Goal: Task Accomplishment & Management: Manage account settings

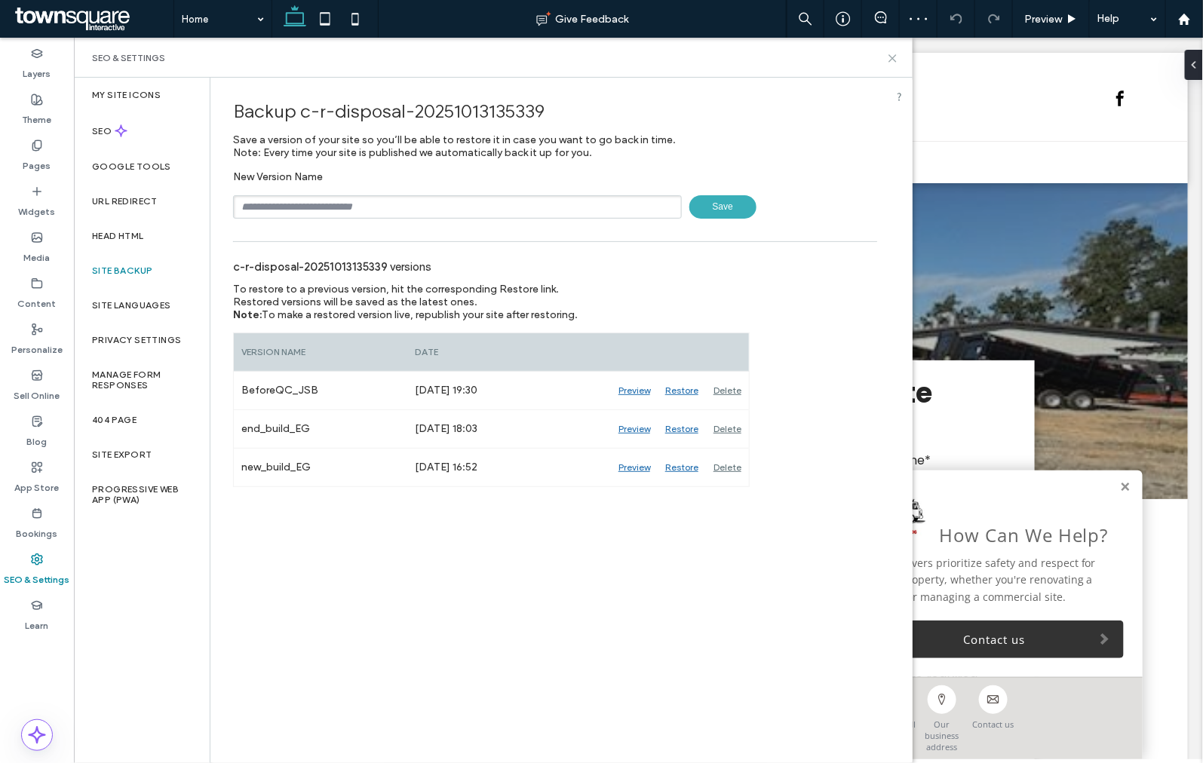
click at [887, 57] on icon at bounding box center [892, 58] width 11 height 11
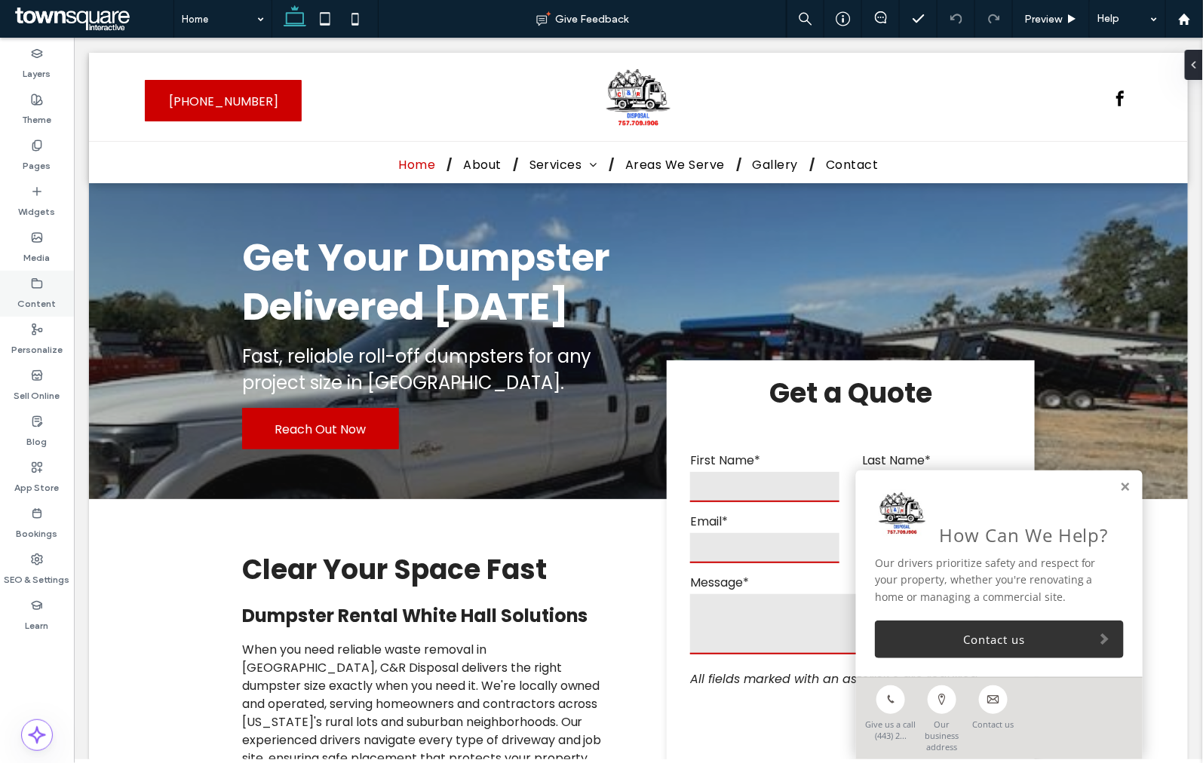
click at [42, 299] on label "Content" at bounding box center [37, 300] width 38 height 21
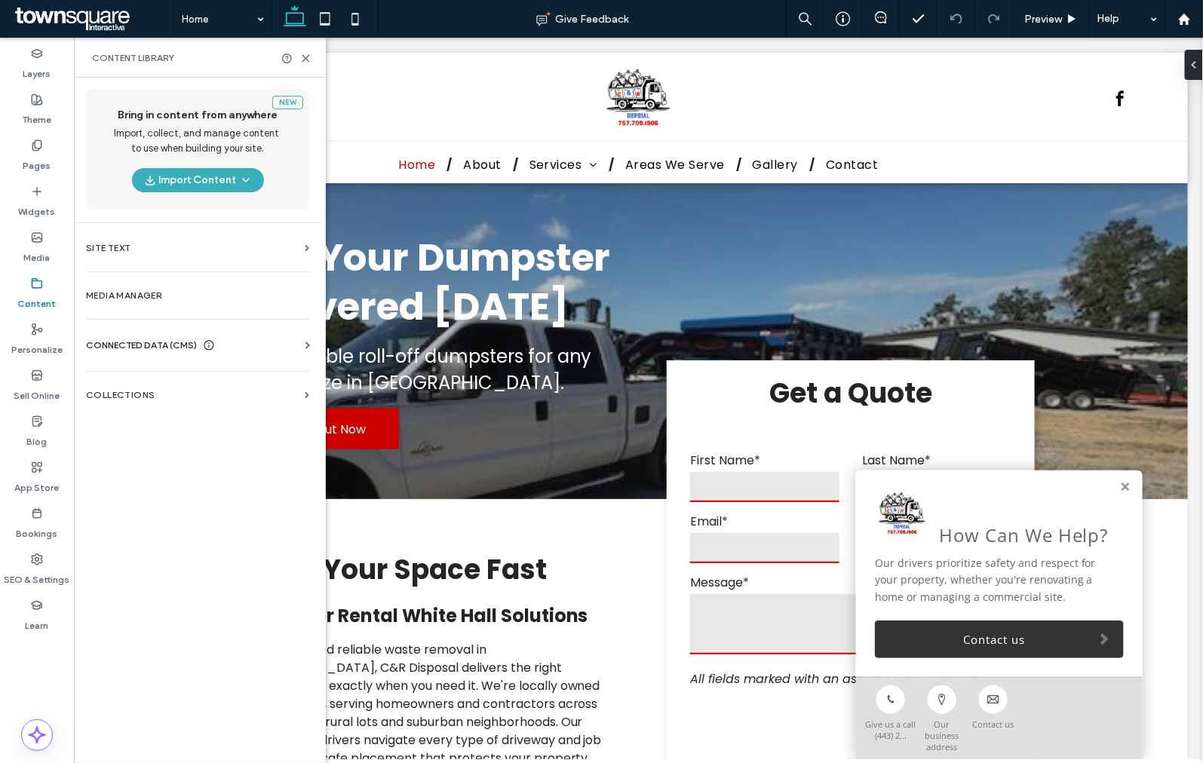
click at [122, 351] on span "CONNECTED DATA (CMS)" at bounding box center [141, 345] width 111 height 15
drag, startPoint x: 130, startPoint y: 378, endPoint x: 145, endPoint y: 379, distance: 15.1
click at [130, 379] on label "Business Info" at bounding box center [200, 382] width 205 height 11
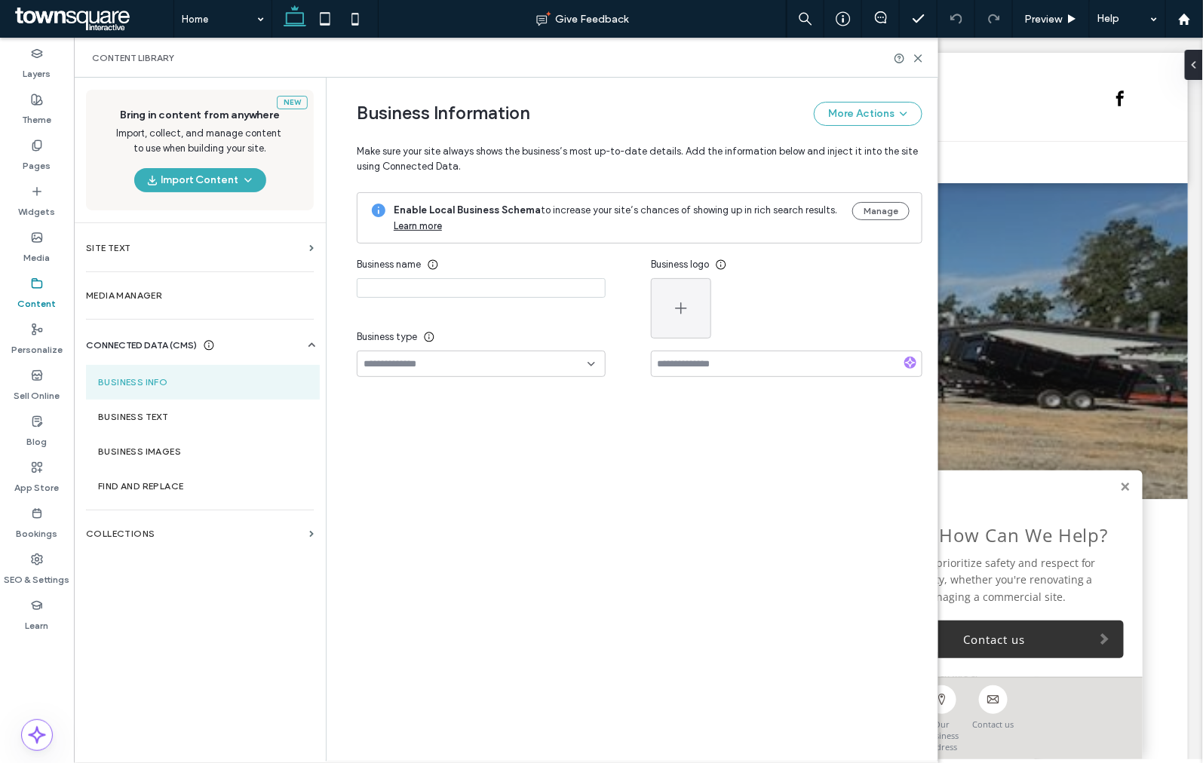
type input "**********"
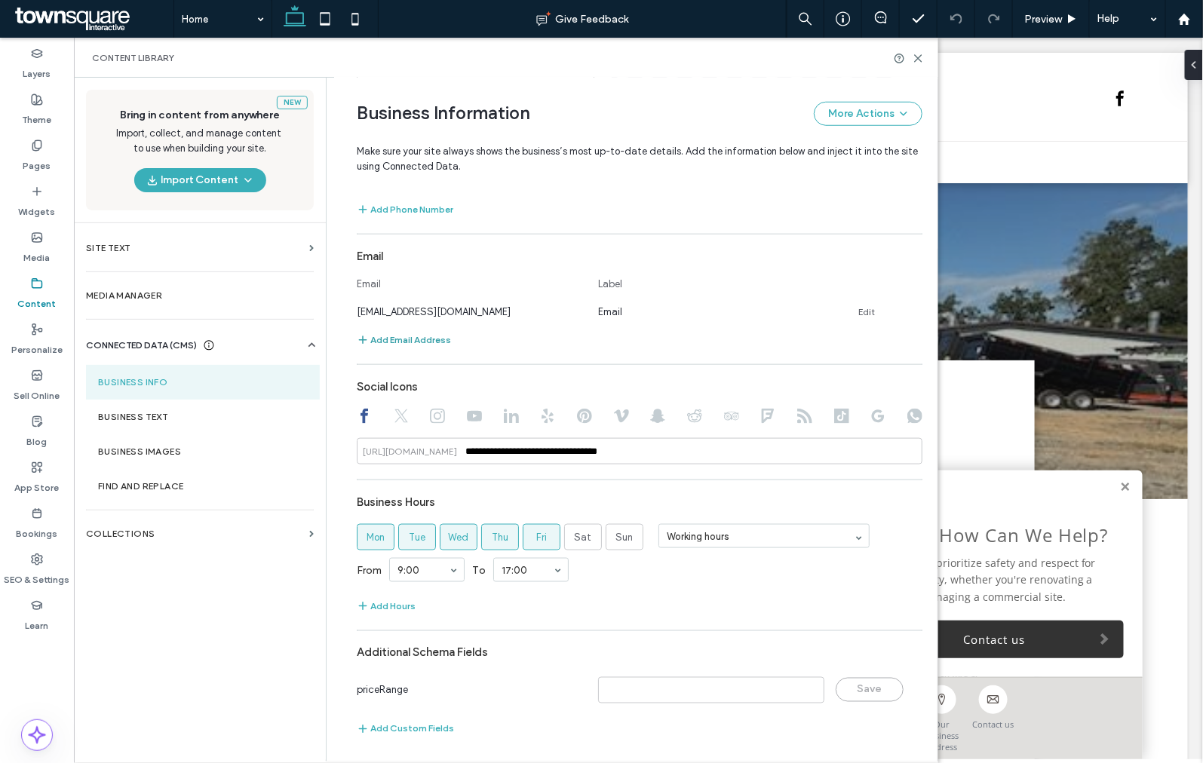
scroll to position [514, 0]
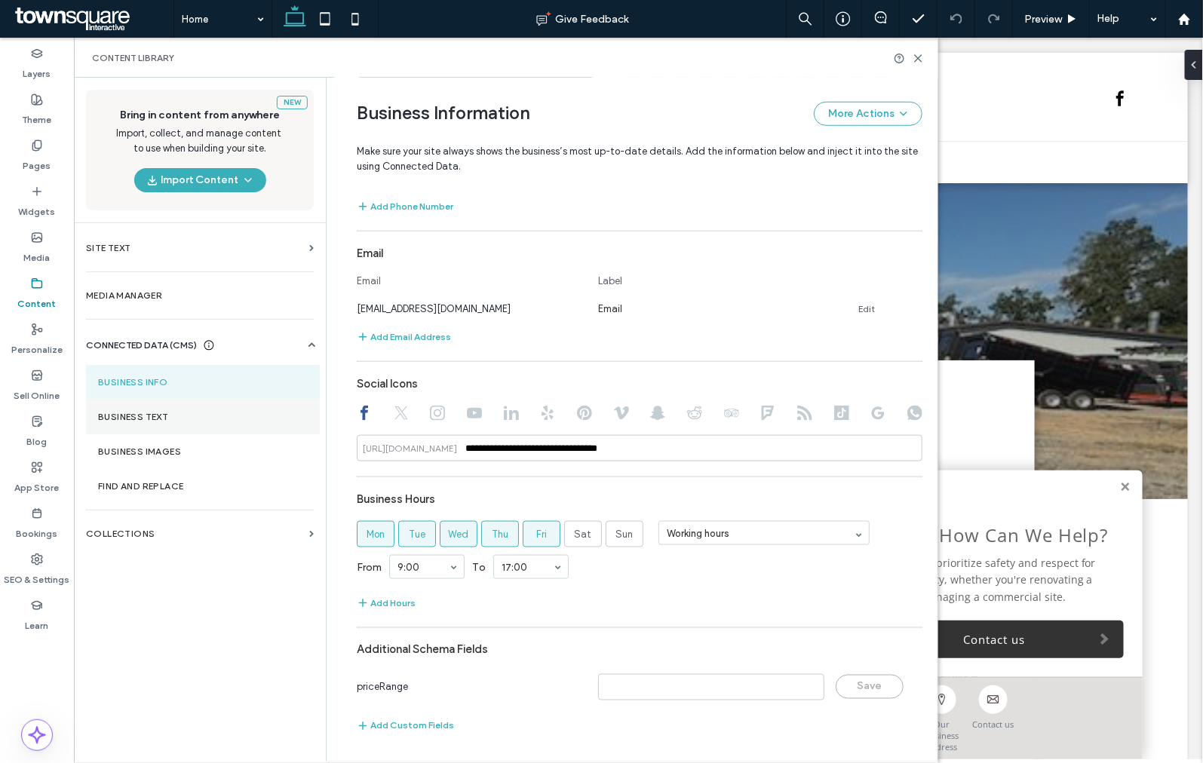
click at [182, 410] on section "Business Text" at bounding box center [203, 417] width 234 height 35
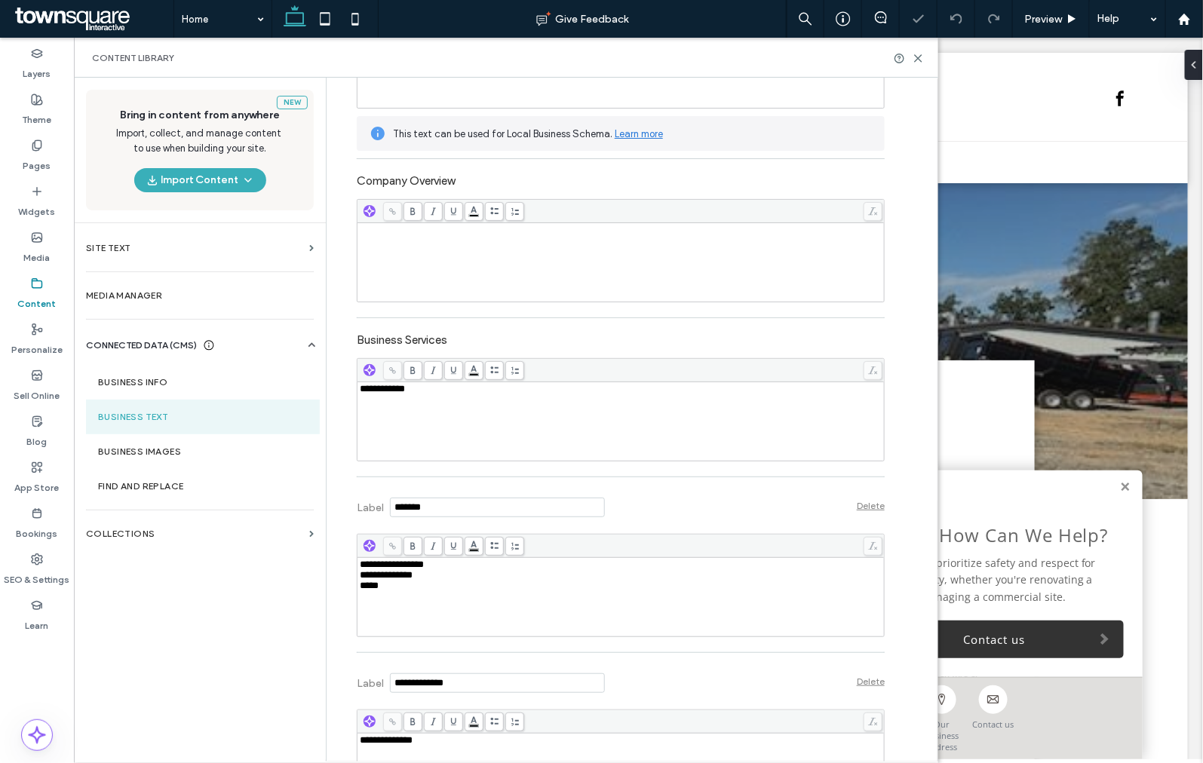
scroll to position [335, 0]
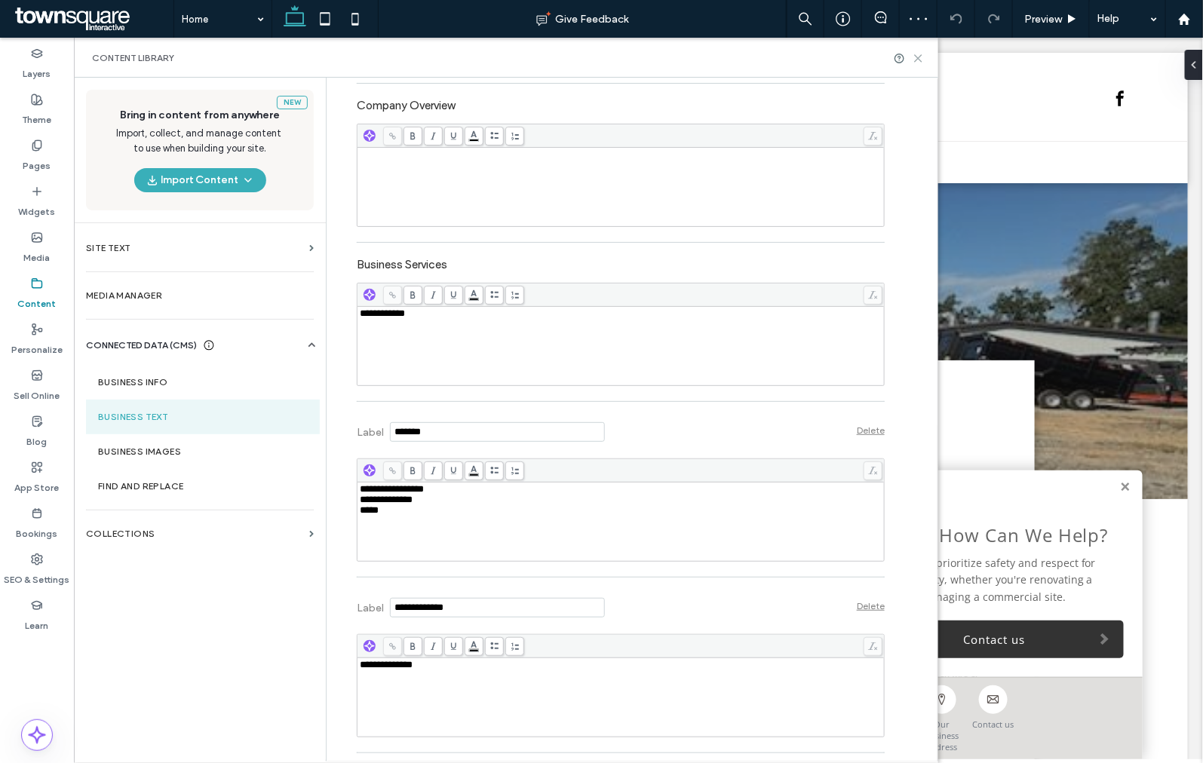
drag, startPoint x: 916, startPoint y: 59, endPoint x: 840, endPoint y: 31, distance: 81.1
click at [916, 59] on use at bounding box center [918, 58] width 7 height 7
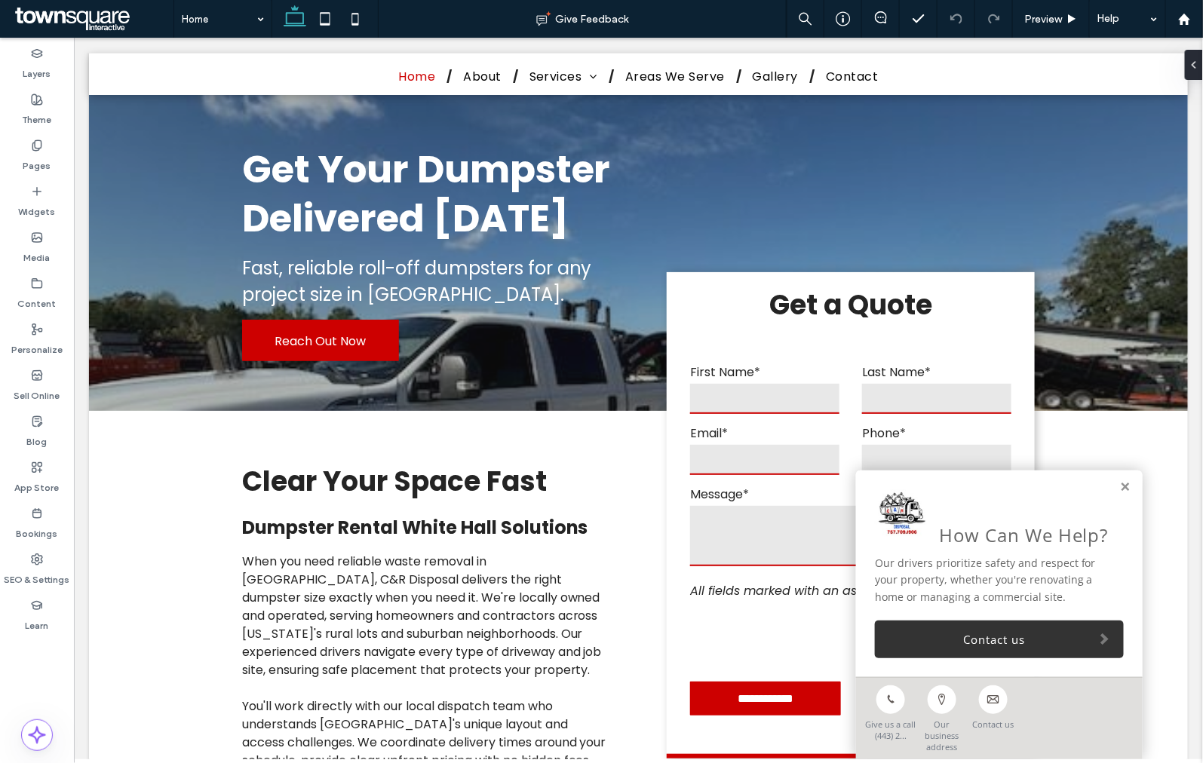
scroll to position [84, 0]
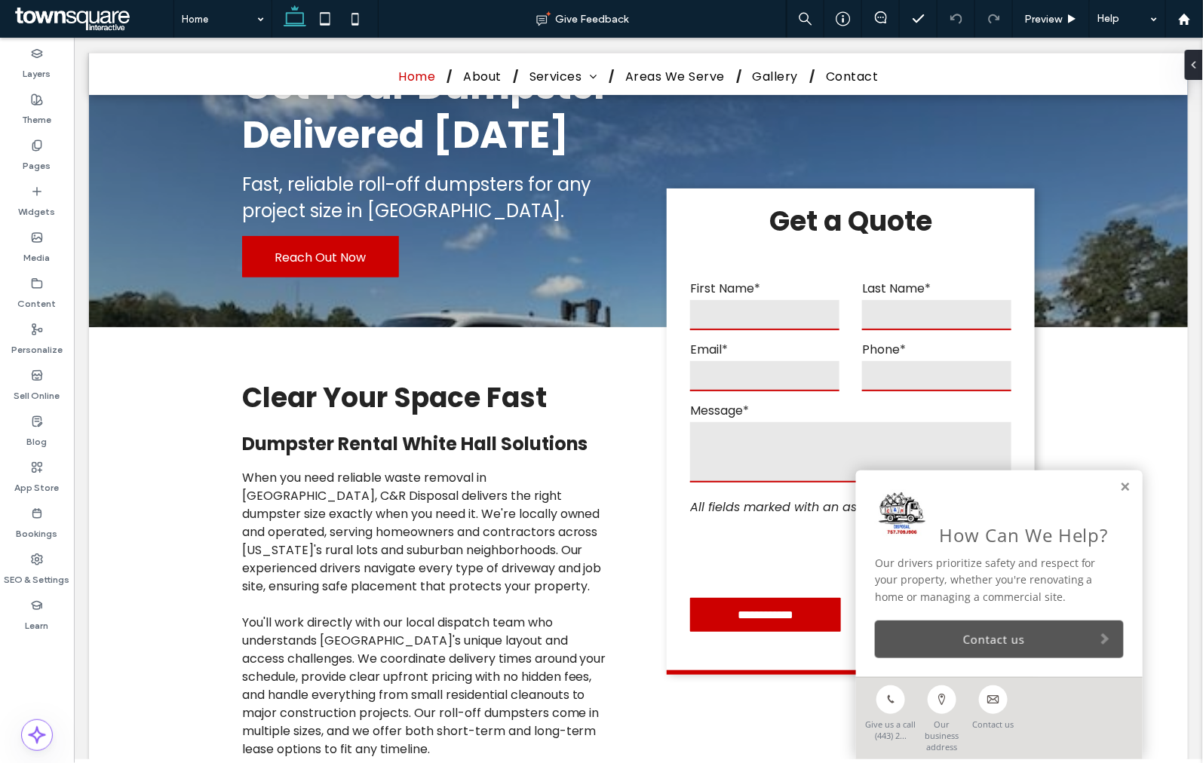
click at [943, 648] on link "Contact us" at bounding box center [998, 639] width 249 height 38
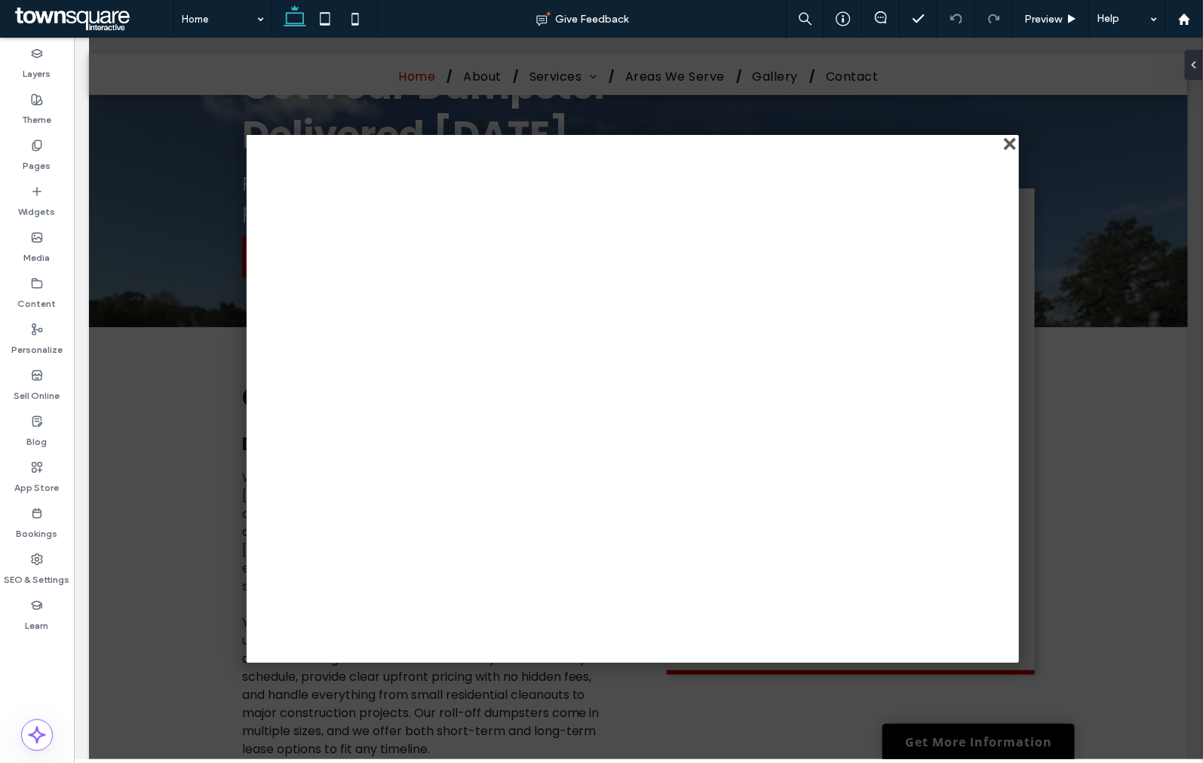
click at [1008, 144] on div "close" at bounding box center [1009, 144] width 11 height 11
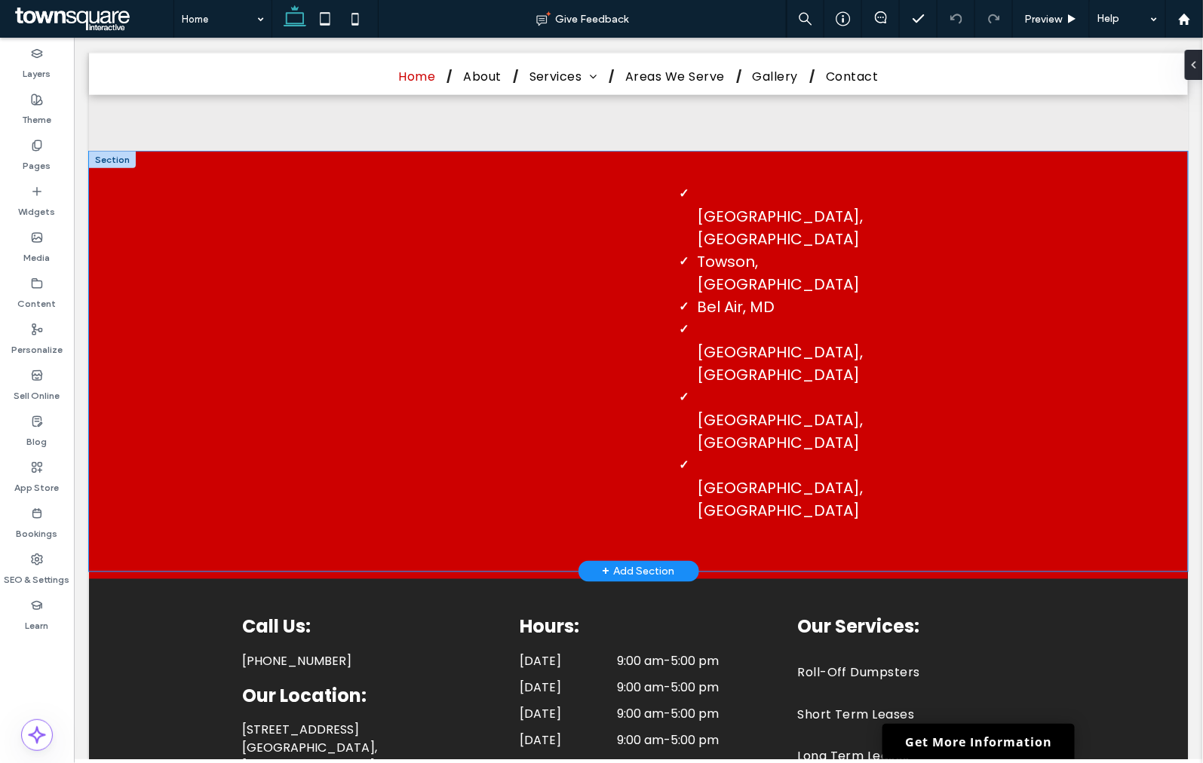
scroll to position [2834, 0]
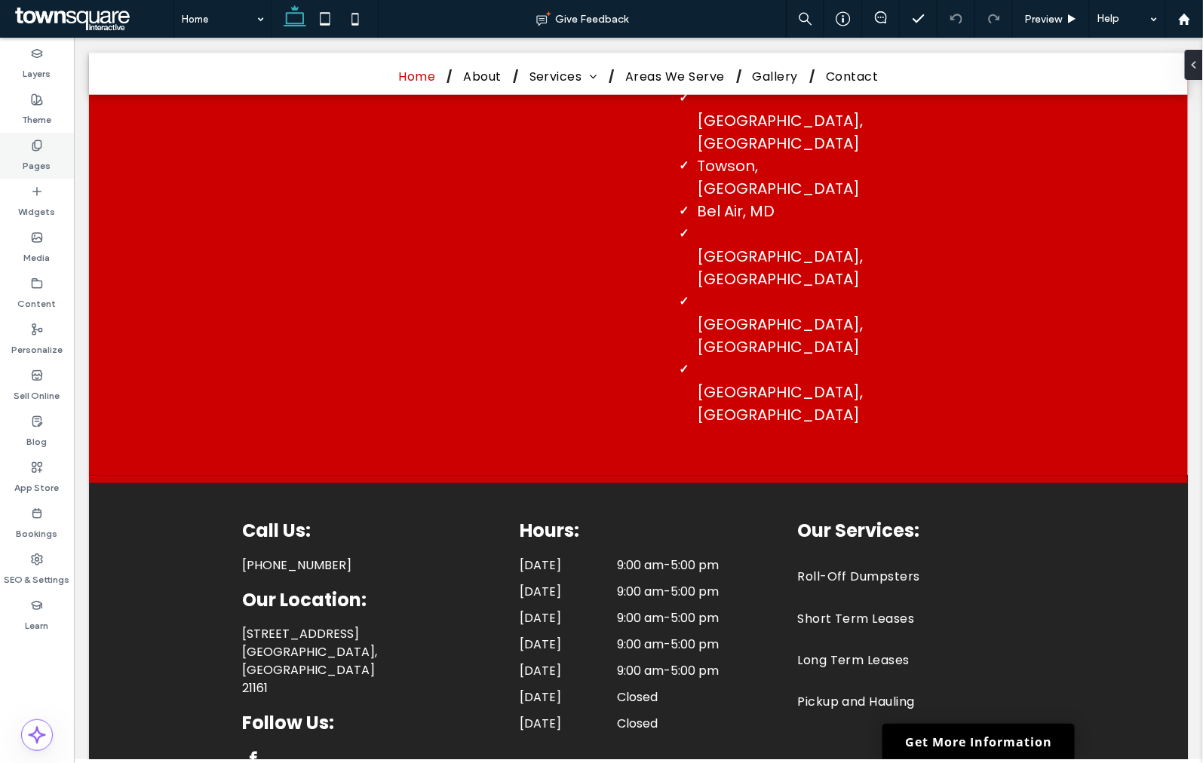
click at [14, 149] on div "Pages" at bounding box center [37, 156] width 74 height 46
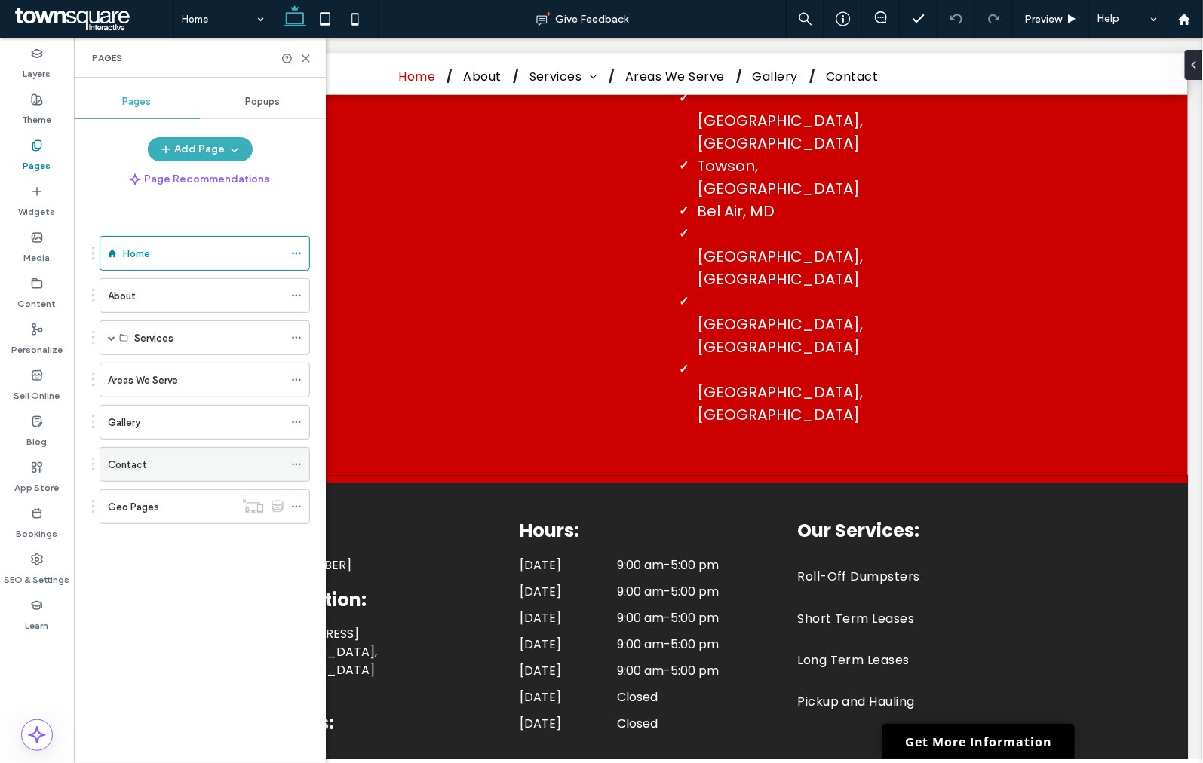
click at [136, 457] on label "Contact" at bounding box center [127, 465] width 39 height 26
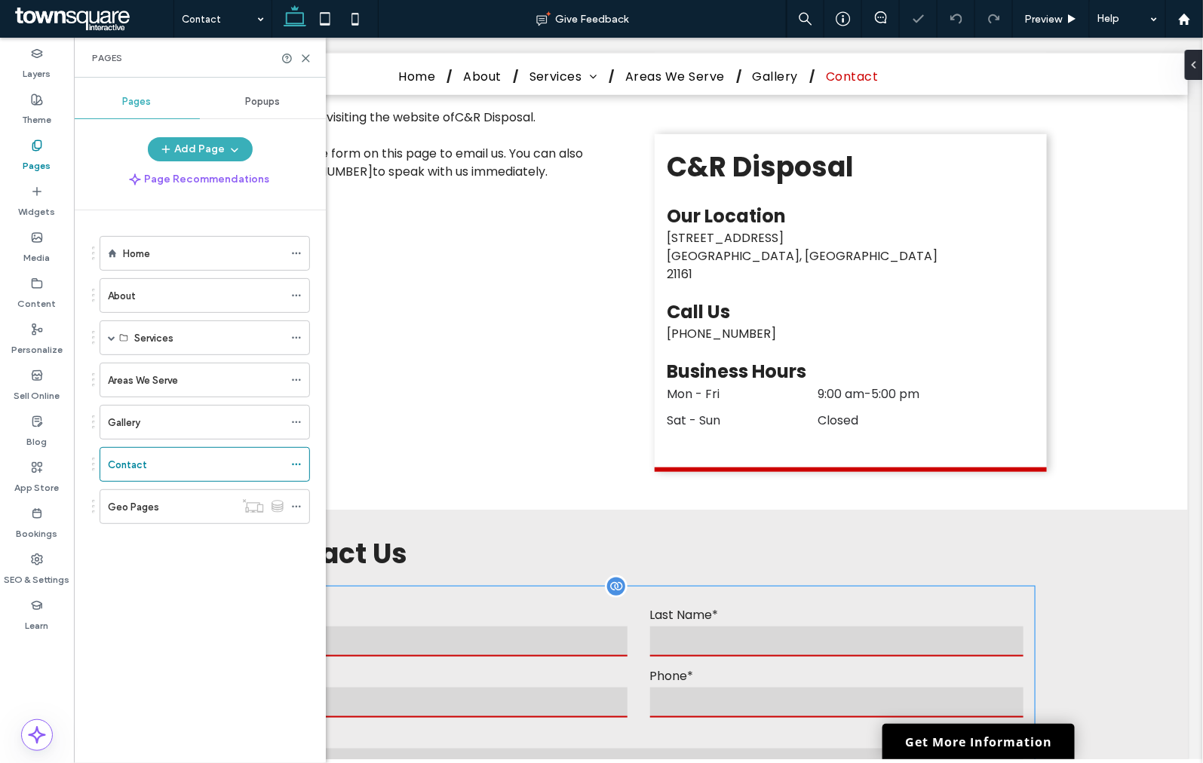
scroll to position [502, 0]
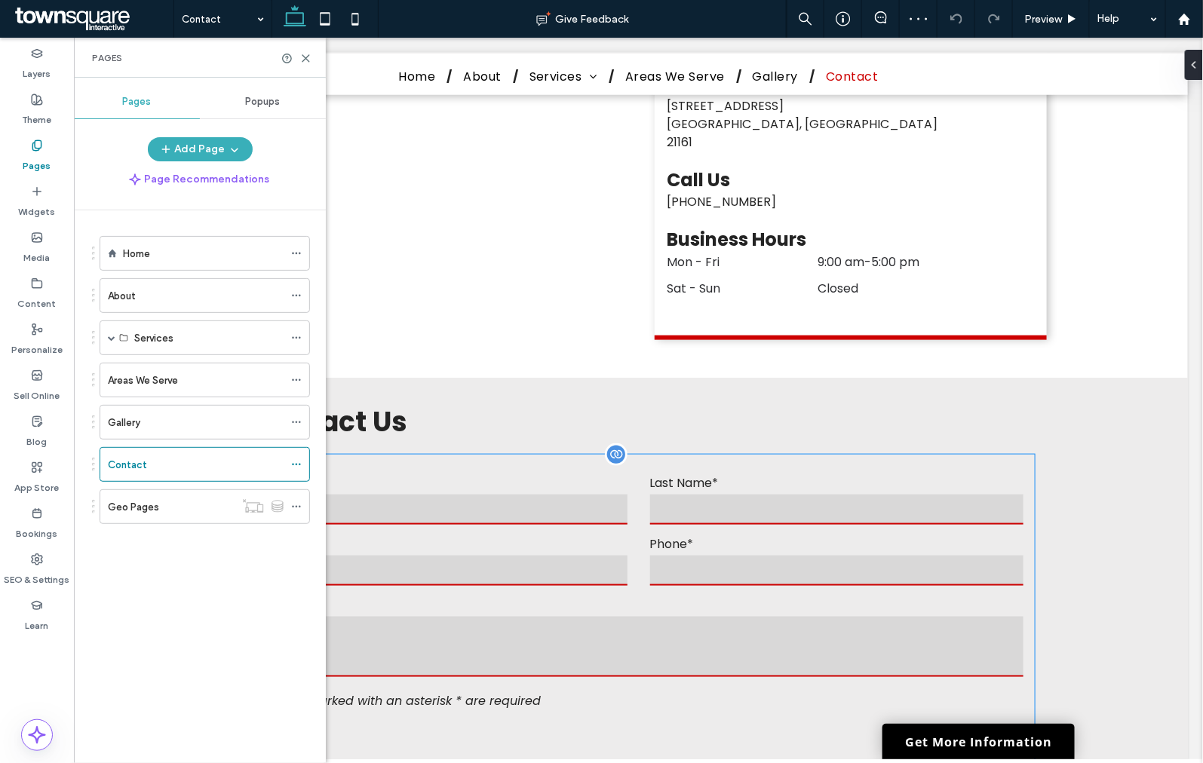
click at [571, 454] on form "**********" at bounding box center [637, 657] width 793 height 406
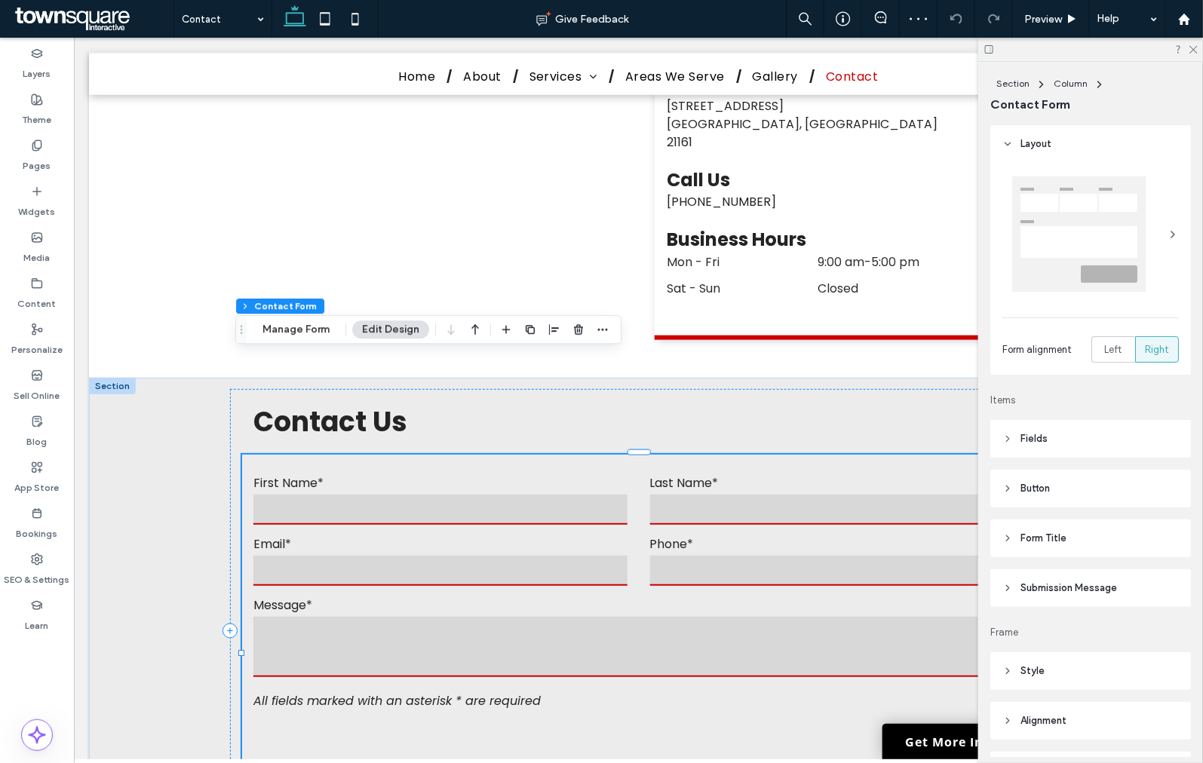
click at [1074, 584] on span "Submission Message" at bounding box center [1068, 588] width 97 height 15
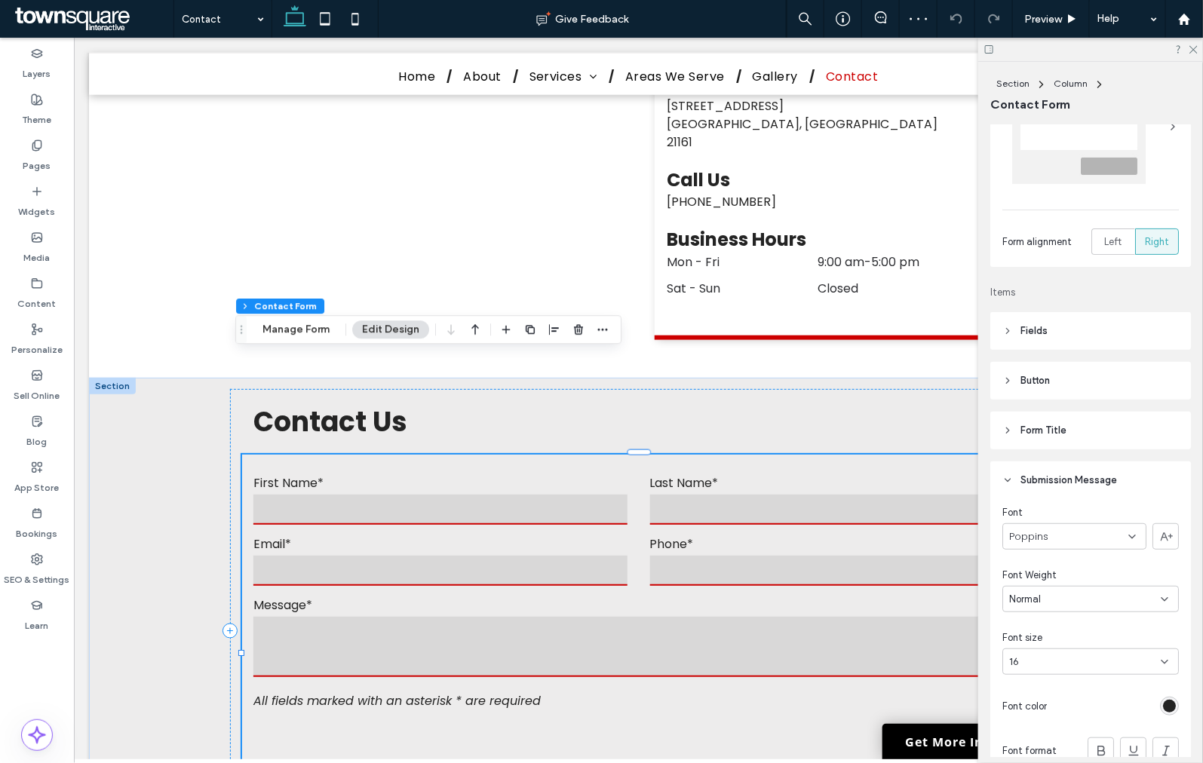
scroll to position [251, 0]
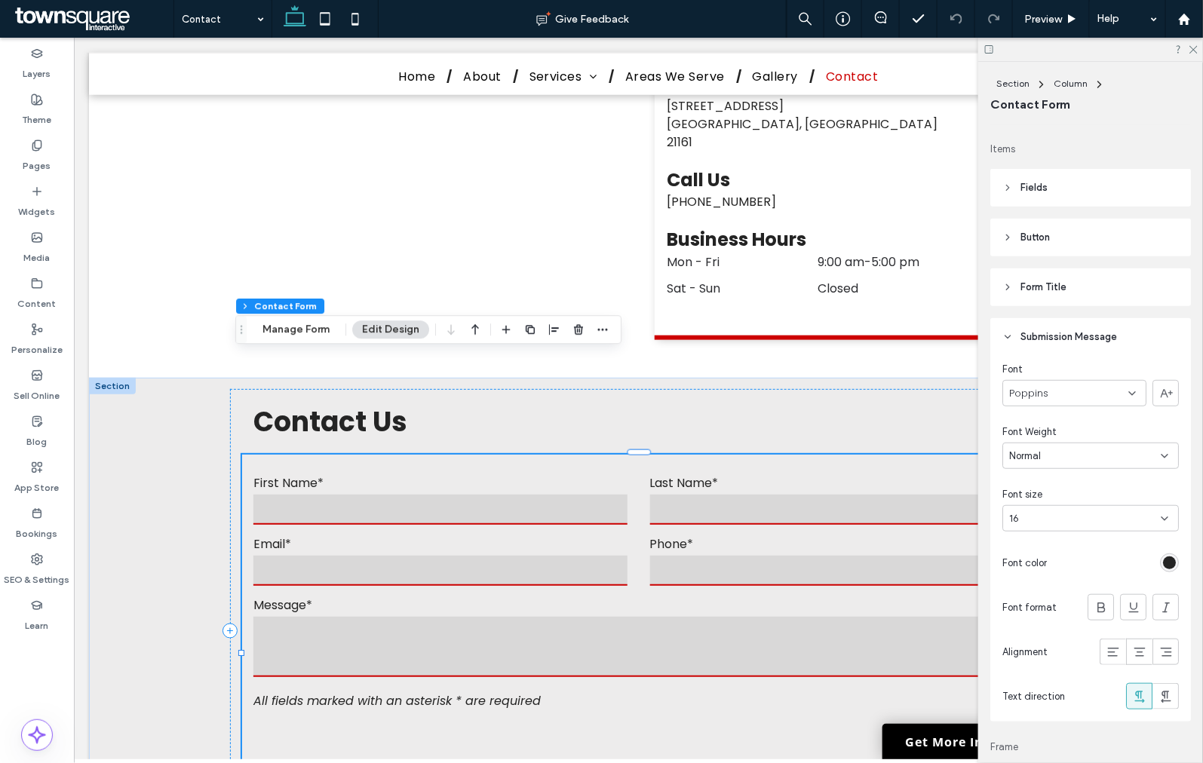
click at [1190, 54] on div at bounding box center [1090, 49] width 225 height 23
click at [1190, 51] on icon at bounding box center [1193, 49] width 10 height 10
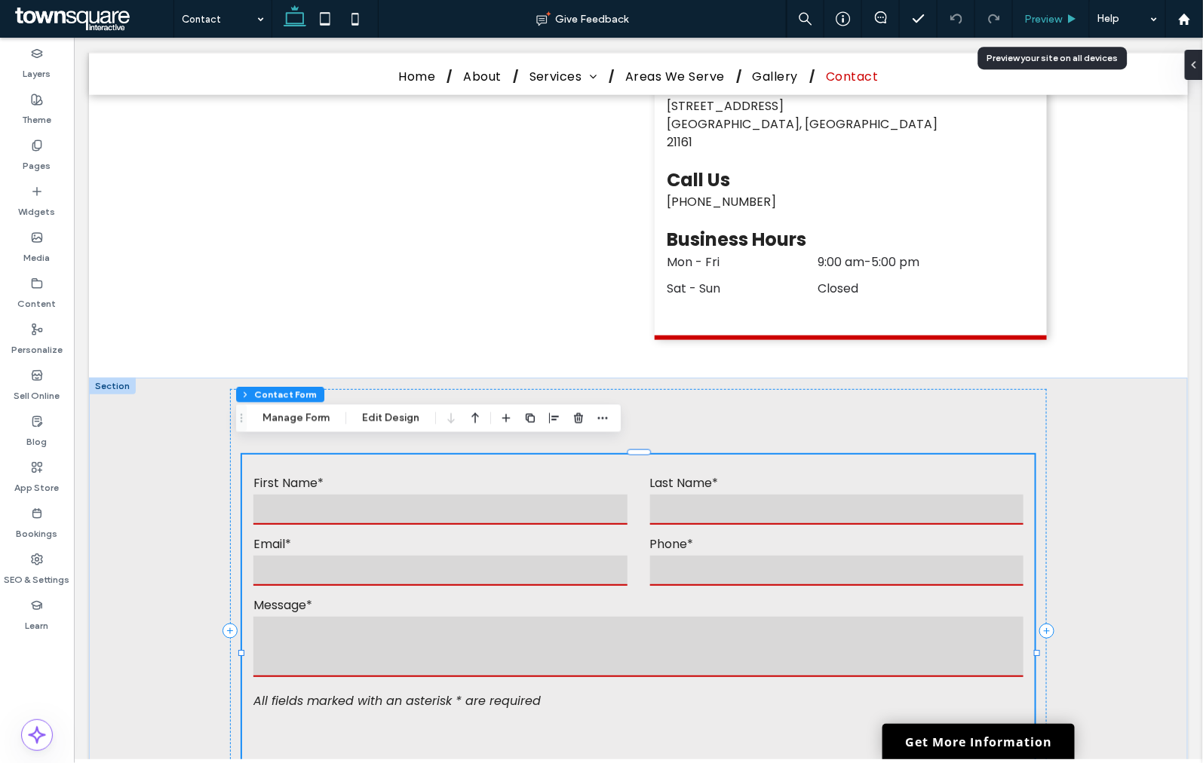
click at [1044, 11] on div "Preview" at bounding box center [1051, 19] width 77 height 38
click at [1044, 20] on span "Preview" at bounding box center [1043, 19] width 38 height 13
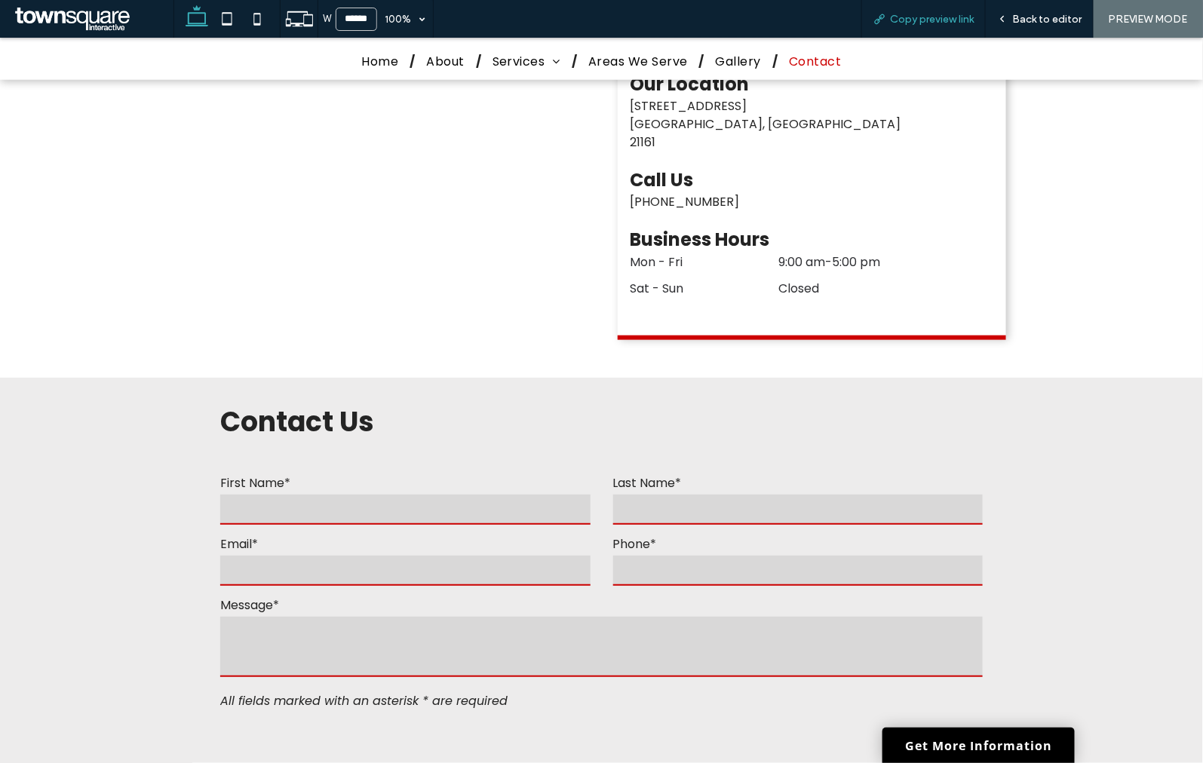
click at [936, 14] on span "Copy preview link" at bounding box center [932, 19] width 84 height 13
click at [1050, 13] on span "Back to editor" at bounding box center [1046, 19] width 69 height 13
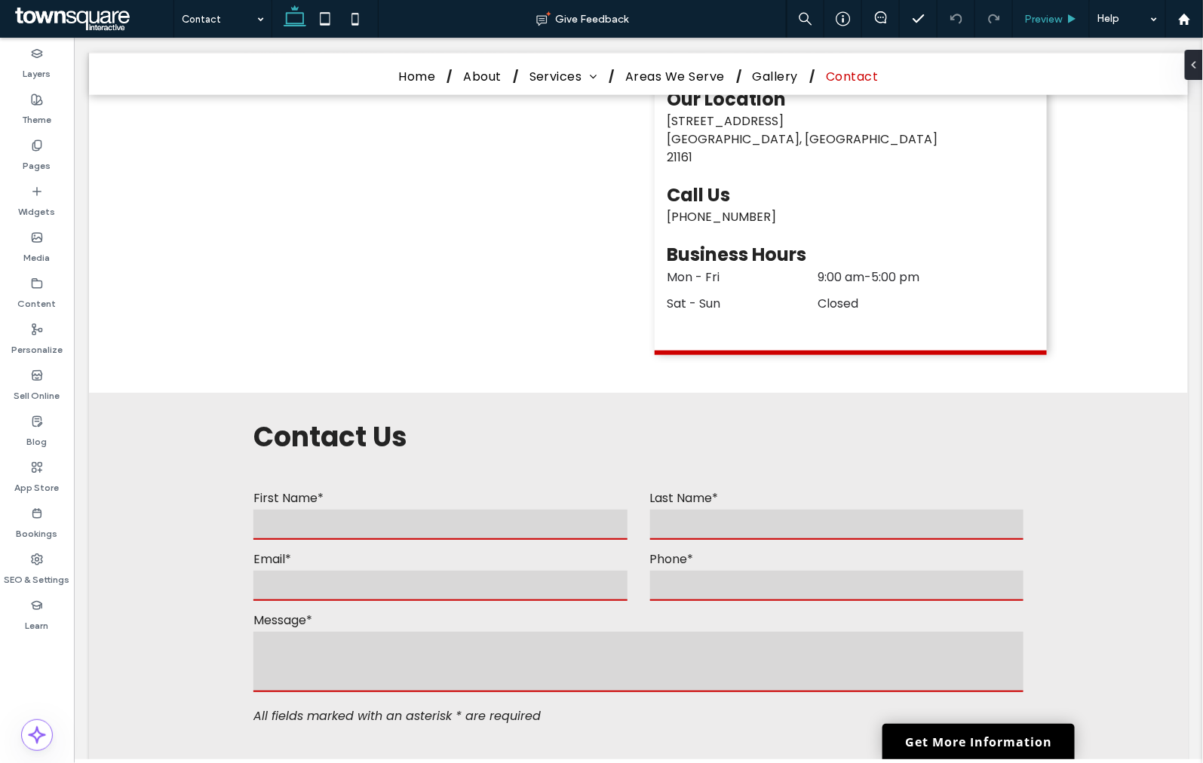
scroll to position [502, 0]
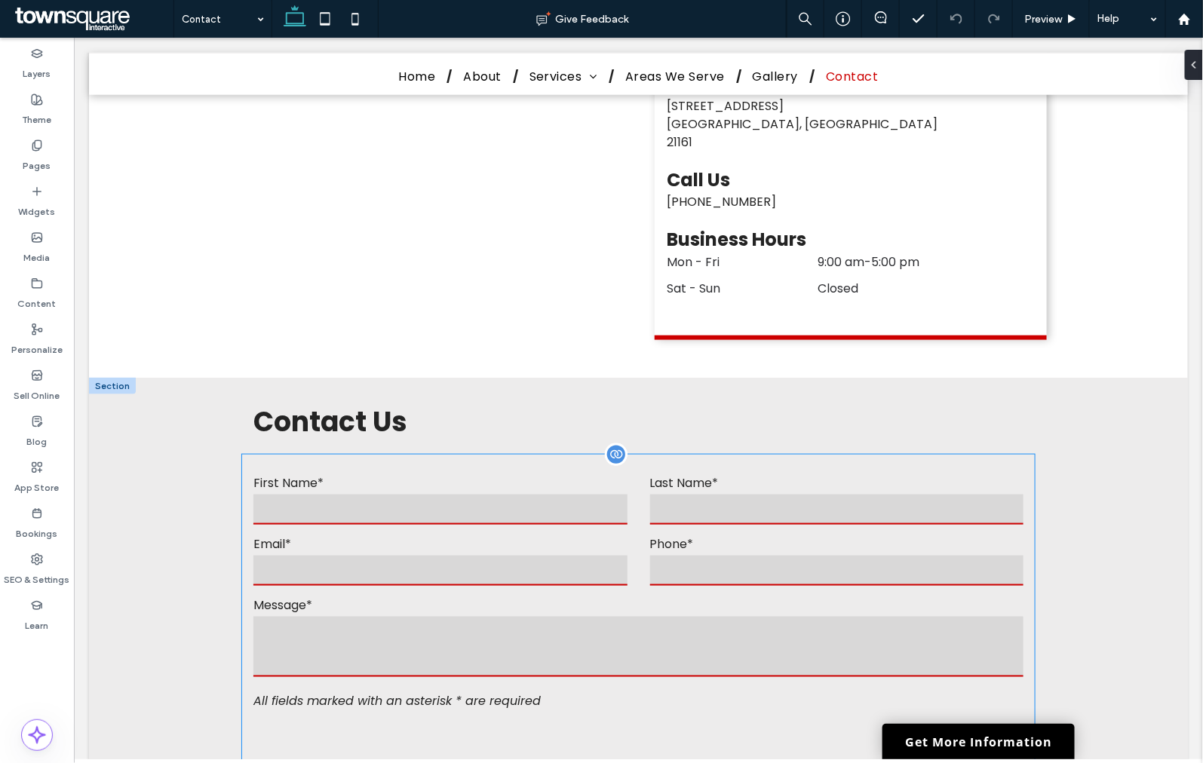
click at [667, 555] on input "tel" at bounding box center [836, 570] width 374 height 30
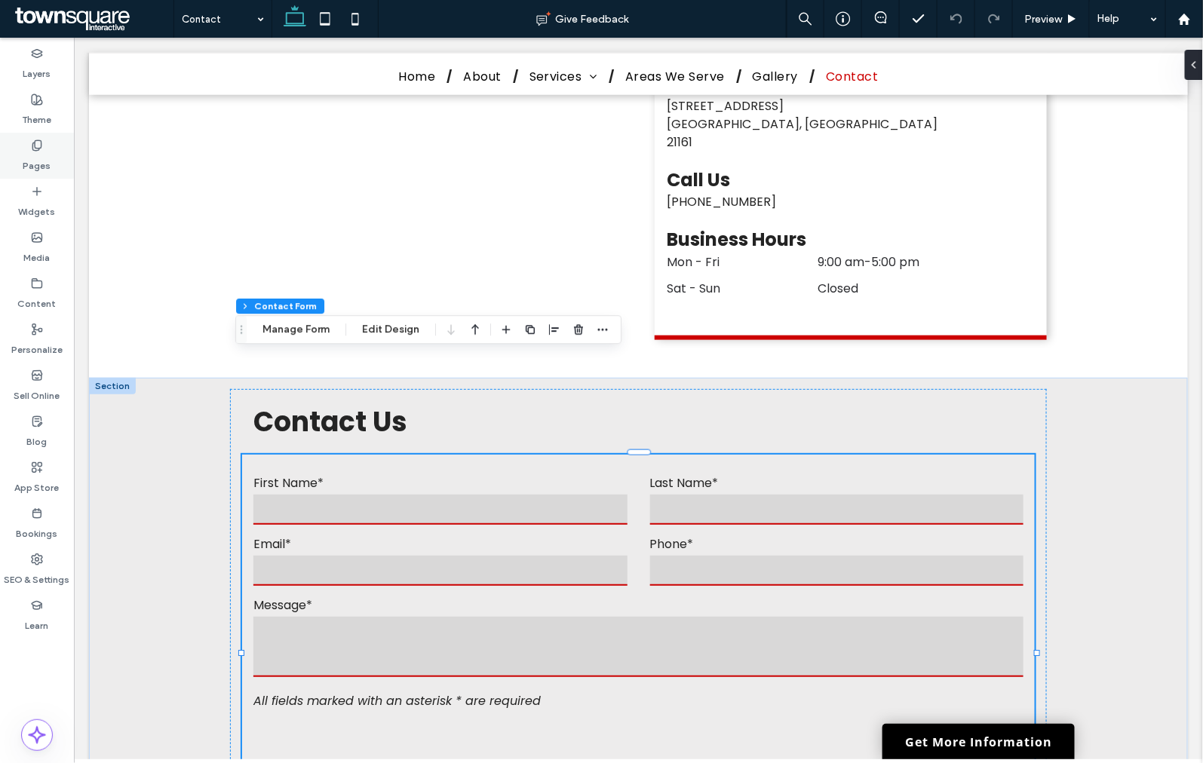
click at [46, 154] on label "Pages" at bounding box center [37, 162] width 28 height 21
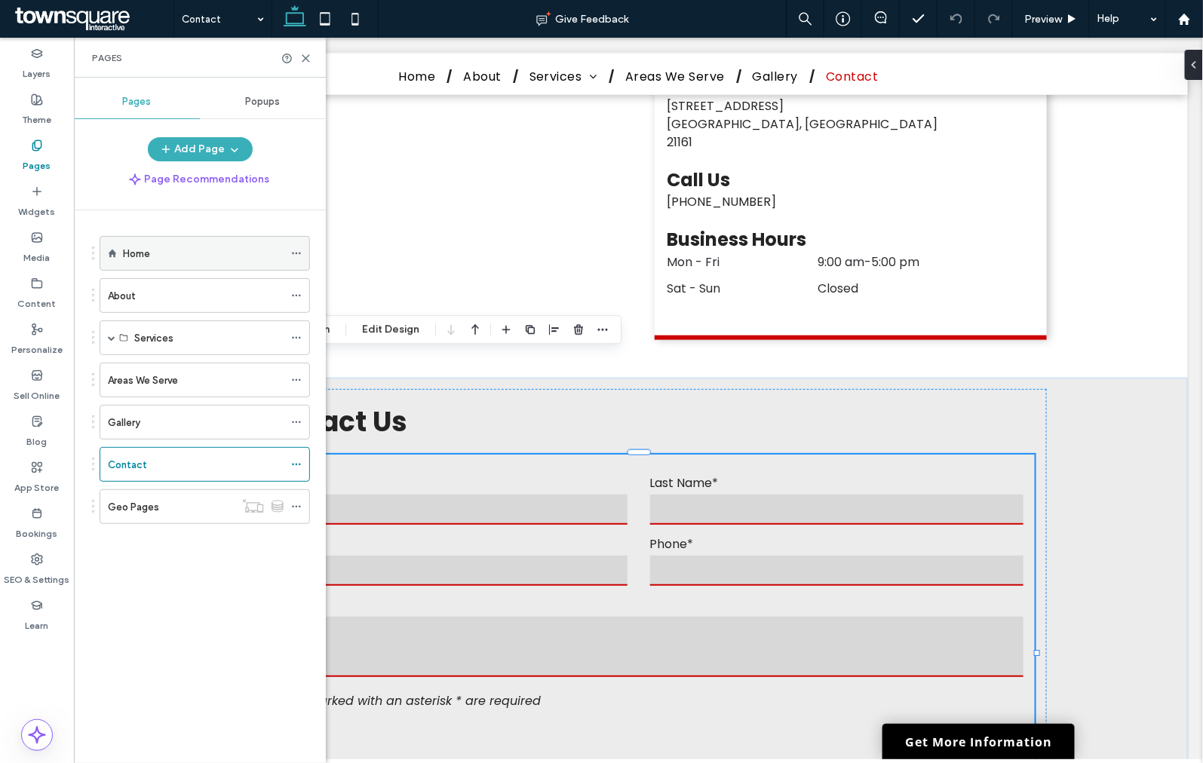
click at [155, 244] on div "Home" at bounding box center [203, 253] width 161 height 33
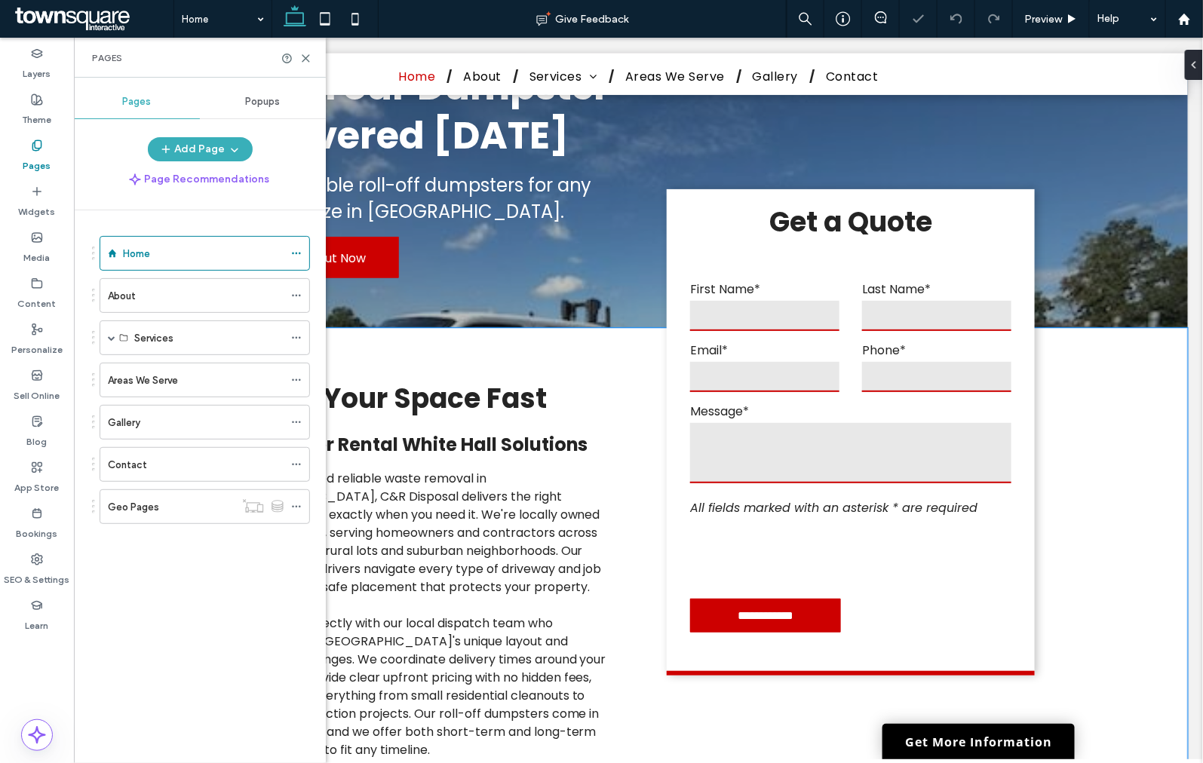
scroll to position [84, 0]
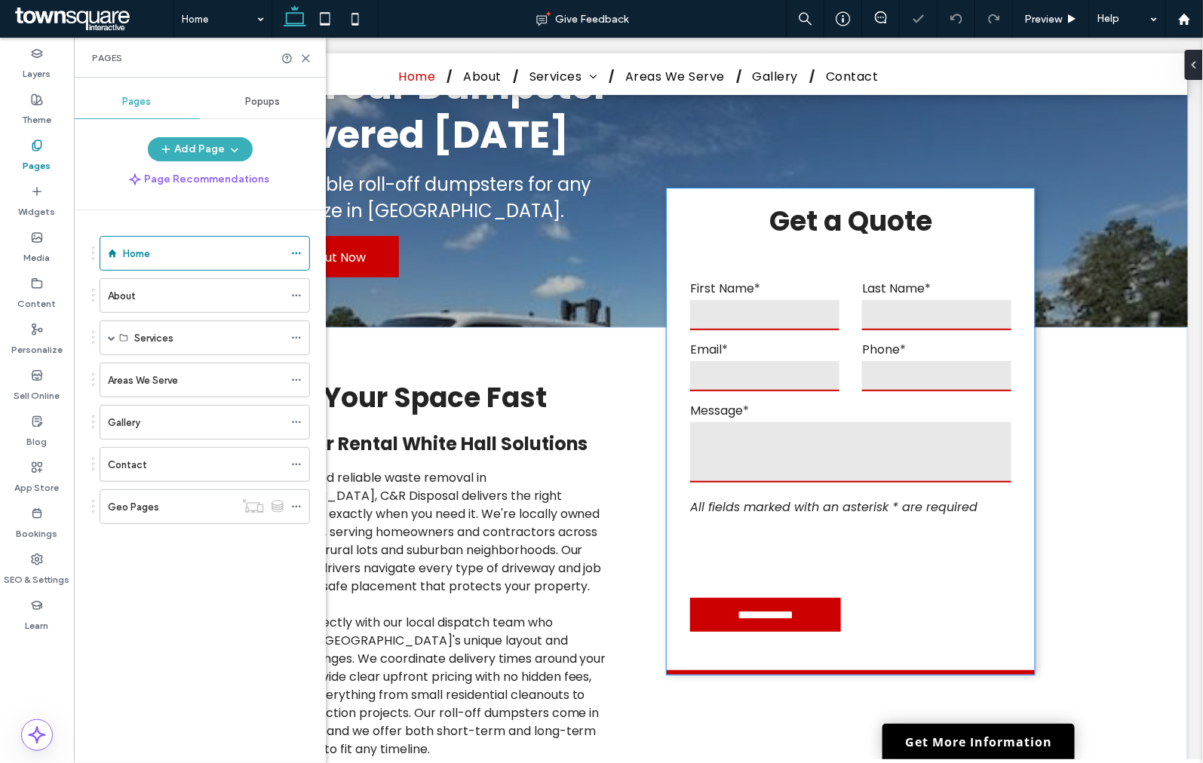
click at [799, 483] on div "Message*" at bounding box center [850, 444] width 344 height 89
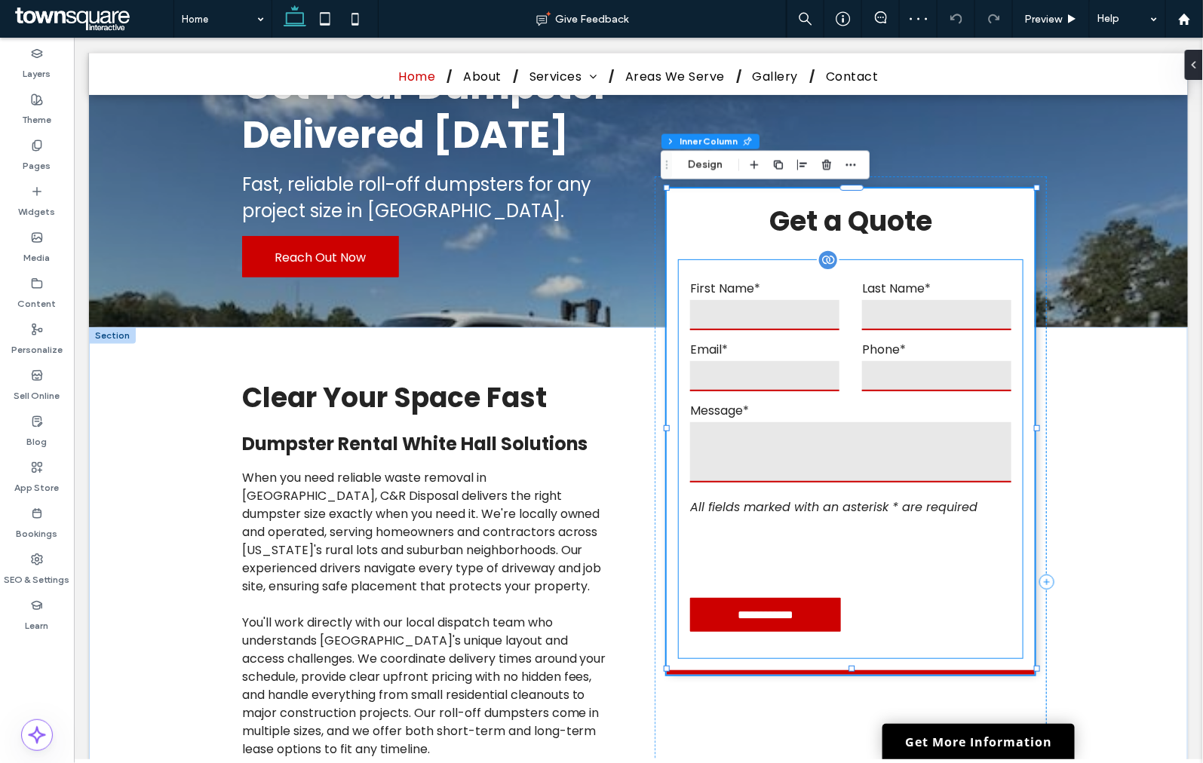
click at [816, 485] on div "Message*" at bounding box center [850, 444] width 344 height 89
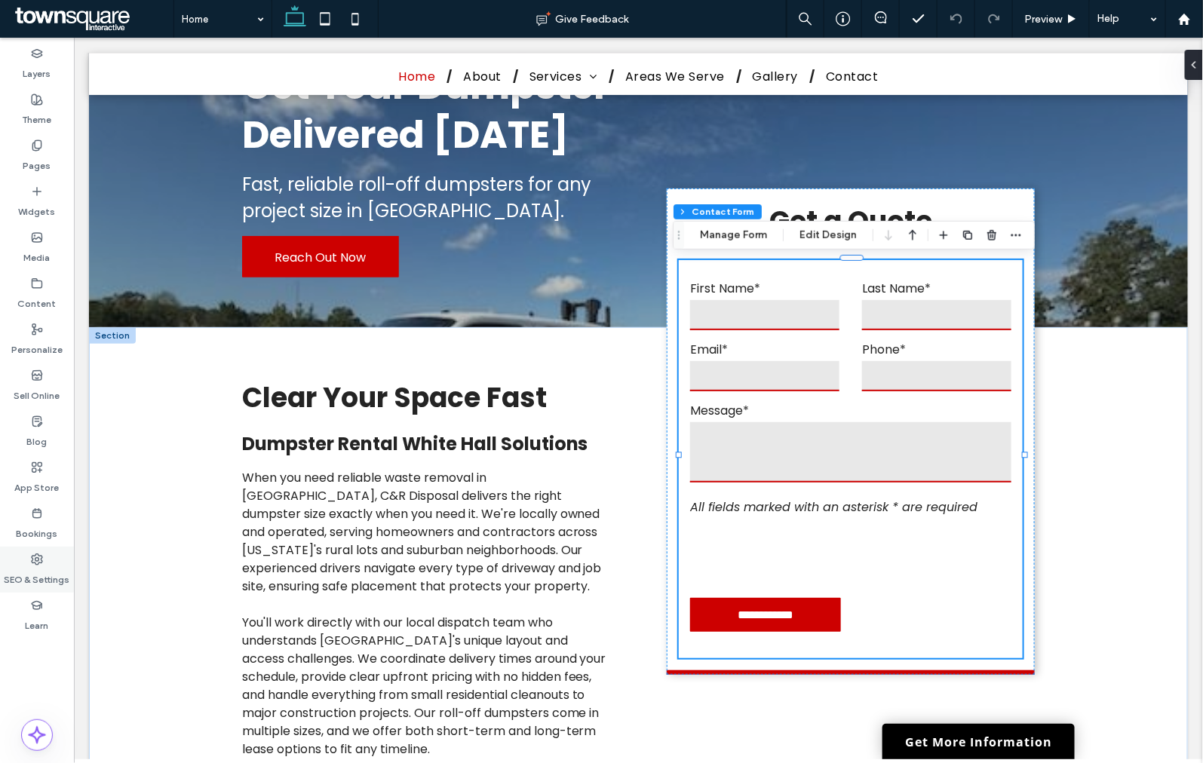
click at [38, 571] on label "SEO & Settings" at bounding box center [38, 576] width 66 height 21
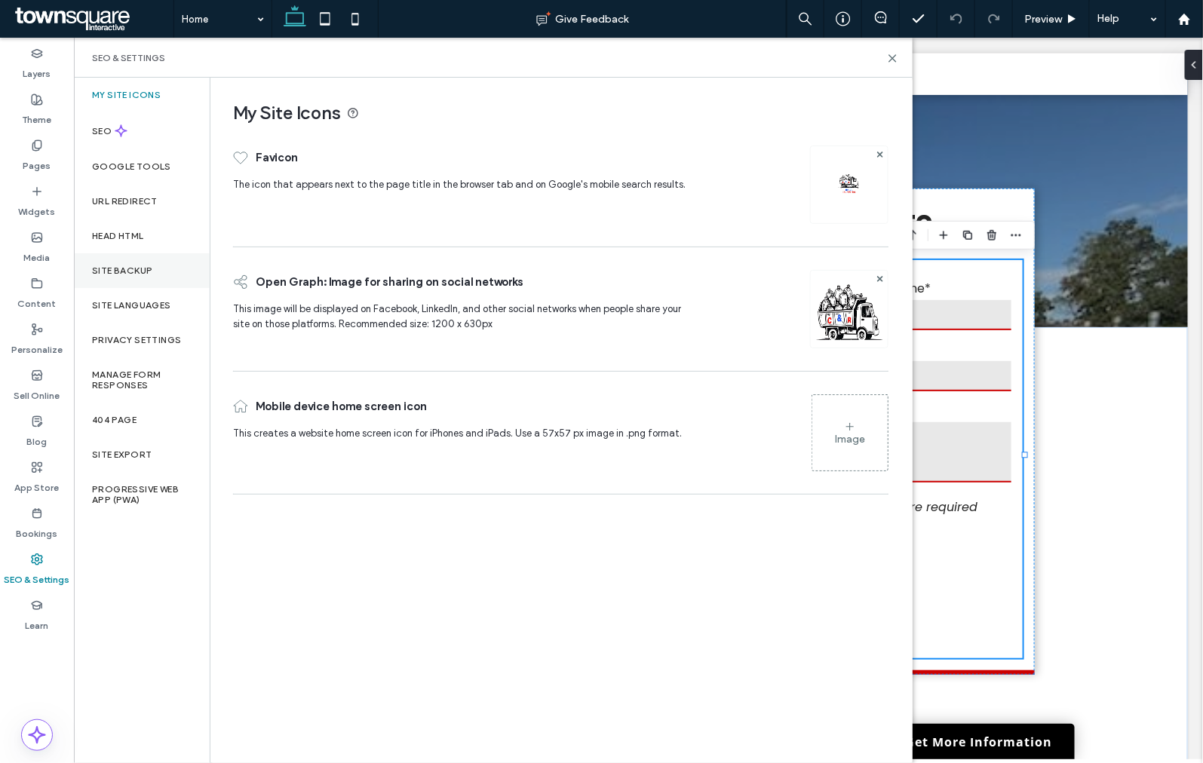
click at [123, 271] on label "Site Backup" at bounding box center [122, 270] width 60 height 11
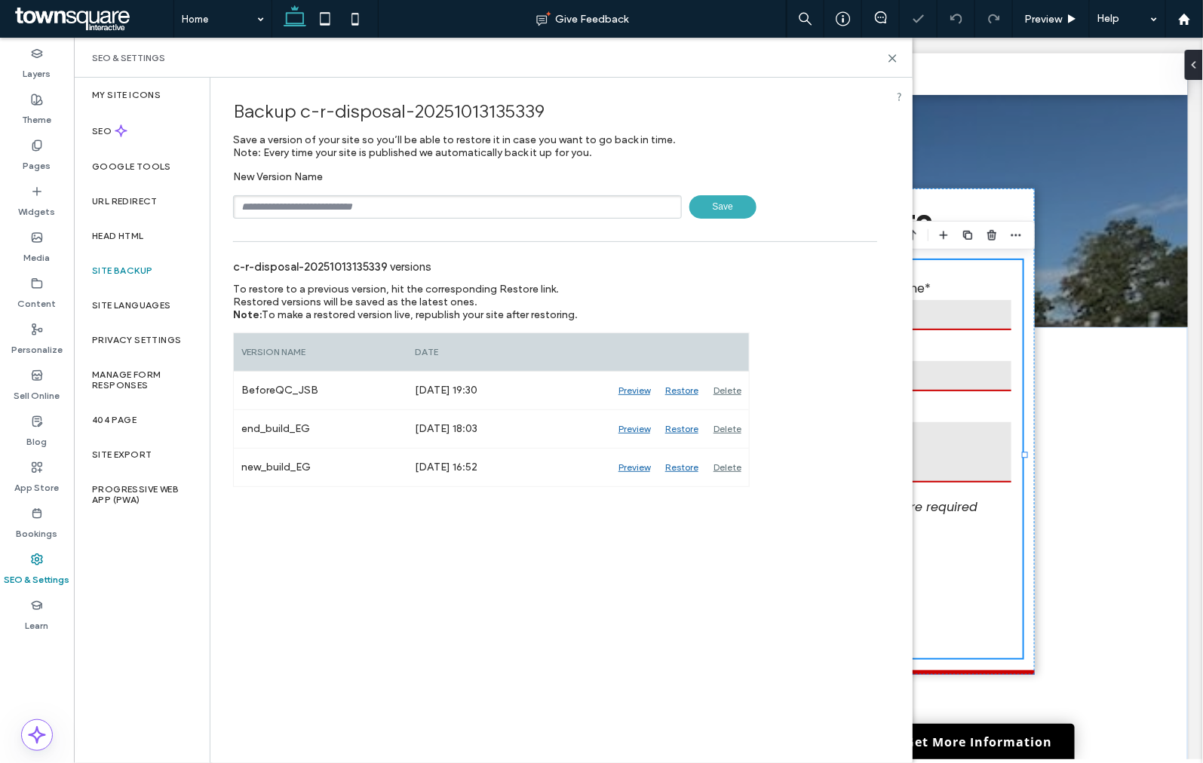
click at [344, 207] on input "text" at bounding box center [457, 206] width 449 height 23
type input "**********"
click at [721, 204] on span "Save" at bounding box center [722, 206] width 67 height 23
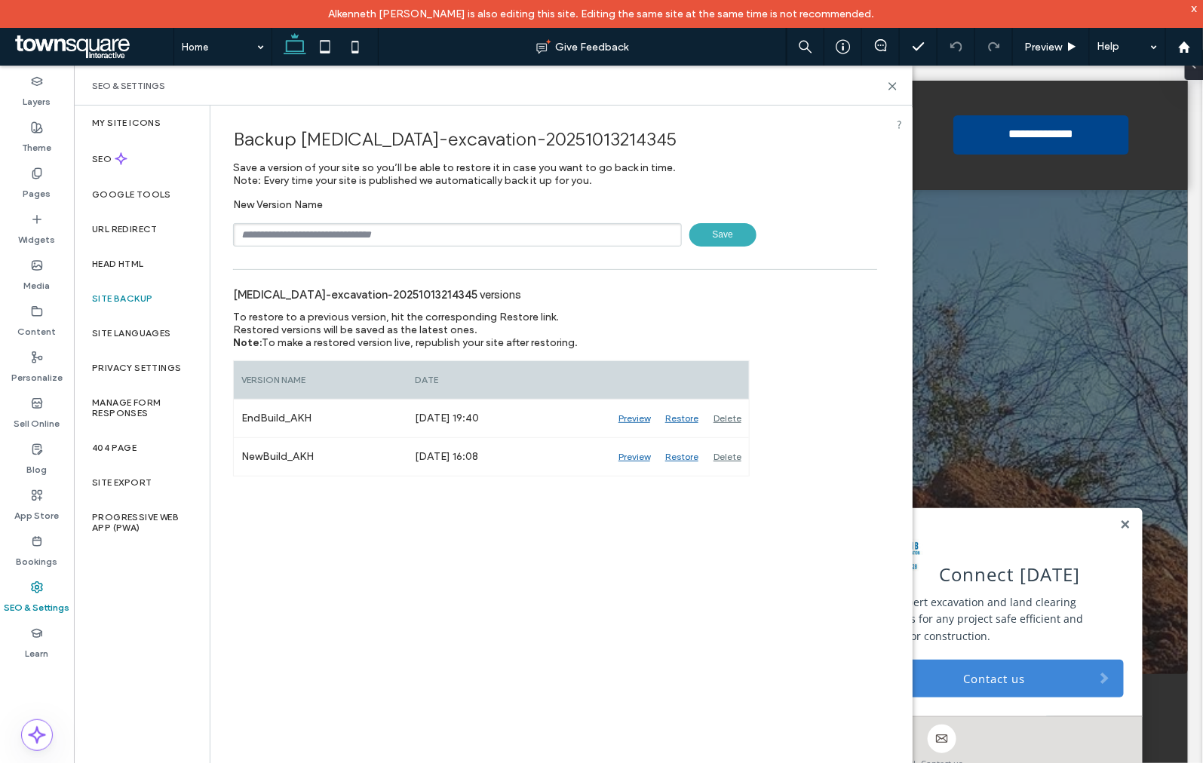
scroll to position [84, 0]
click at [281, 227] on input "text" at bounding box center [457, 234] width 449 height 23
type input "**********"
drag, startPoint x: 709, startPoint y: 228, endPoint x: 733, endPoint y: 221, distance: 25.1
click at [709, 228] on span "Save" at bounding box center [722, 234] width 67 height 23
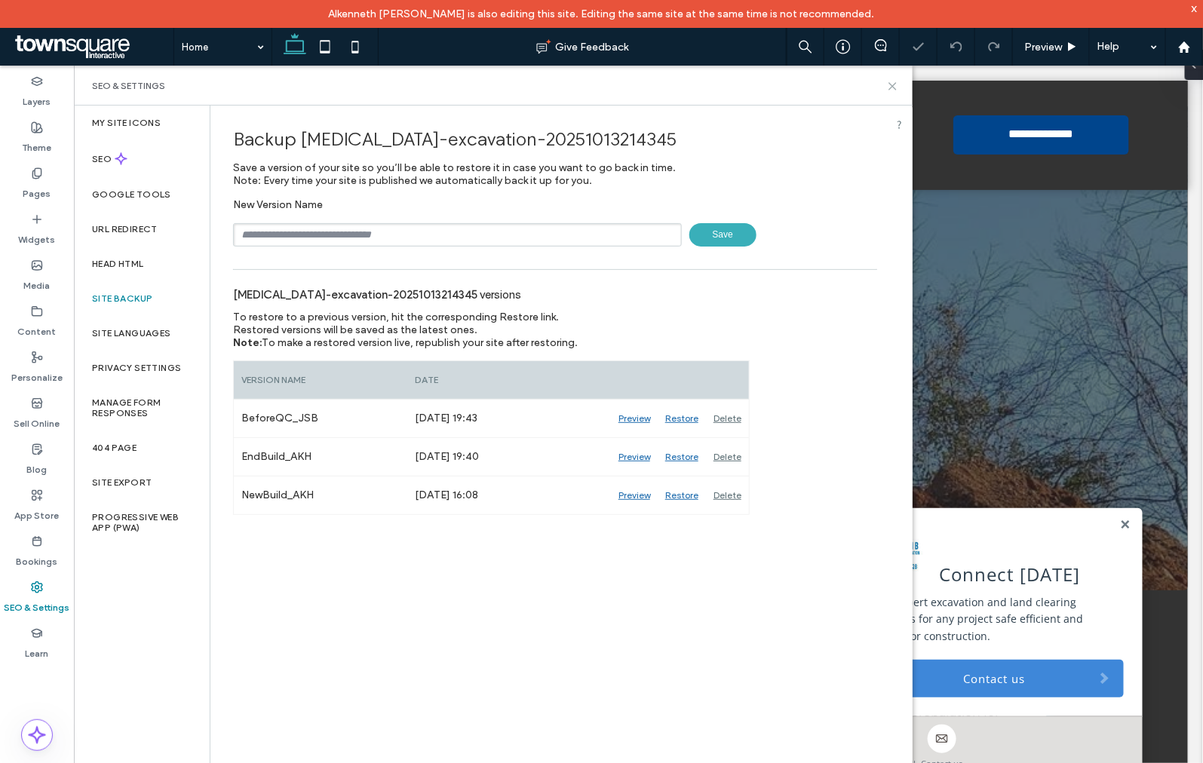
click at [891, 81] on icon at bounding box center [892, 86] width 11 height 11
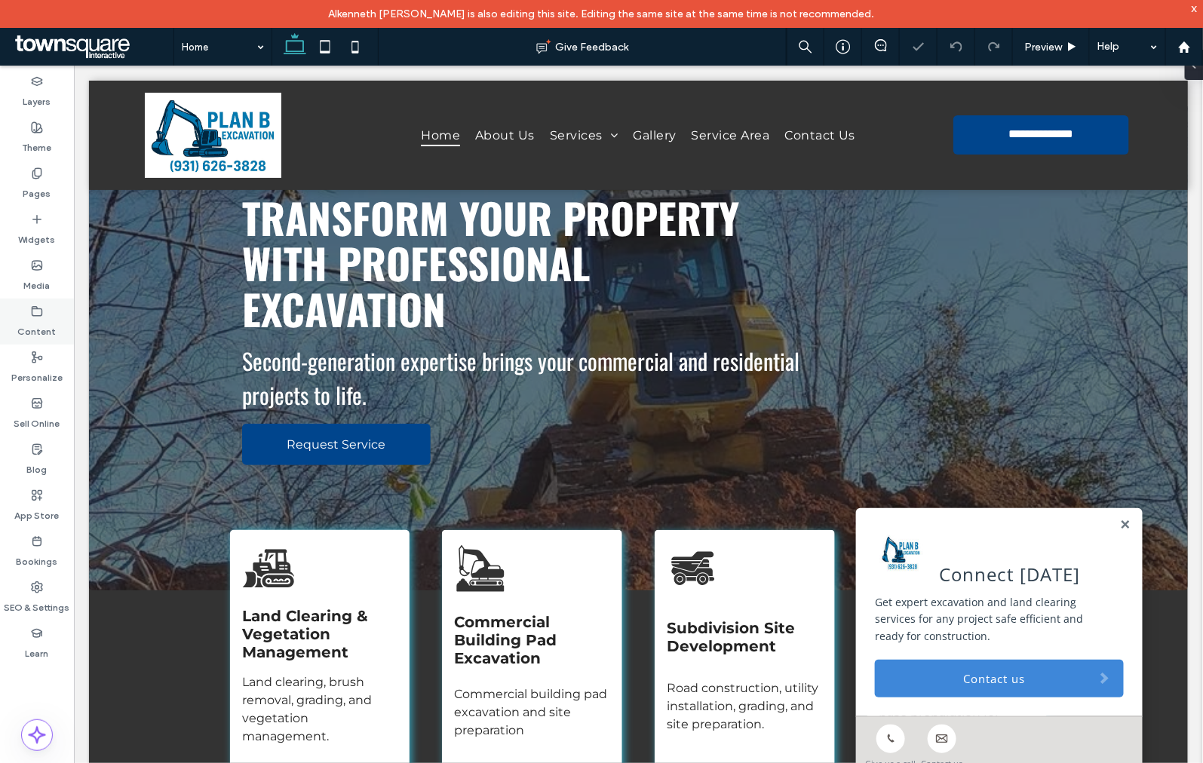
click at [51, 330] on label "Content" at bounding box center [37, 327] width 38 height 21
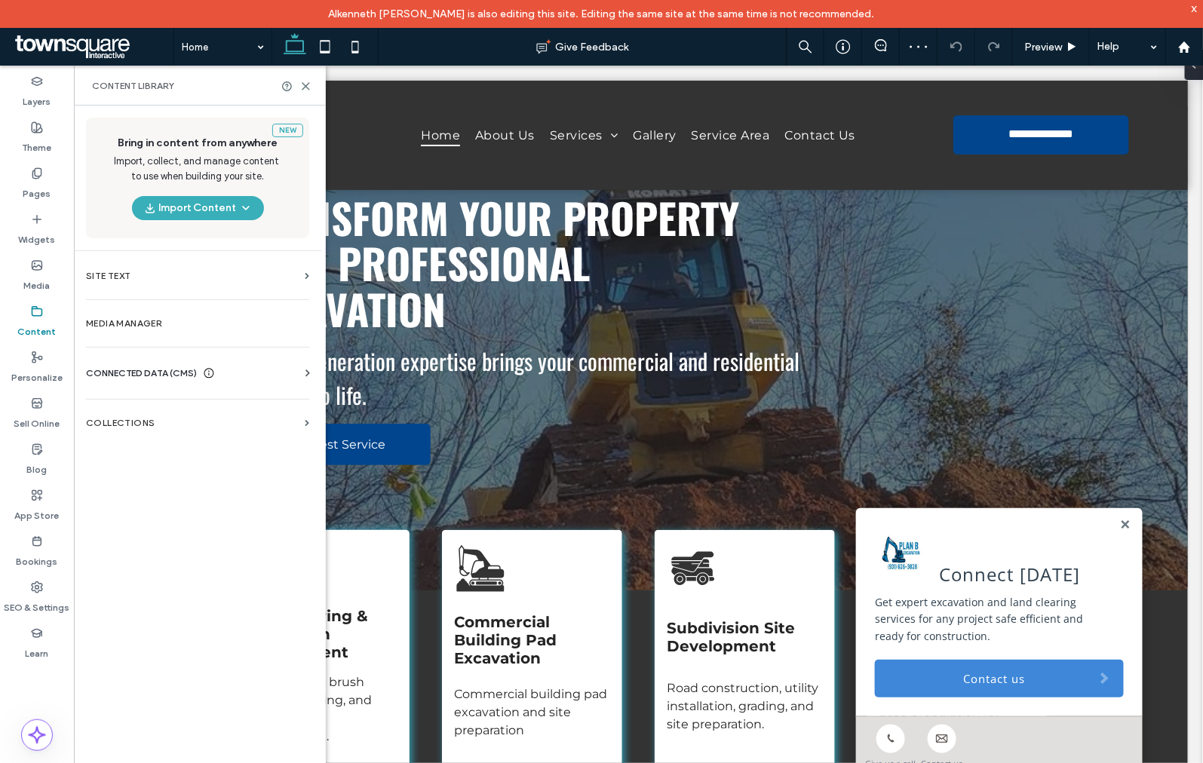
click at [119, 367] on span "CONNECTED DATA (CMS)" at bounding box center [141, 373] width 111 height 15
click at [133, 407] on label "Business Info" at bounding box center [200, 410] width 205 height 11
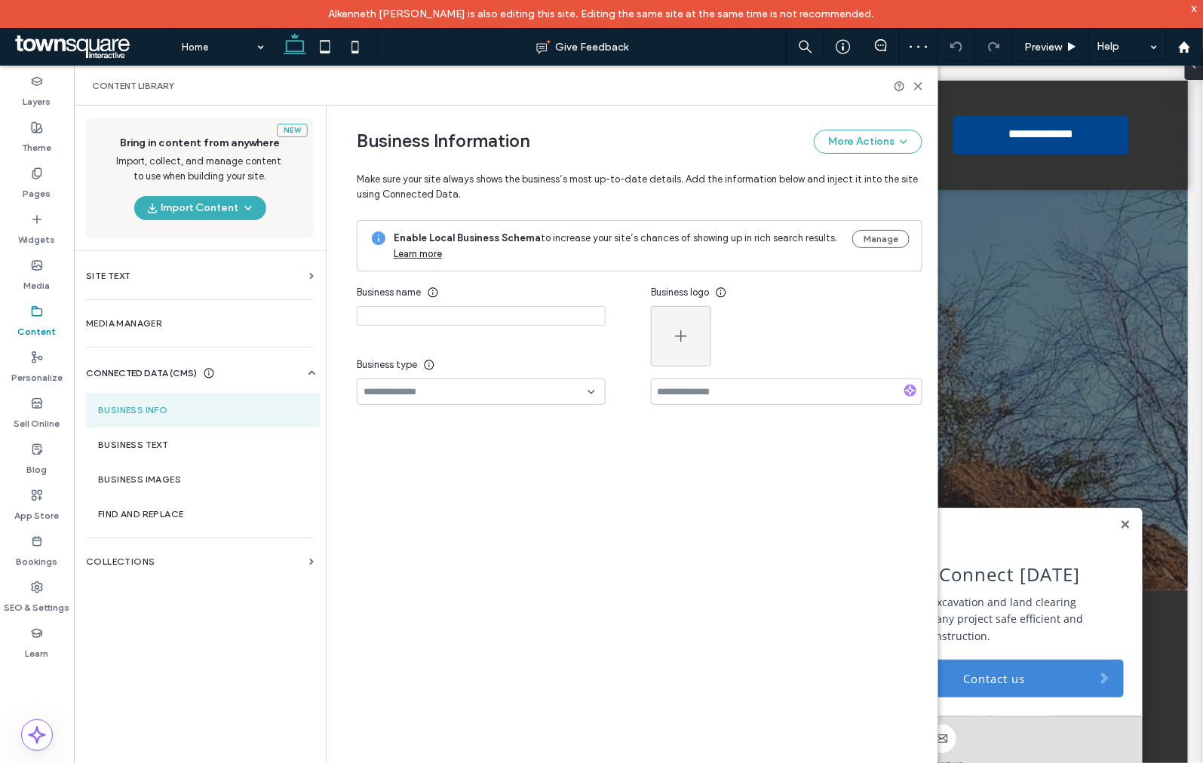
type input "**********"
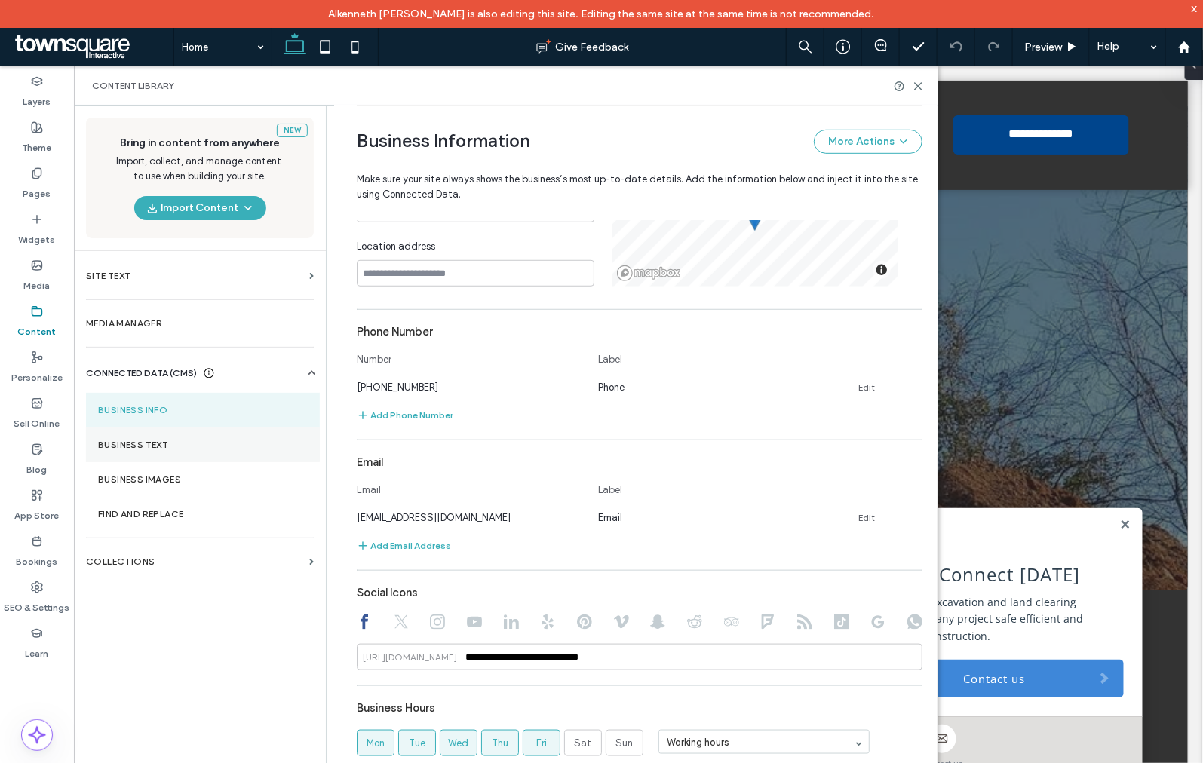
scroll to position [335, 0]
click at [769, 578] on div "Social Icons" at bounding box center [640, 591] width 566 height 29
click at [596, 658] on input "**********" at bounding box center [640, 655] width 566 height 26
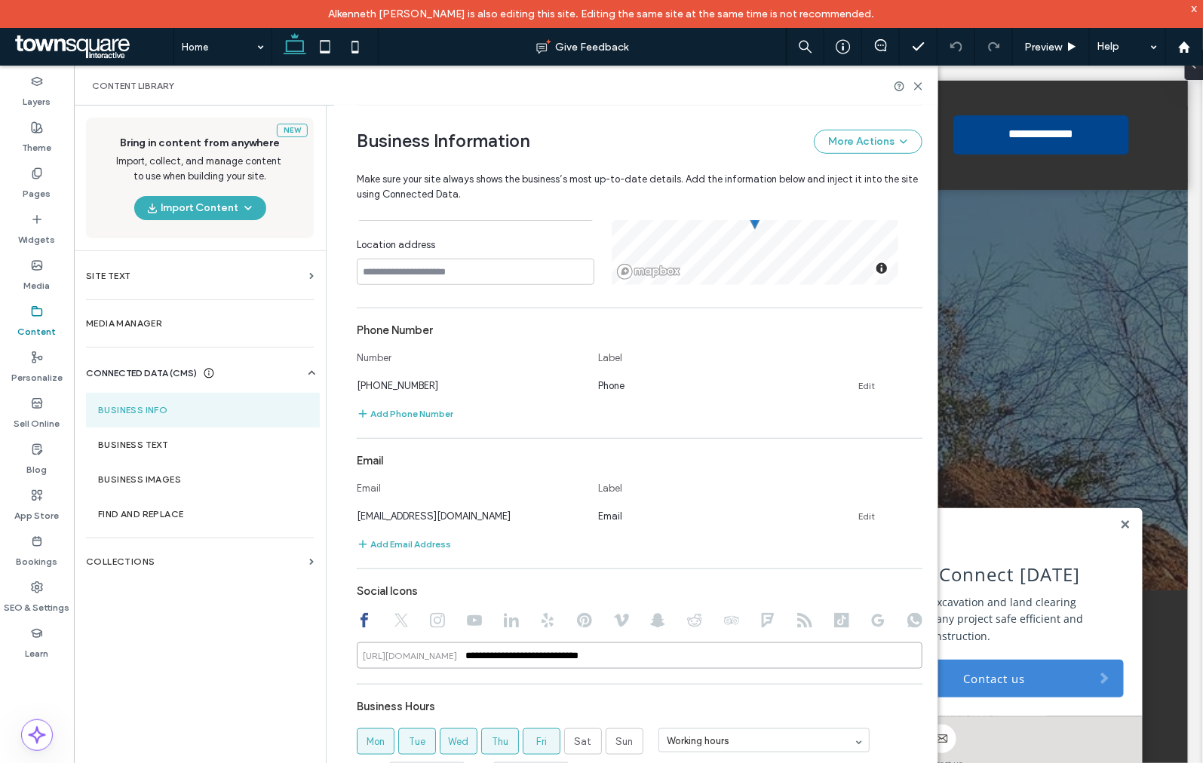
click at [596, 658] on input "**********" at bounding box center [640, 655] width 566 height 26
click at [556, 656] on input "**********" at bounding box center [640, 655] width 566 height 26
paste input "**********"
click at [639, 653] on input "**********" at bounding box center [640, 655] width 566 height 26
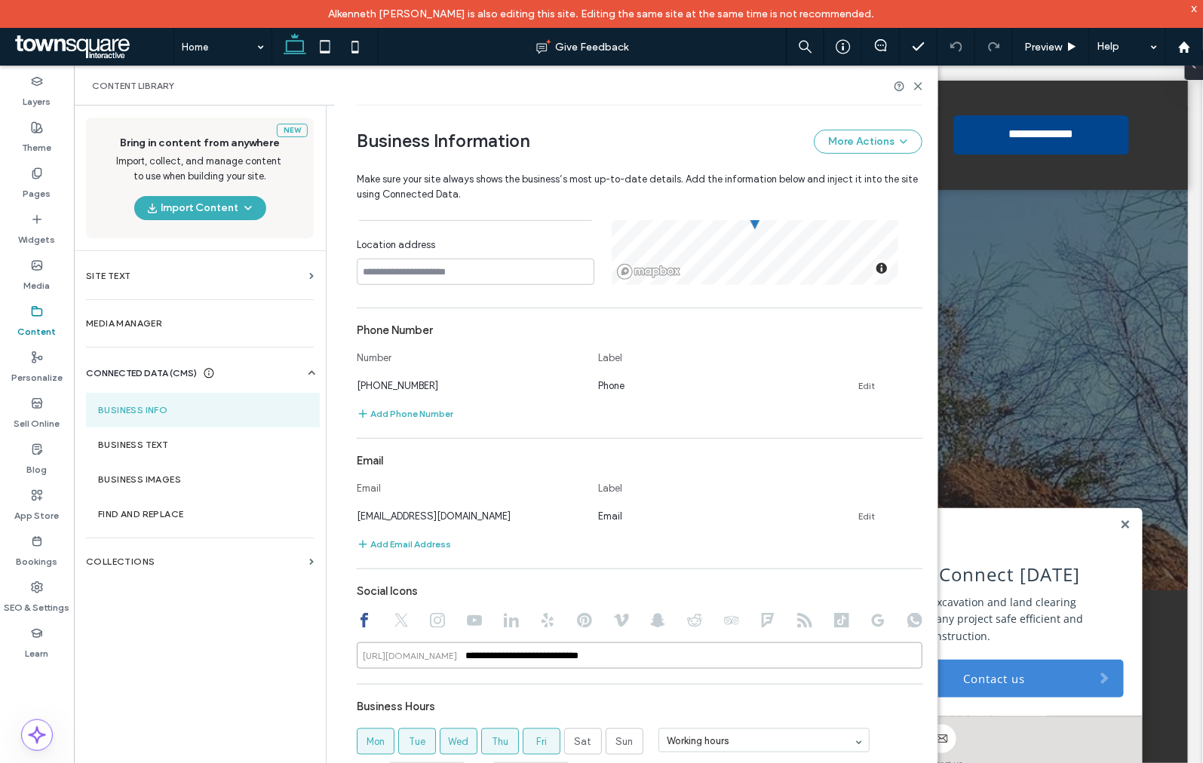
click at [639, 653] on input "**********" at bounding box center [640, 655] width 566 height 26
paste input "******"
type input "**********"
click at [198, 638] on div "New Bring in content from anywhere Import, collect, and manage content to use w…" at bounding box center [200, 447] width 252 height 682
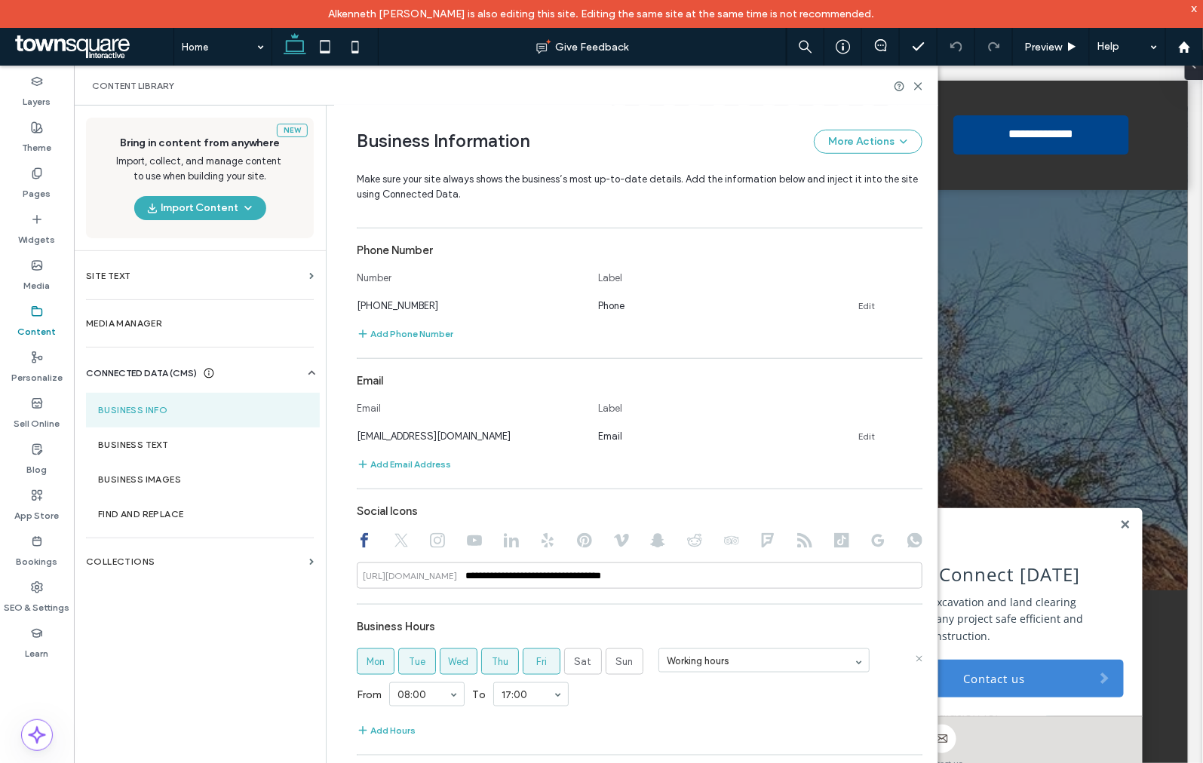
scroll to position [514, 0]
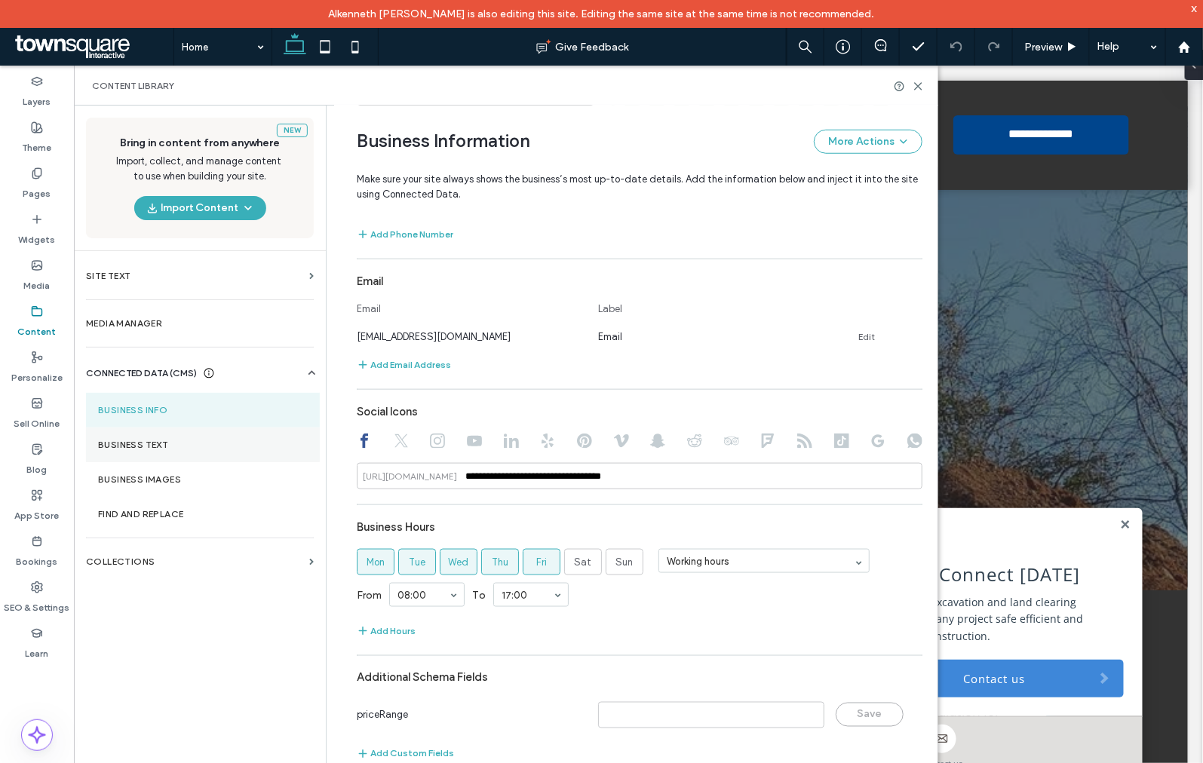
click at [189, 450] on section "Business Text" at bounding box center [203, 445] width 234 height 35
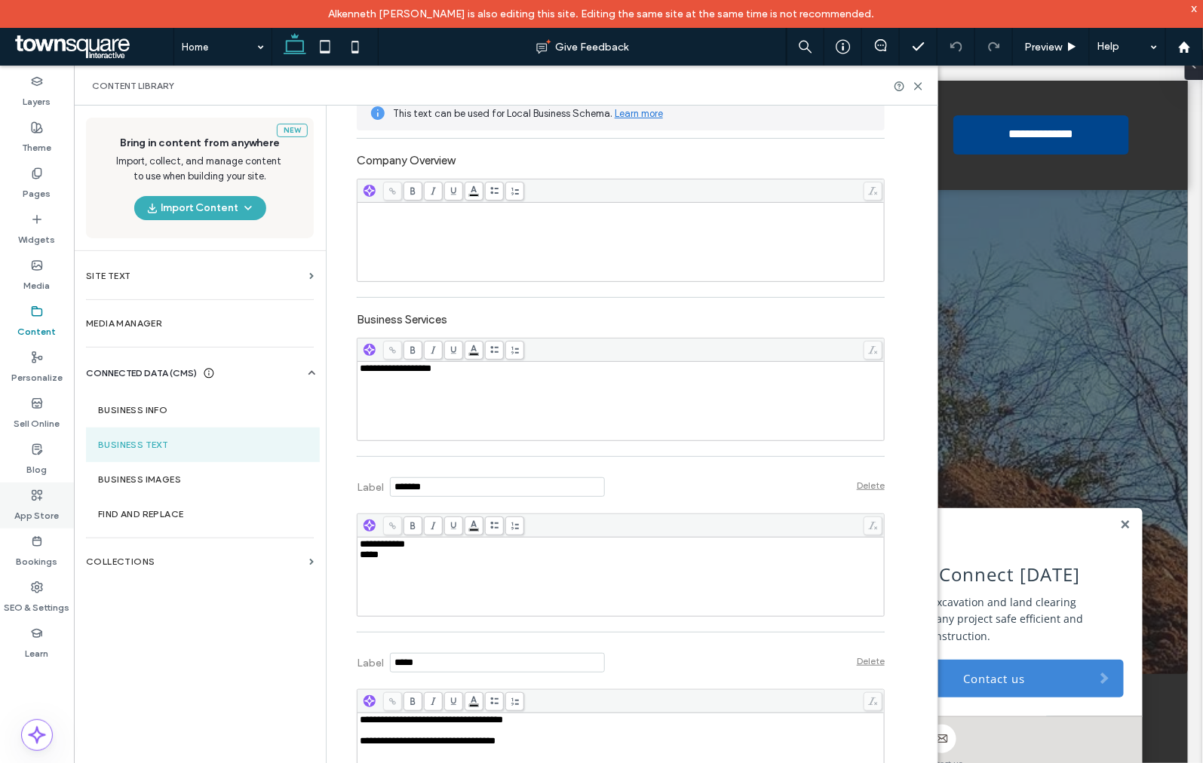
scroll to position [335, 0]
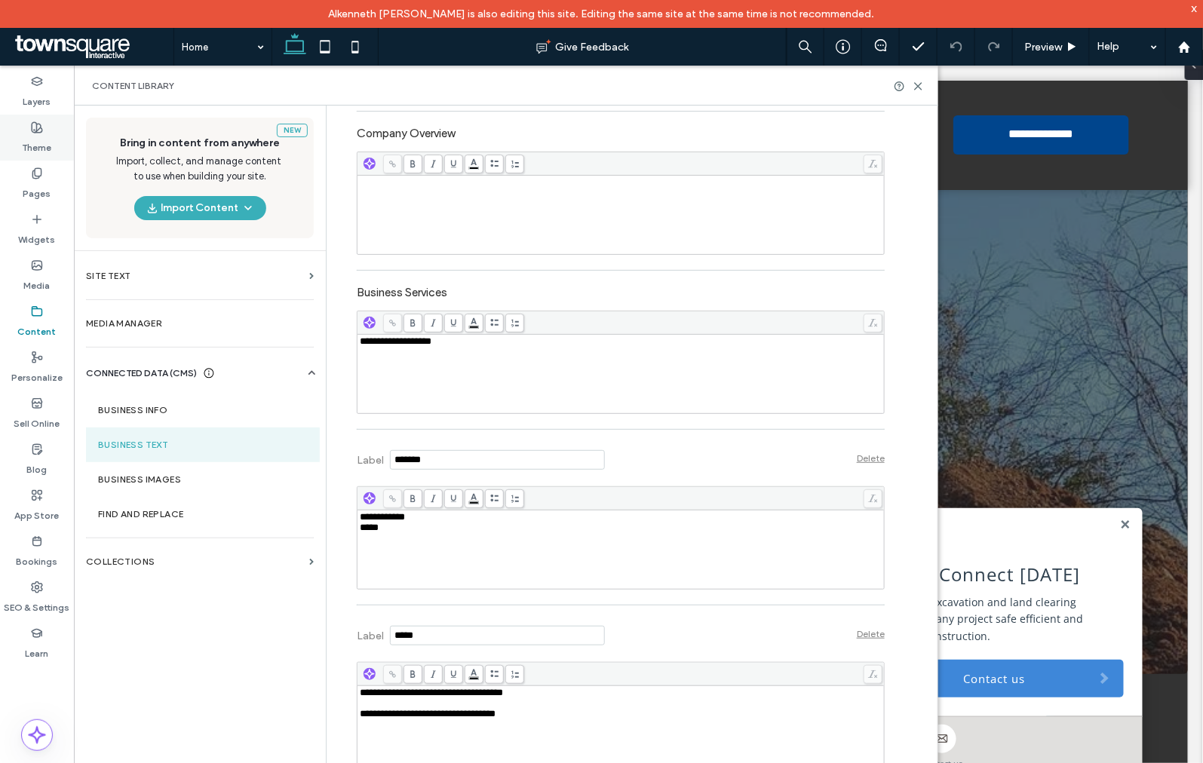
click at [32, 137] on label "Theme" at bounding box center [37, 143] width 29 height 21
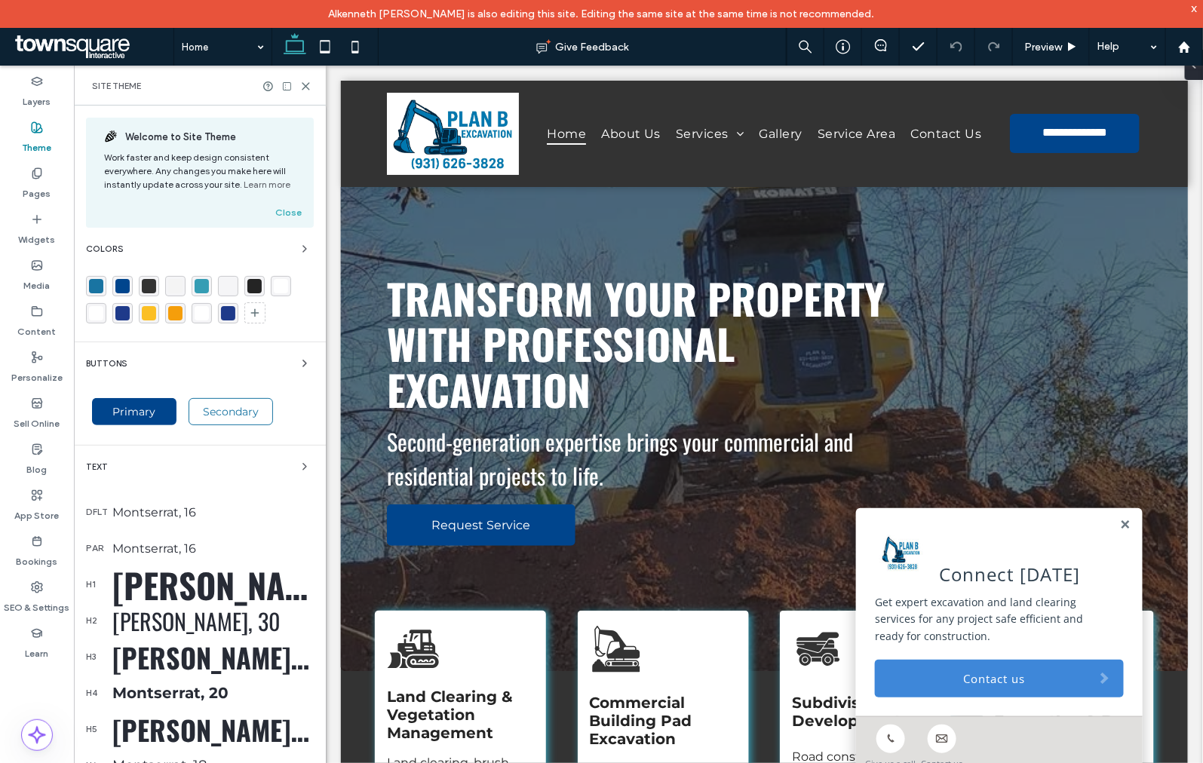
drag, startPoint x: 29, startPoint y: 599, endPoint x: 219, endPoint y: 596, distance: 190.8
click at [29, 599] on label "SEO & Settings" at bounding box center [38, 603] width 66 height 21
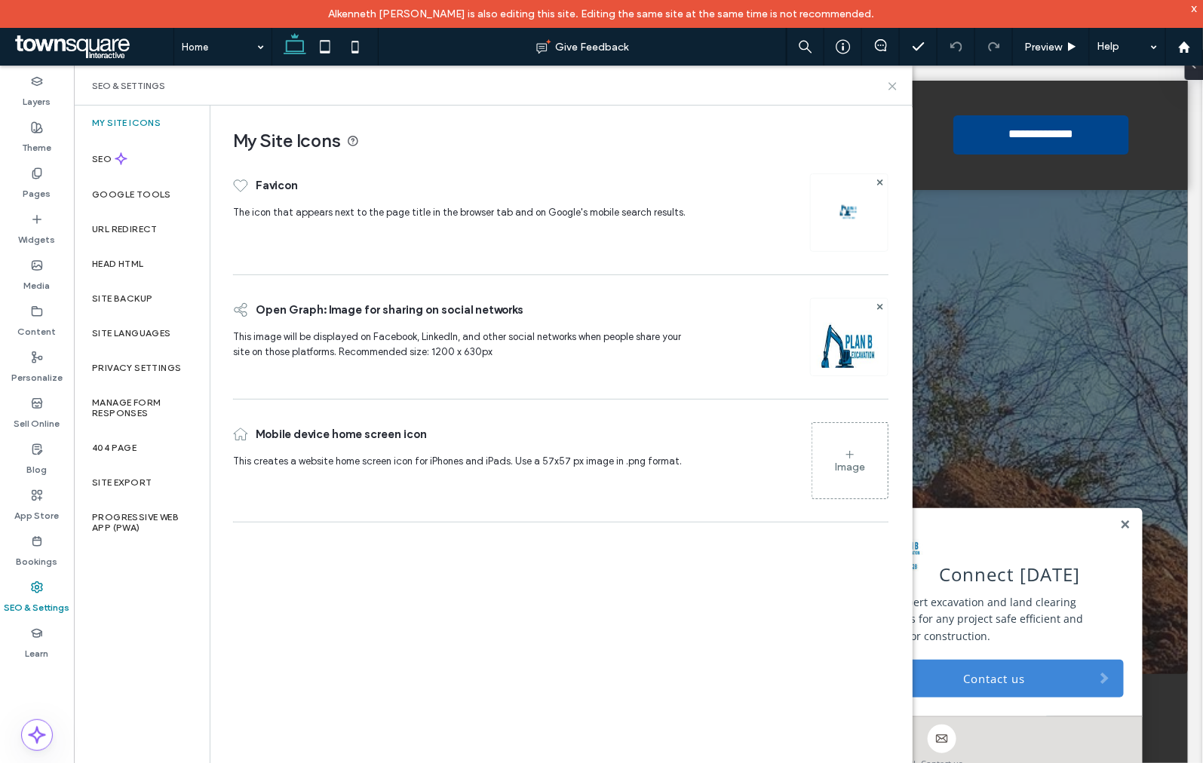
click at [887, 84] on icon at bounding box center [892, 86] width 11 height 11
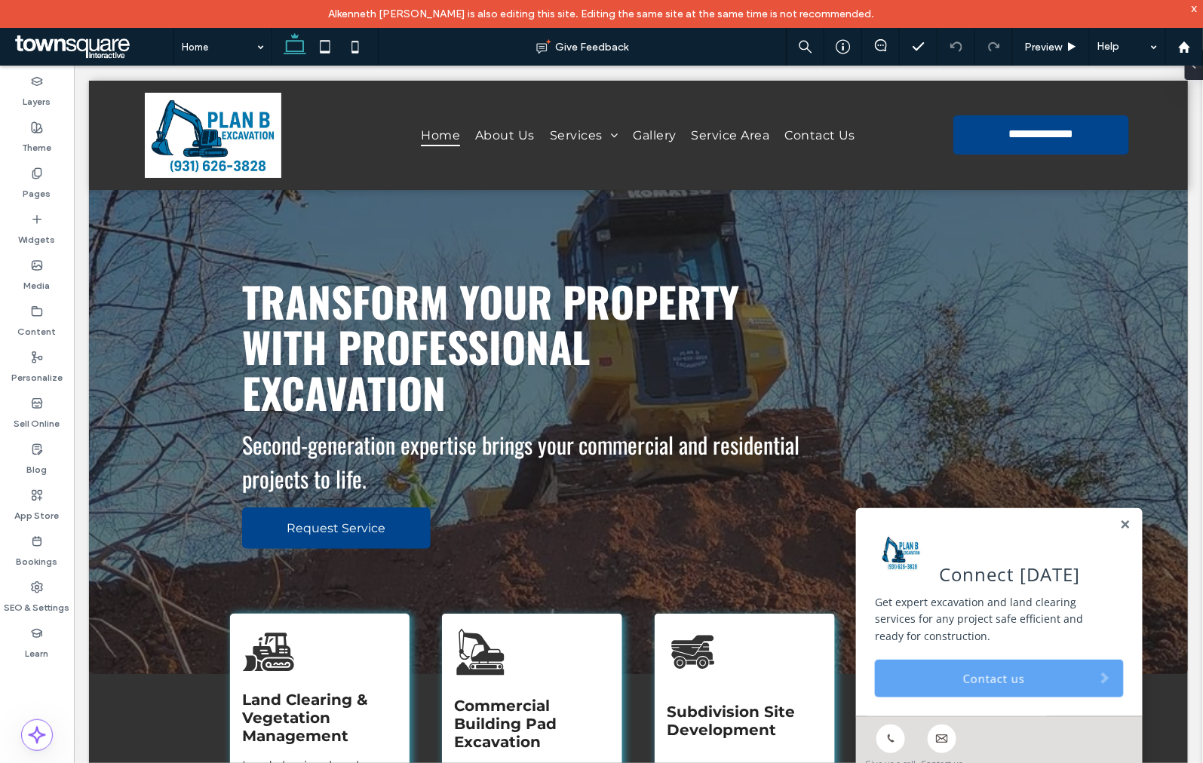
click at [963, 659] on link "Contact us" at bounding box center [998, 678] width 249 height 38
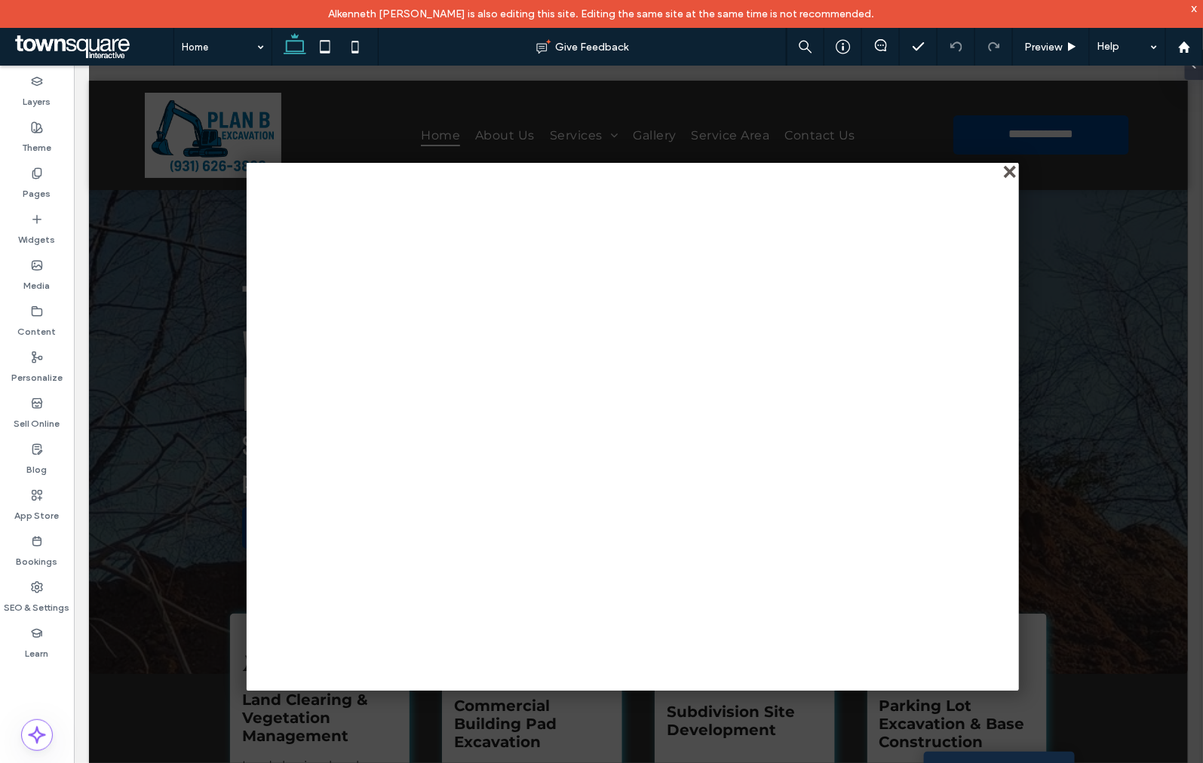
click at [1010, 170] on div "close" at bounding box center [1009, 172] width 11 height 11
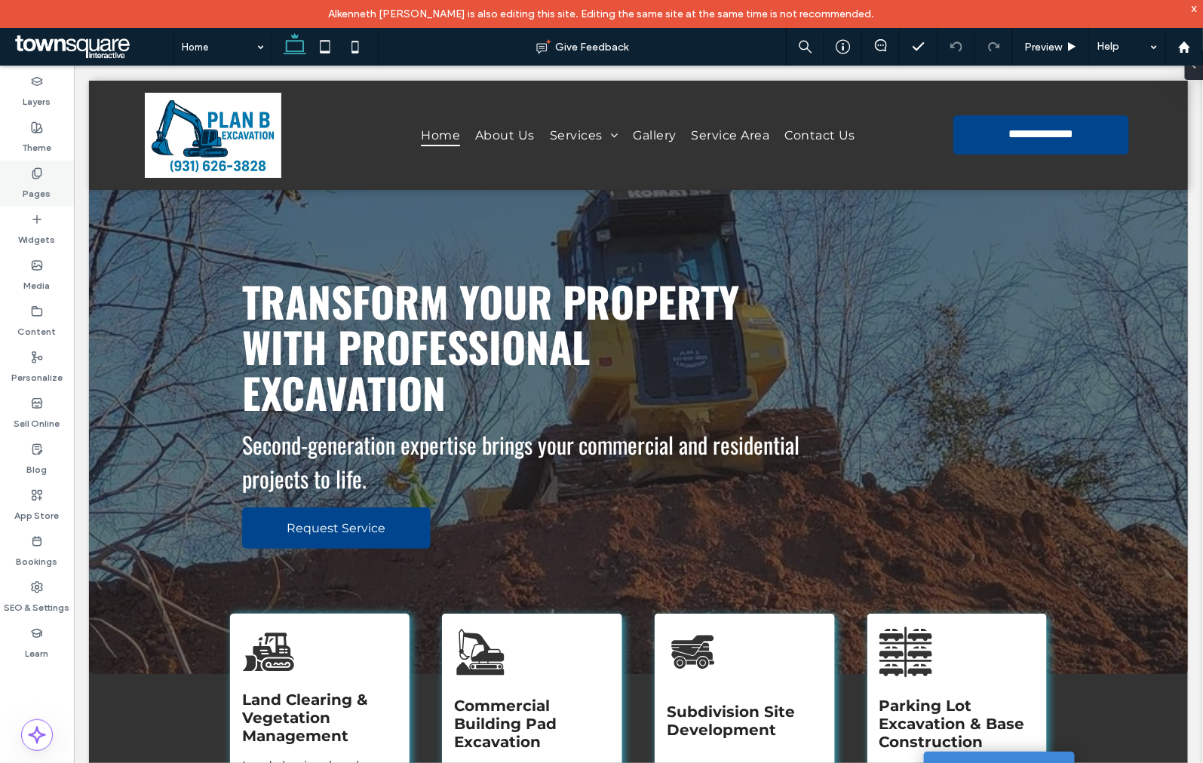
click at [46, 185] on label "Pages" at bounding box center [37, 189] width 28 height 21
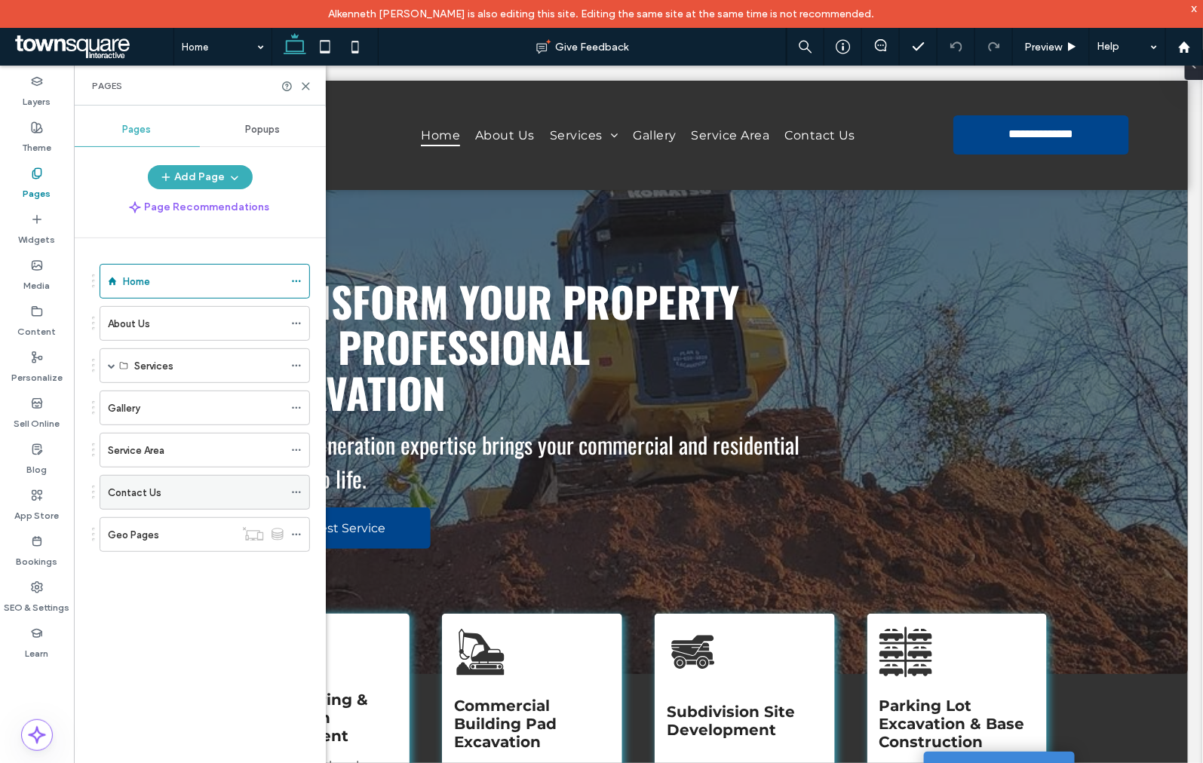
click at [158, 492] on label "Contact Us" at bounding box center [135, 493] width 54 height 26
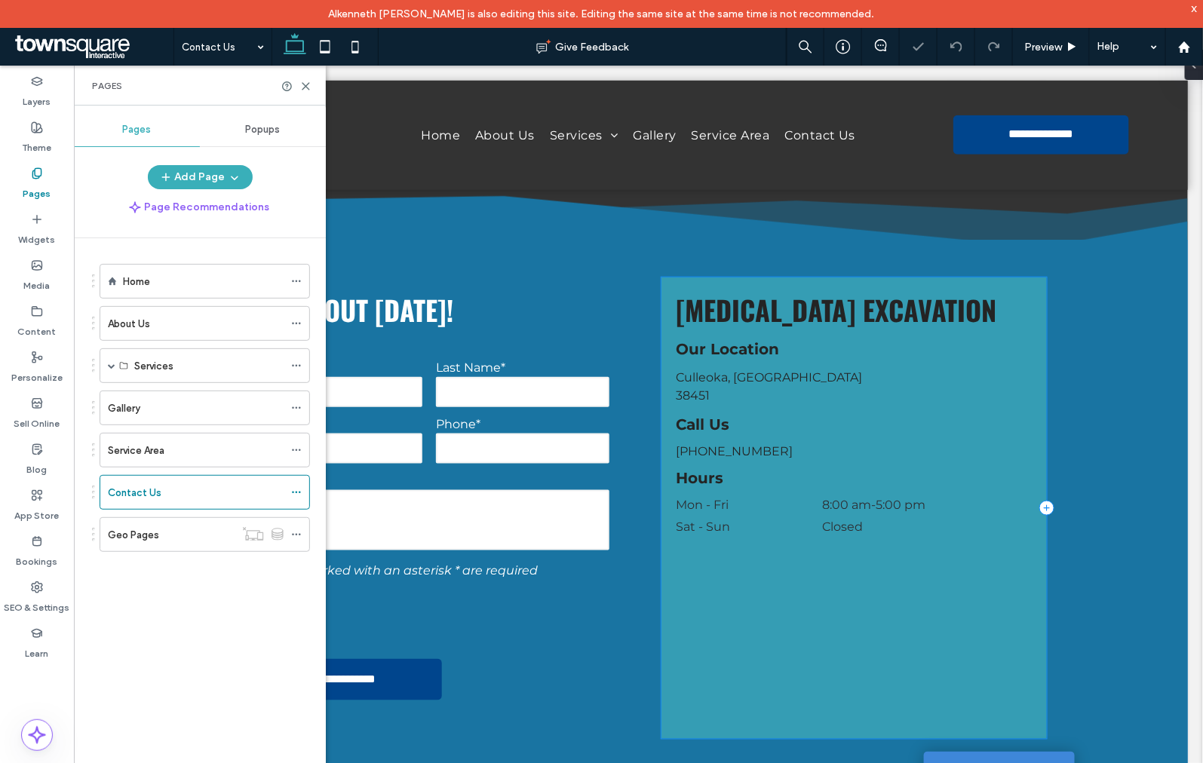
scroll to position [502, 0]
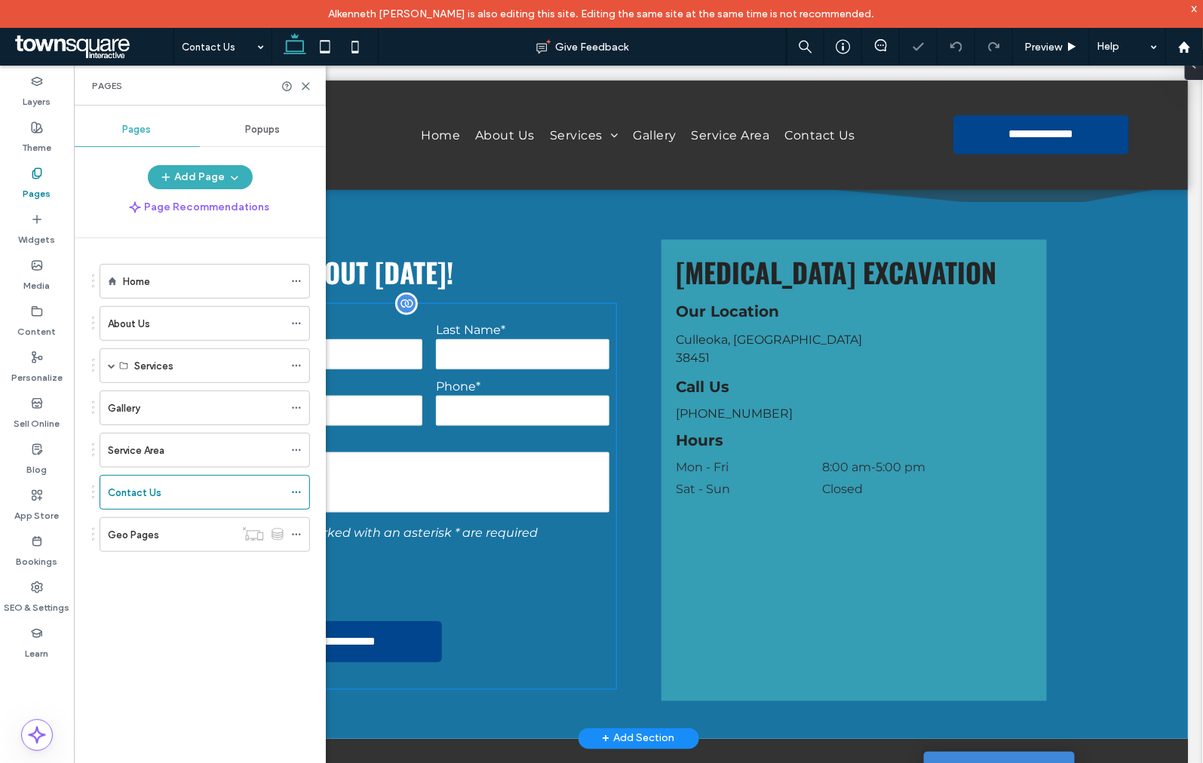
click at [455, 434] on form "**********" at bounding box center [428, 495] width 375 height 385
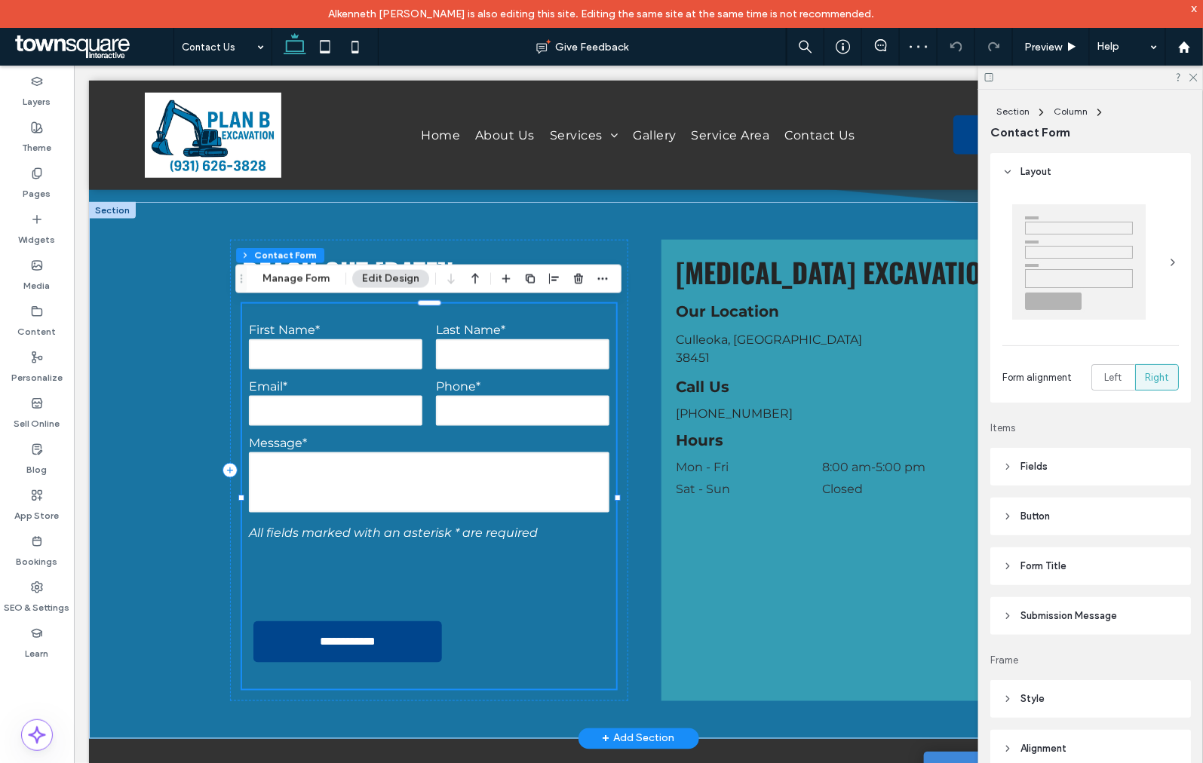
type input "*"
type input "***"
type input "*"
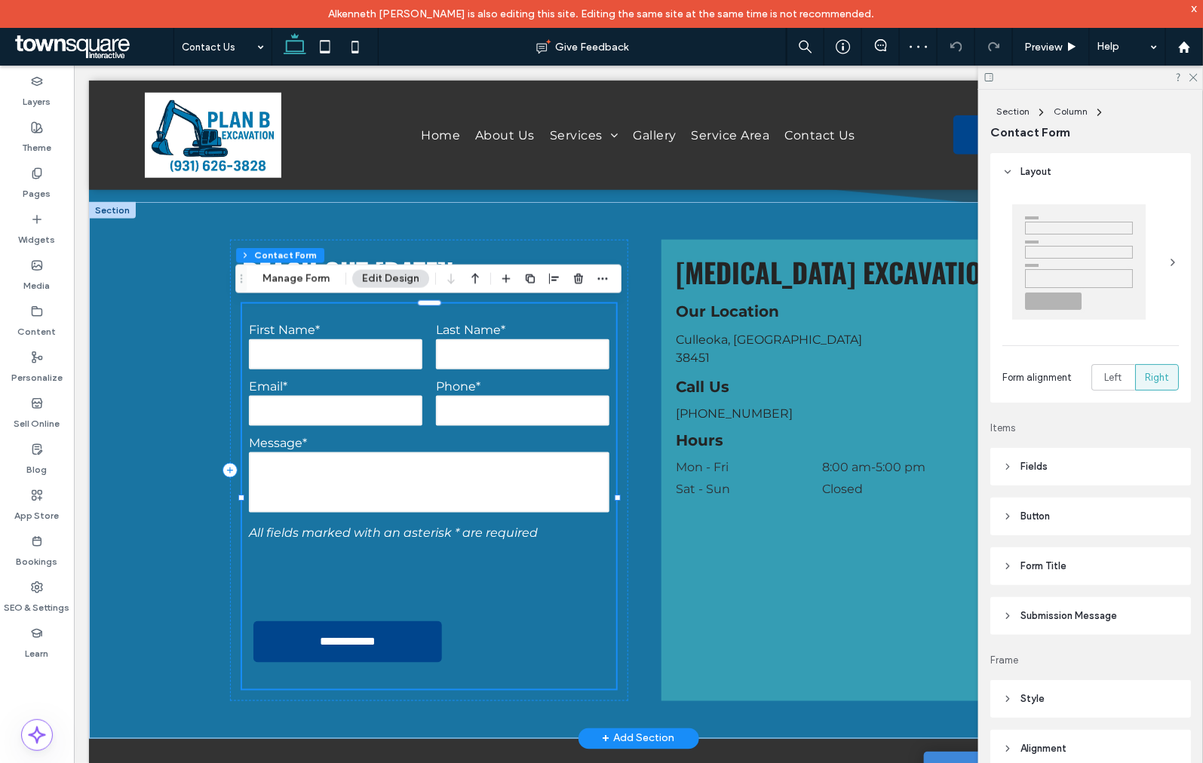
type input "***"
click at [1074, 612] on span "Submission Message" at bounding box center [1068, 616] width 97 height 15
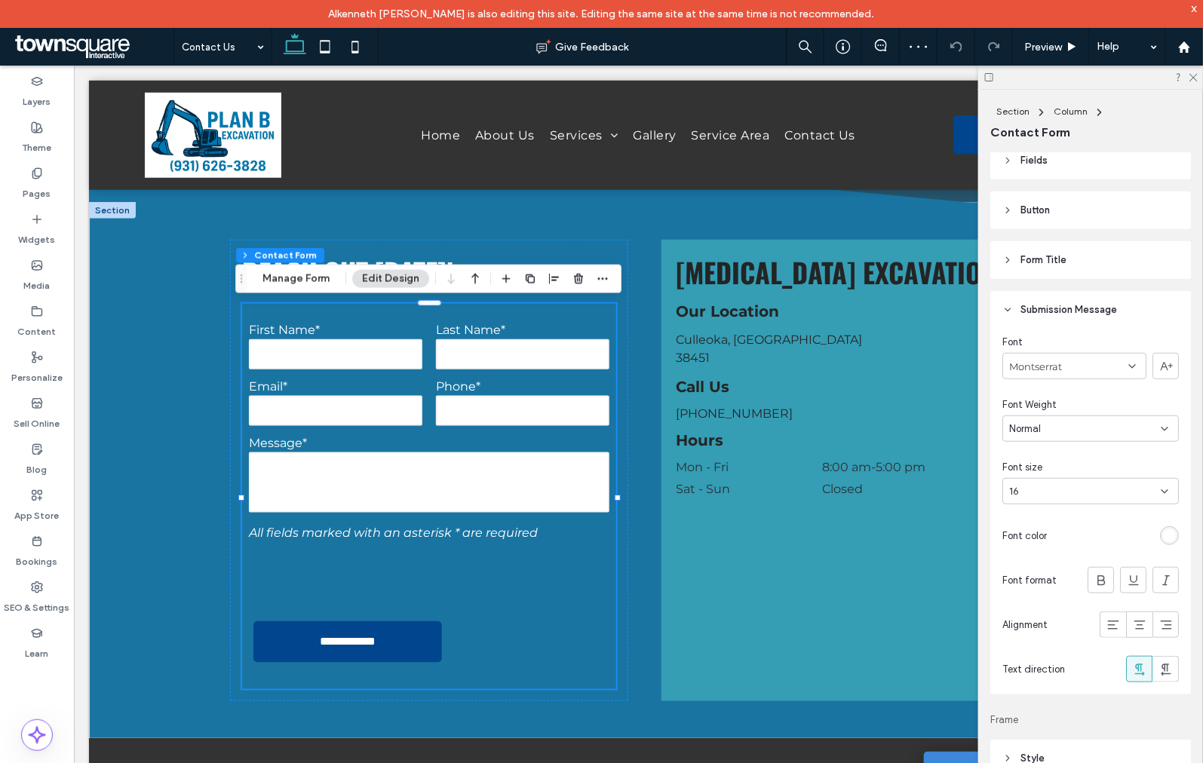
scroll to position [335, 0]
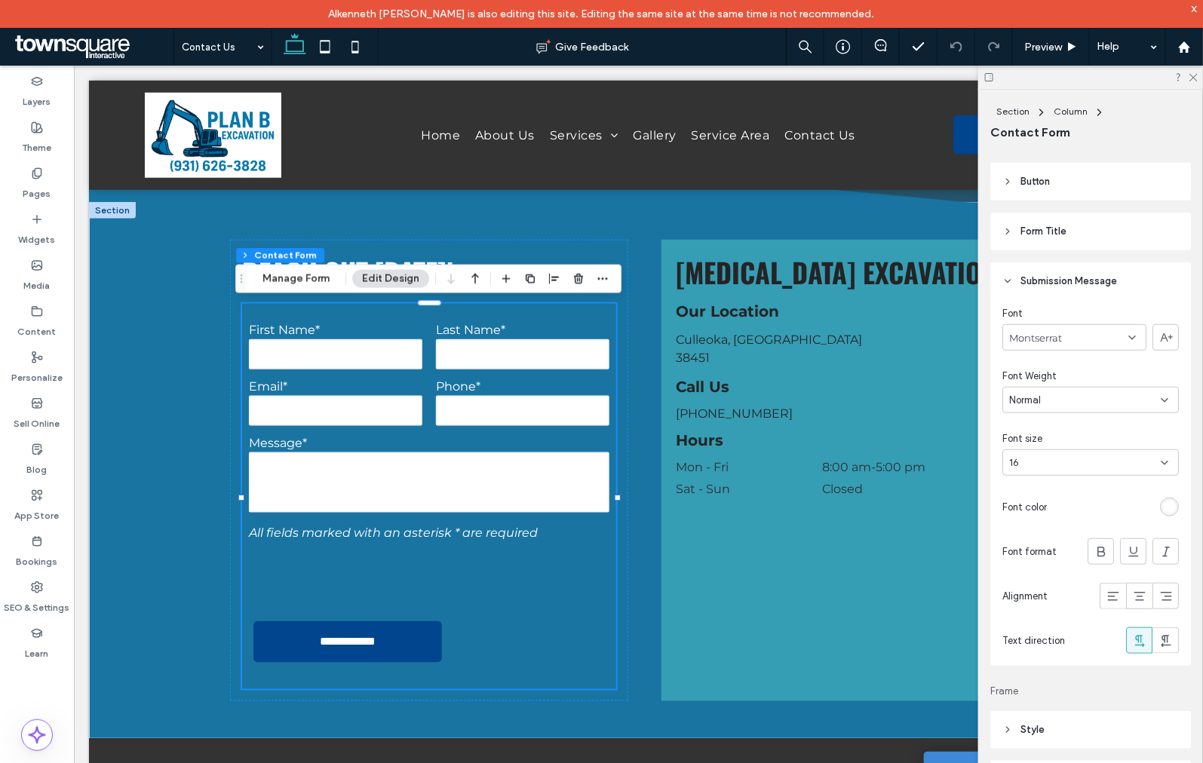
click at [1190, 70] on div at bounding box center [1090, 77] width 225 height 23
click at [1194, 76] on use at bounding box center [1193, 78] width 8 height 8
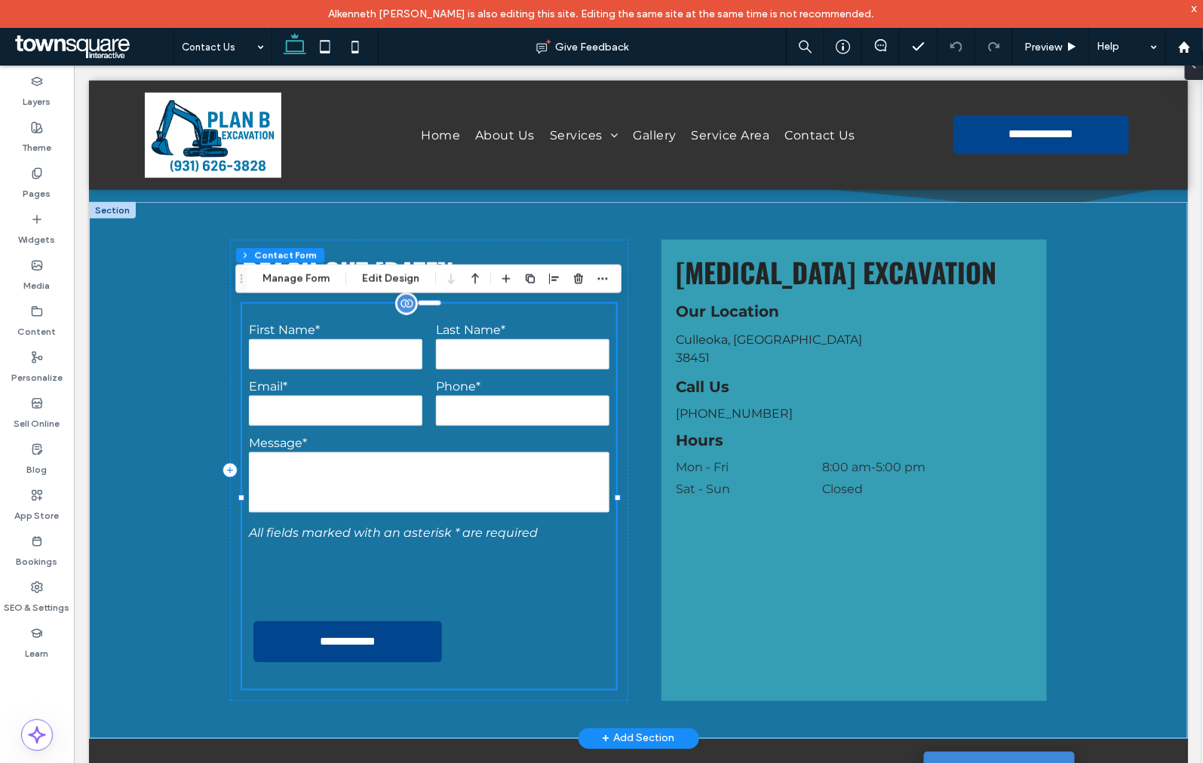
click at [510, 624] on form "**********" at bounding box center [428, 495] width 375 height 385
type input "*"
click at [518, 619] on form "**********" at bounding box center [428, 495] width 375 height 385
type input "*"
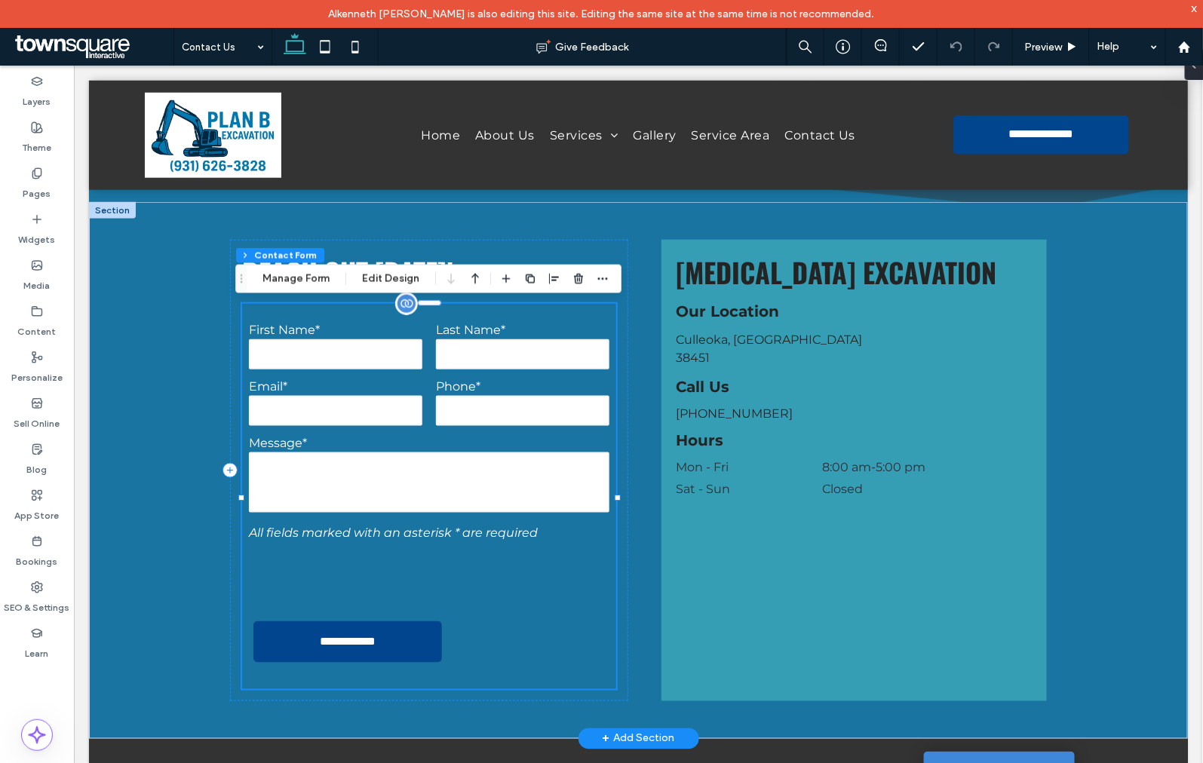
type input "*"
click at [518, 619] on form "**********" at bounding box center [428, 495] width 375 height 385
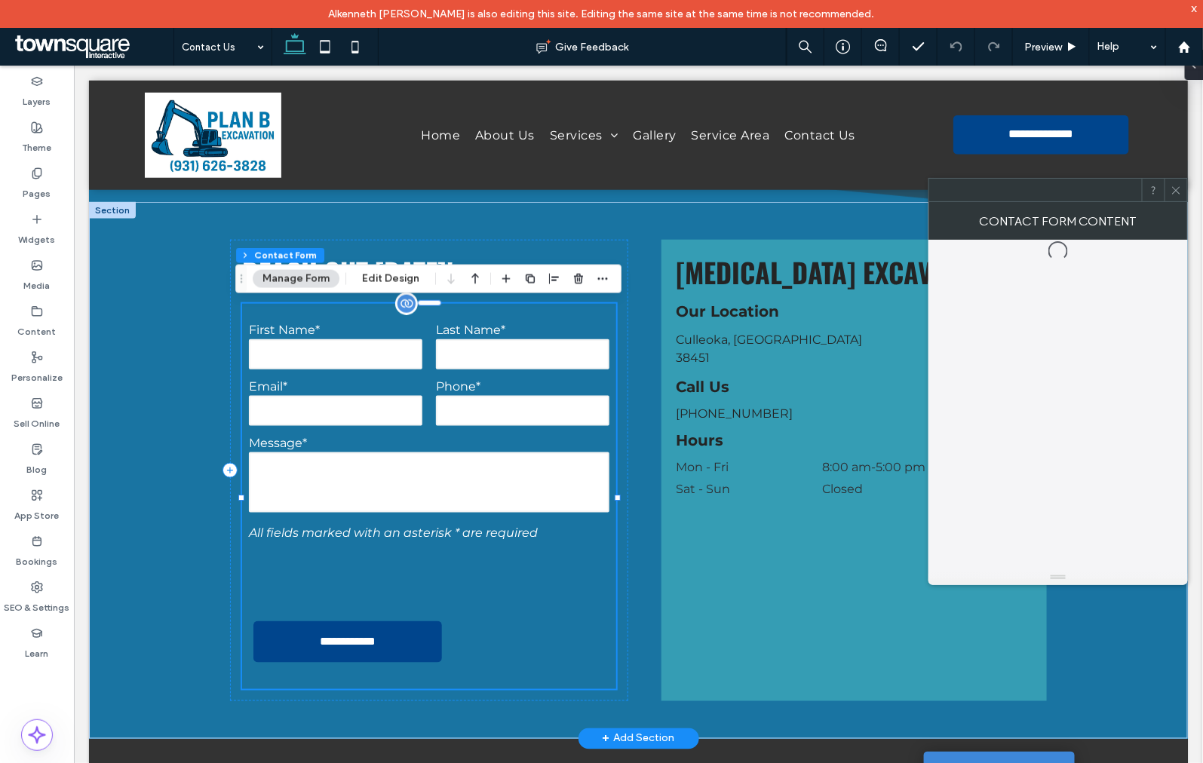
type input "*"
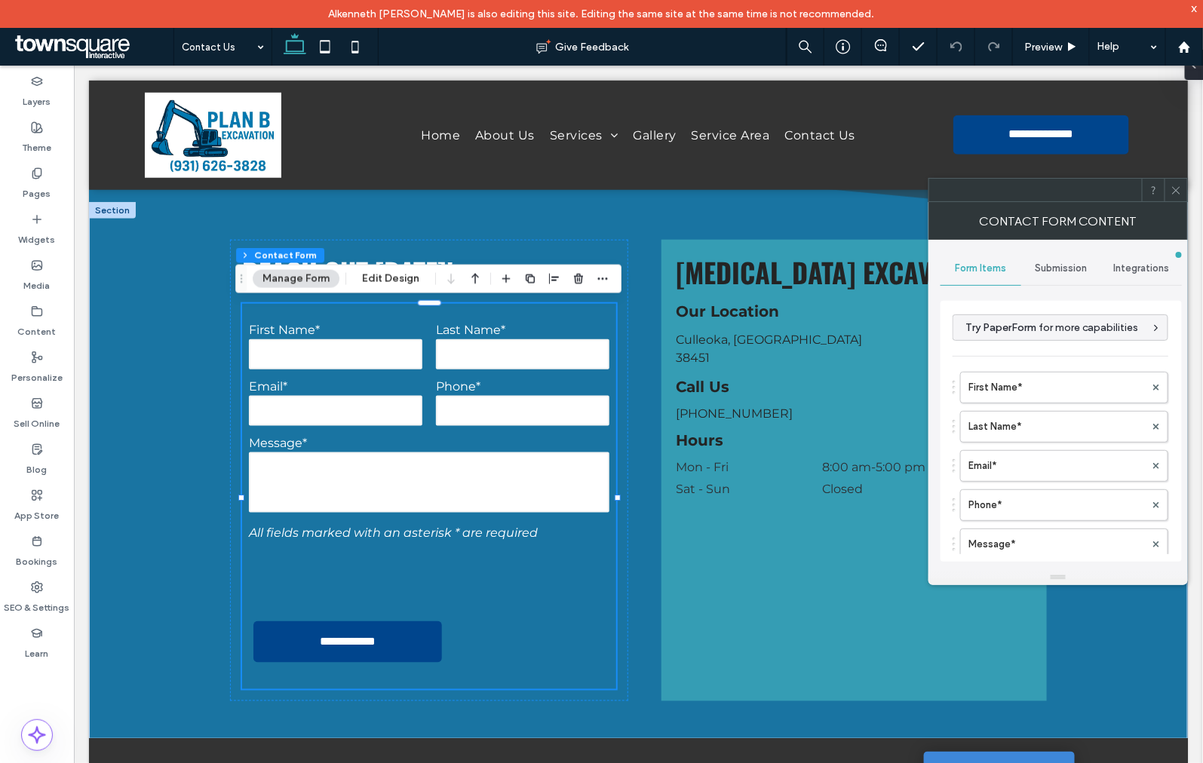
click at [1167, 192] on div at bounding box center [1175, 190] width 23 height 23
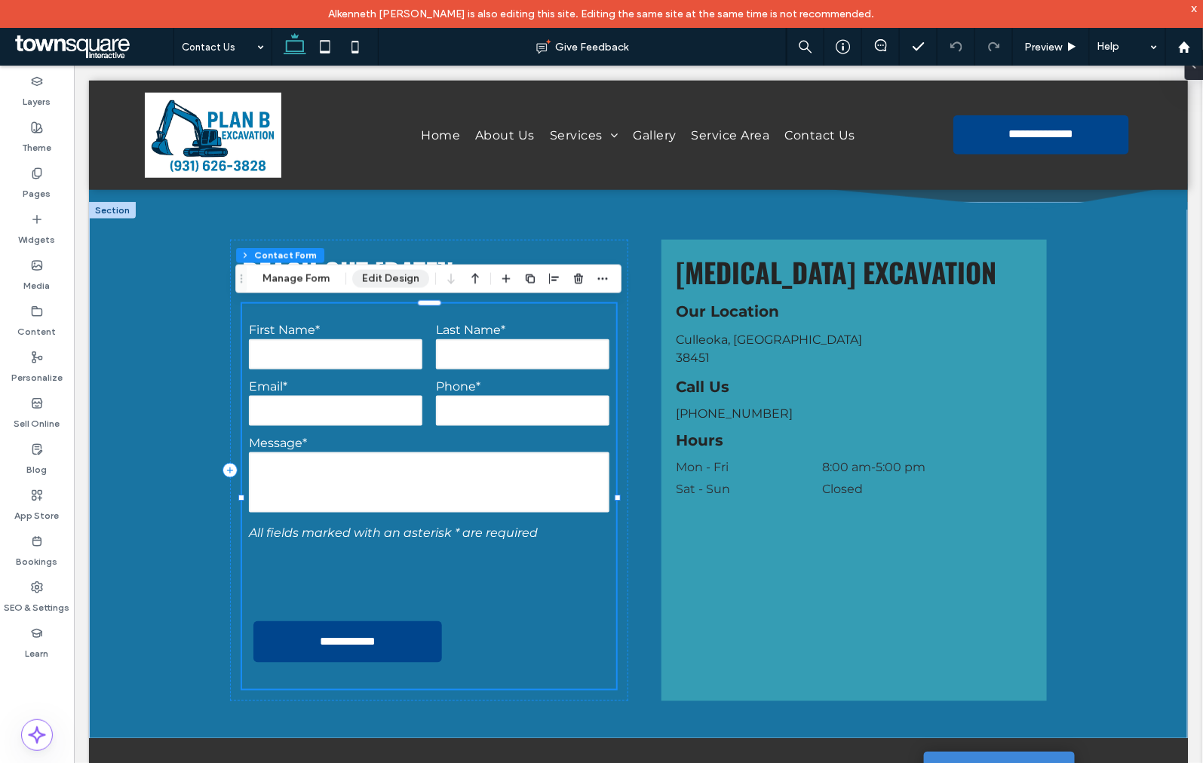
click at [394, 283] on button "Edit Design" at bounding box center [390, 279] width 77 height 18
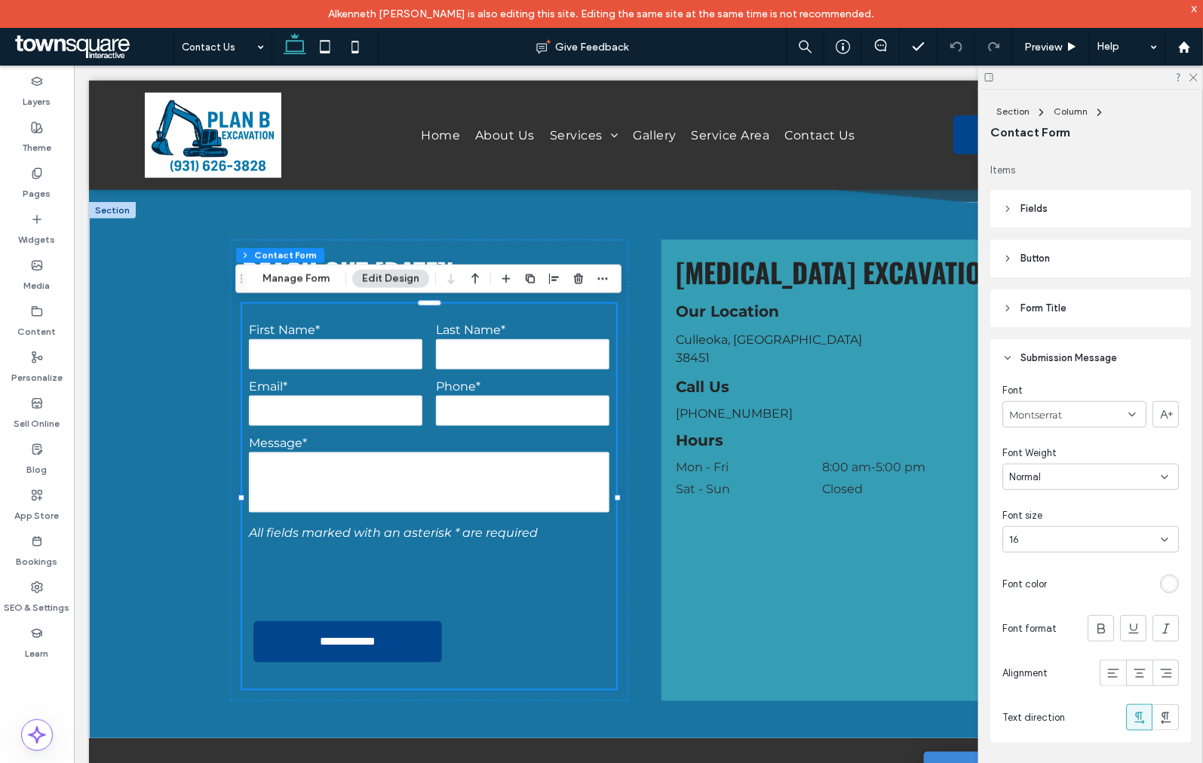
scroll to position [167, 0]
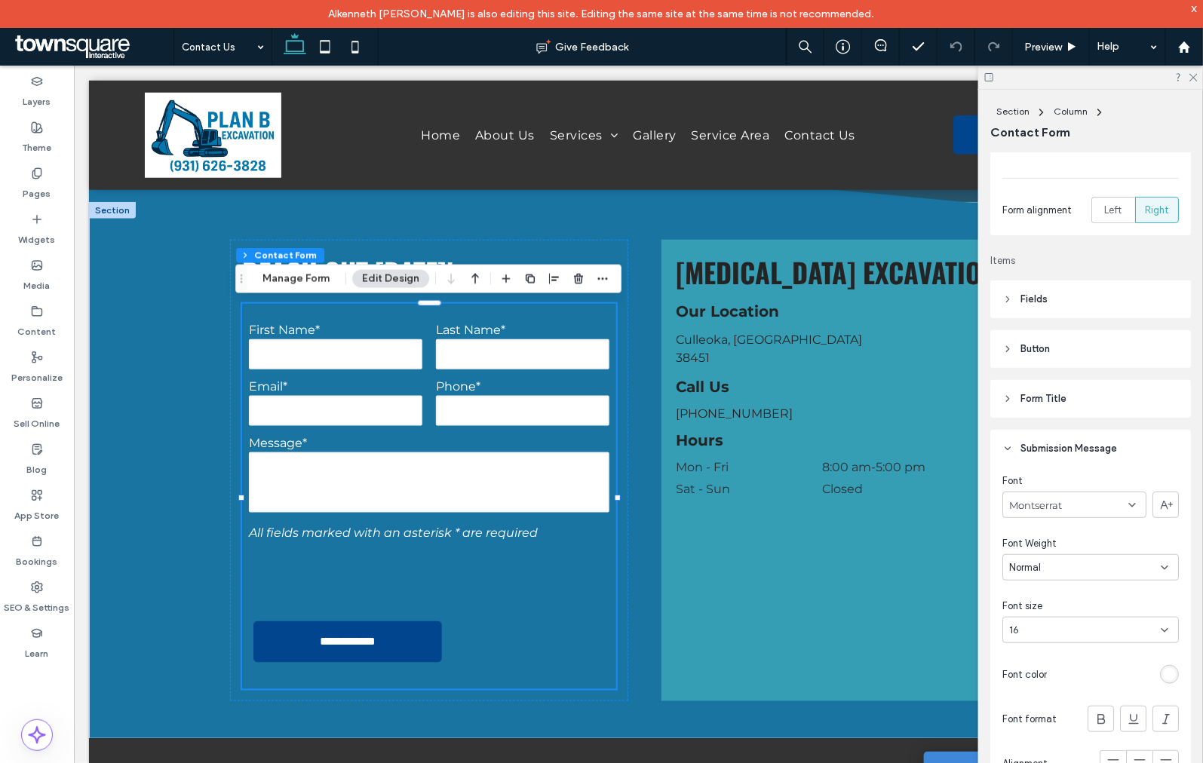
click at [1058, 353] on header "Button" at bounding box center [1090, 349] width 201 height 38
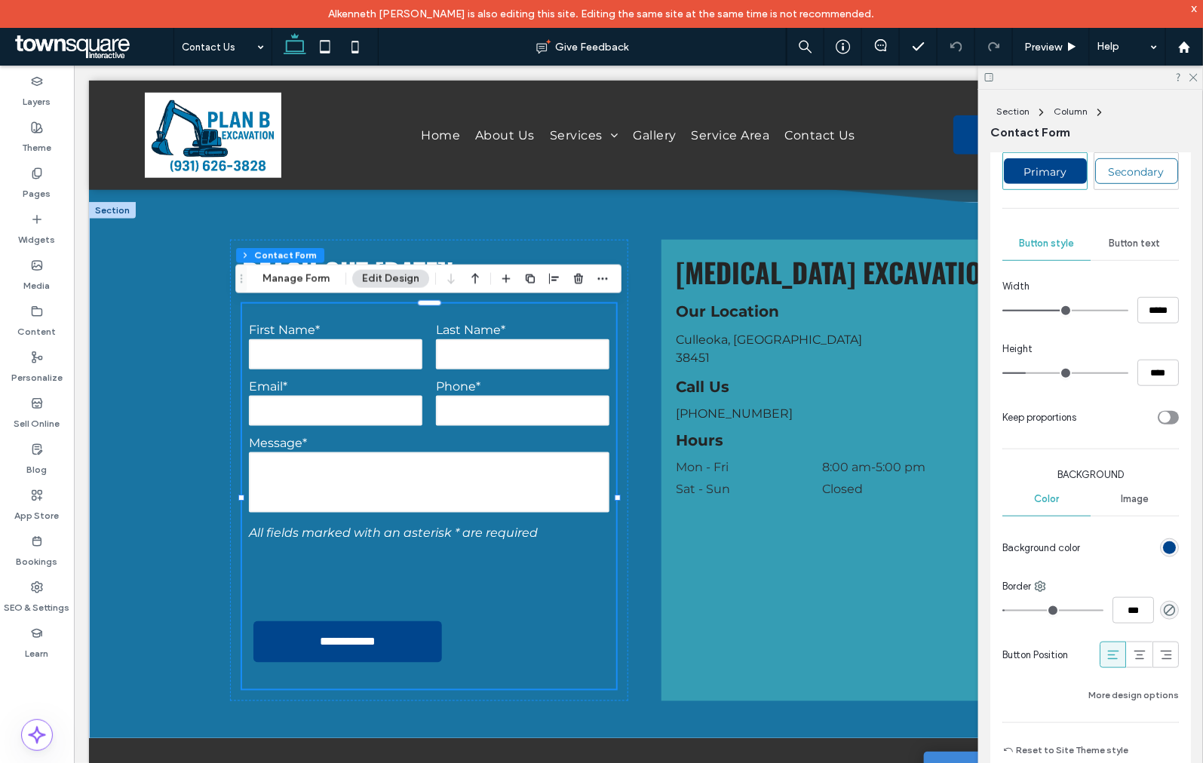
scroll to position [418, 0]
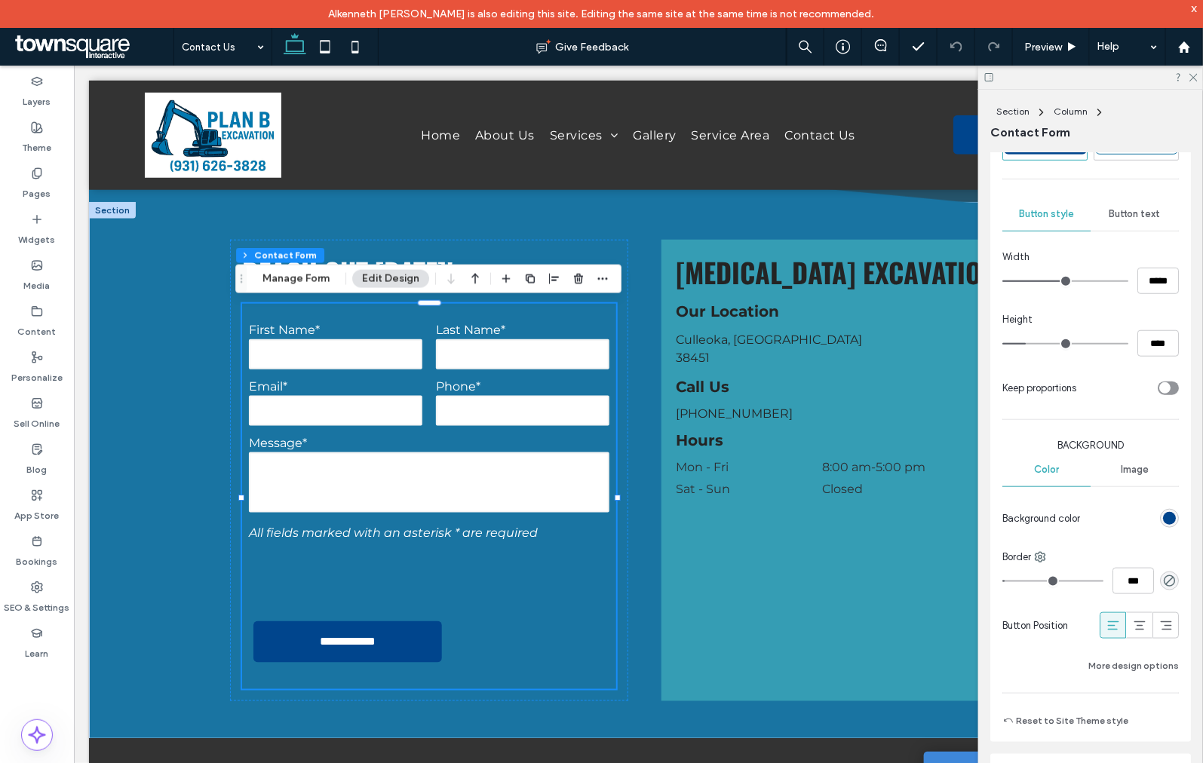
click at [1163, 524] on div "rgb(0, 69, 141)" at bounding box center [1169, 518] width 13 height 13
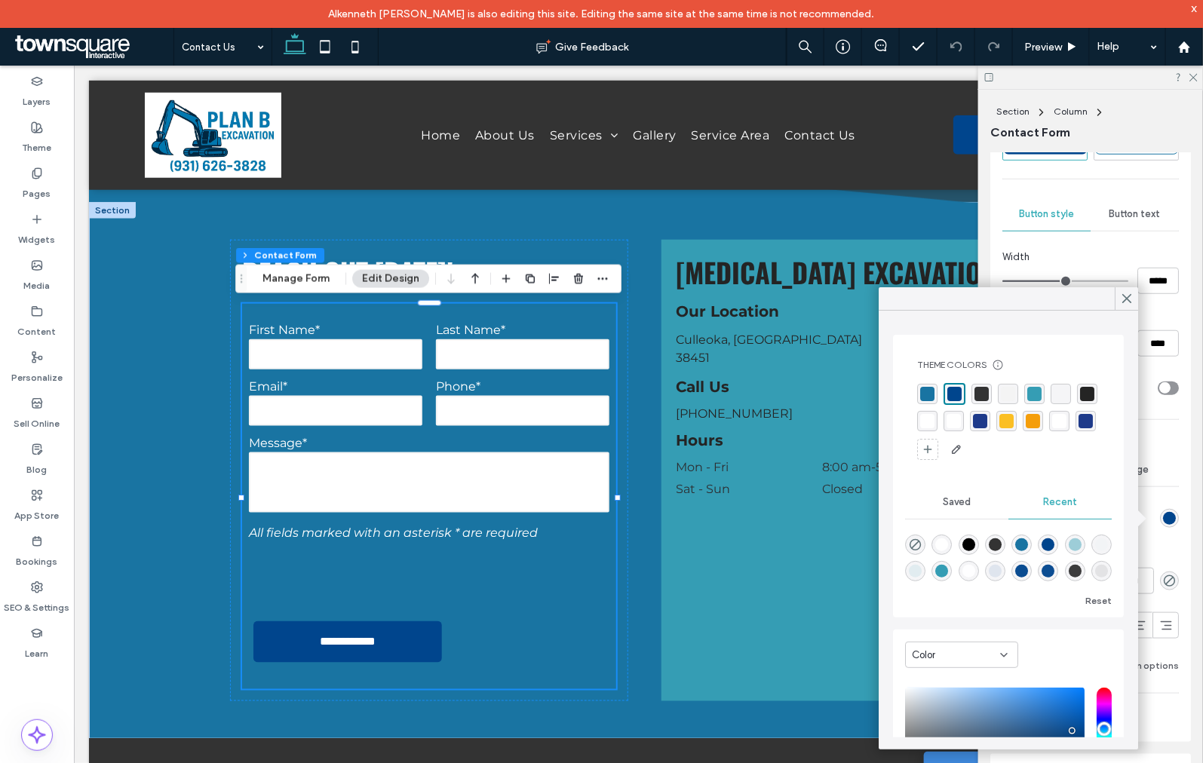
click at [934, 417] on div "rgba(255, 255, 255, 1)" at bounding box center [927, 421] width 14 height 14
type input "*"
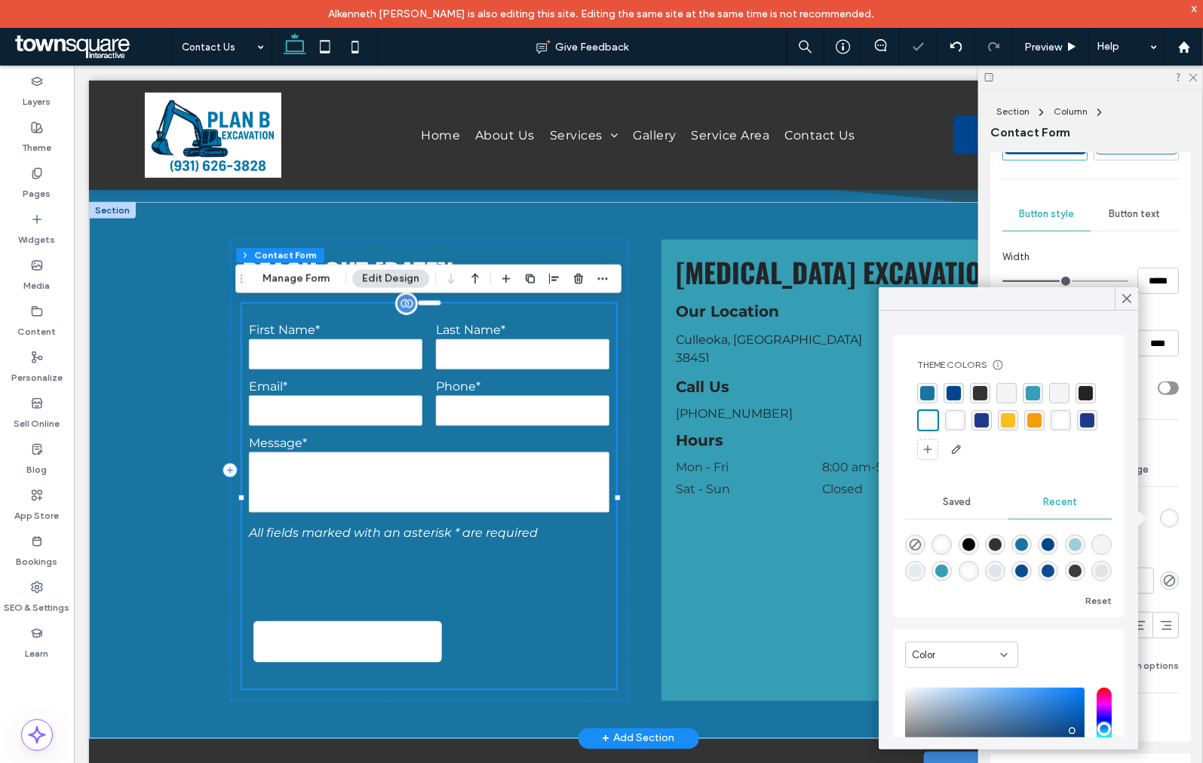
type input "*"
click at [1131, 294] on icon at bounding box center [1127, 299] width 14 height 14
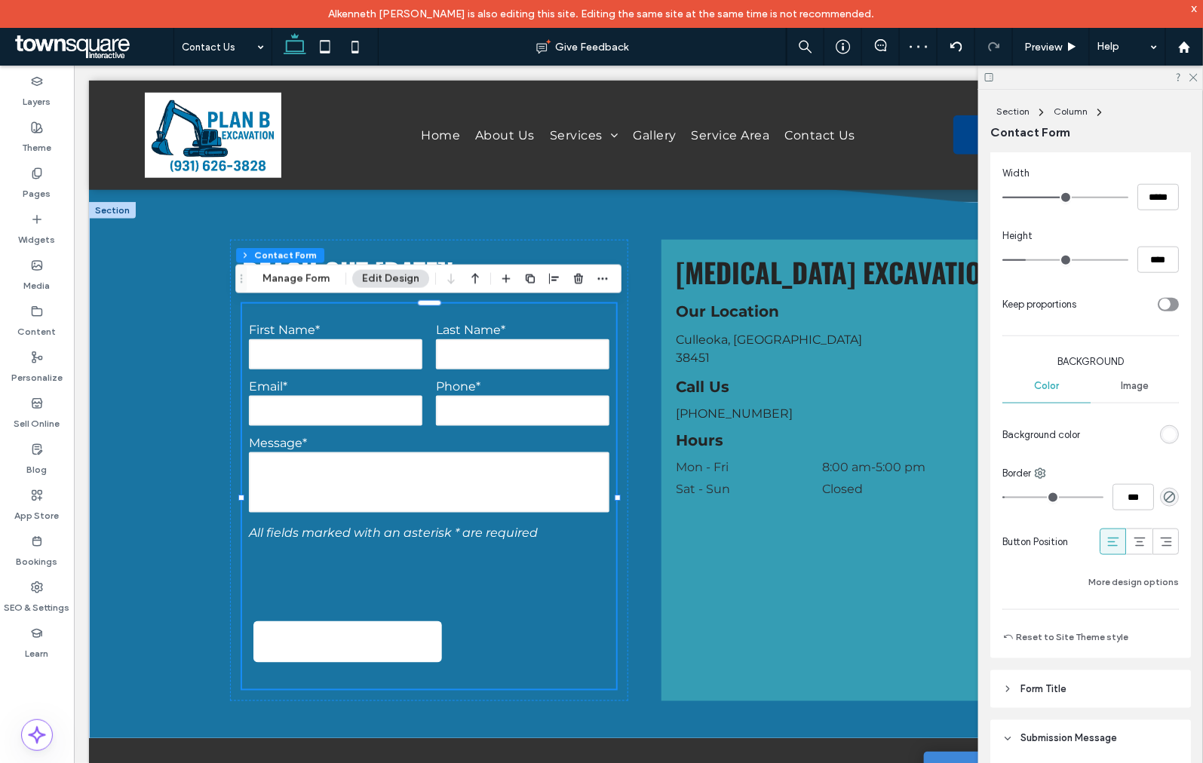
scroll to position [335, 0]
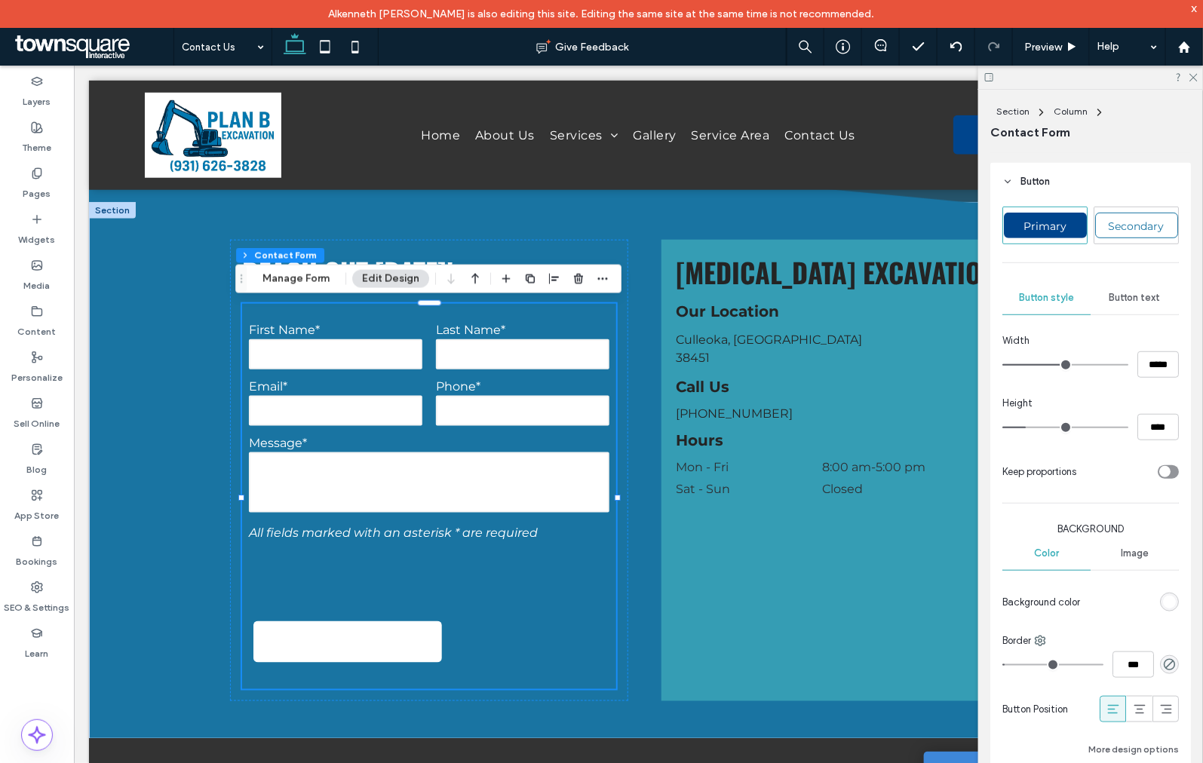
click at [1127, 300] on span "Button text" at bounding box center [1134, 298] width 51 height 12
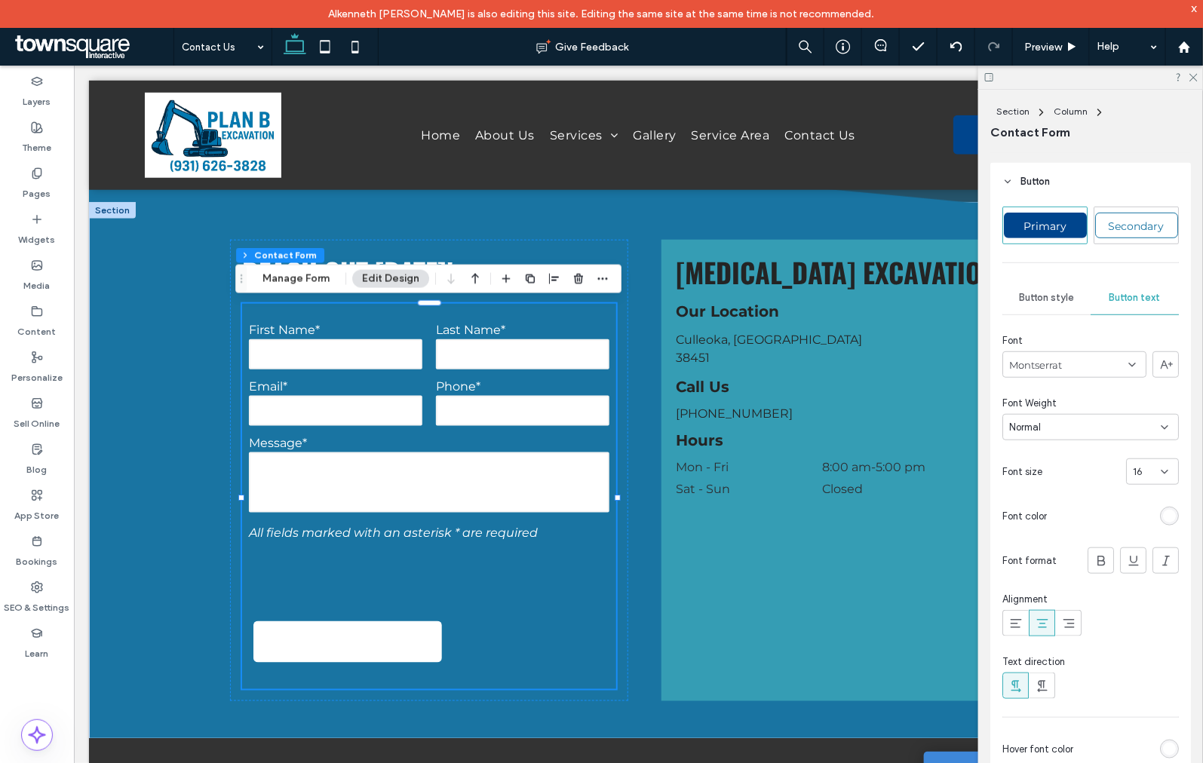
click at [1160, 523] on div "rgb(255, 255, 255)" at bounding box center [1169, 516] width 19 height 19
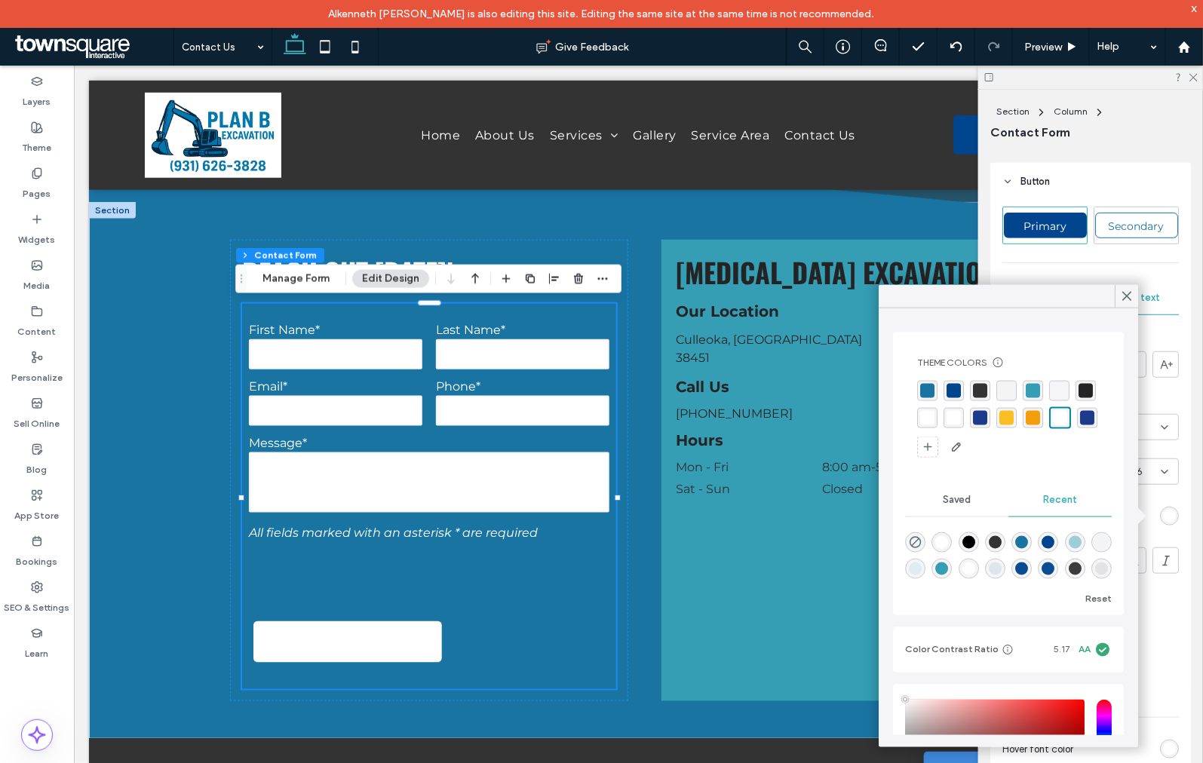
click at [1078, 398] on div "rgba(36, 36, 36, 1)" at bounding box center [1085, 391] width 14 height 14
type input "*"
drag, startPoint x: 1127, startPoint y: 296, endPoint x: 1137, endPoint y: 231, distance: 65.0
click at [1127, 296] on use at bounding box center [1127, 297] width 8 height 8
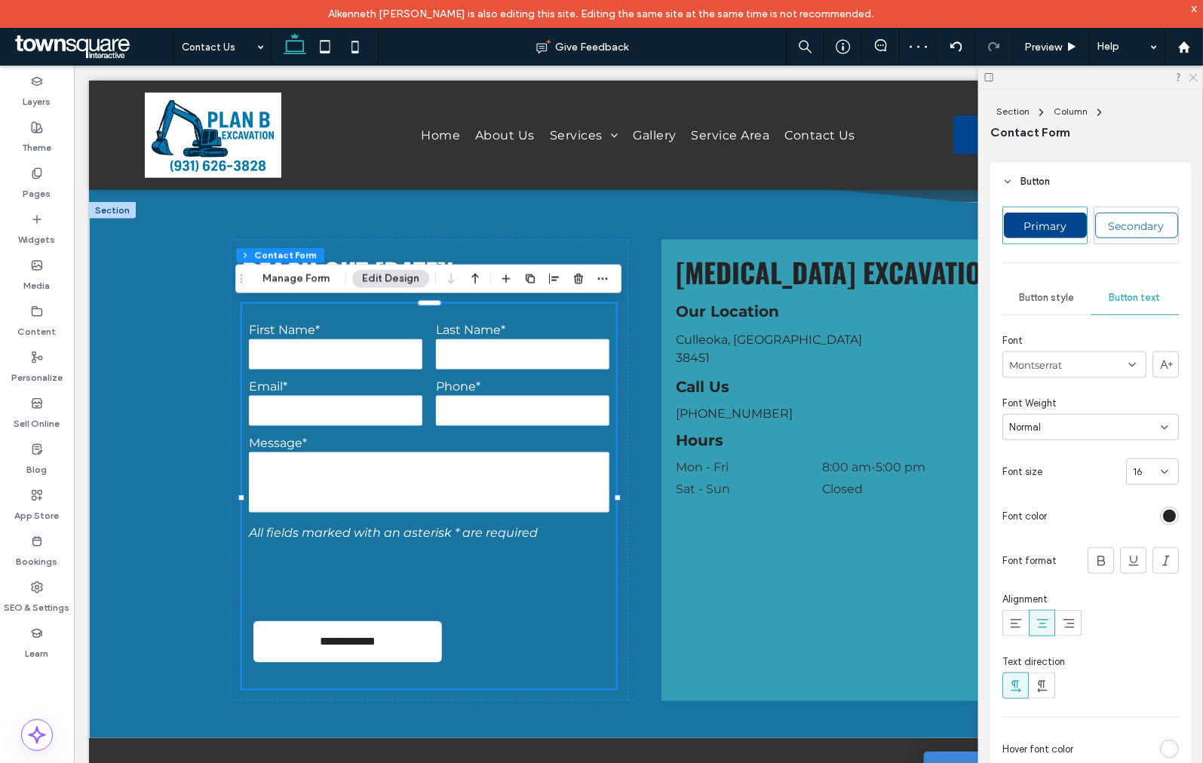
click at [1192, 76] on use at bounding box center [1193, 78] width 8 height 8
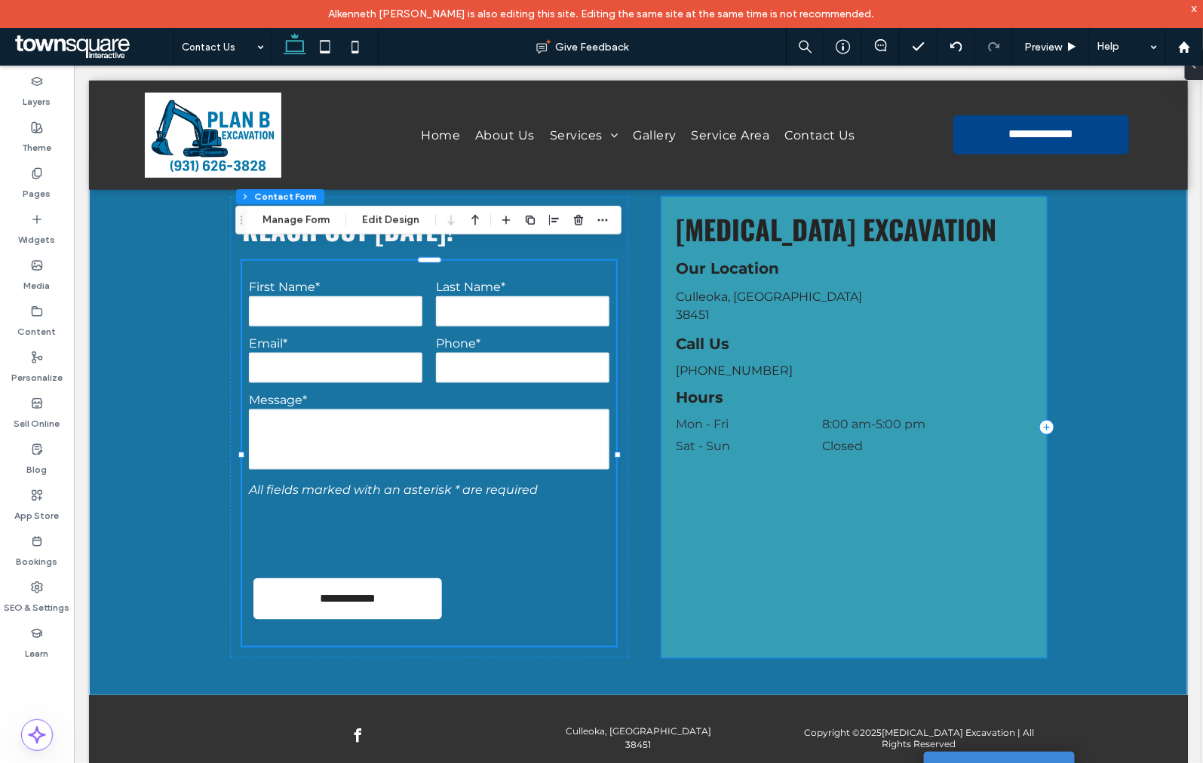
scroll to position [226, 0]
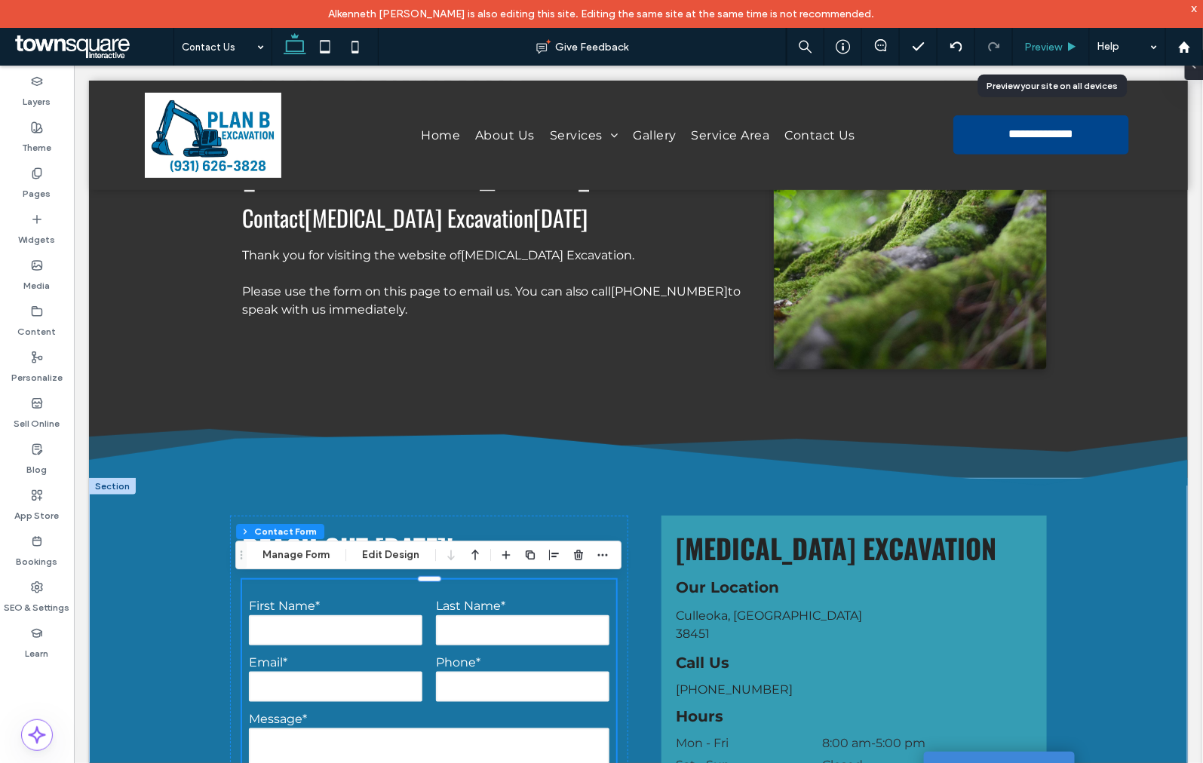
click at [1039, 41] on span "Preview" at bounding box center [1043, 47] width 38 height 13
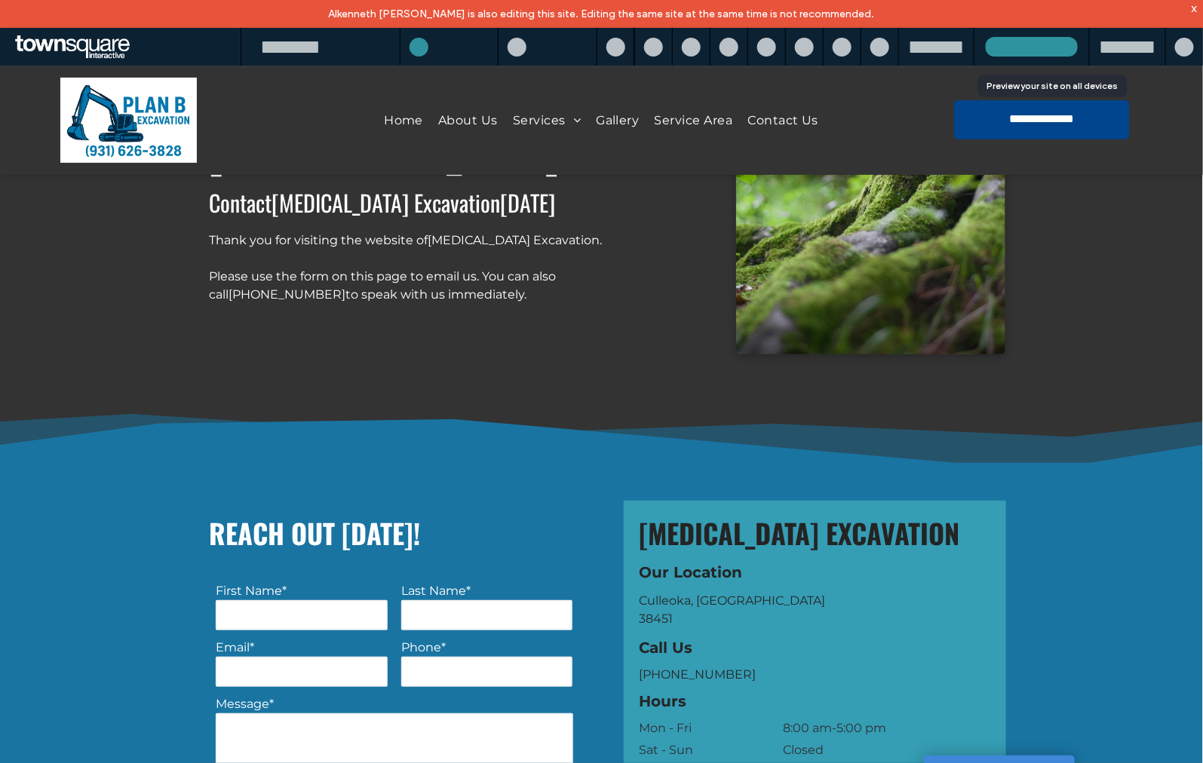
scroll to position [211, 0]
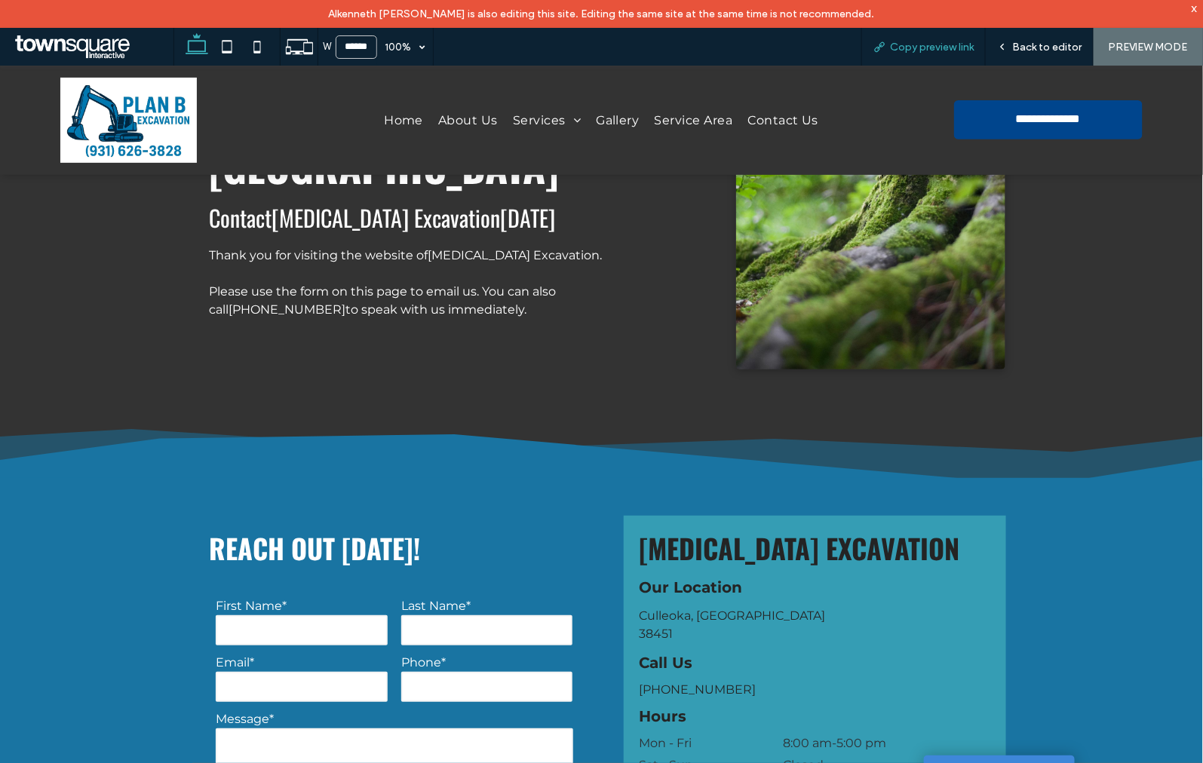
click at [921, 49] on span "Copy preview link" at bounding box center [932, 47] width 84 height 13
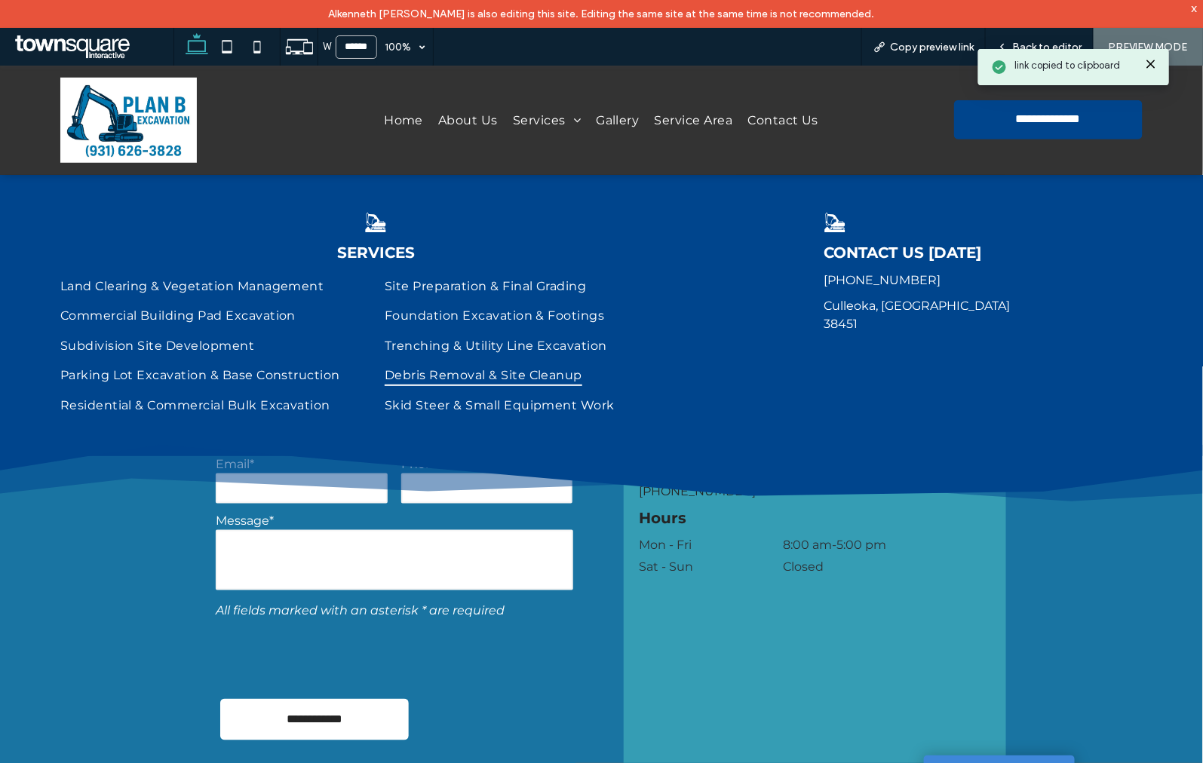
scroll to position [549, 0]
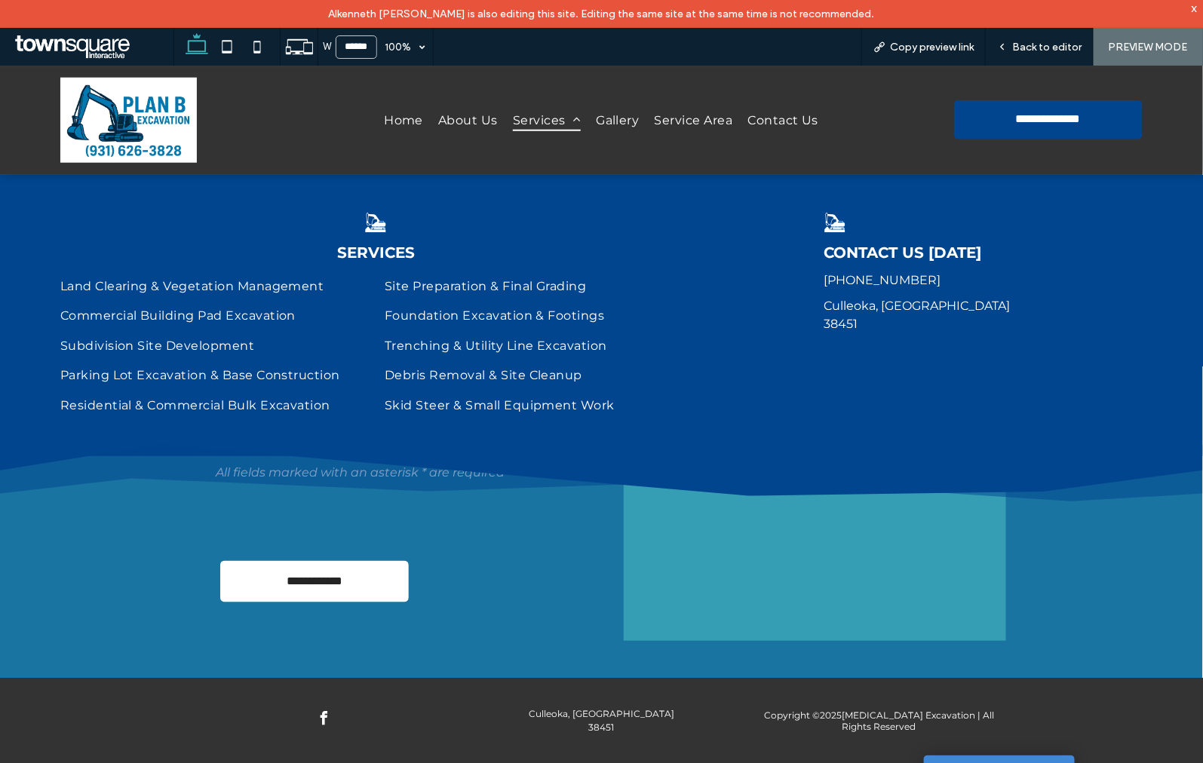
click at [526, 124] on span "Services" at bounding box center [547, 120] width 68 height 22
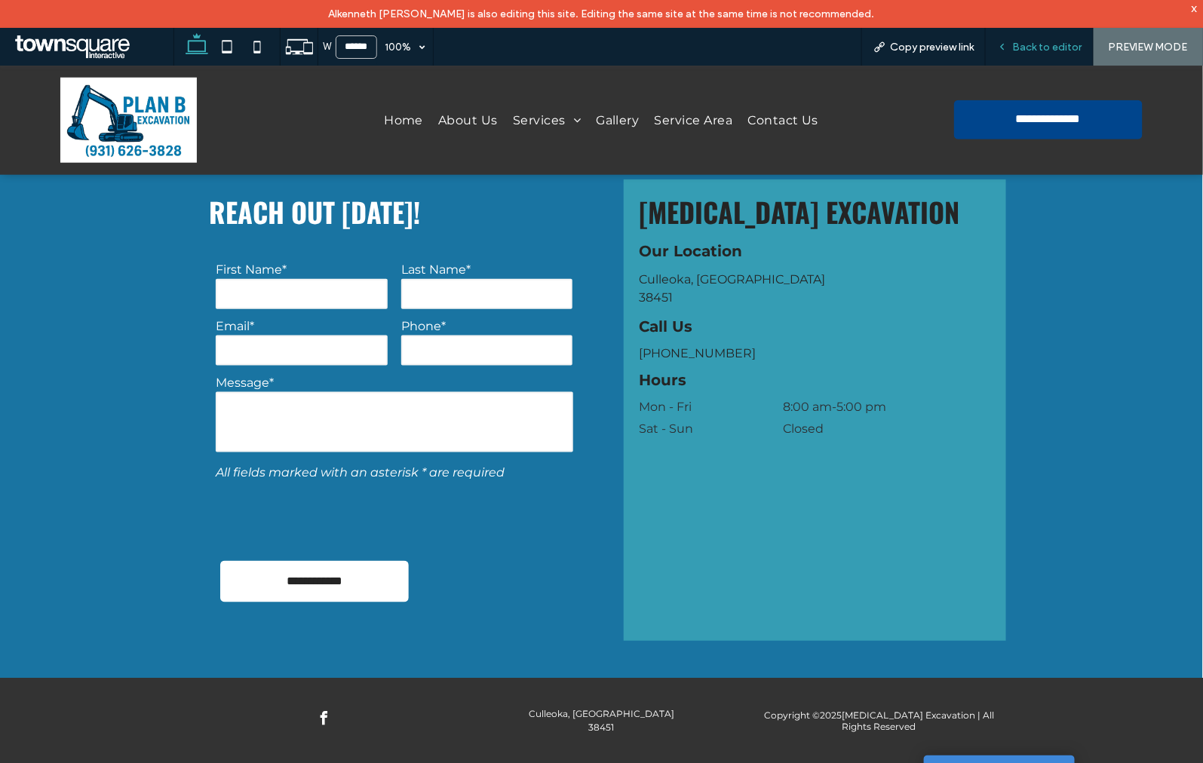
click at [1007, 38] on div "Back to editor" at bounding box center [1040, 47] width 108 height 38
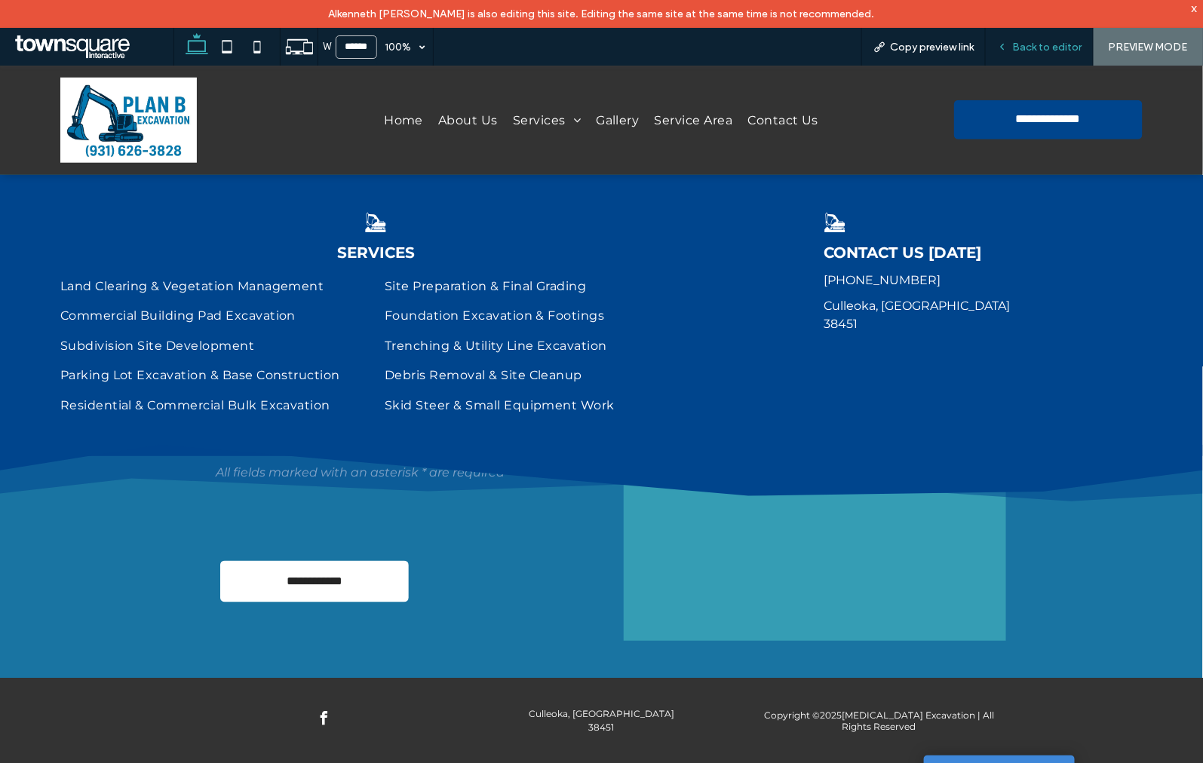
click at [1028, 51] on span "Back to editor" at bounding box center [1046, 47] width 69 height 13
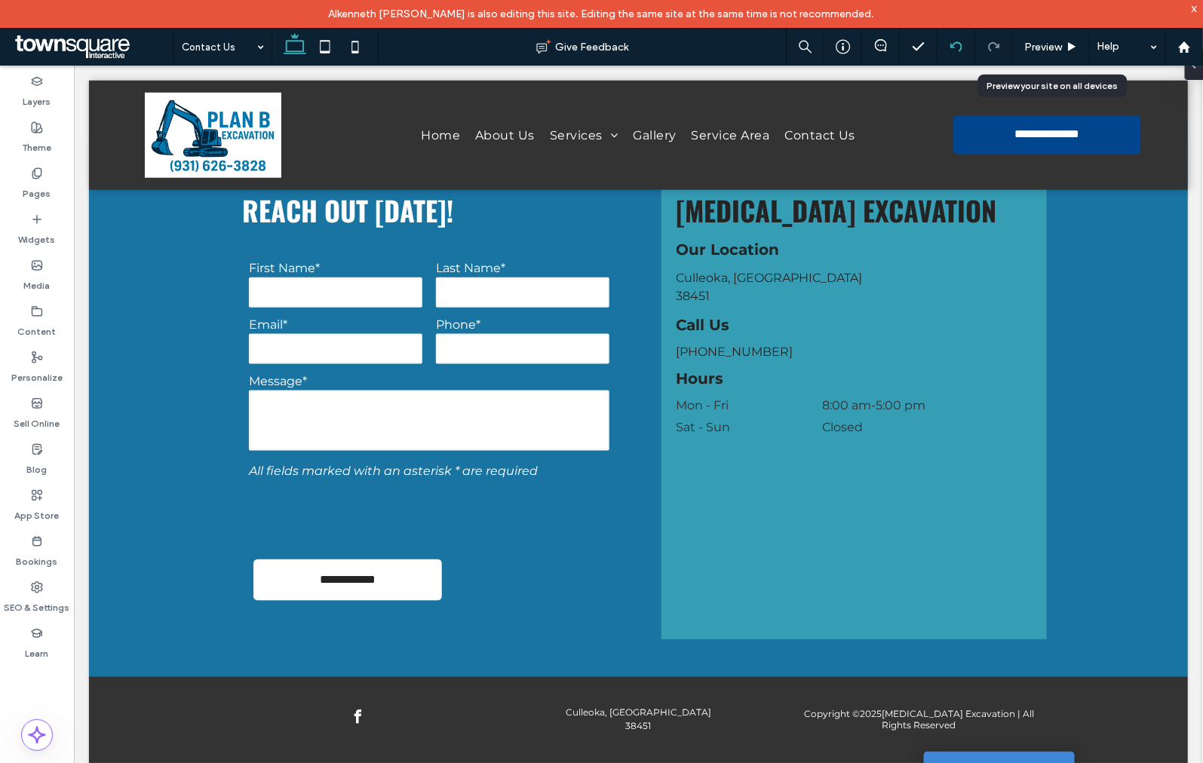
scroll to position [561, 0]
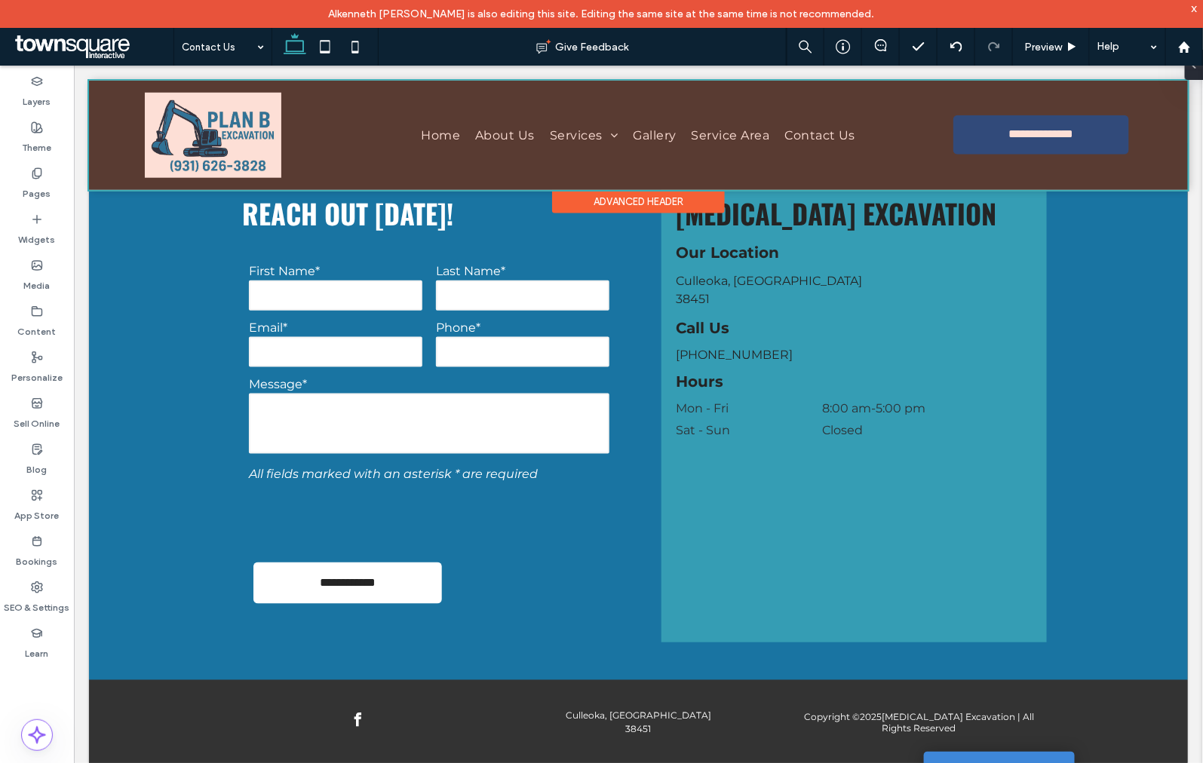
click at [548, 146] on div at bounding box center [637, 134] width 1099 height 109
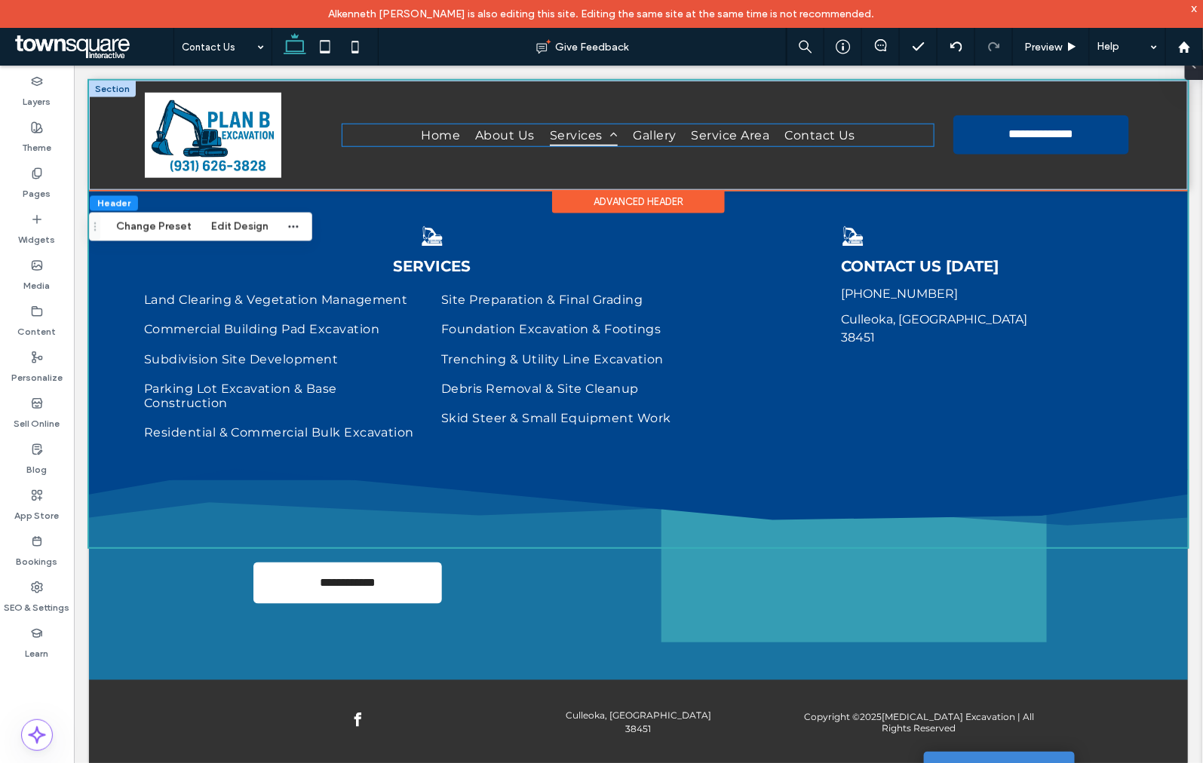
click at [549, 136] on span "Services" at bounding box center [583, 135] width 68 height 22
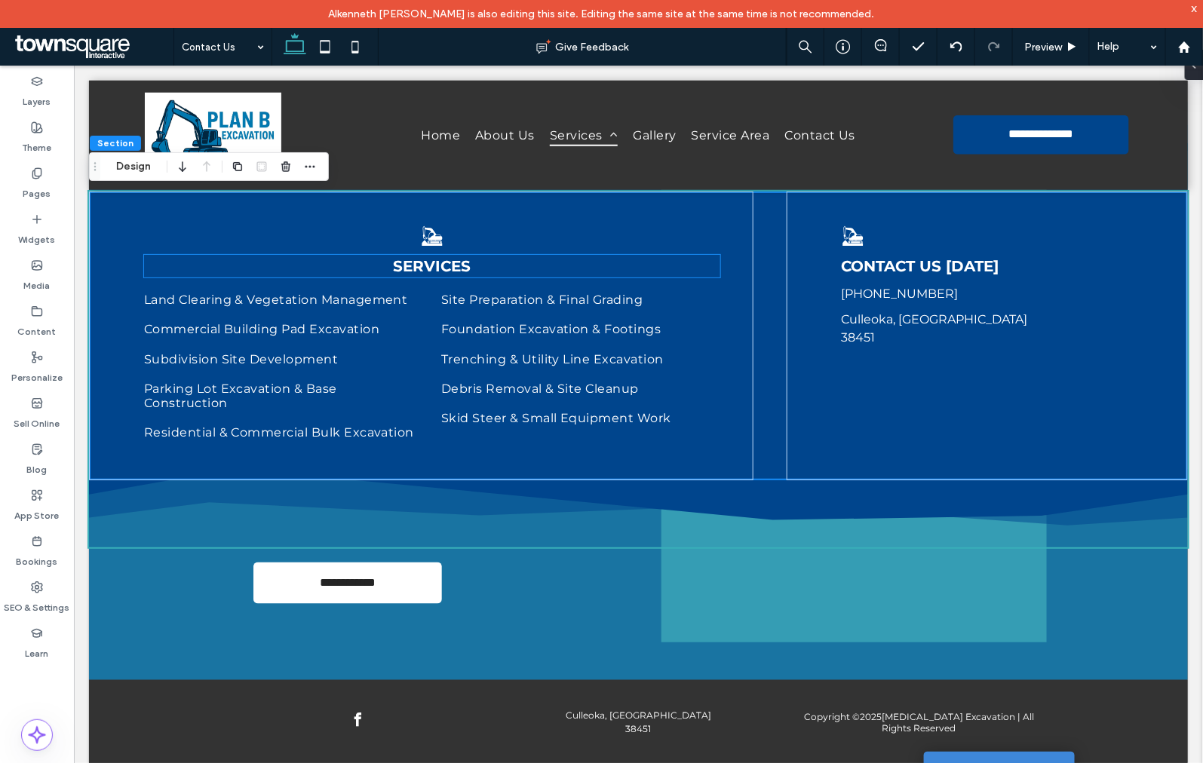
click at [425, 256] on strong "Services" at bounding box center [432, 265] width 78 height 18
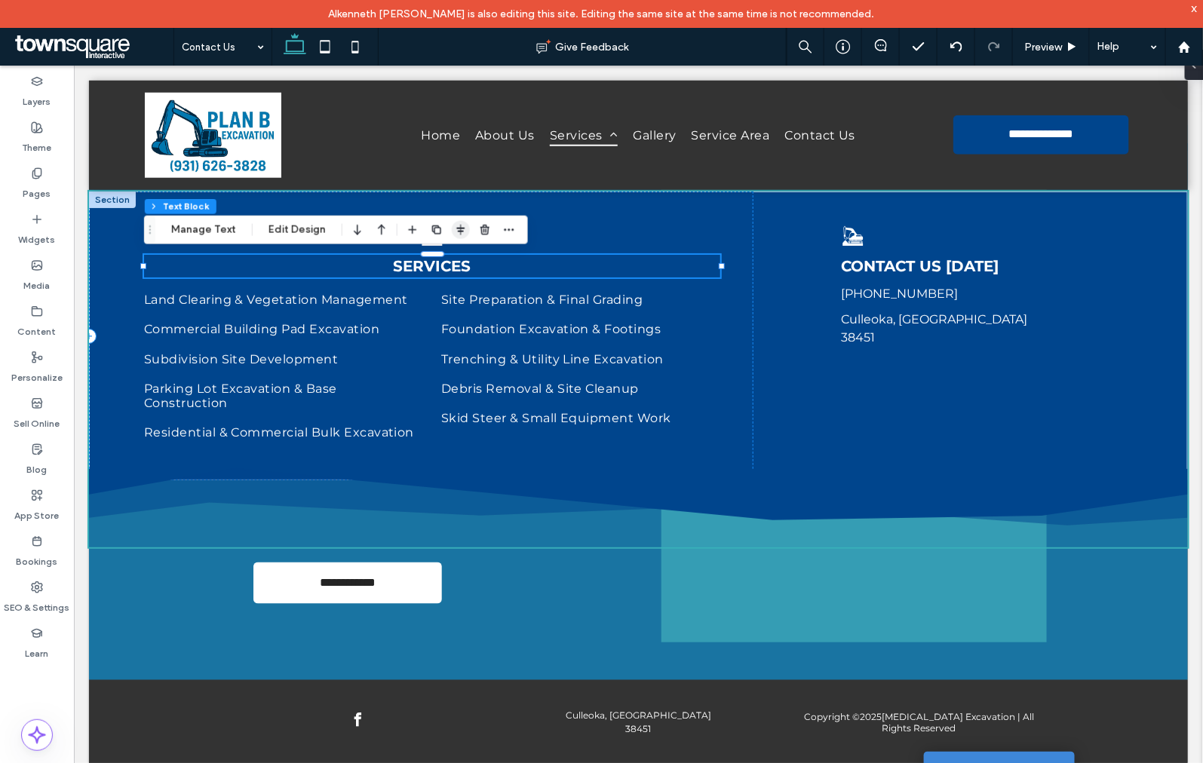
click at [457, 224] on icon "button" at bounding box center [461, 230] width 12 height 12
click at [415, 261] on icon "flex-start" at bounding box center [421, 259] width 12 height 12
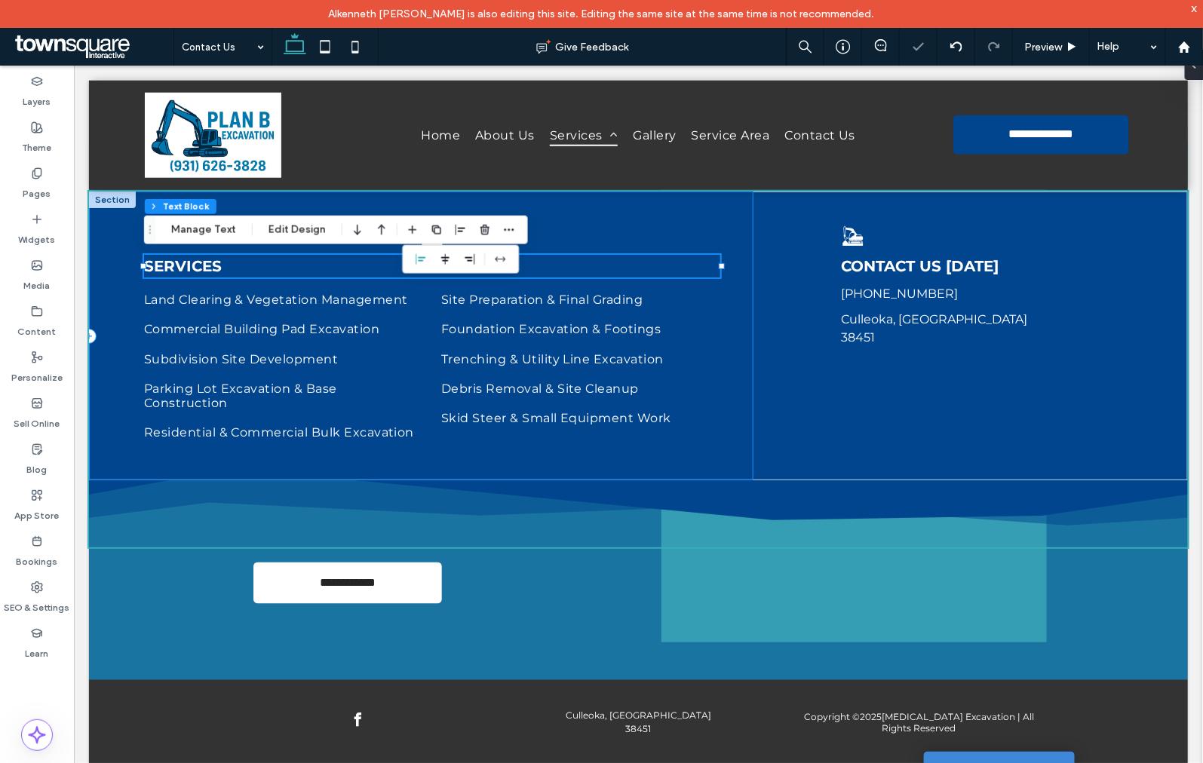
click at [563, 216] on div "Services Land Clearing & Vegetation Management Commercial Building Pad Excavati…" at bounding box center [420, 335] width 664 height 289
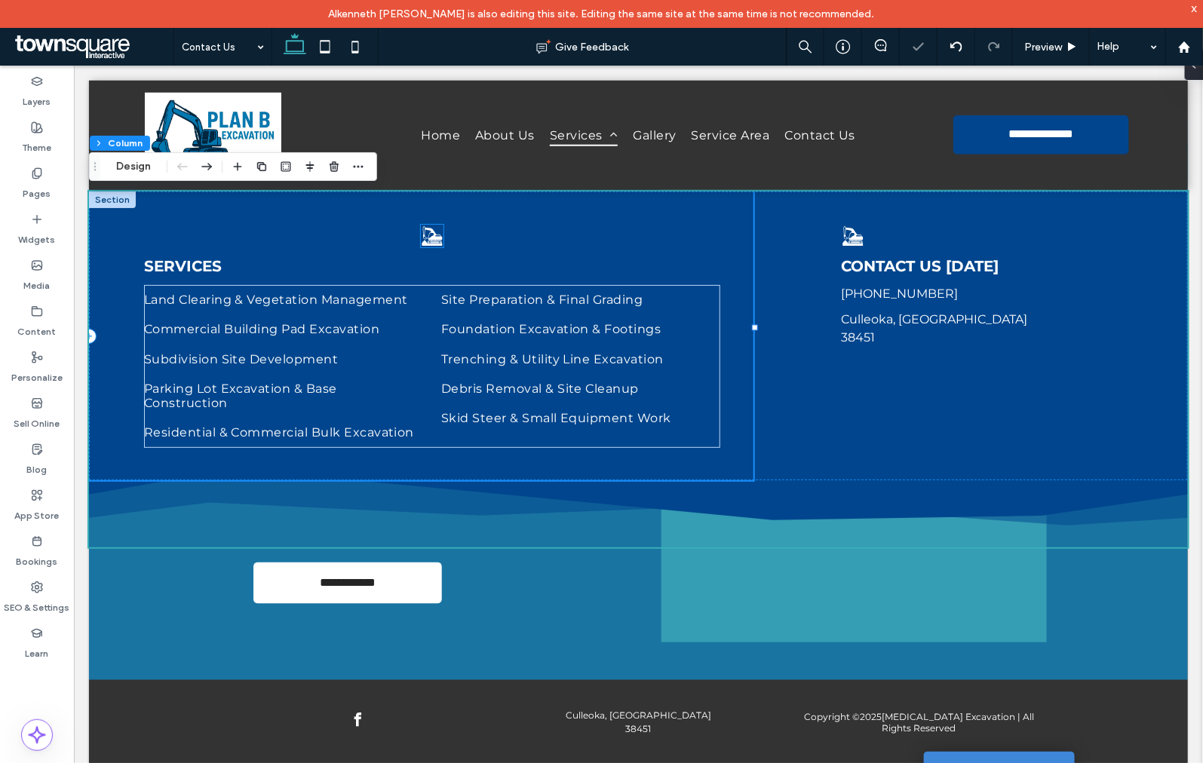
click at [431, 236] on icon at bounding box center [432, 235] width 20 height 20
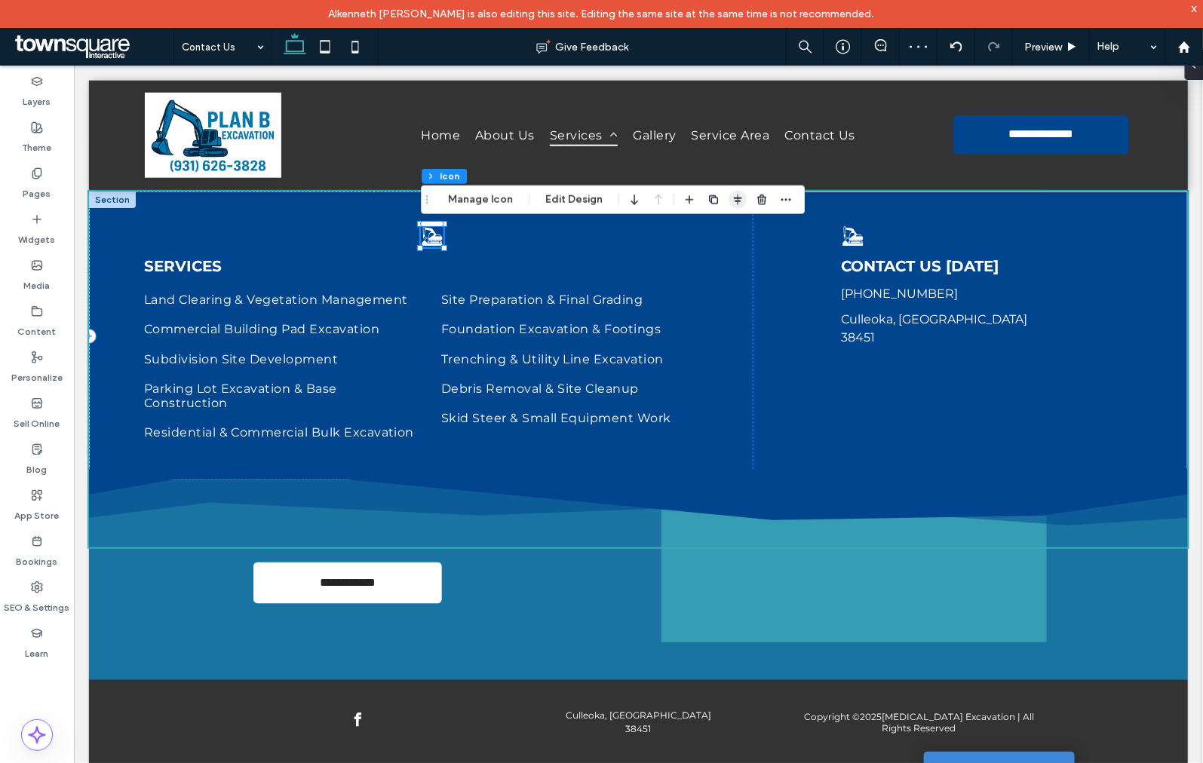
click at [731, 194] on icon "button" at bounding box center [737, 200] width 12 height 12
click at [692, 225] on icon "flex-start" at bounding box center [698, 229] width 12 height 12
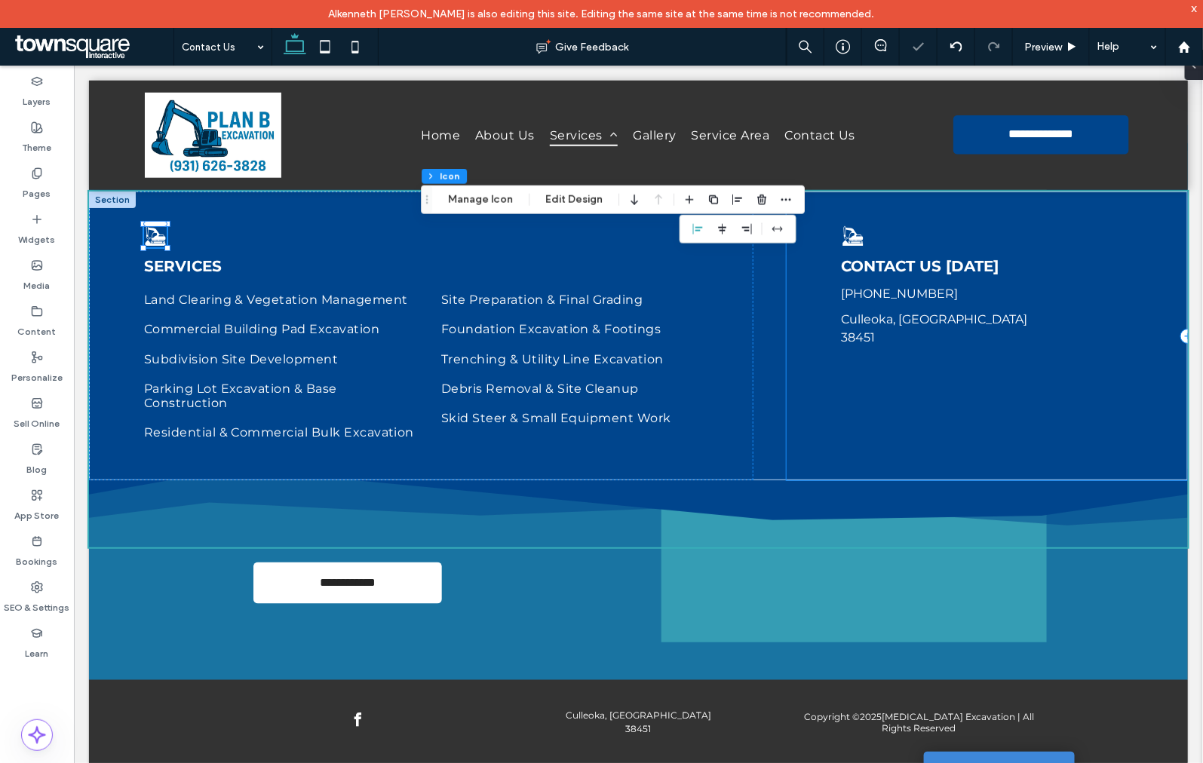
click at [968, 239] on div "Contact Us Today (931) 626-3828 Culleoka, TN 38451" at bounding box center [986, 335] width 401 height 289
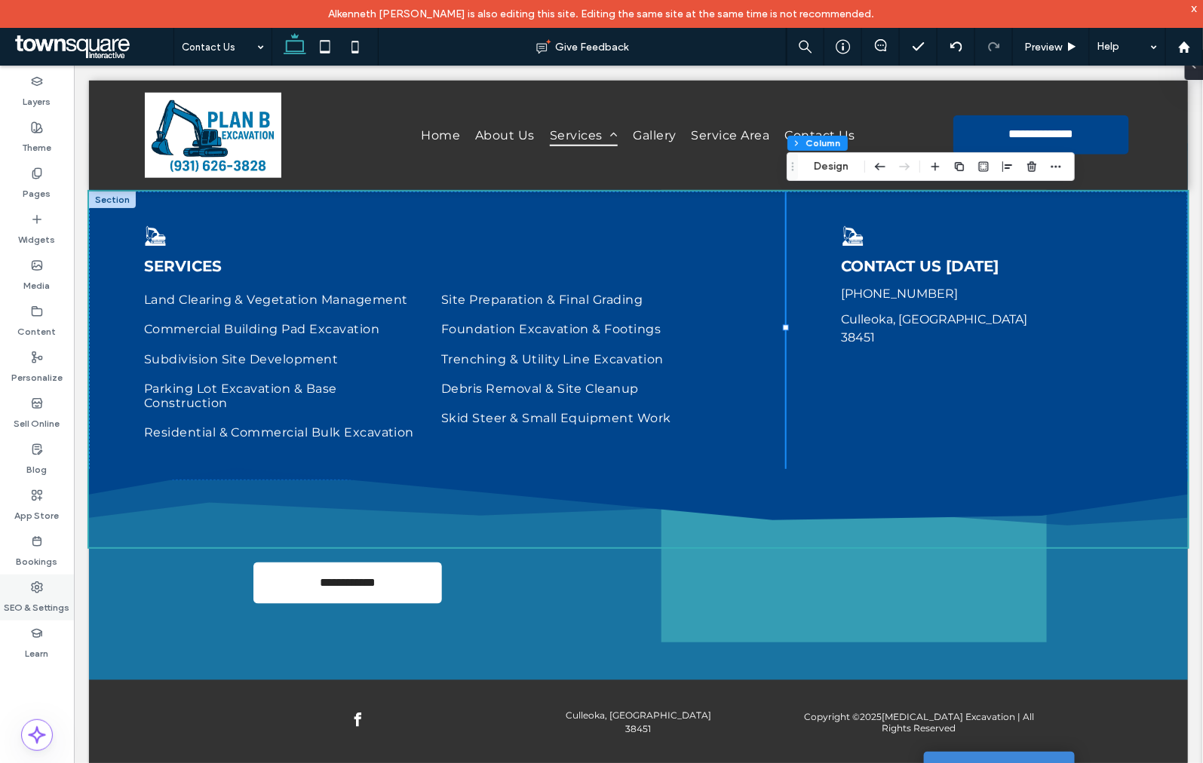
click at [54, 587] on div "SEO & Settings" at bounding box center [37, 598] width 74 height 46
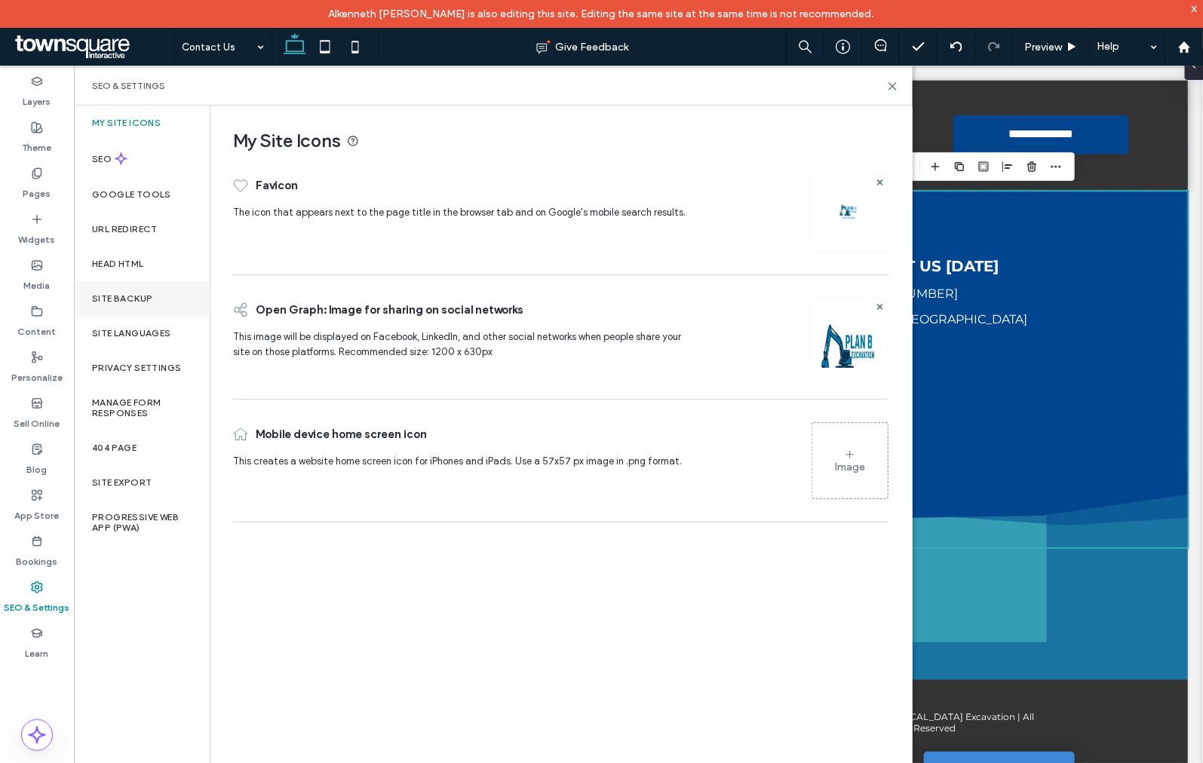
click at [137, 299] on label "Site Backup" at bounding box center [122, 298] width 60 height 11
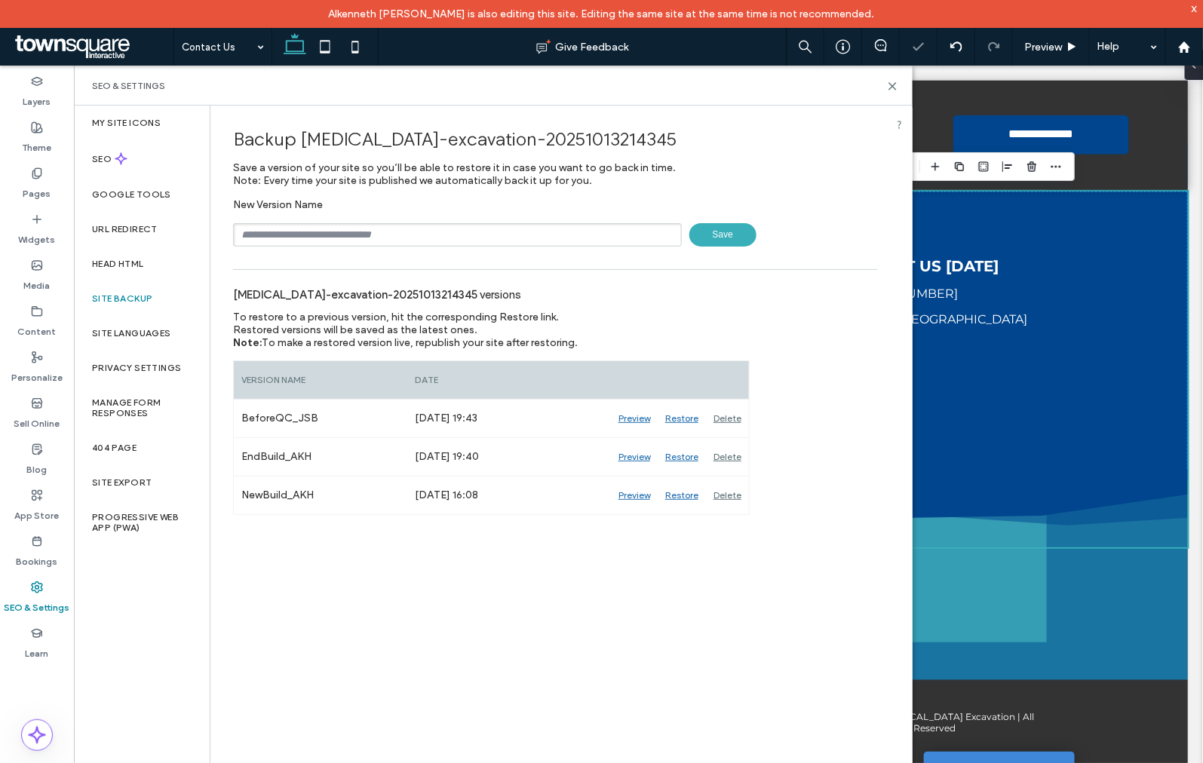
click at [265, 230] on input "text" at bounding box center [457, 234] width 449 height 23
type input "**********"
click at [714, 228] on span "Save" at bounding box center [722, 234] width 67 height 23
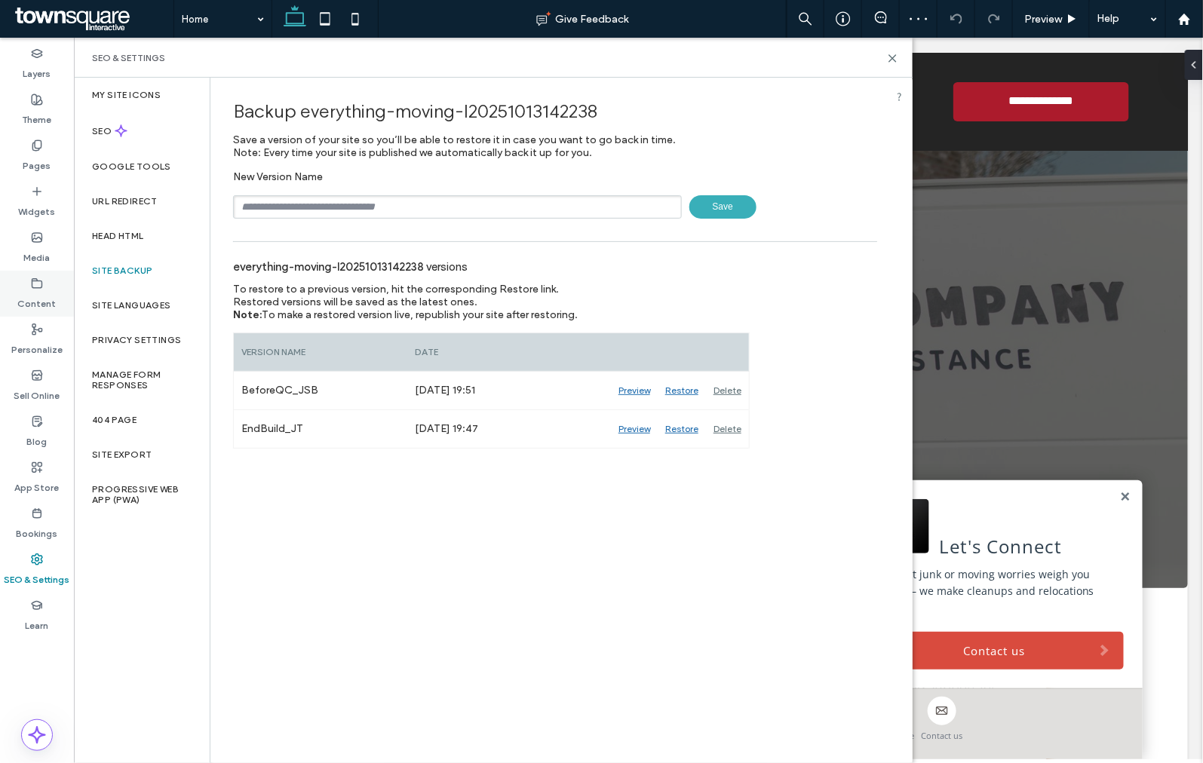
click at [41, 281] on use at bounding box center [37, 282] width 10 height 9
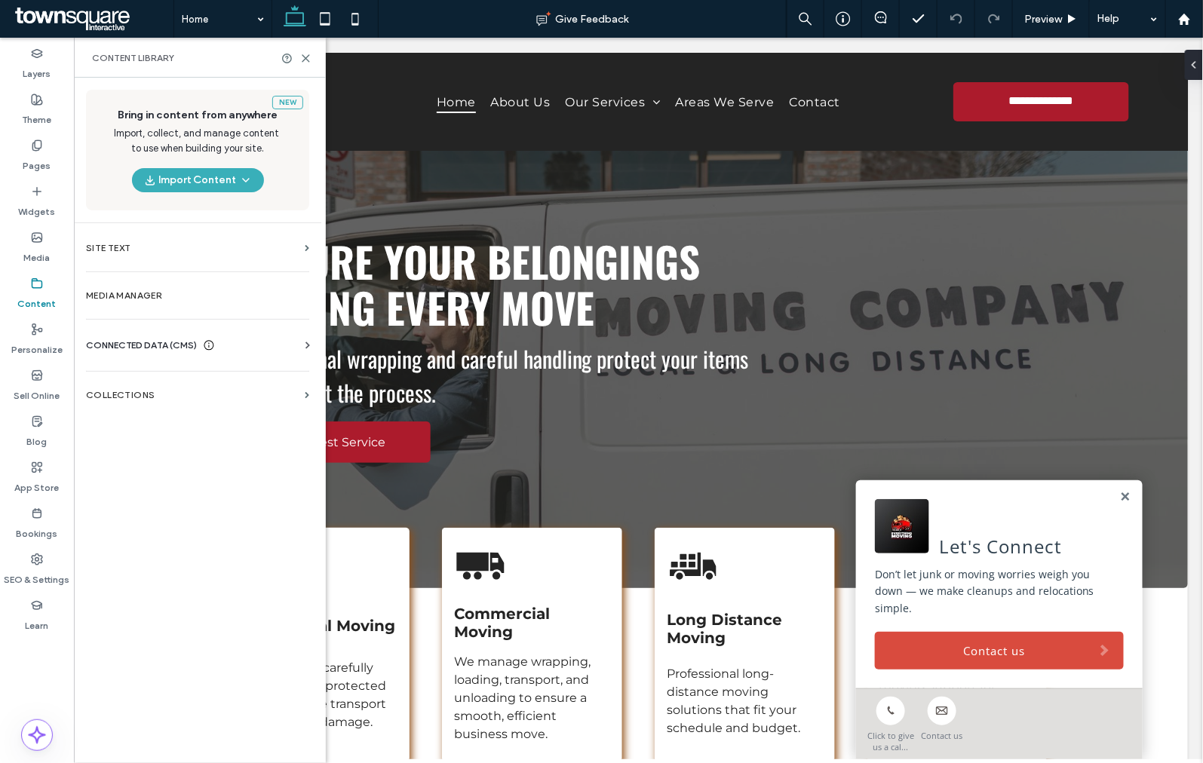
click at [153, 332] on div "CONNECTED DATA (CMS) Business Info Business Text Business Images Find and Repla…" at bounding box center [197, 345] width 247 height 39
click at [154, 339] on span "CONNECTED DATA (CMS)" at bounding box center [141, 345] width 111 height 15
click at [174, 371] on section "Business Info" at bounding box center [200, 382] width 229 height 35
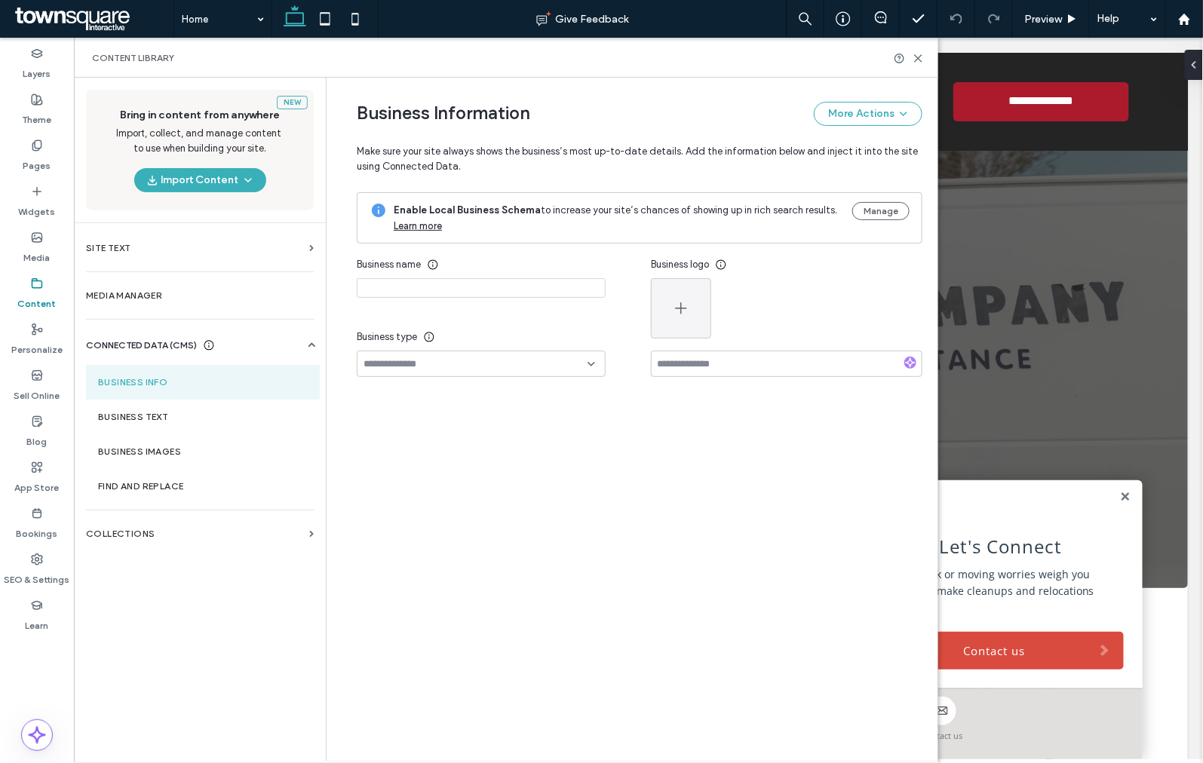
type input "**********"
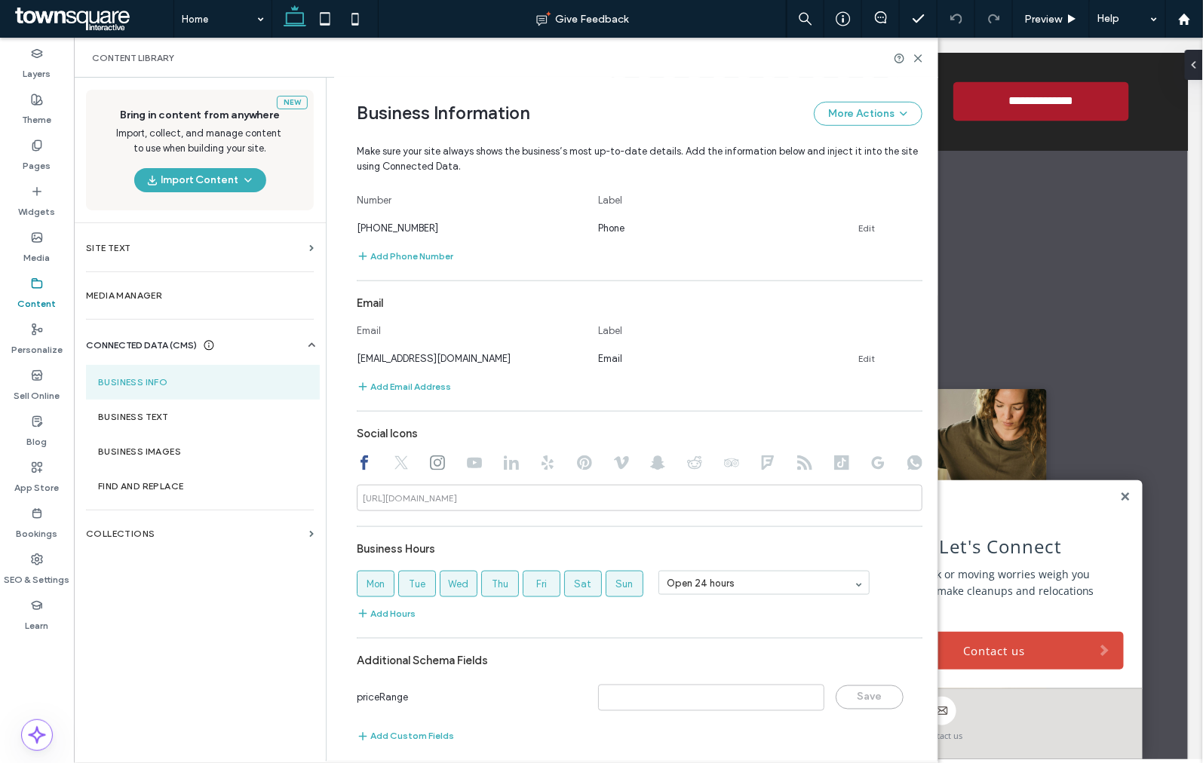
scroll to position [475, 0]
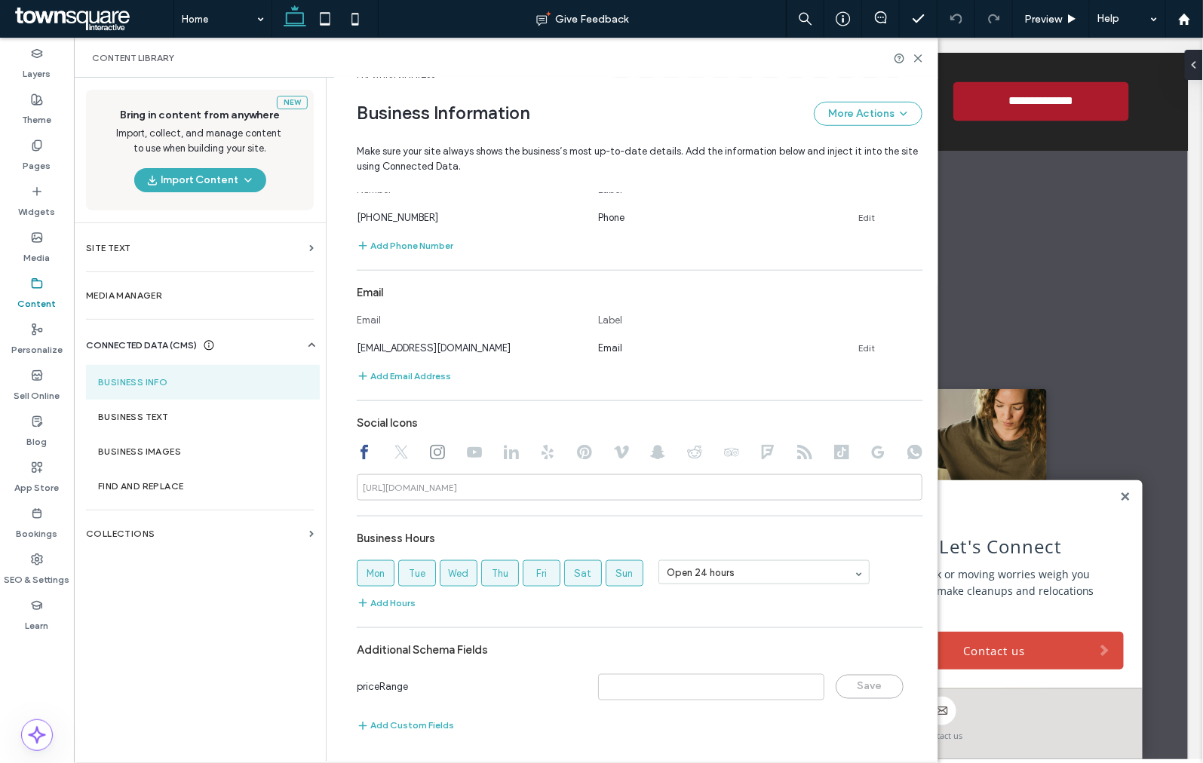
click at [436, 462] on div at bounding box center [437, 454] width 15 height 18
click at [434, 456] on icon at bounding box center [437, 452] width 15 height 15
type input "**********"
click at [107, 417] on label "Business Text" at bounding box center [203, 417] width 210 height 11
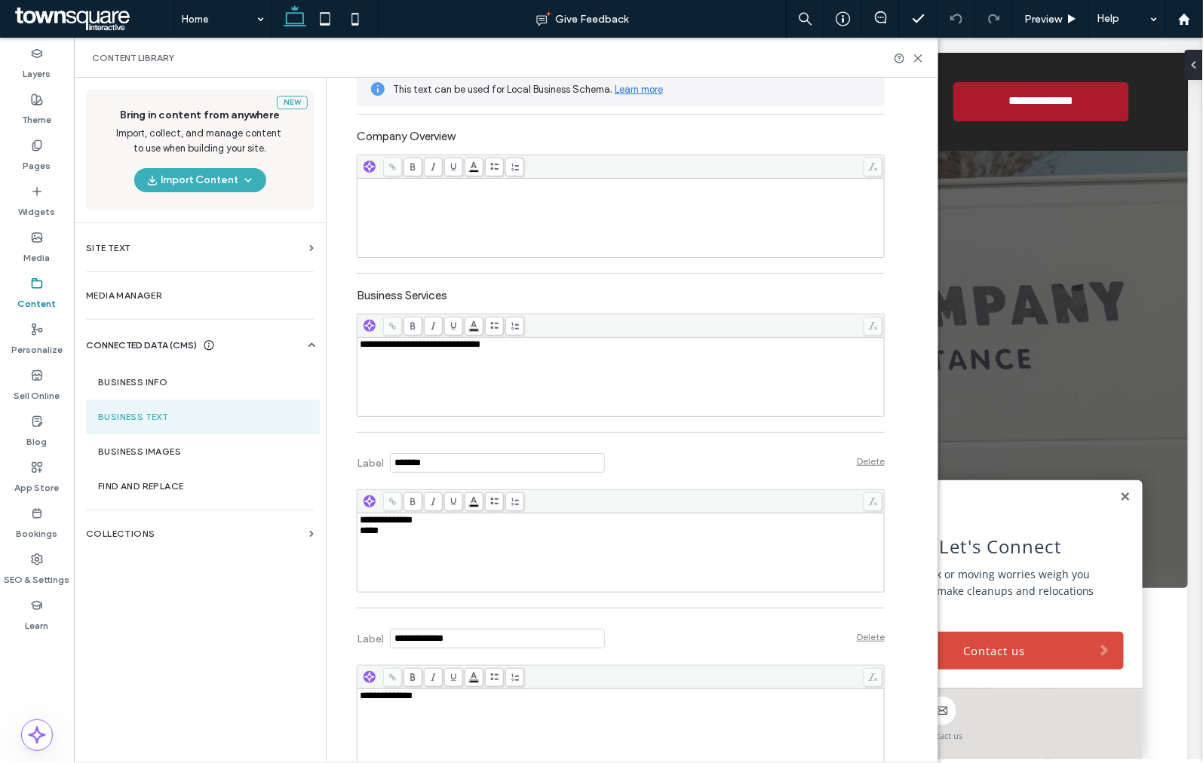
scroll to position [373, 0]
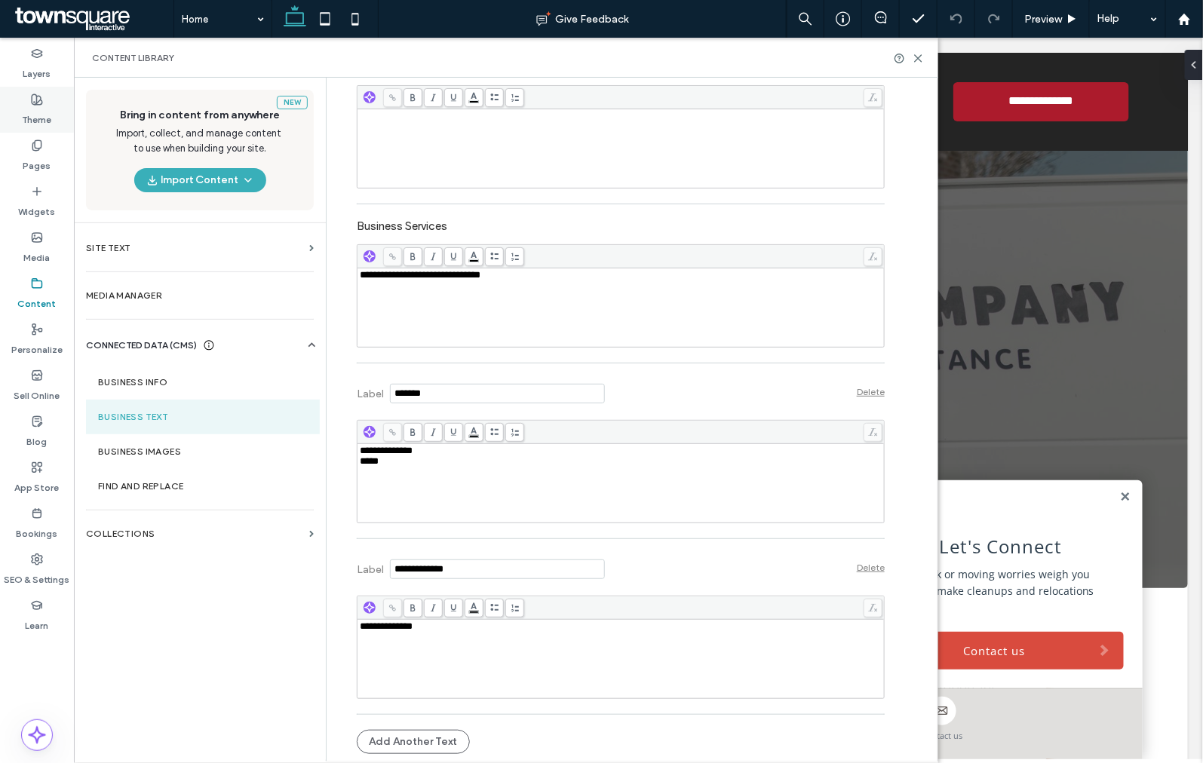
click at [39, 106] on label "Theme" at bounding box center [37, 116] width 29 height 21
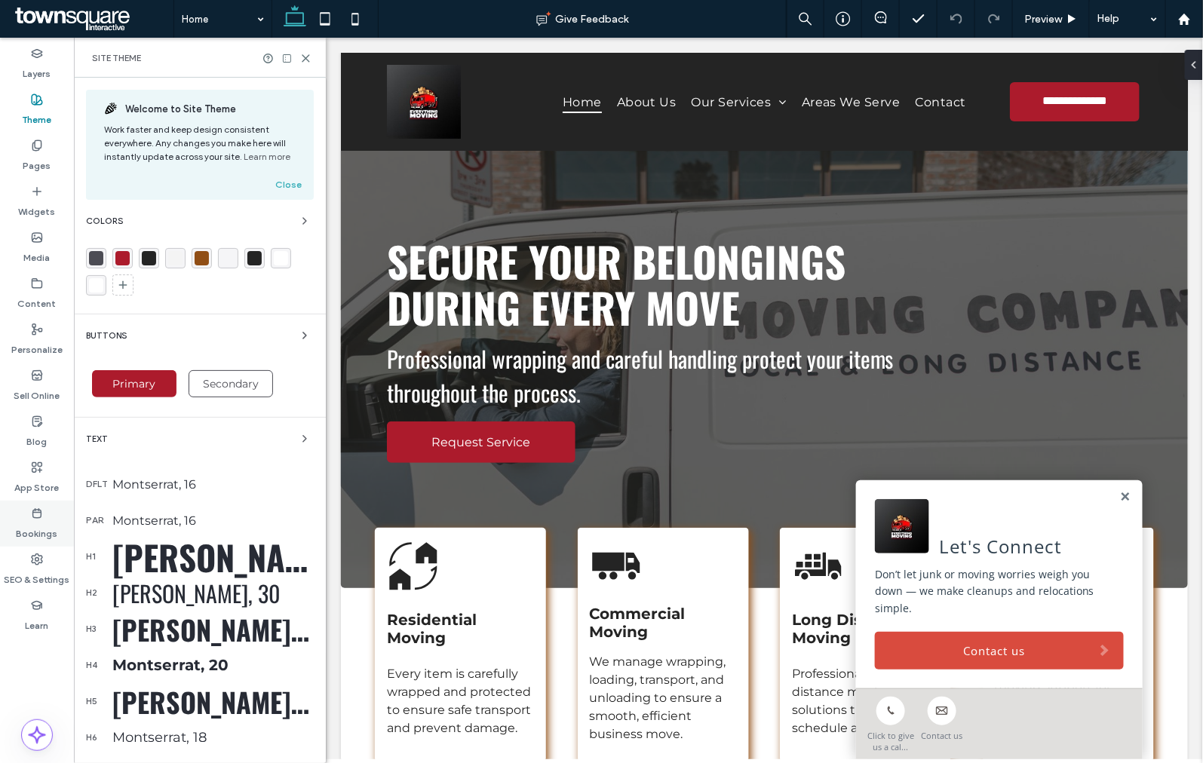
click at [40, 538] on label "Bookings" at bounding box center [37, 530] width 41 height 21
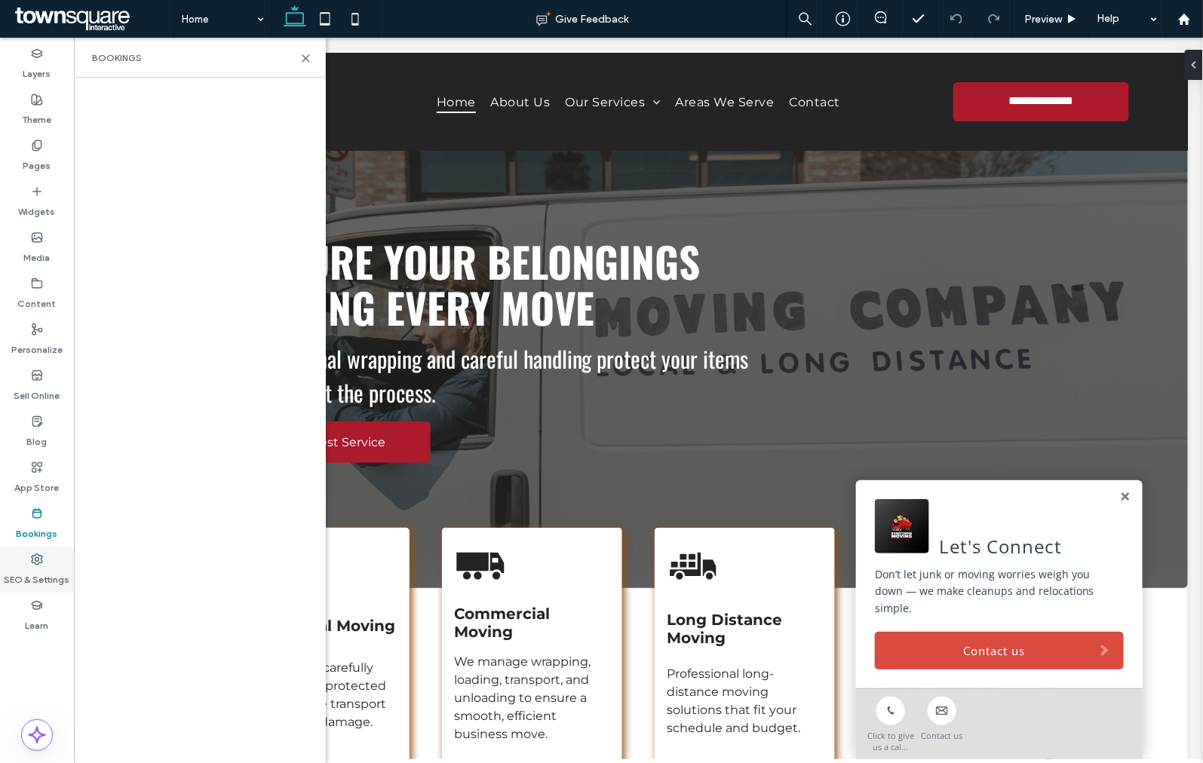
click at [38, 551] on div "SEO & Settings" at bounding box center [37, 570] width 74 height 46
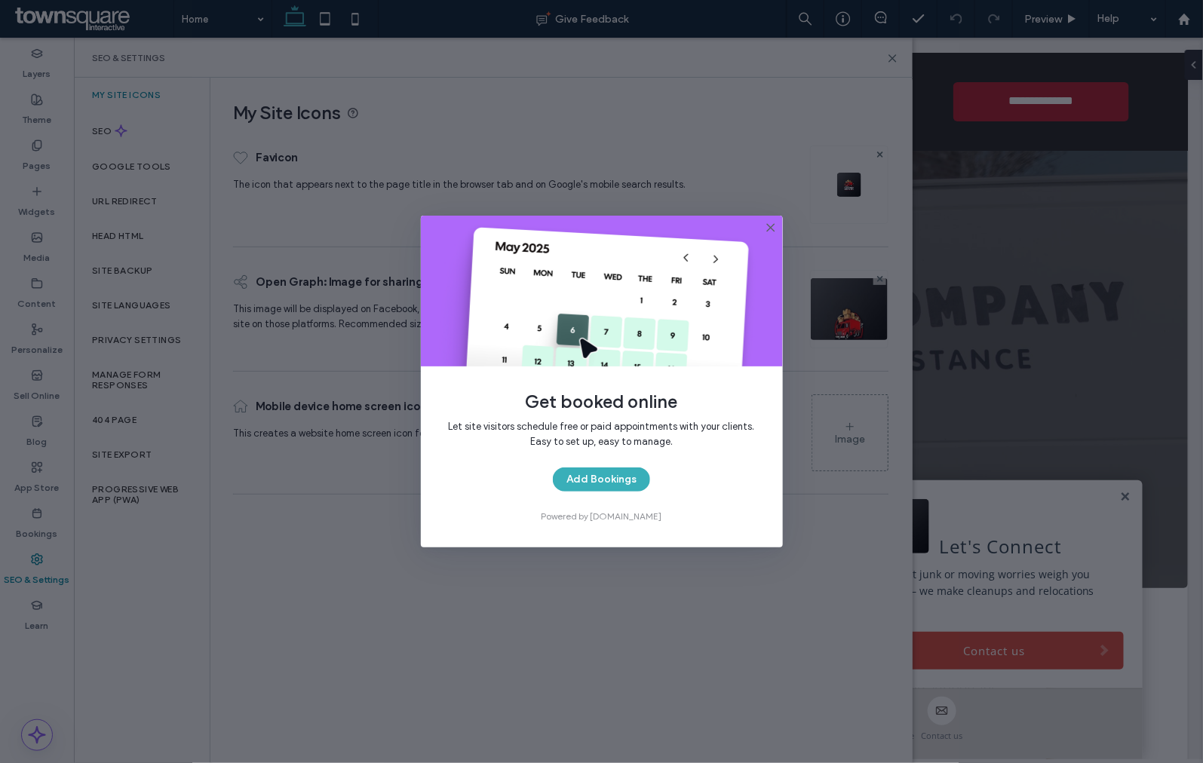
click at [770, 227] on use at bounding box center [770, 227] width 7 height 7
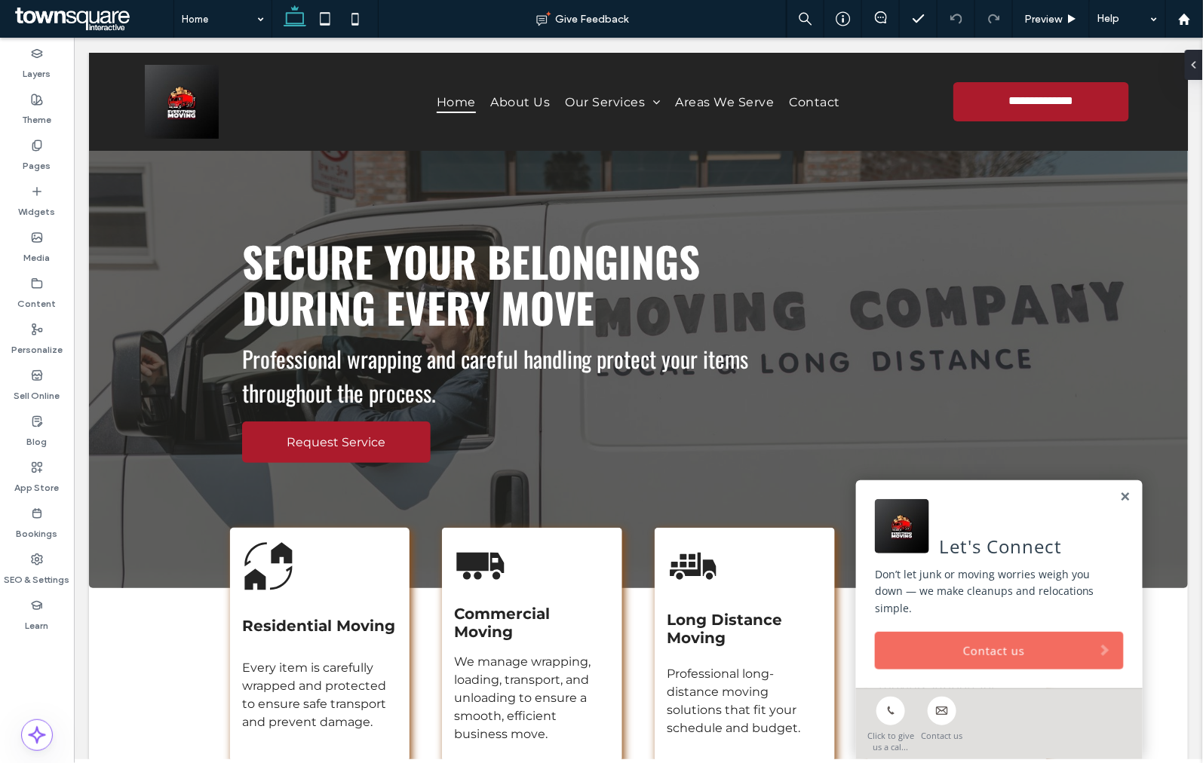
click at [964, 646] on link "Contact us" at bounding box center [998, 650] width 249 height 38
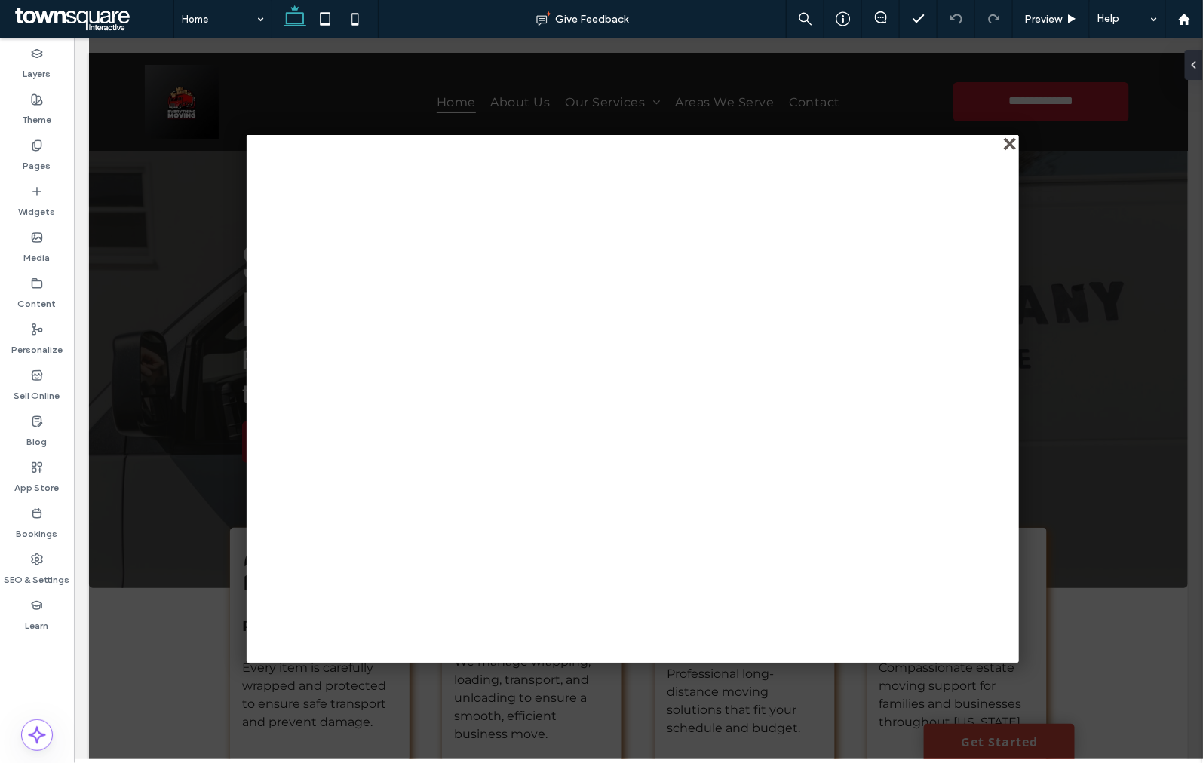
click at [1004, 146] on div "close" at bounding box center [1009, 144] width 11 height 11
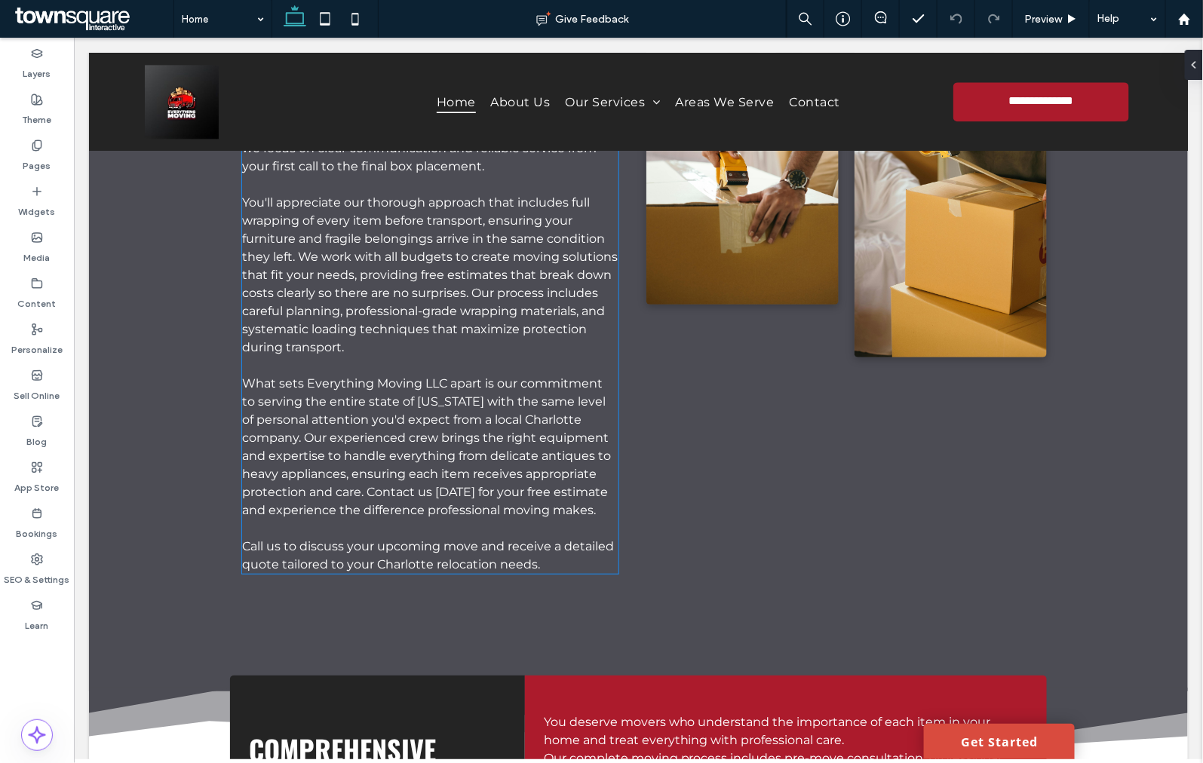
scroll to position [1424, 0]
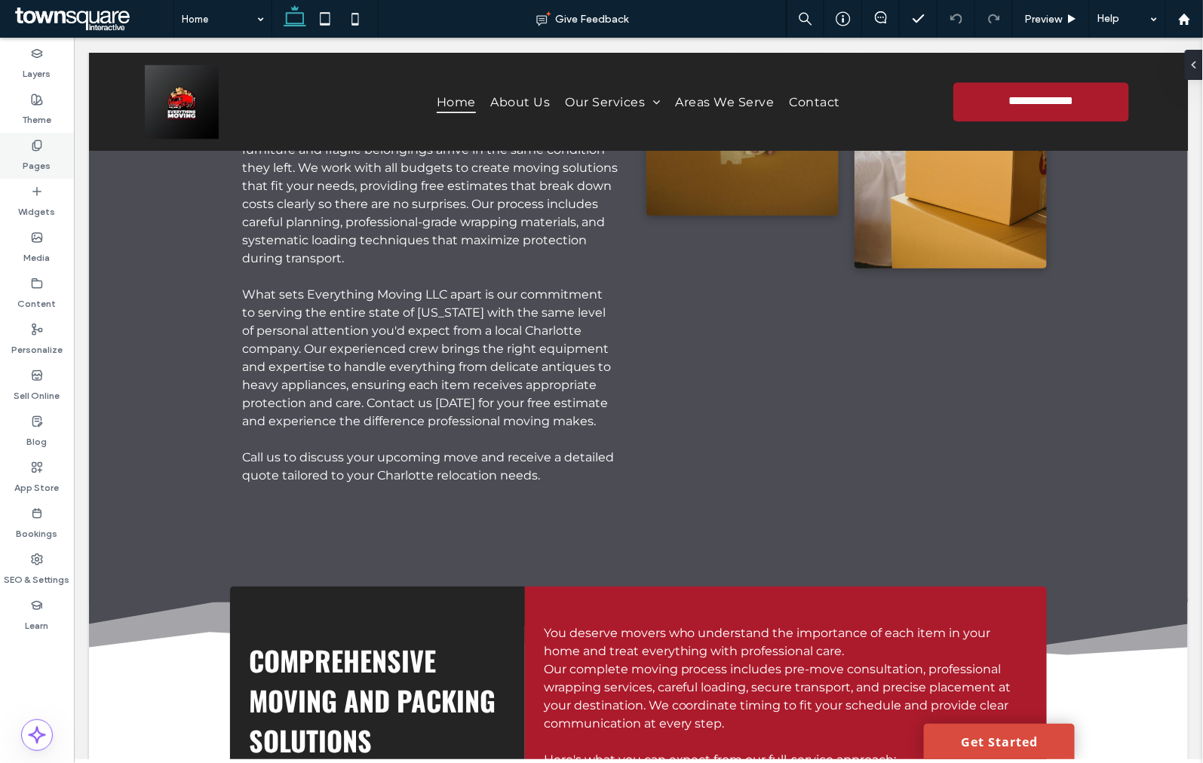
click at [44, 169] on label "Pages" at bounding box center [37, 162] width 28 height 21
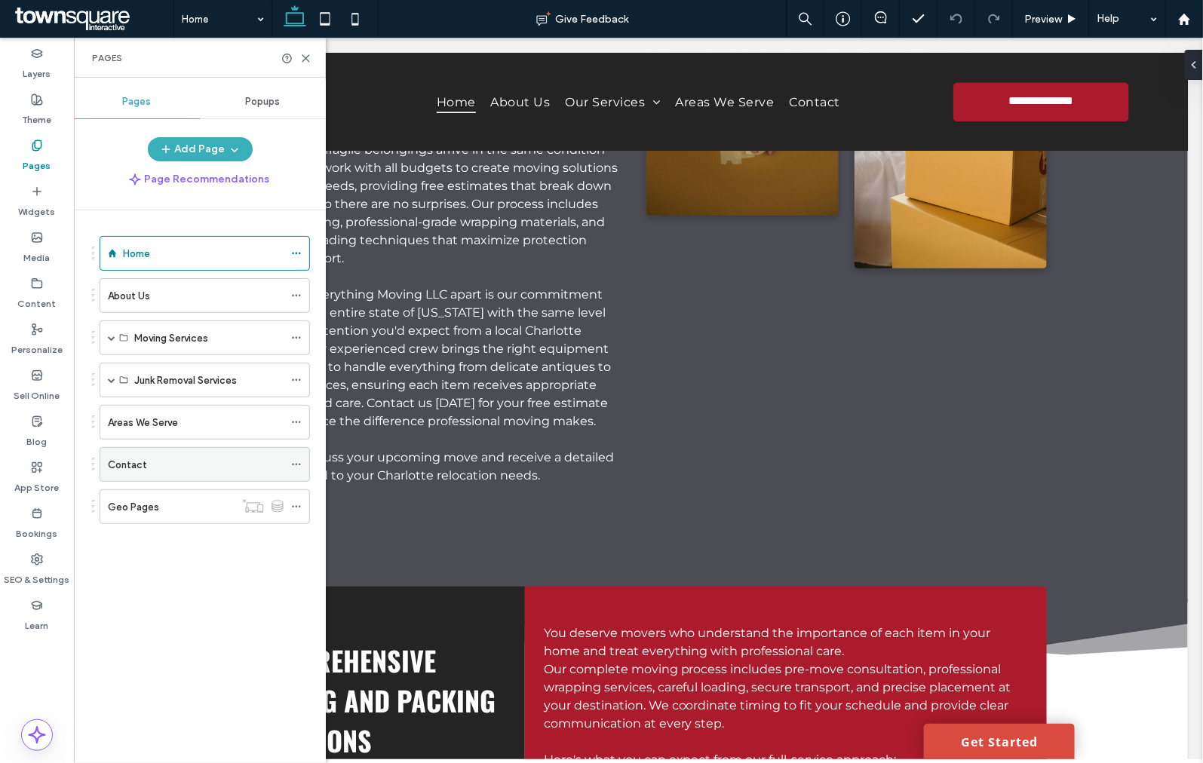
click at [201, 448] on div "Contact" at bounding box center [196, 464] width 176 height 33
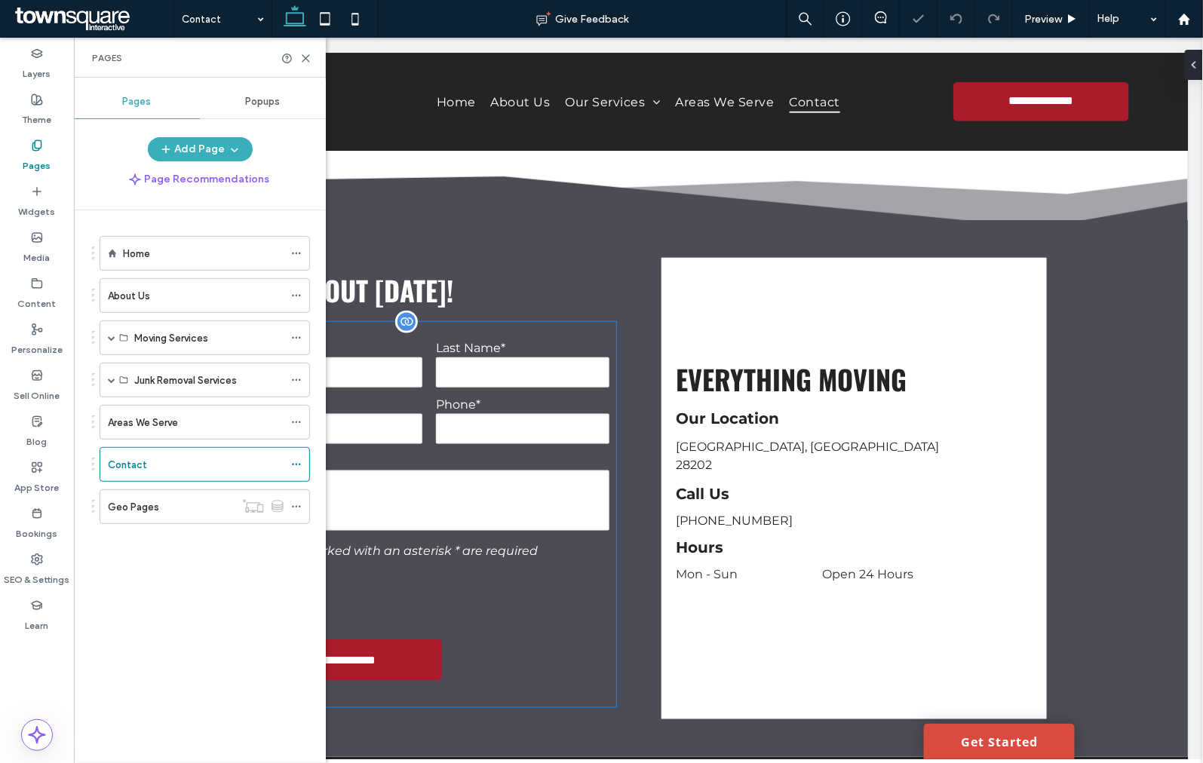
scroll to position [502, 0]
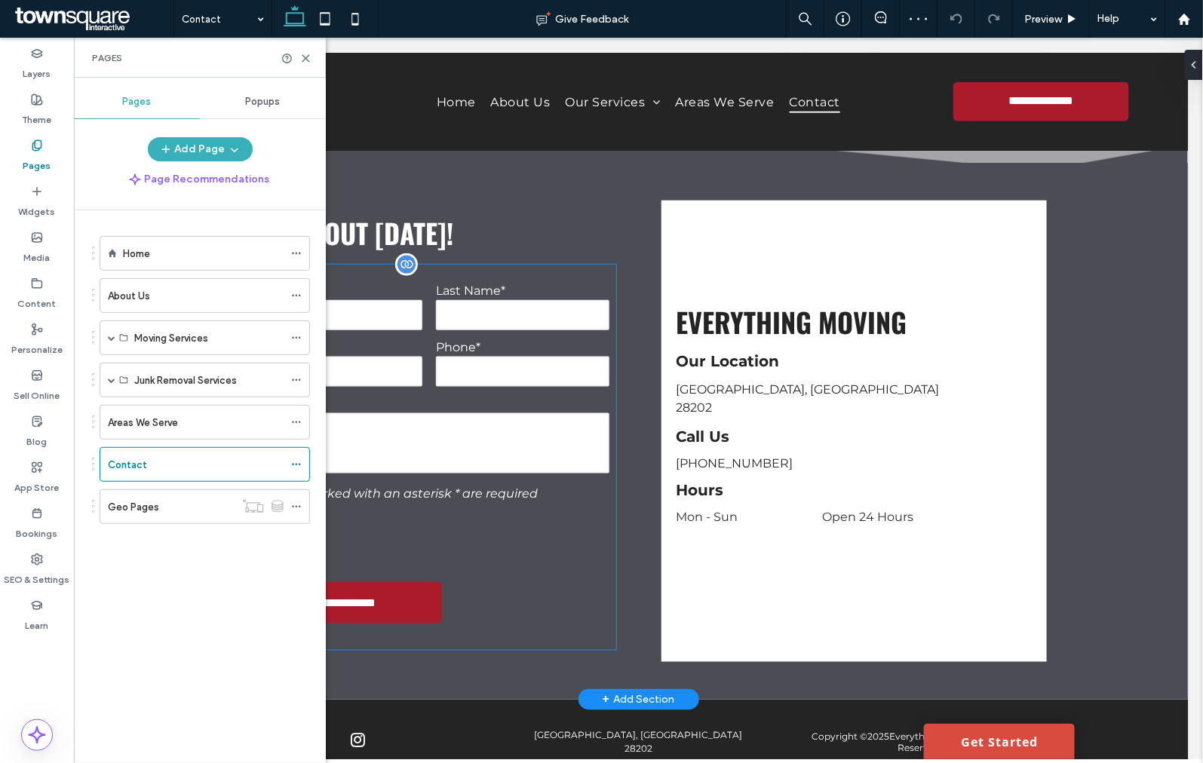
click at [486, 429] on textarea at bounding box center [428, 442] width 361 height 60
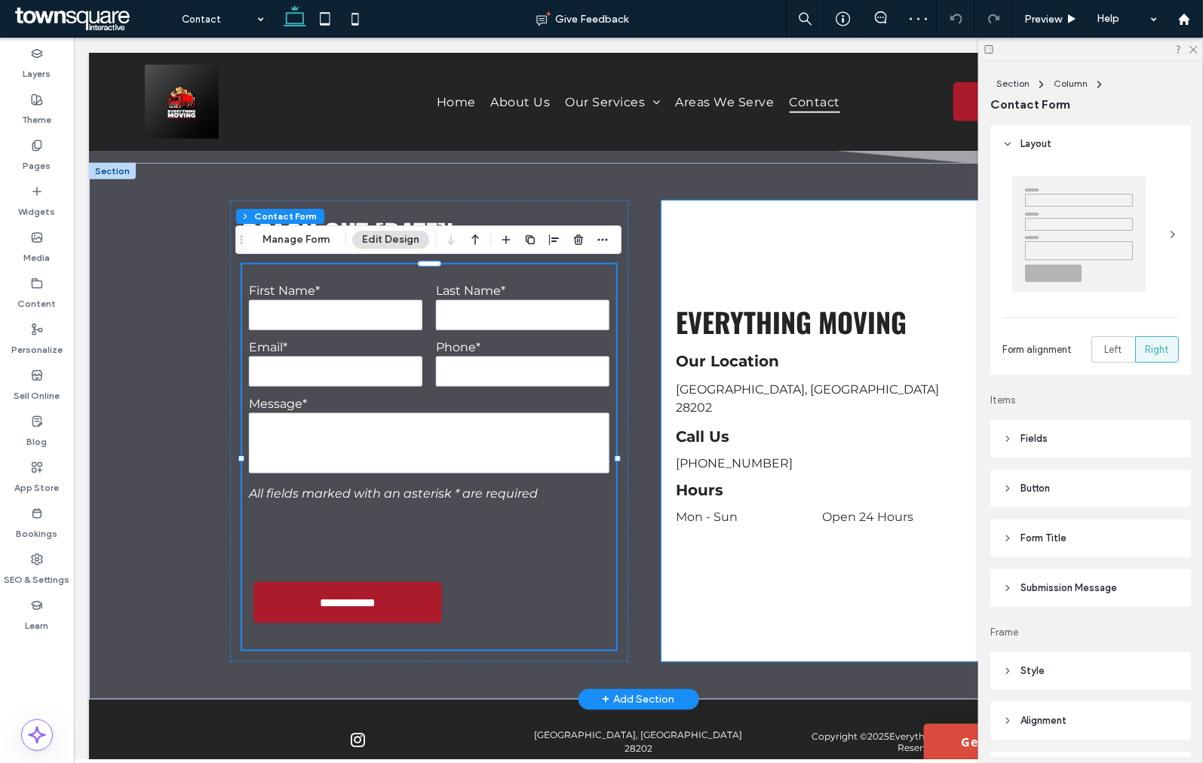
type input "*"
type input "***"
type input "*"
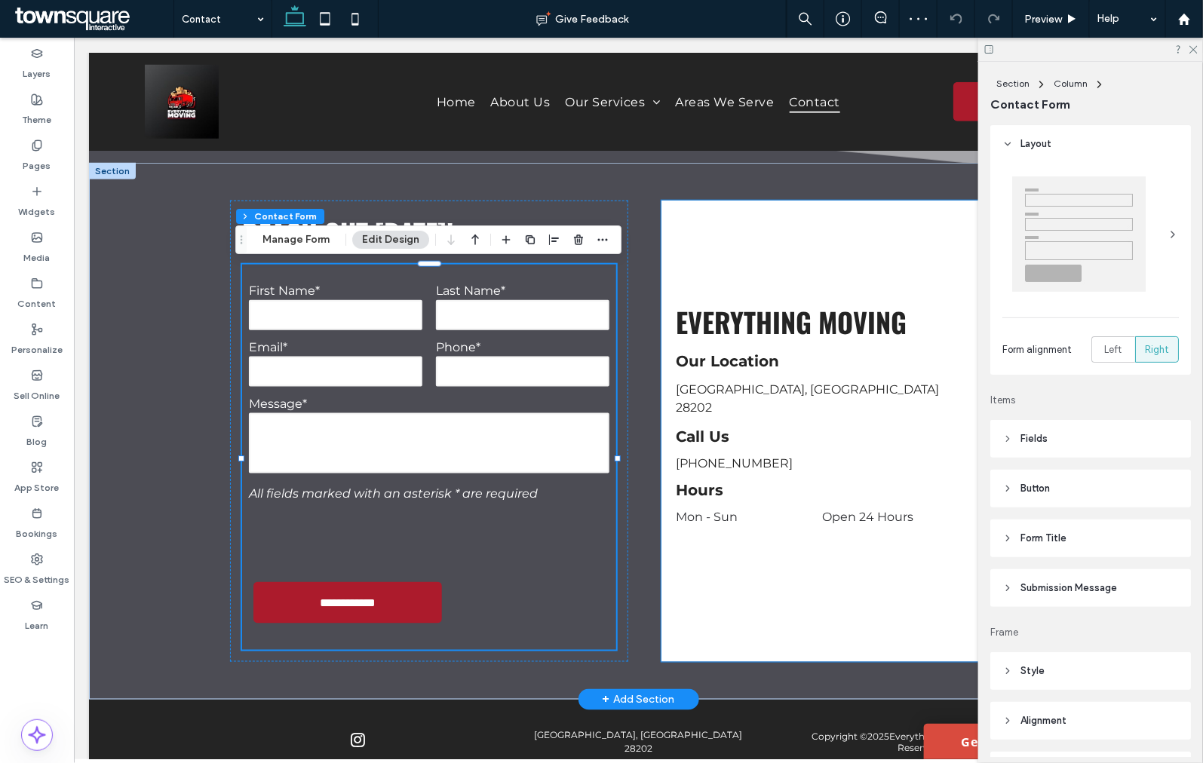
type input "***"
click at [1049, 596] on span "Submission Message" at bounding box center [1068, 588] width 97 height 15
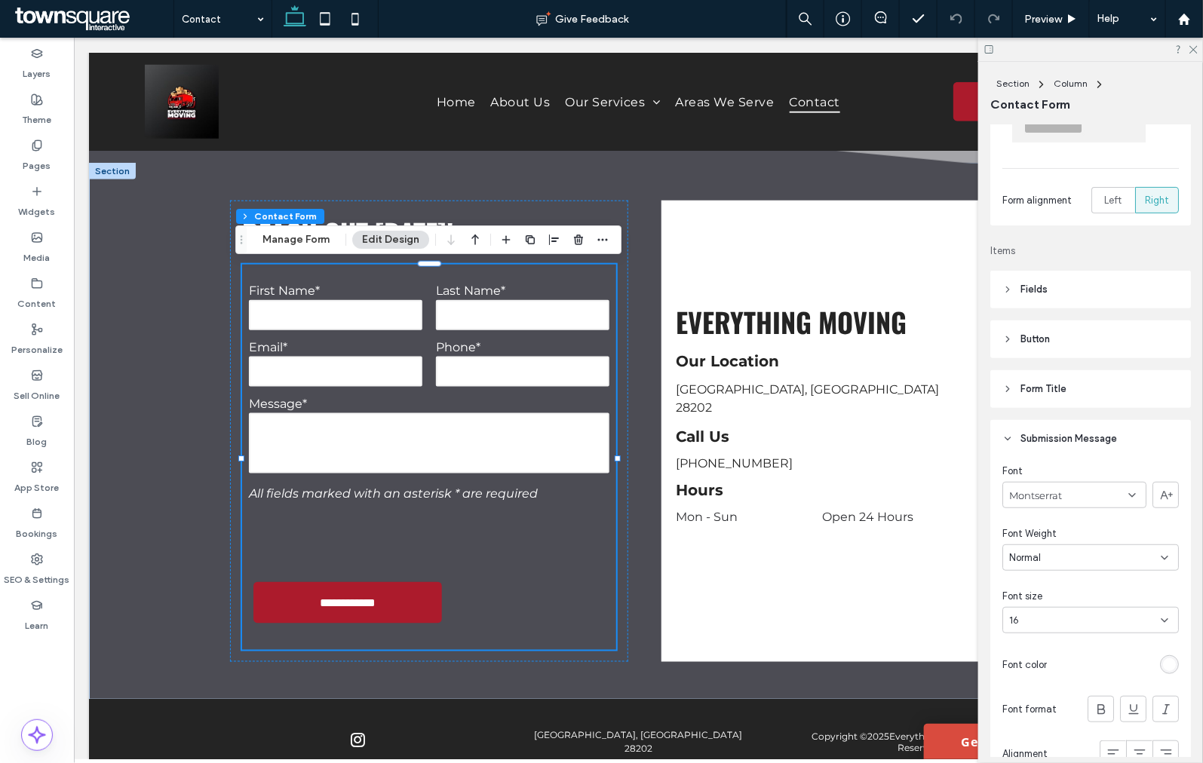
scroll to position [251, 0]
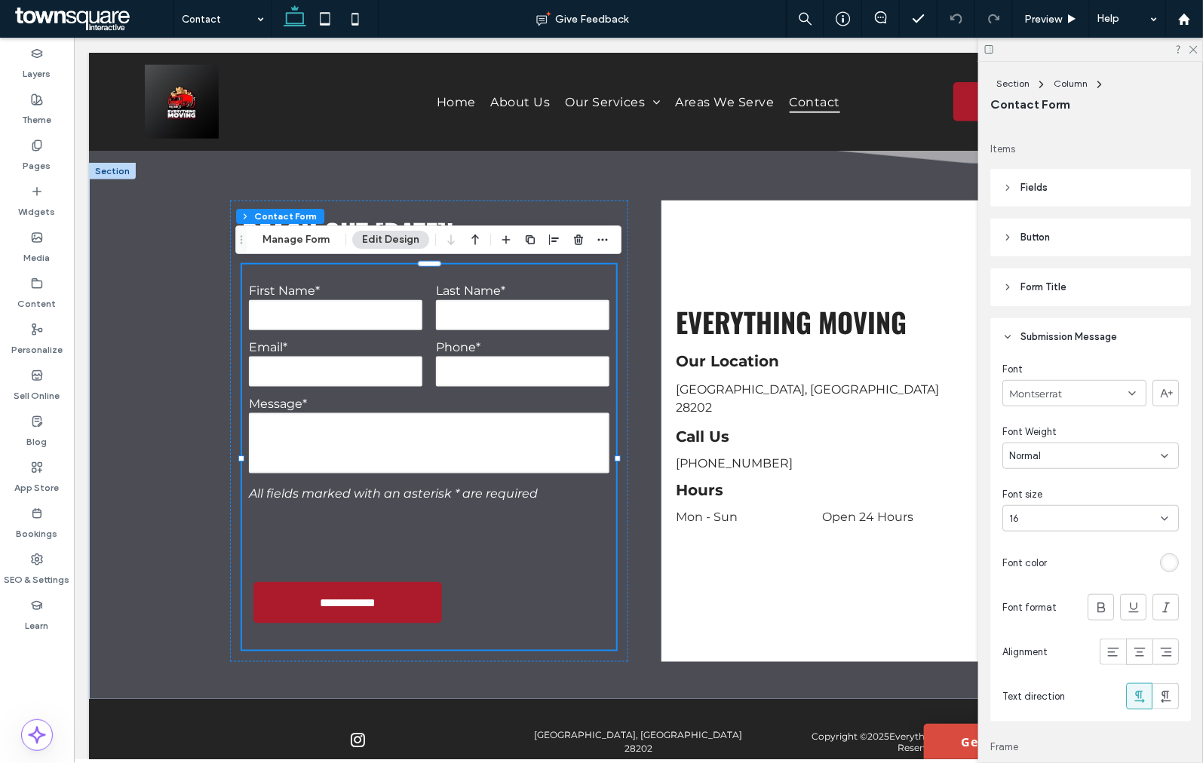
click at [1193, 56] on div at bounding box center [1090, 49] width 225 height 23
click at [1192, 46] on icon at bounding box center [1193, 49] width 10 height 10
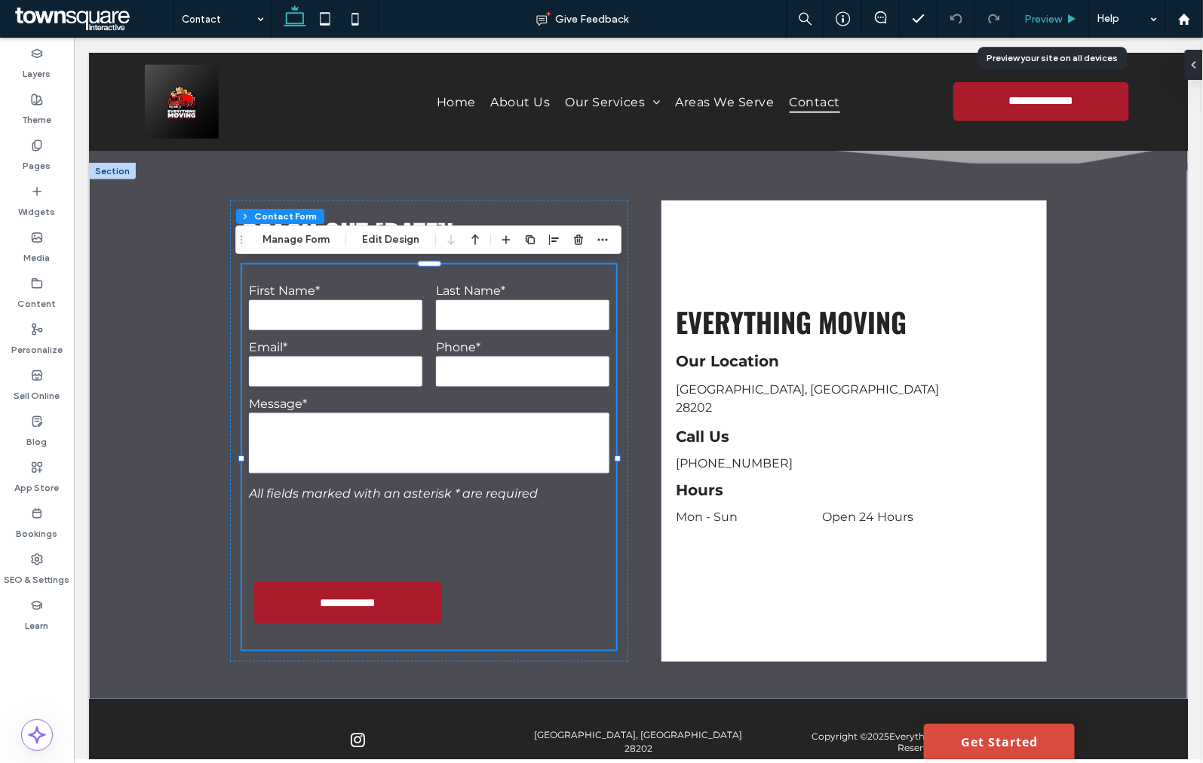
click at [1065, 20] on div "Preview" at bounding box center [1051, 19] width 76 height 13
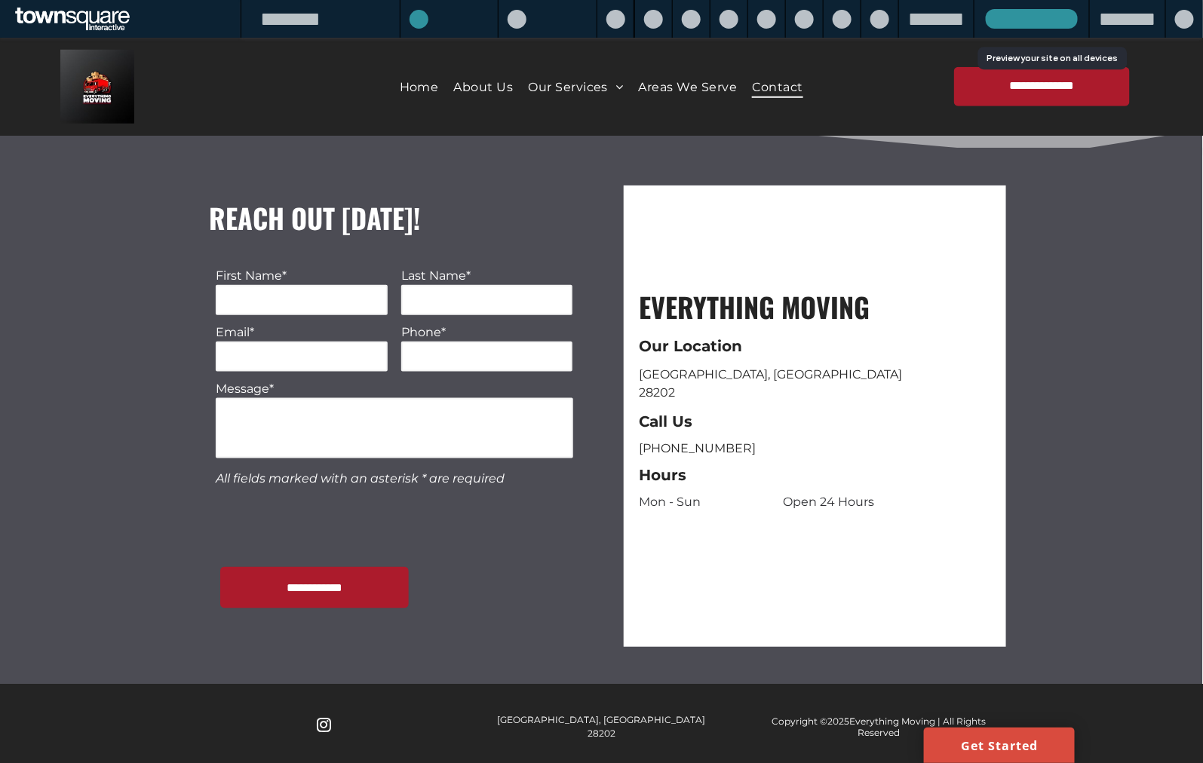
scroll to position [487, 0]
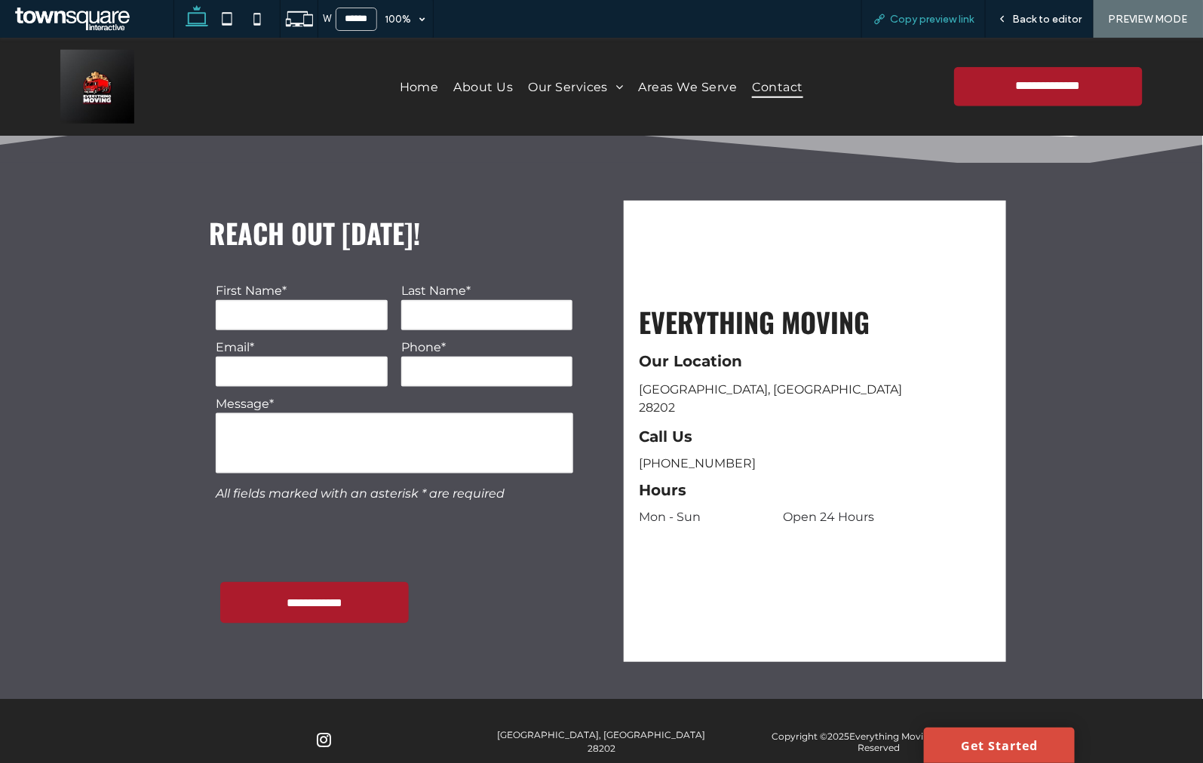
click at [946, 25] on div "Copy preview link" at bounding box center [923, 19] width 124 height 38
click at [906, 4] on div "Copy preview link" at bounding box center [923, 19] width 124 height 38
click at [901, 11] on div "Copy preview link" at bounding box center [923, 19] width 124 height 38
click at [900, 14] on span "Copy preview link" at bounding box center [932, 19] width 84 height 13
click at [1038, 20] on span "Back to editor" at bounding box center [1046, 19] width 69 height 13
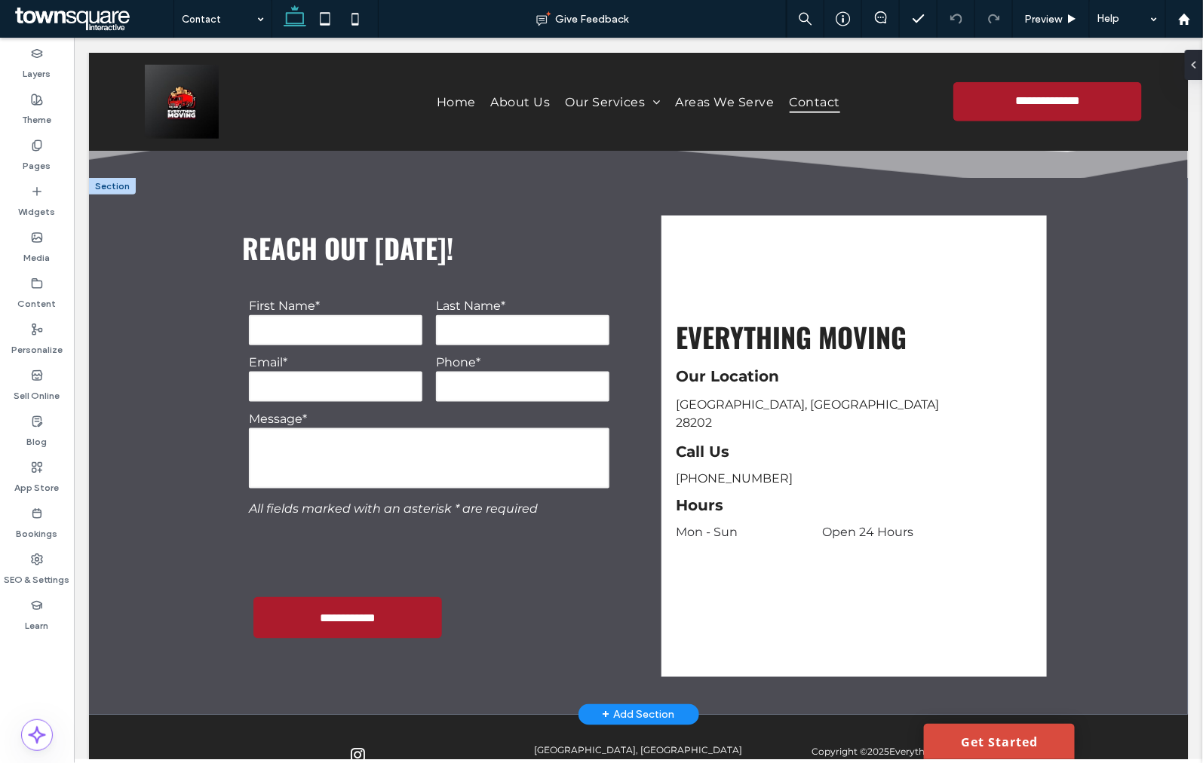
scroll to position [502, 0]
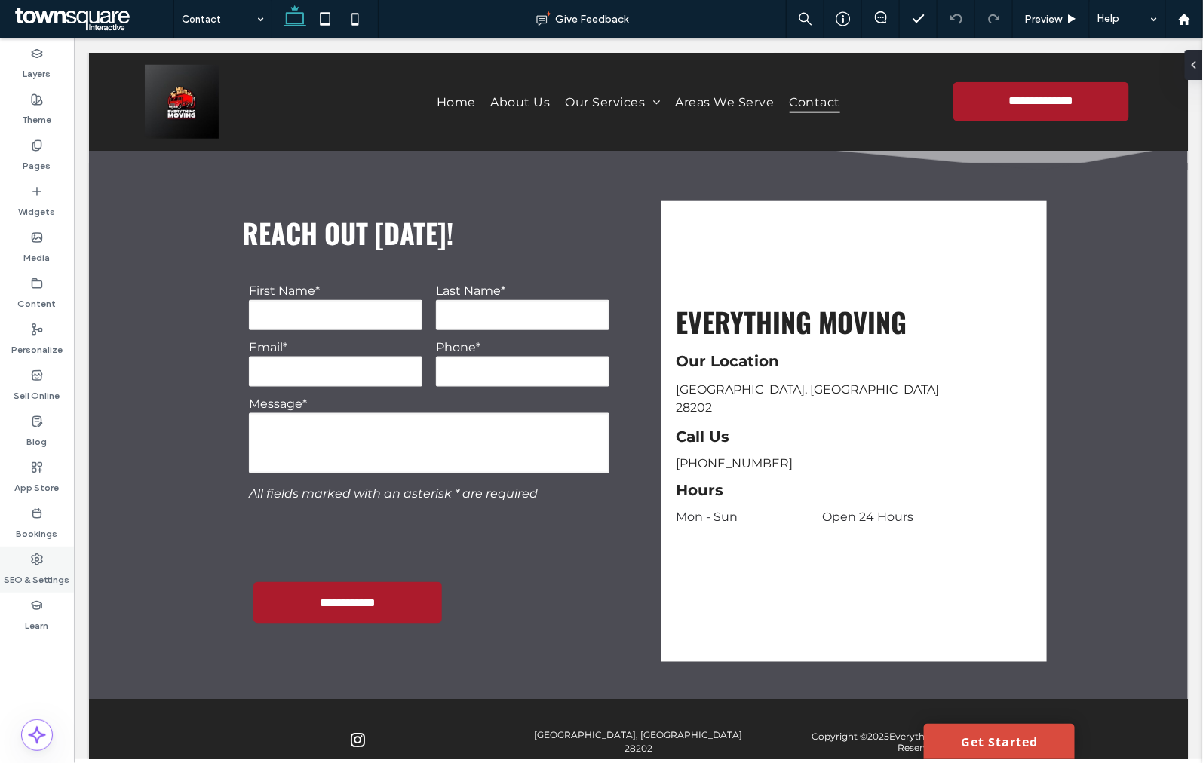
click at [54, 566] on label "SEO & Settings" at bounding box center [38, 576] width 66 height 21
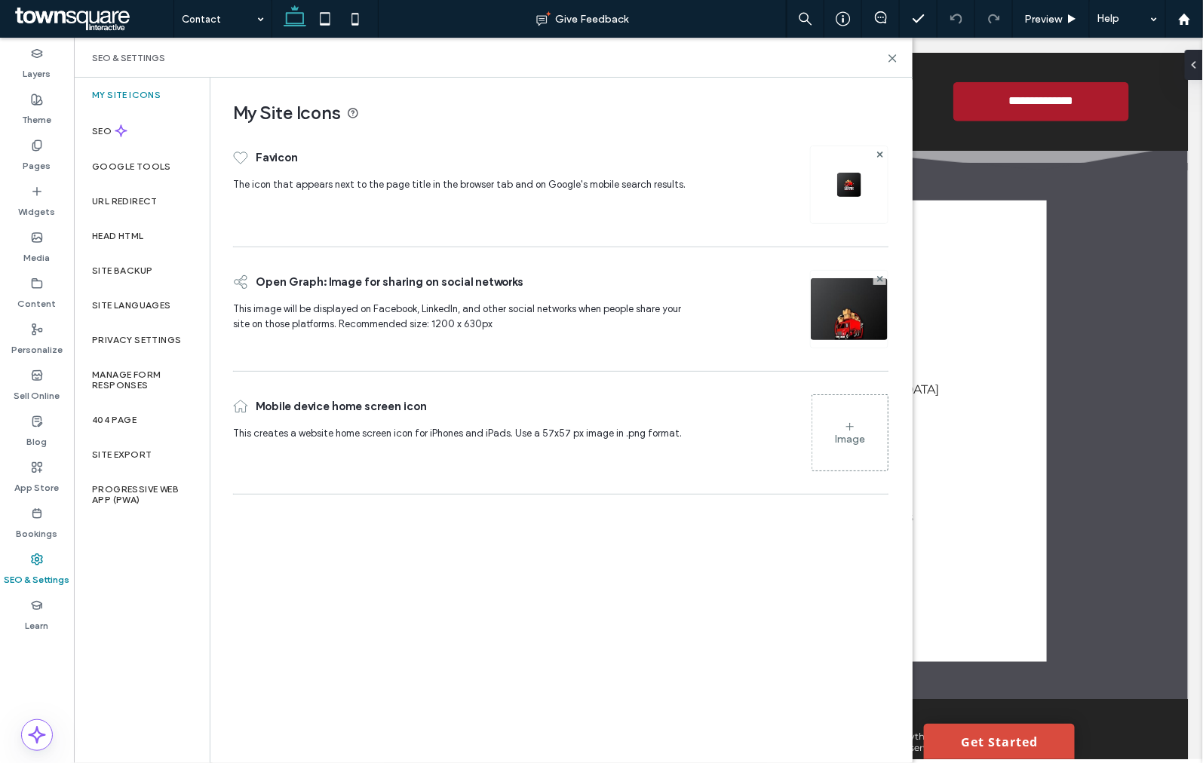
click at [900, 62] on div "SEO & Settings" at bounding box center [493, 58] width 839 height 40
click at [893, 58] on use at bounding box center [892, 58] width 7 height 7
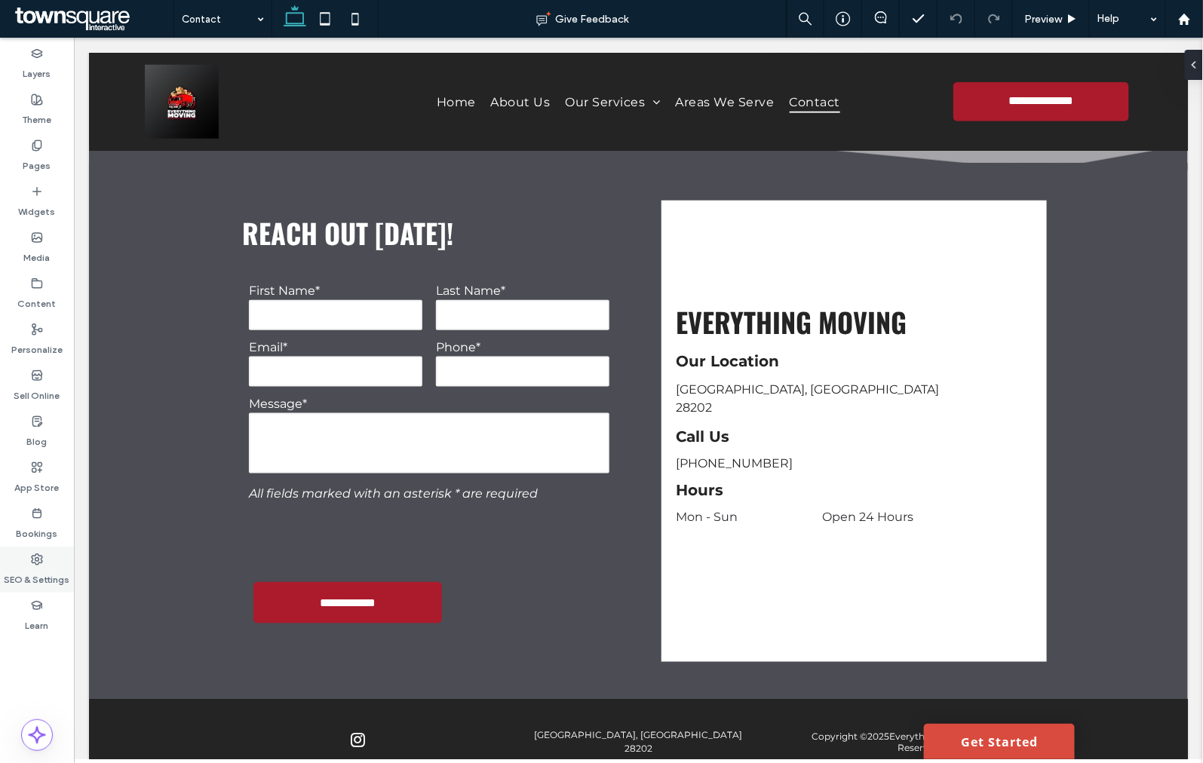
click at [23, 563] on div "SEO & Settings" at bounding box center [37, 570] width 74 height 46
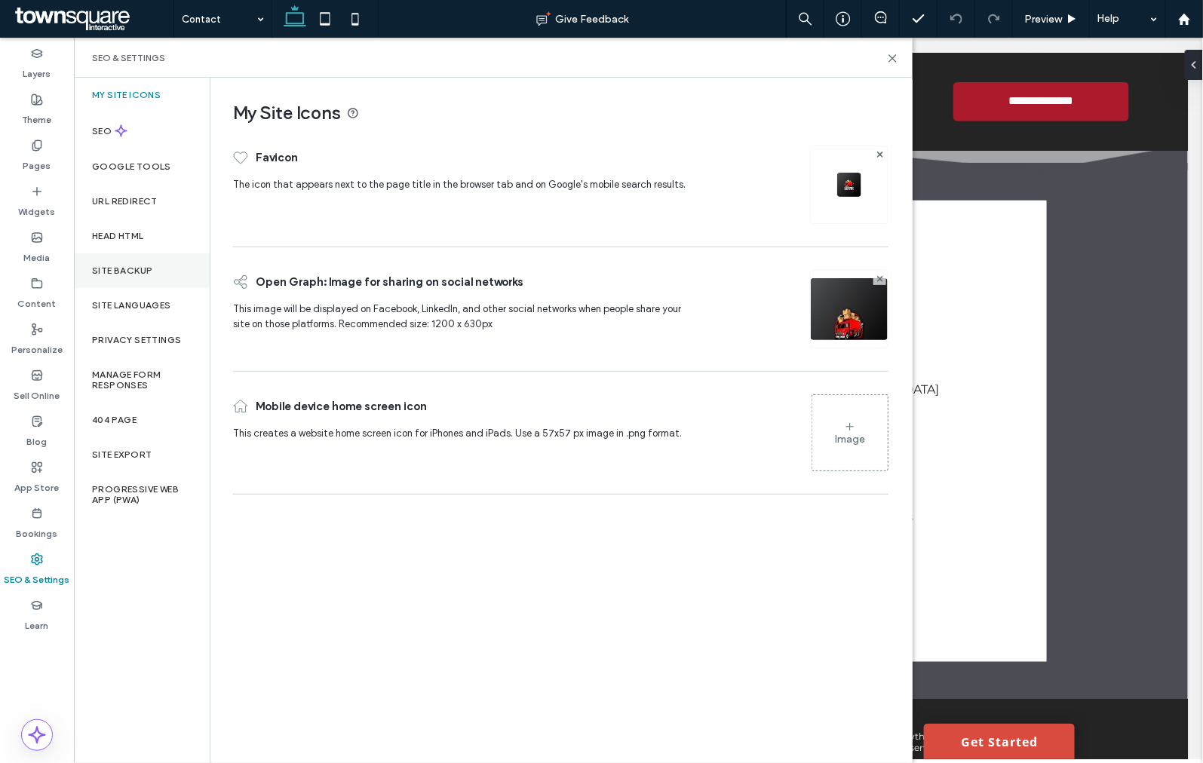
click at [155, 281] on div "Site Backup" at bounding box center [142, 270] width 136 height 35
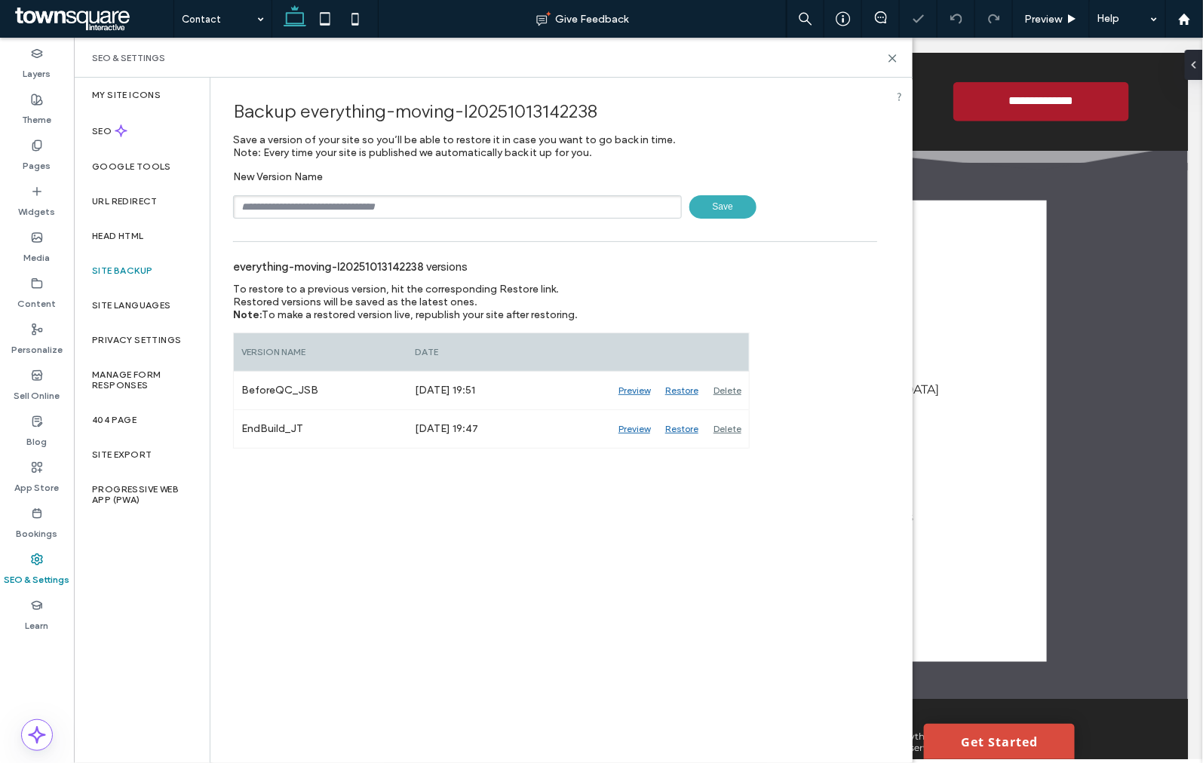
click at [400, 221] on div "Backup everything-moving-l20251013142238 Save a version of your site so you’ll …" at bounding box center [554, 263] width 689 height 371
click at [400, 211] on input "text" at bounding box center [457, 206] width 449 height 23
type input "**********"
click at [686, 198] on div "**********" at bounding box center [555, 206] width 644 height 23
click at [715, 201] on span "Save" at bounding box center [722, 206] width 67 height 23
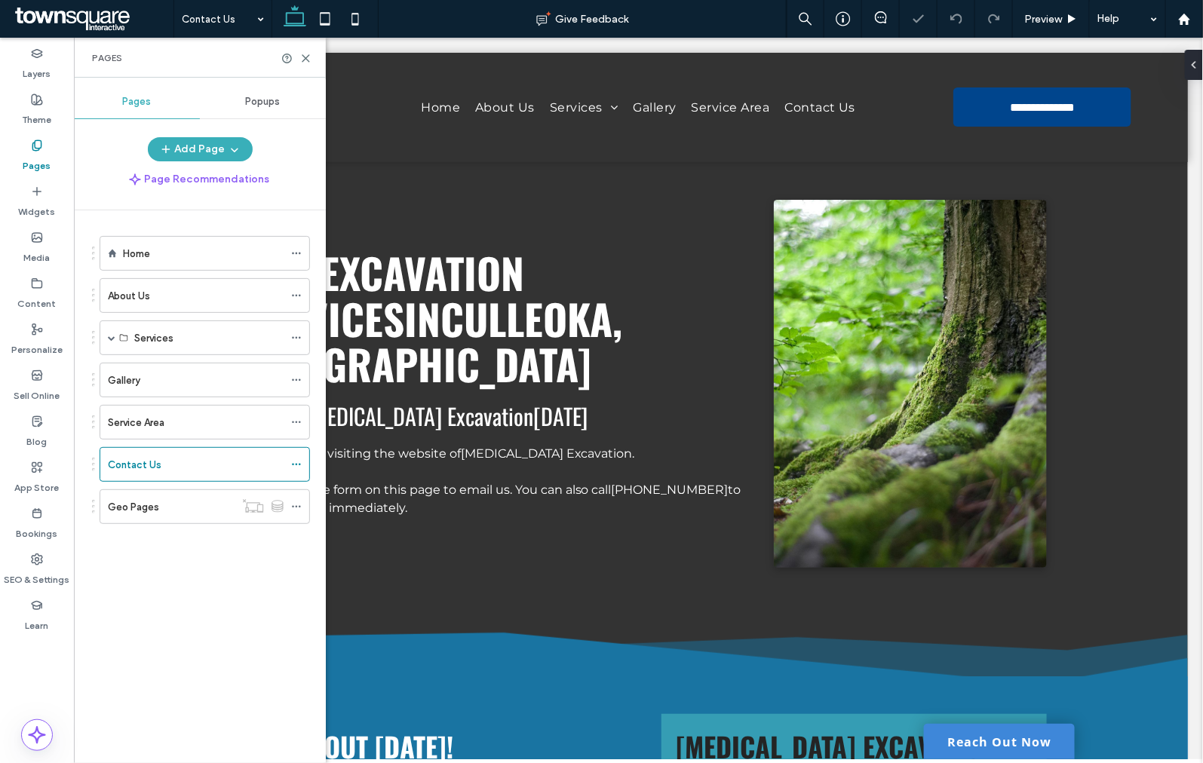
scroll to position [418, 0]
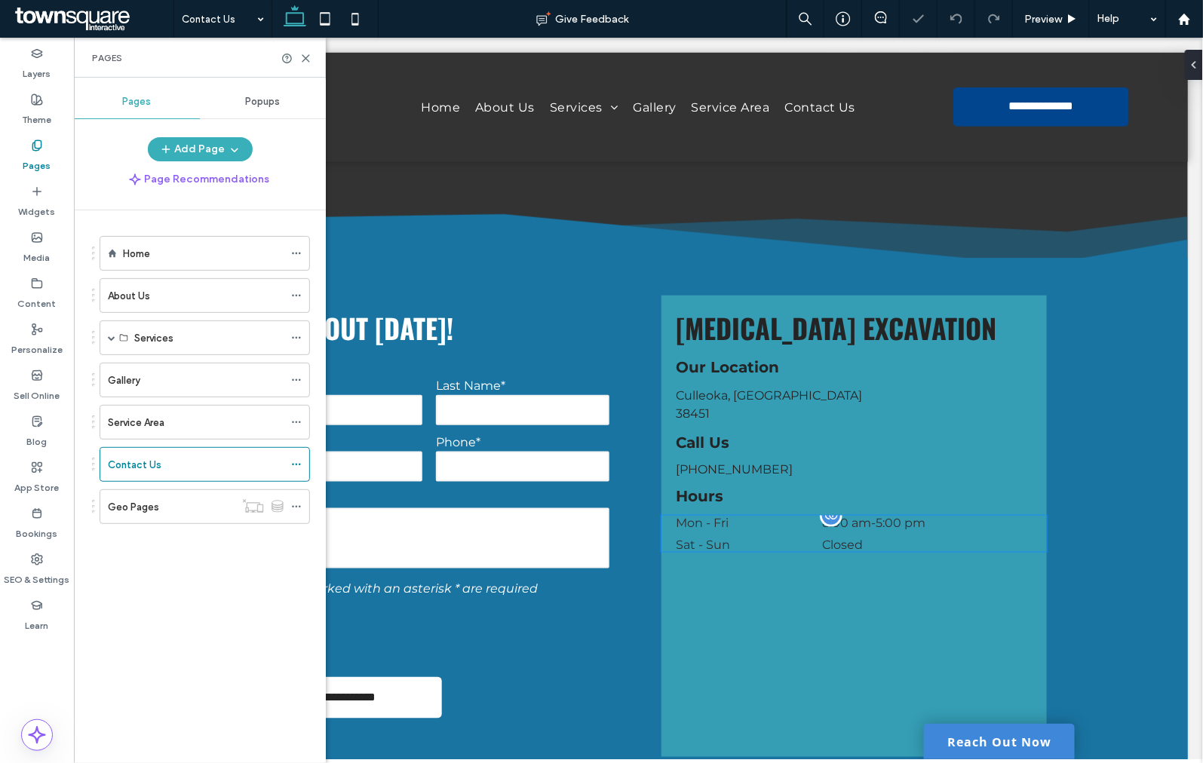
click at [792, 535] on div "Mon - Fri 8:00 am - 5:00 pm" at bounding box center [854, 526] width 356 height 22
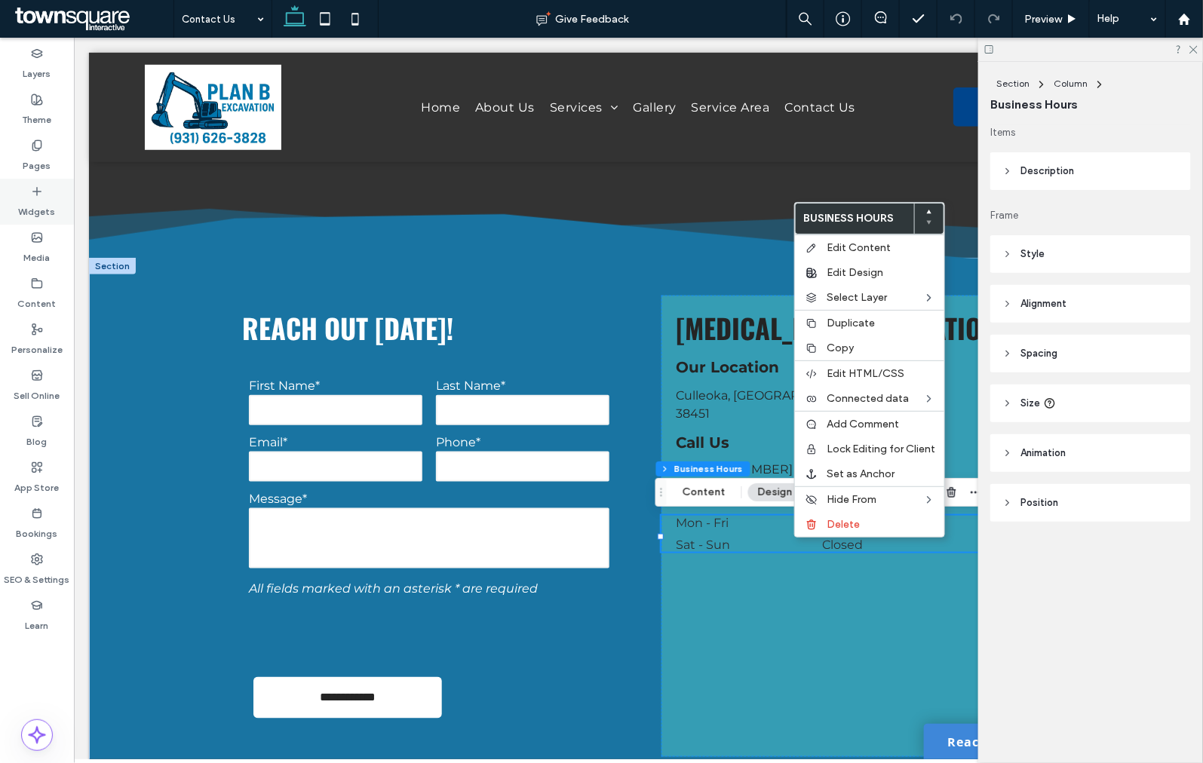
click at [44, 215] on label "Widgets" at bounding box center [37, 208] width 37 height 21
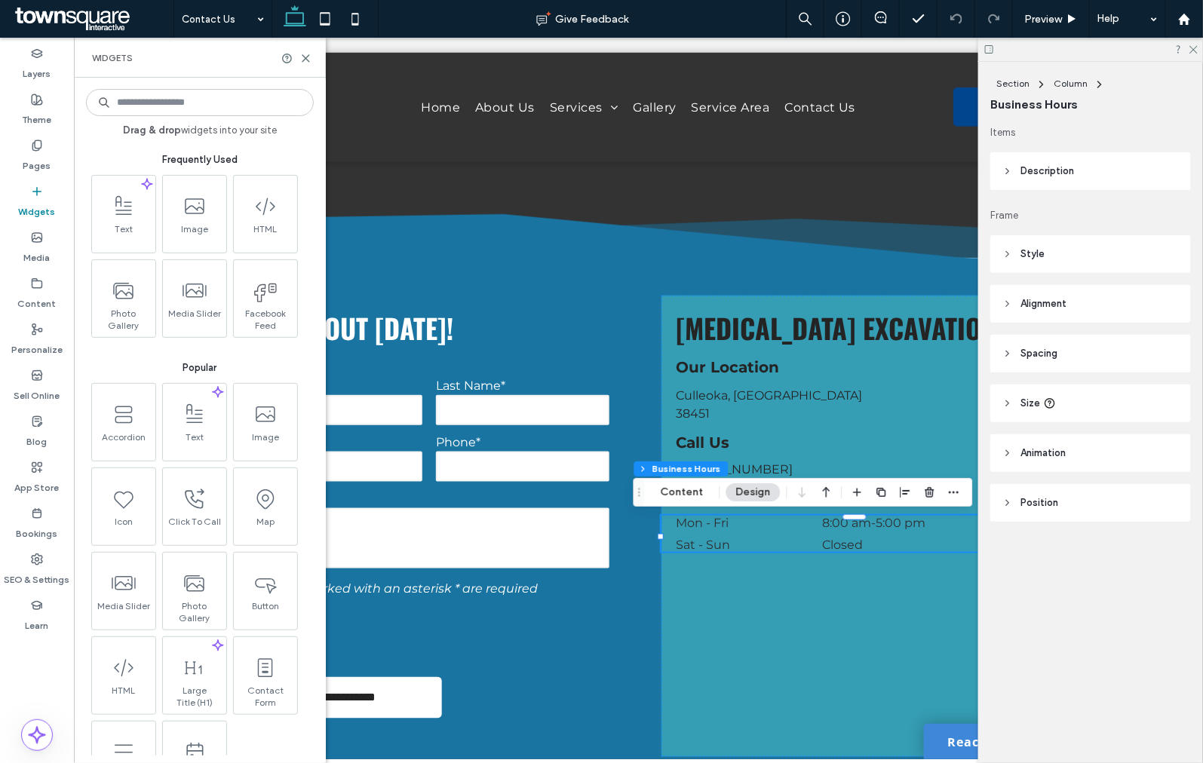
click at [149, 104] on input at bounding box center [200, 102] width 228 height 27
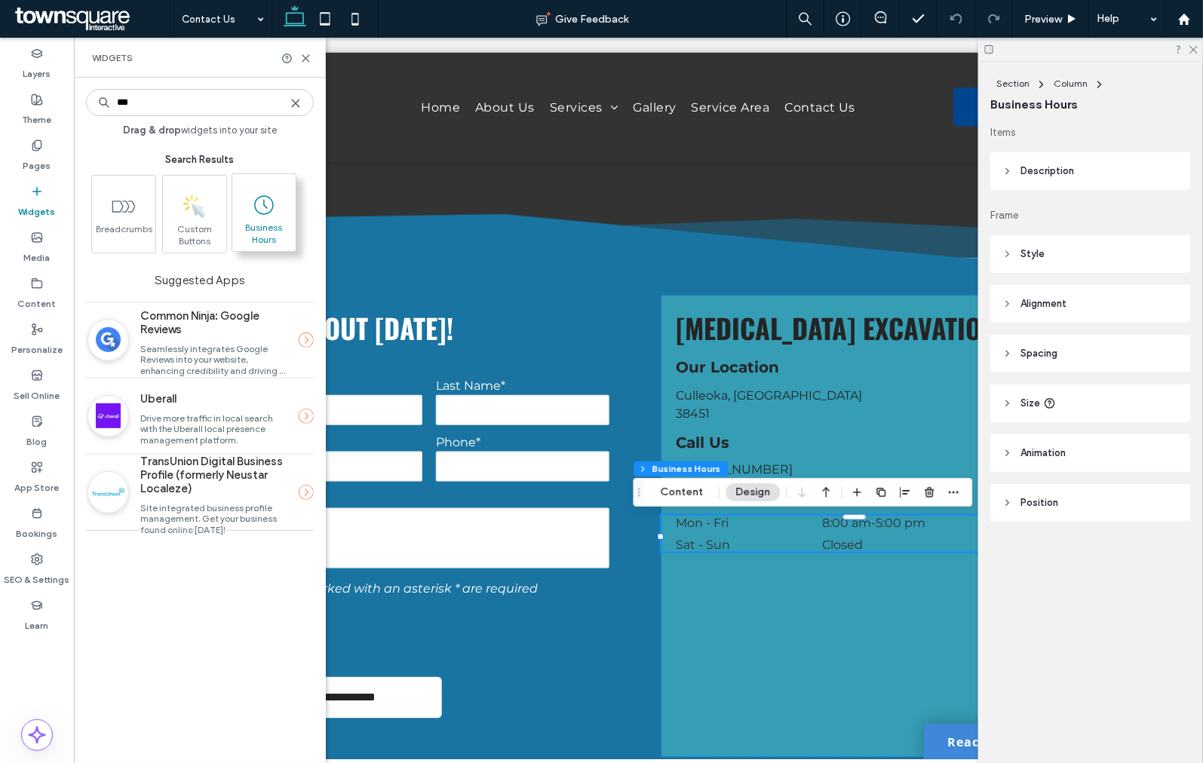
type input "***"
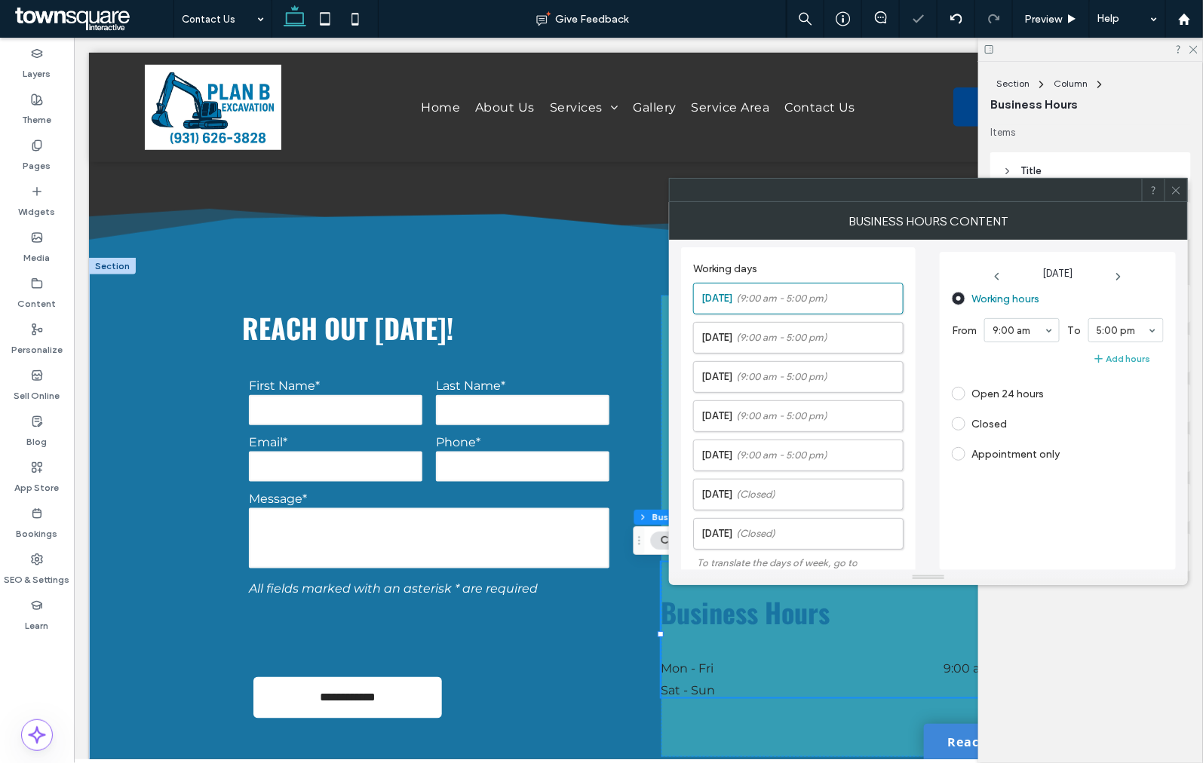
scroll to position [327, 0]
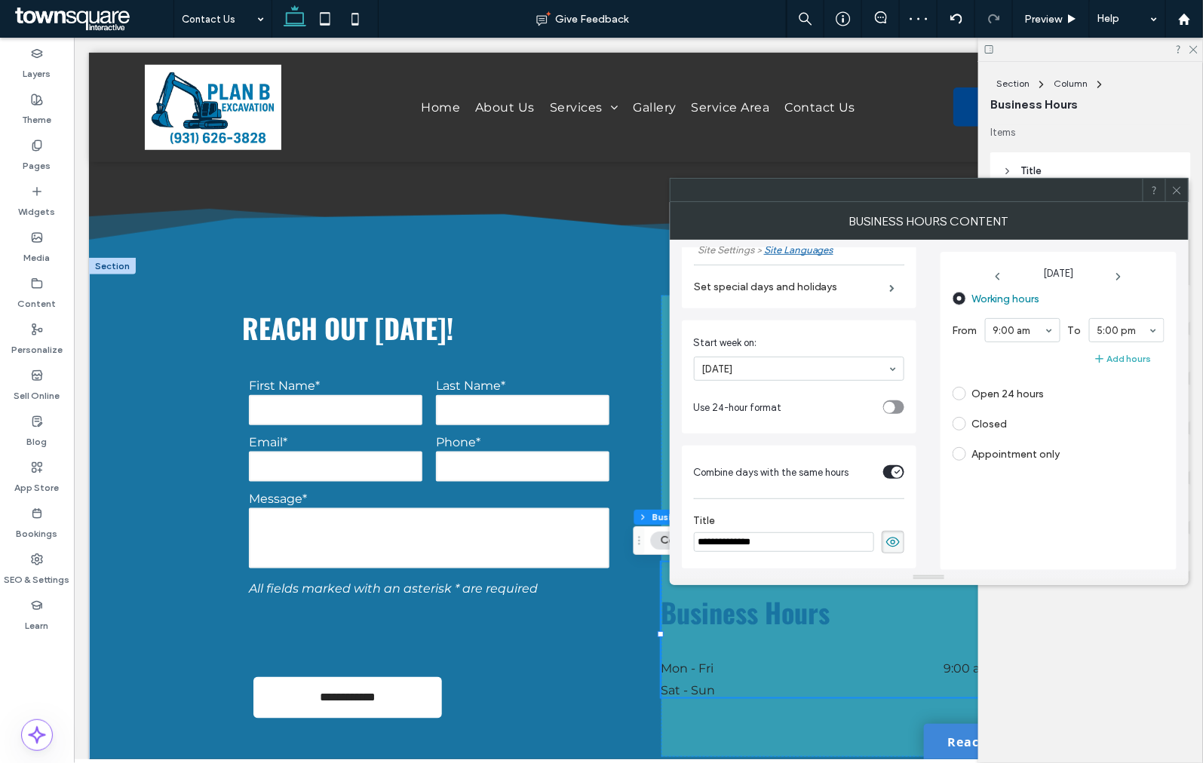
click at [760, 538] on input "**********" at bounding box center [784, 542] width 180 height 20
click at [890, 540] on icon at bounding box center [892, 542] width 15 height 17
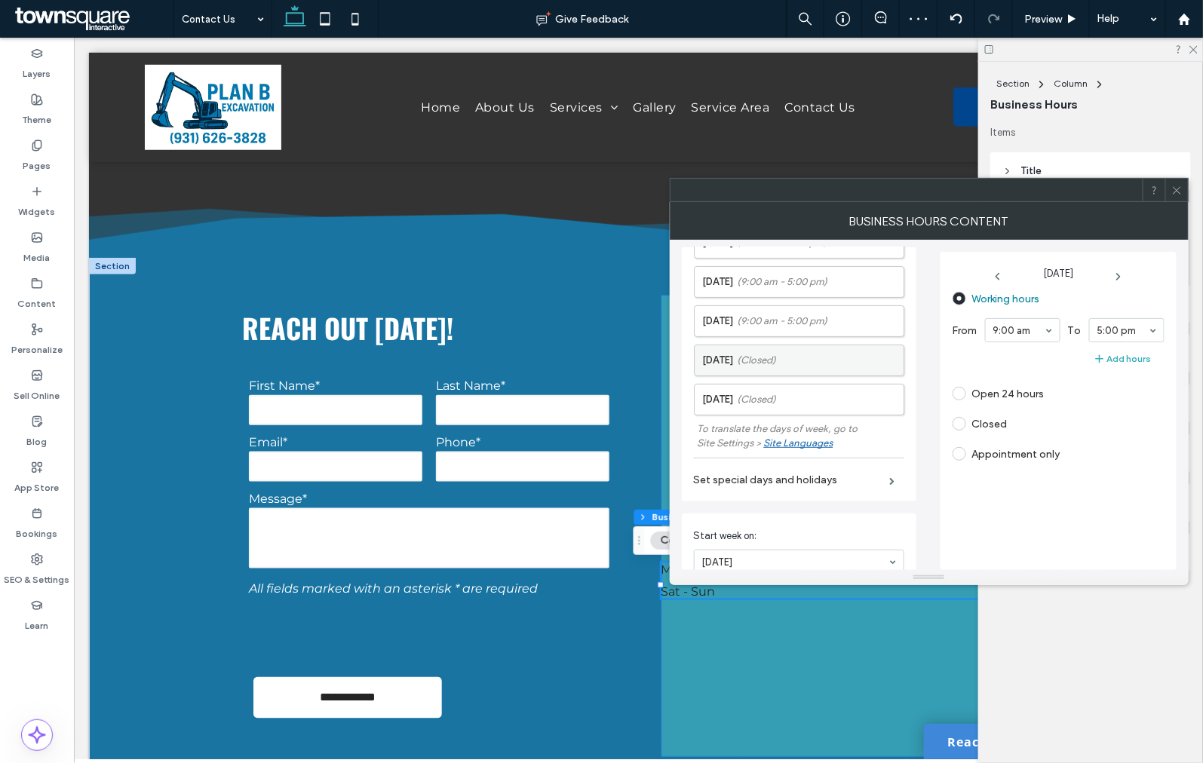
scroll to position [0, 0]
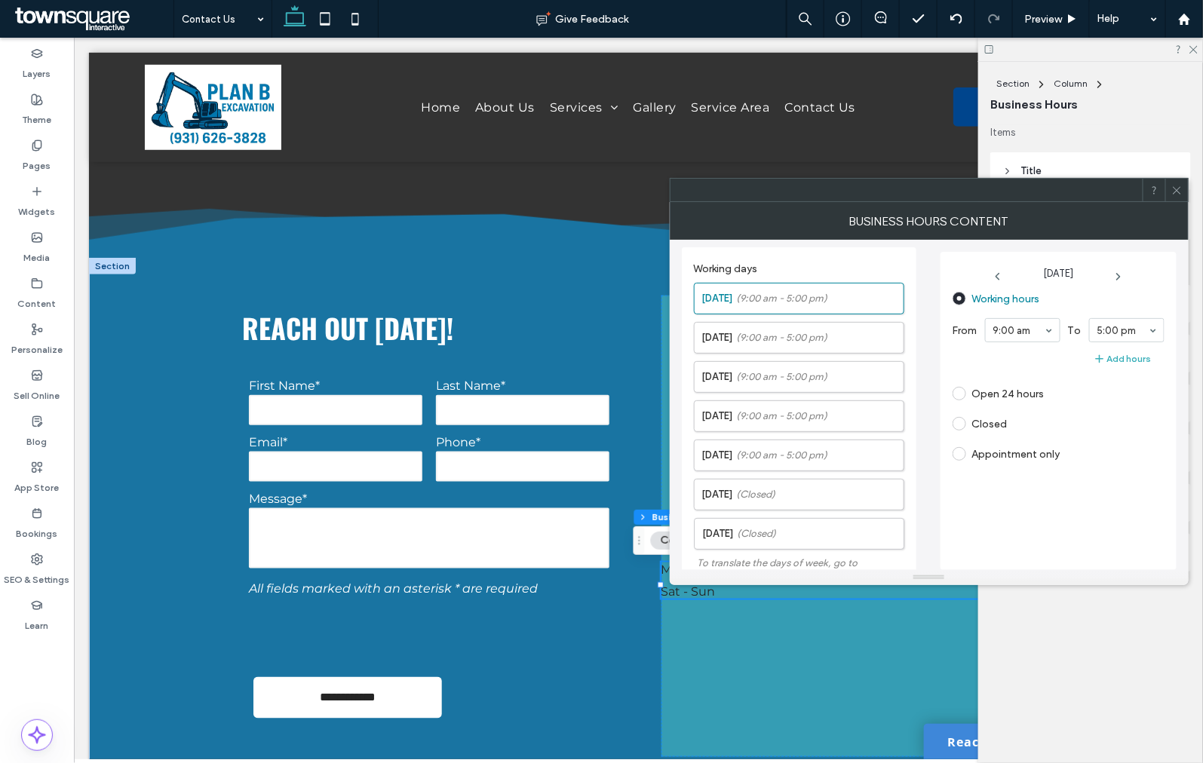
click at [1172, 187] on icon at bounding box center [1176, 190] width 11 height 11
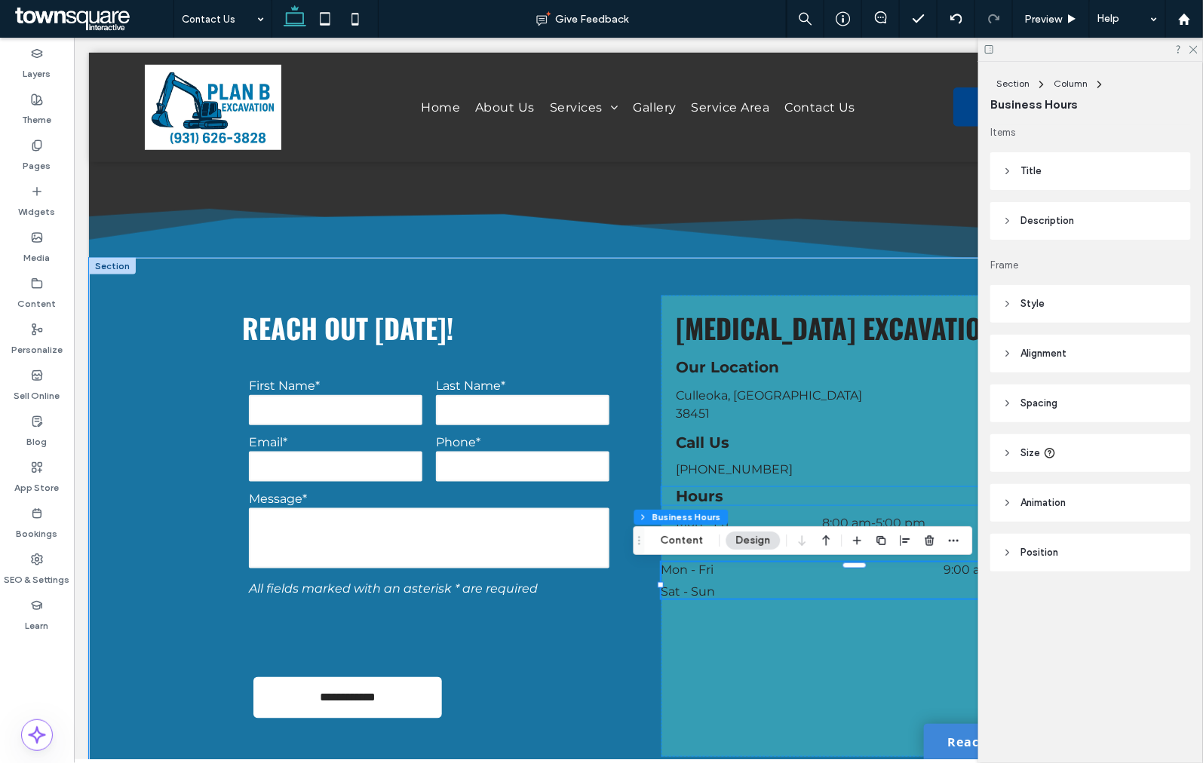
click at [839, 497] on h4 "Hours" at bounding box center [854, 495] width 356 height 18
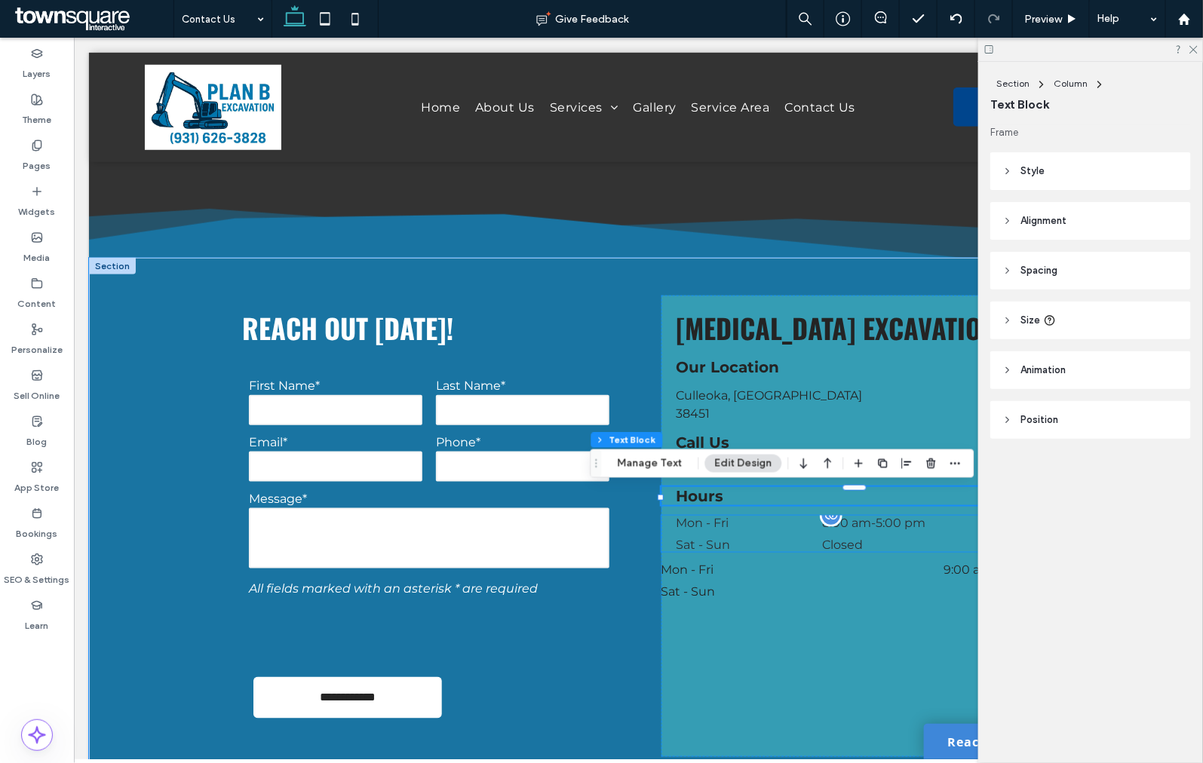
click at [805, 537] on div "Mon - Fri 8:00 am - 5:00 pm" at bounding box center [854, 526] width 356 height 22
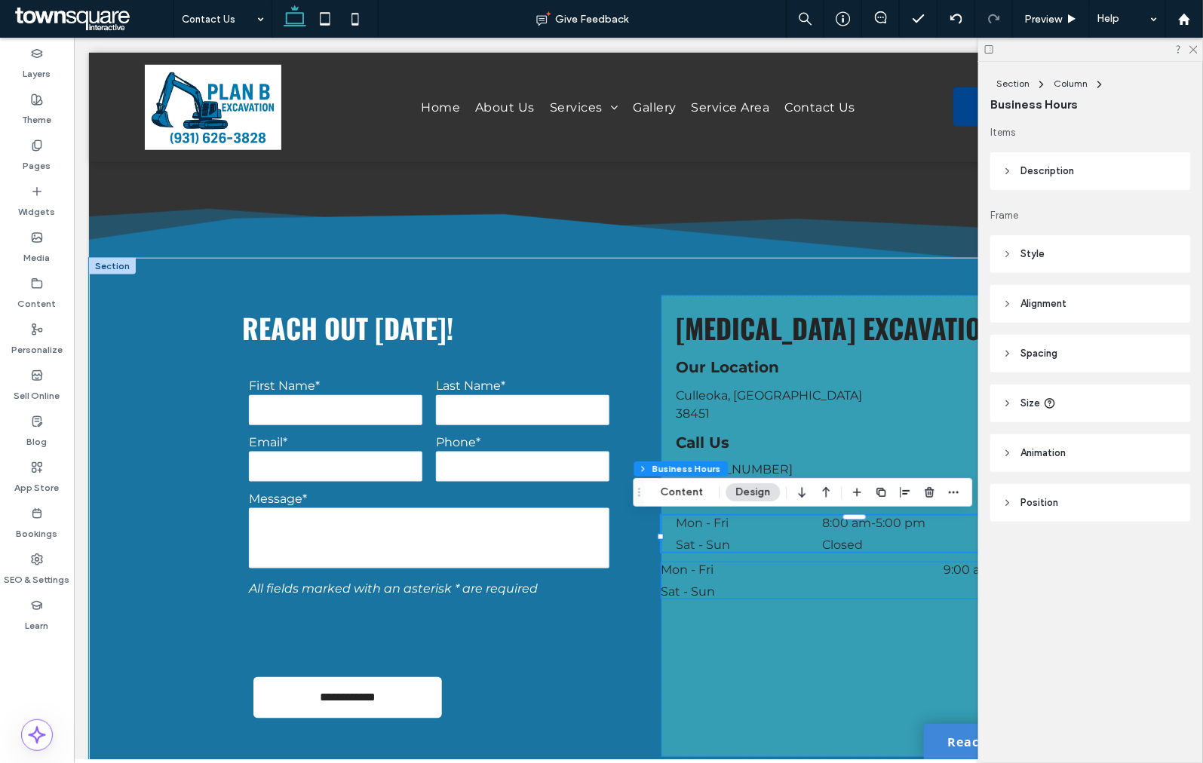
click at [701, 596] on dt "Sat - Sun" at bounding box center [738, 591] width 155 height 14
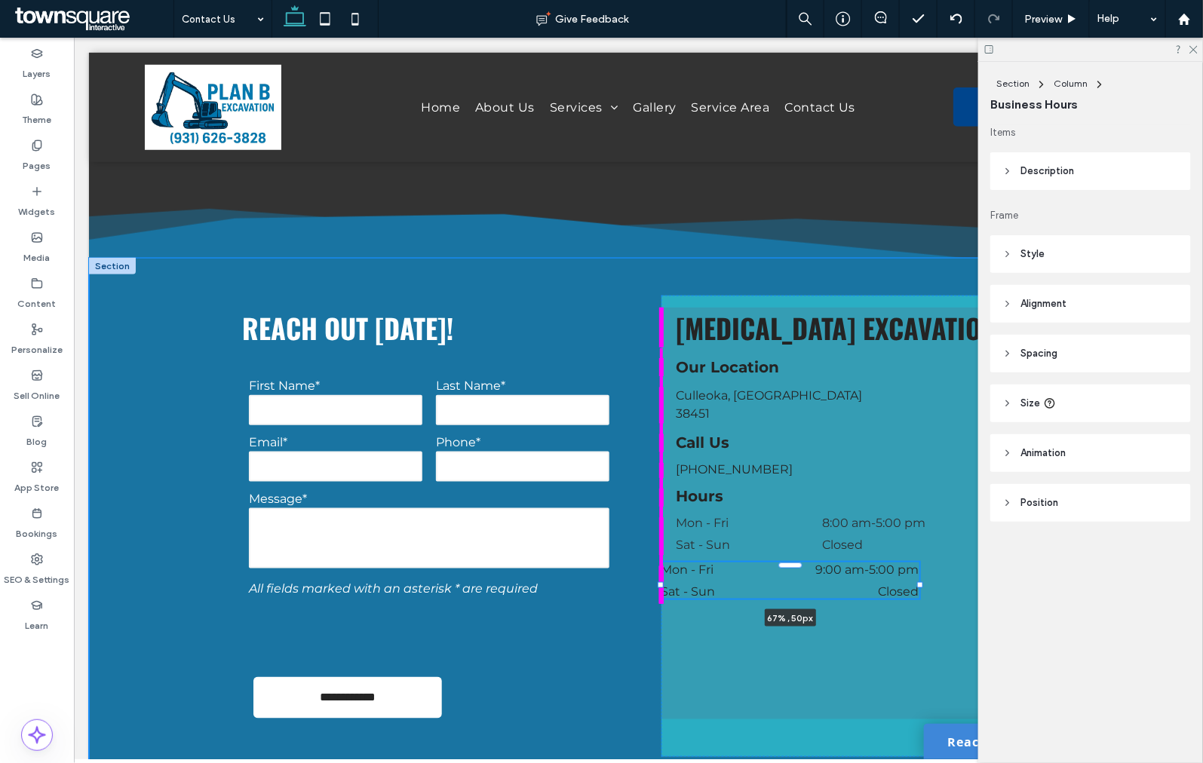
drag, startPoint x: 653, startPoint y: 583, endPoint x: 780, endPoint y: 582, distance: 126.7
click at [780, 582] on div "**********" at bounding box center [637, 525] width 905 height 537
type input "**"
type input "****"
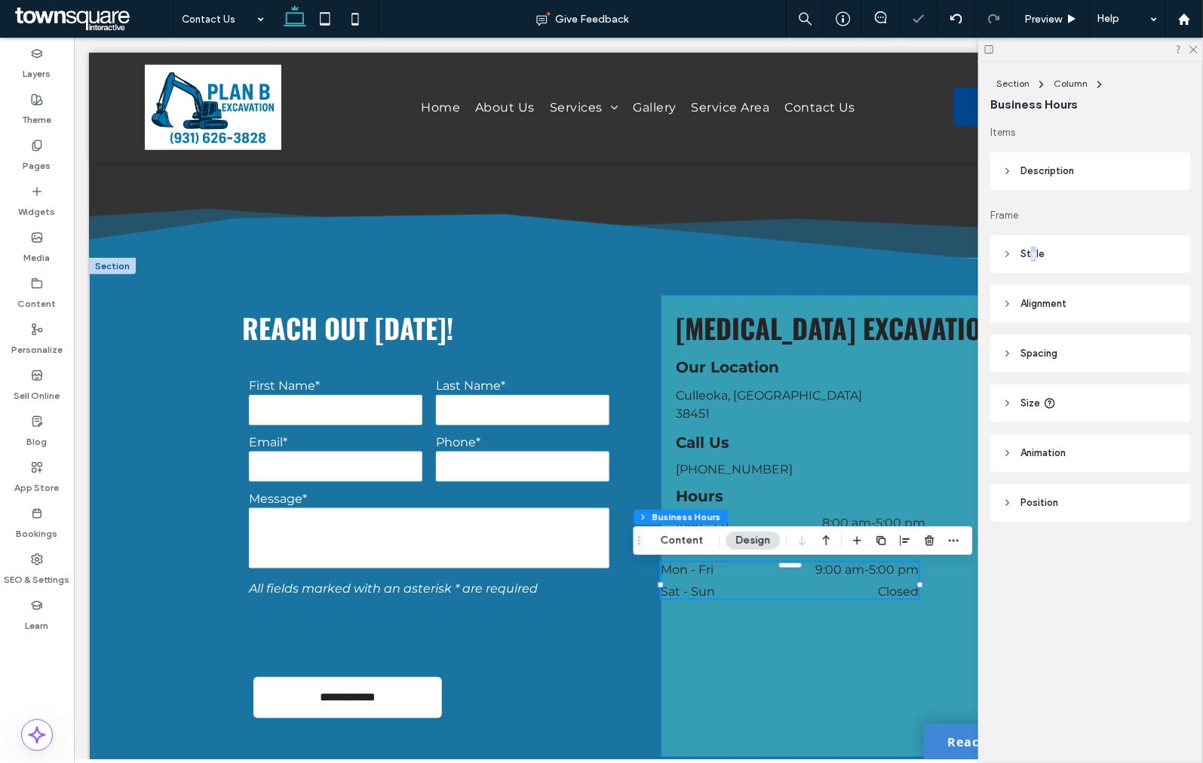
click at [1033, 258] on span "Style" at bounding box center [1032, 254] width 24 height 15
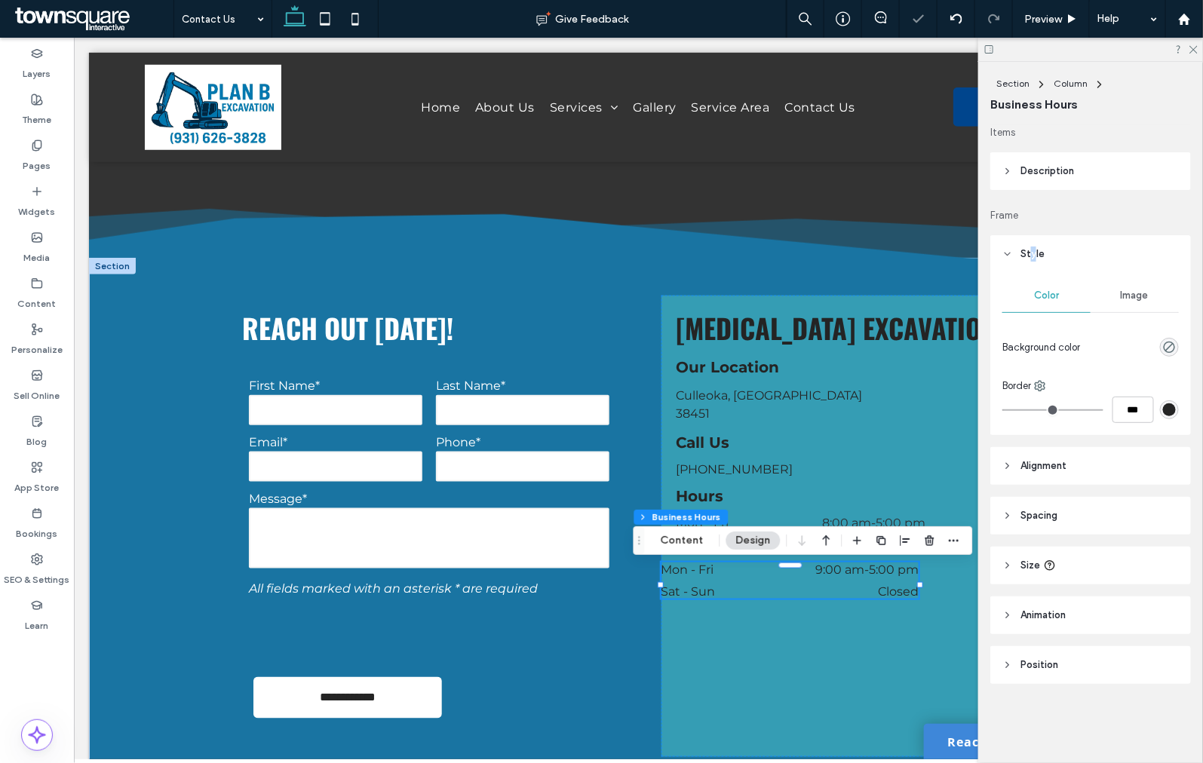
click at [1030, 260] on span "Style" at bounding box center [1032, 254] width 24 height 15
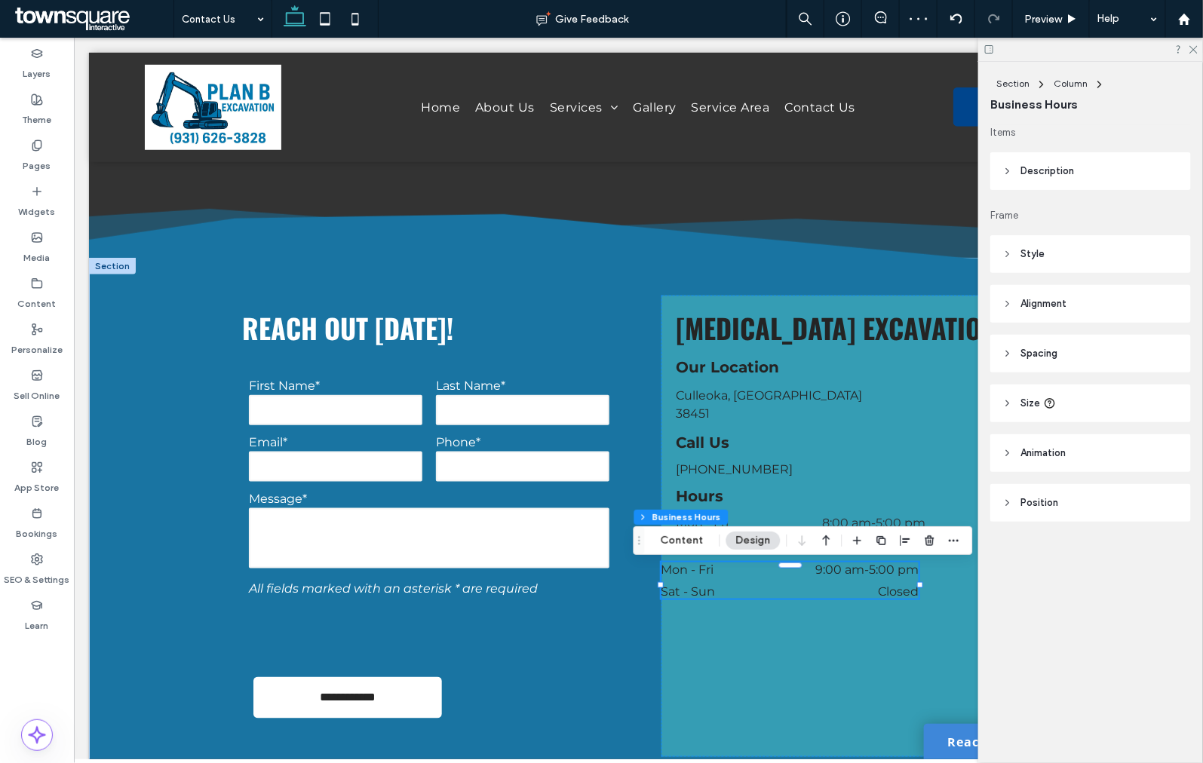
click at [1038, 344] on header "Spacing" at bounding box center [1090, 354] width 201 height 38
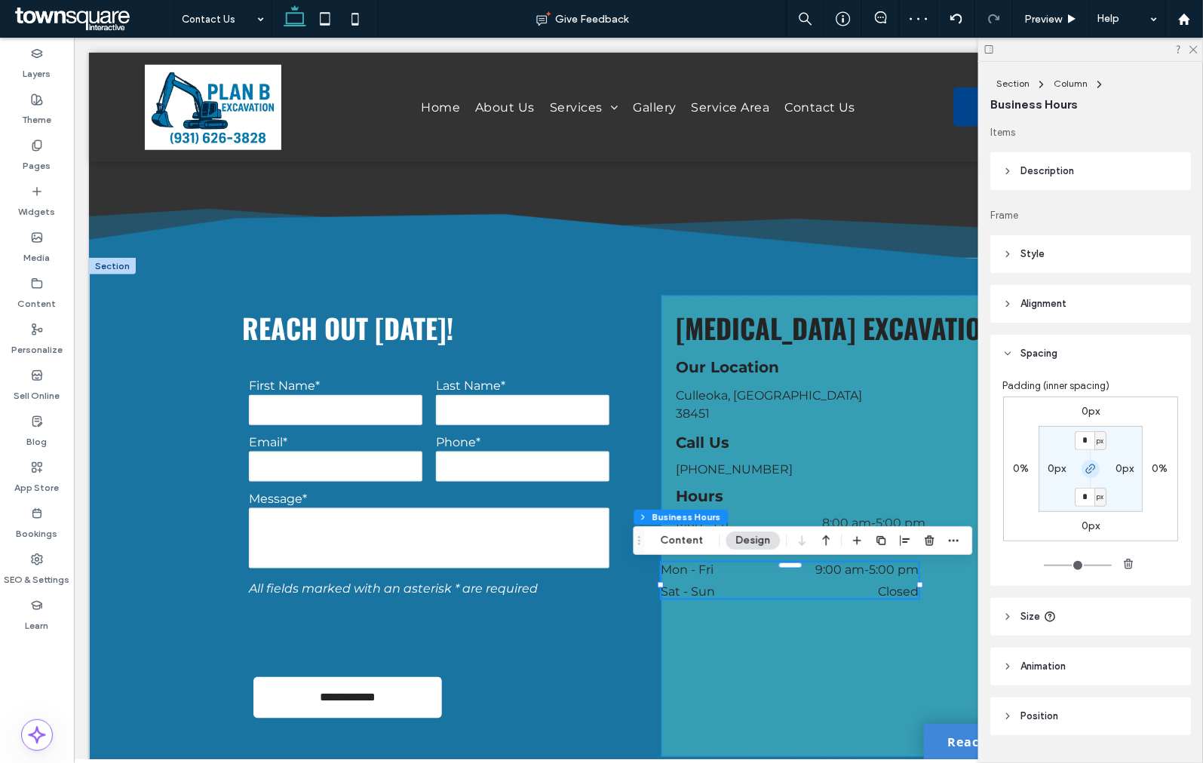
click at [1086, 466] on use "button" at bounding box center [1090, 468] width 9 height 9
click at [1051, 464] on label "0px" at bounding box center [1056, 468] width 18 height 13
click at [1087, 464] on icon "button" at bounding box center [1090, 469] width 12 height 12
click at [1018, 471] on label "0%" at bounding box center [1021, 468] width 16 height 13
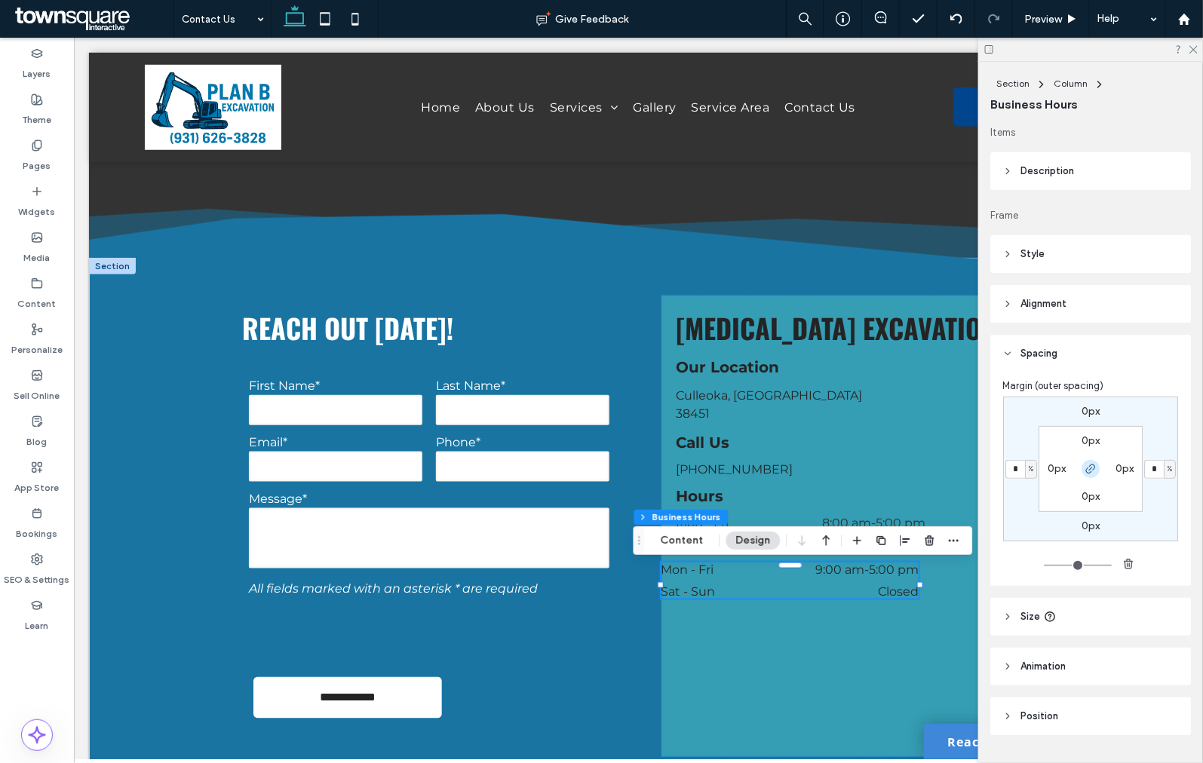
click at [1084, 468] on icon "button" at bounding box center [1090, 469] width 12 height 12
click at [1010, 465] on input "*" at bounding box center [1015, 469] width 20 height 19
type input "**"
type input "*"
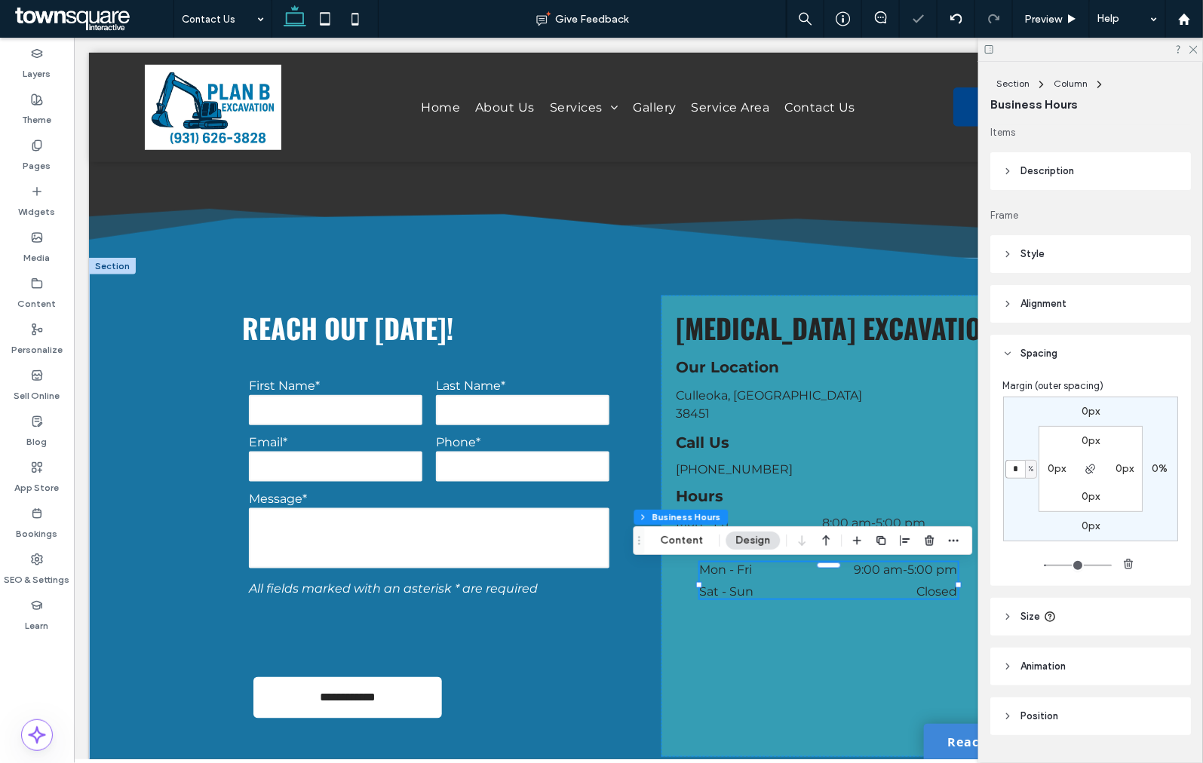
type input "*"
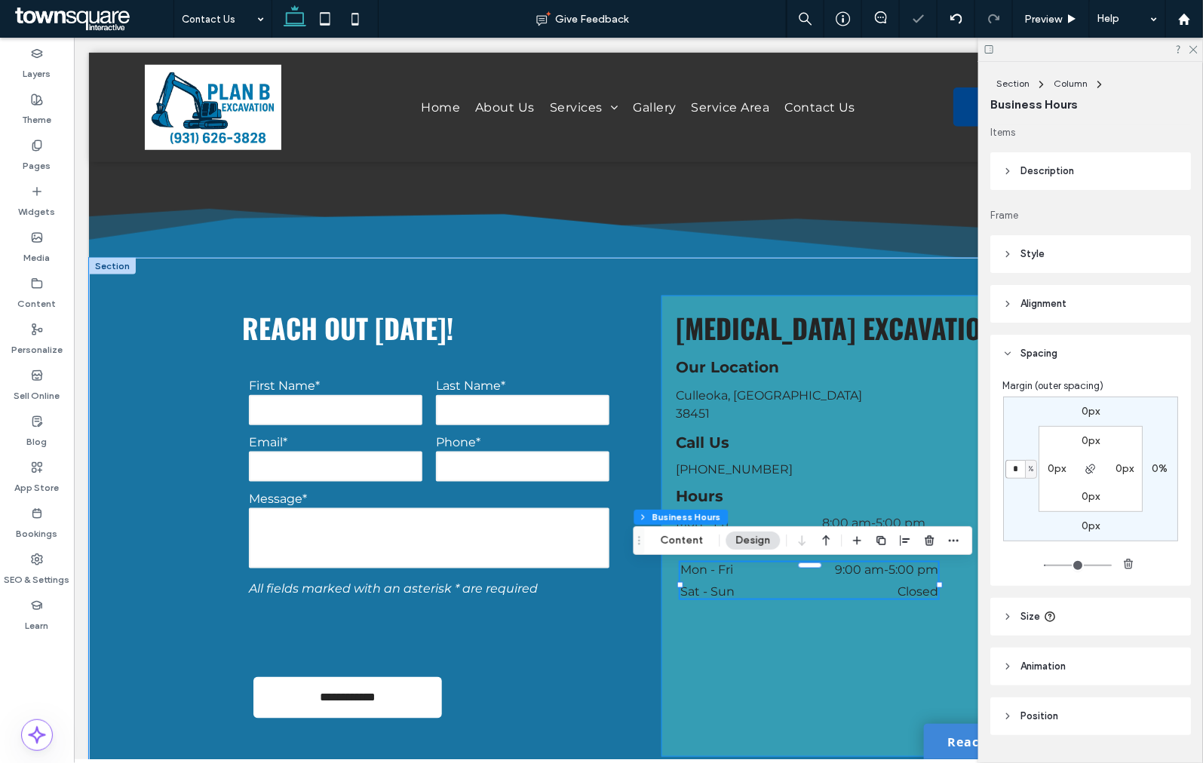
type input "*"
click at [869, 452] on div "Plan B Excavation Culleoka, TN 38451 Our Location Call Us Hours (931) 626-3828 …" at bounding box center [854, 525] width 386 height 461
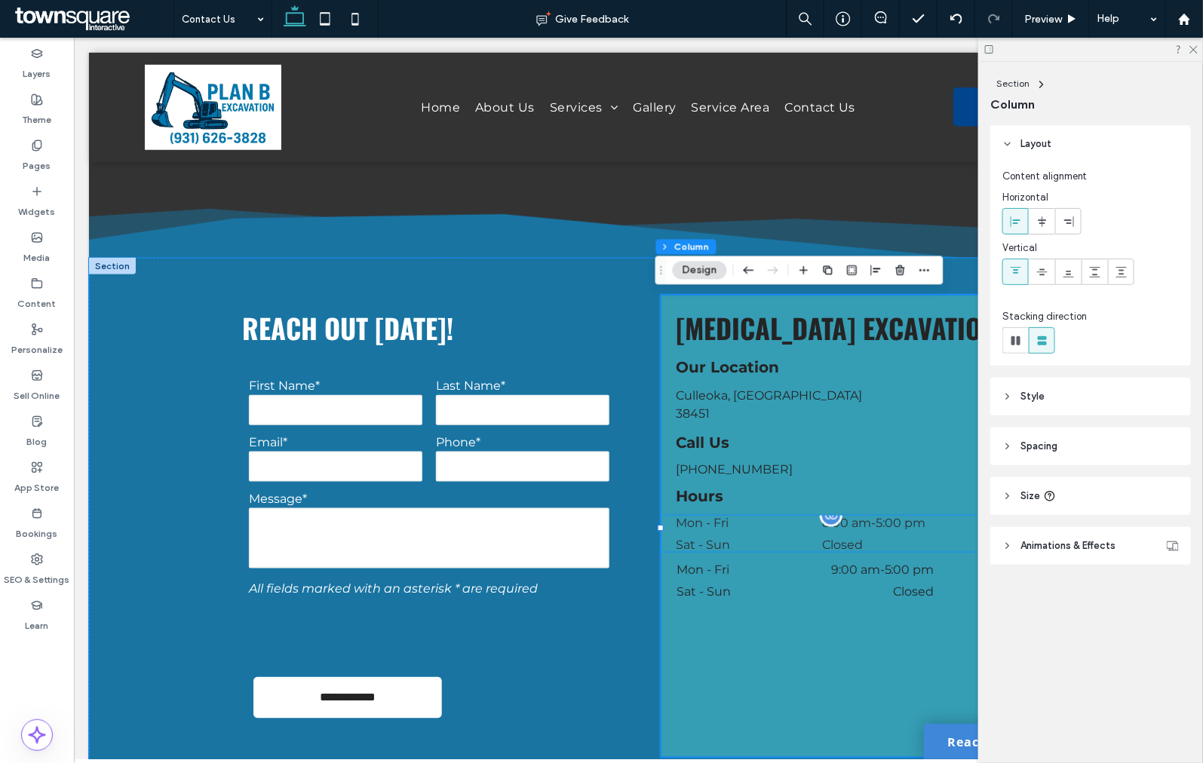
click at [724, 535] on div "Mon - Fri 8:00 am - 5:00 pm" at bounding box center [854, 526] width 356 height 22
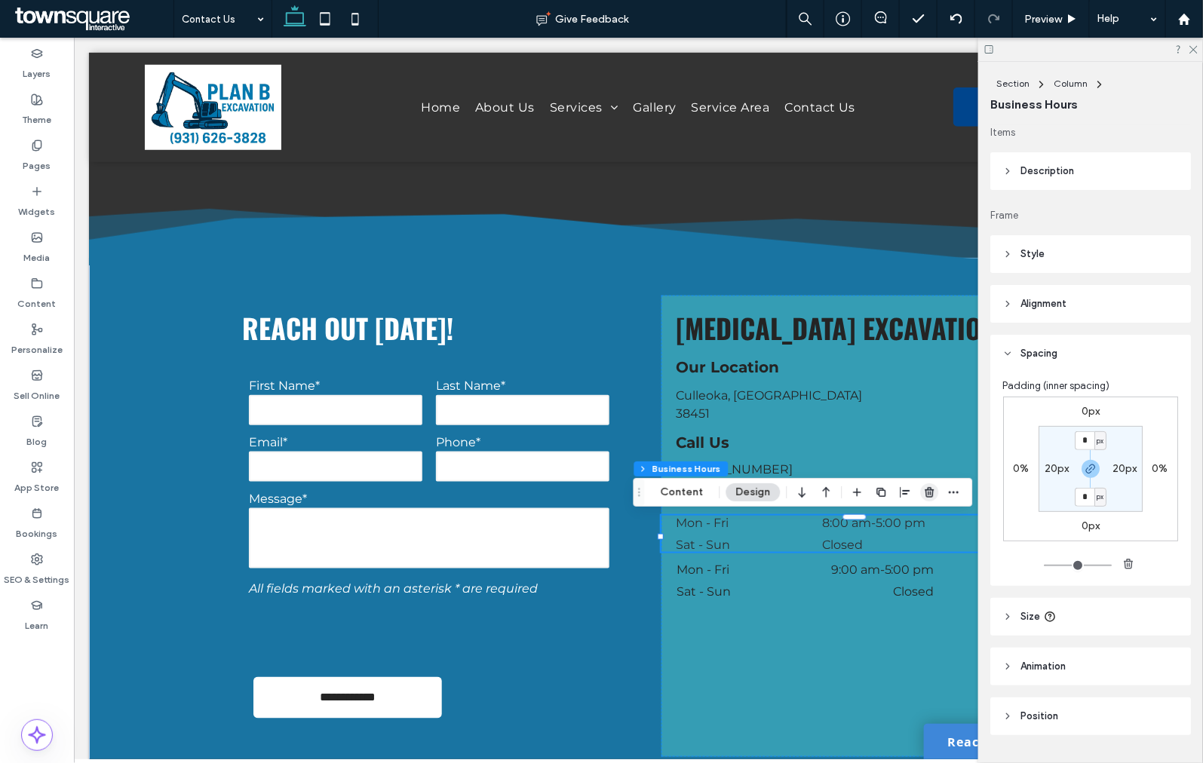
click at [925, 493] on icon "button" at bounding box center [930, 492] width 12 height 12
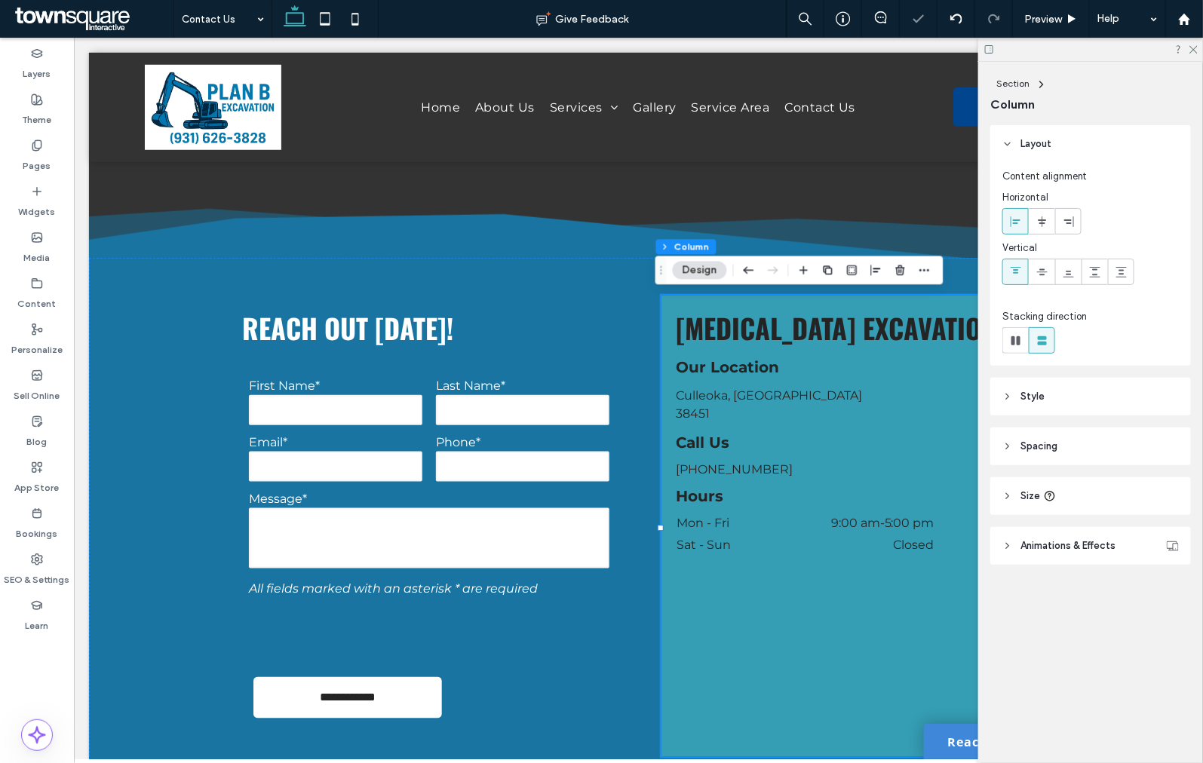
click at [753, 539] on dt "Sat - Sun" at bounding box center [727, 544] width 103 height 14
click at [753, 539] on div "Mon - Fri 9:00 am - 5:00 pm Sat - Sun Closed" at bounding box center [805, 533] width 258 height 36
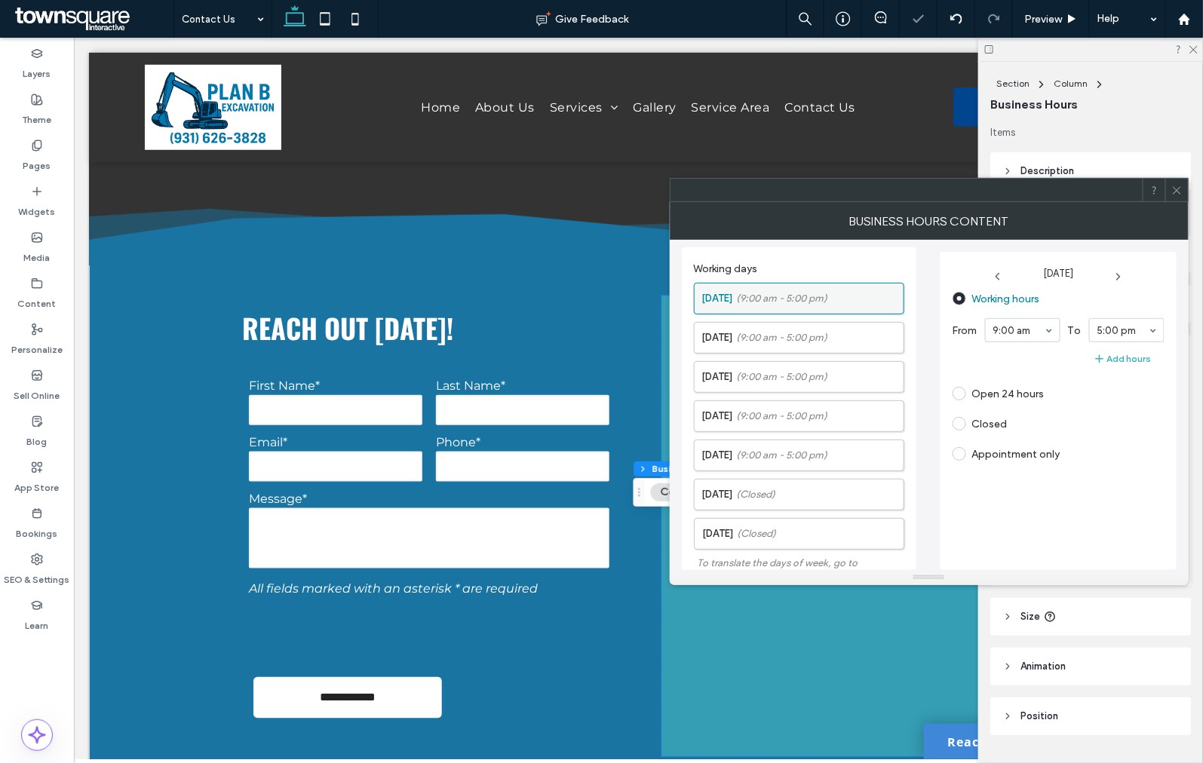
click at [770, 302] on span "(9:00 am - 5:00 pm)" at bounding box center [782, 298] width 91 height 15
drag, startPoint x: 749, startPoint y: 342, endPoint x: 771, endPoint y: 342, distance: 21.9
click at [751, 342] on span "(9:00 am - 5:00 pm)" at bounding box center [782, 337] width 91 height 15
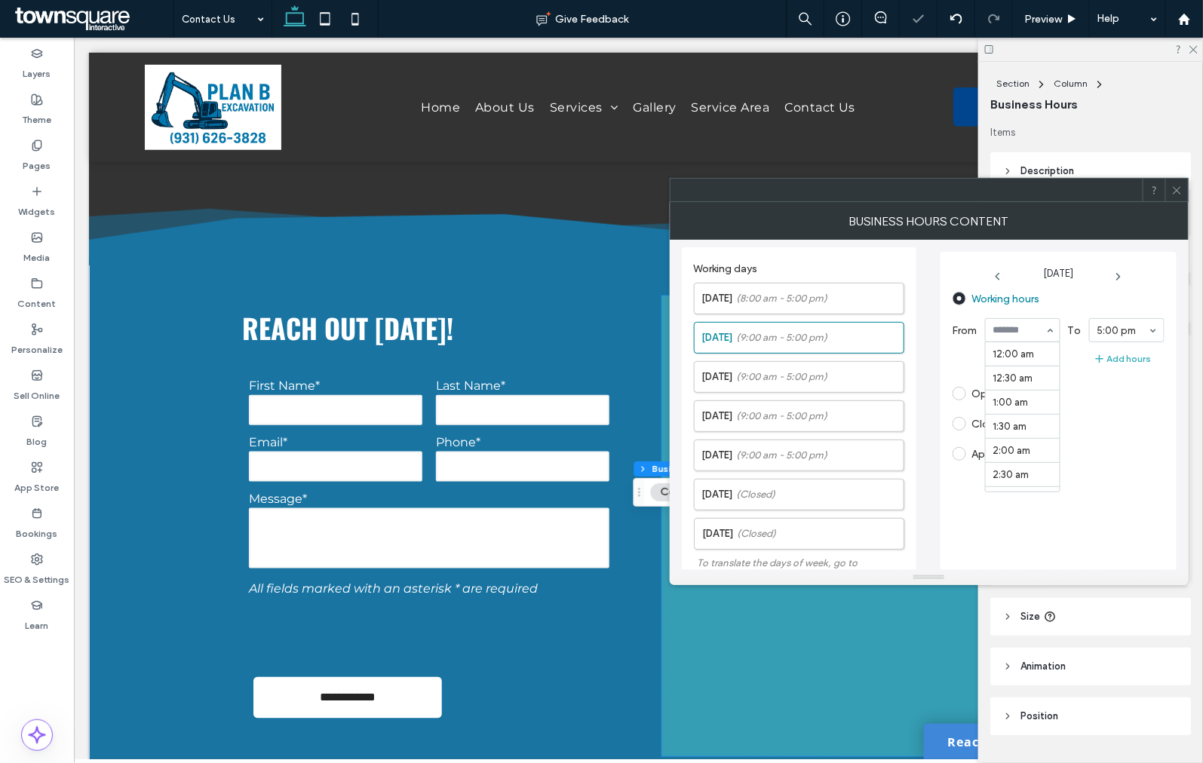
scroll to position [443, 0]
type input "*"
click at [772, 369] on span "(9:00 am - 5:00 pm)" at bounding box center [782, 376] width 91 height 15
type input "*"
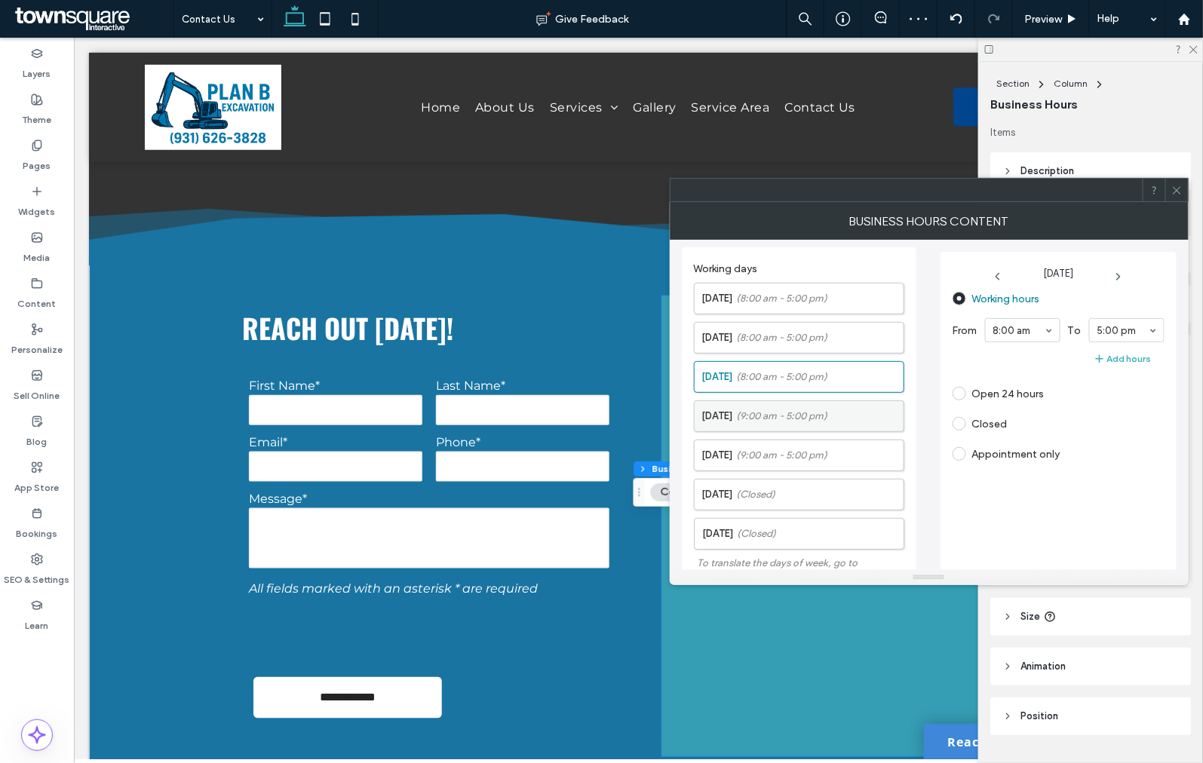
click at [812, 412] on span "(9:00 am - 5:00 pm)" at bounding box center [782, 416] width 91 height 15
type input "*"
click at [771, 446] on label "Friday (9:00 am - 5:00 pm)" at bounding box center [802, 455] width 201 height 30
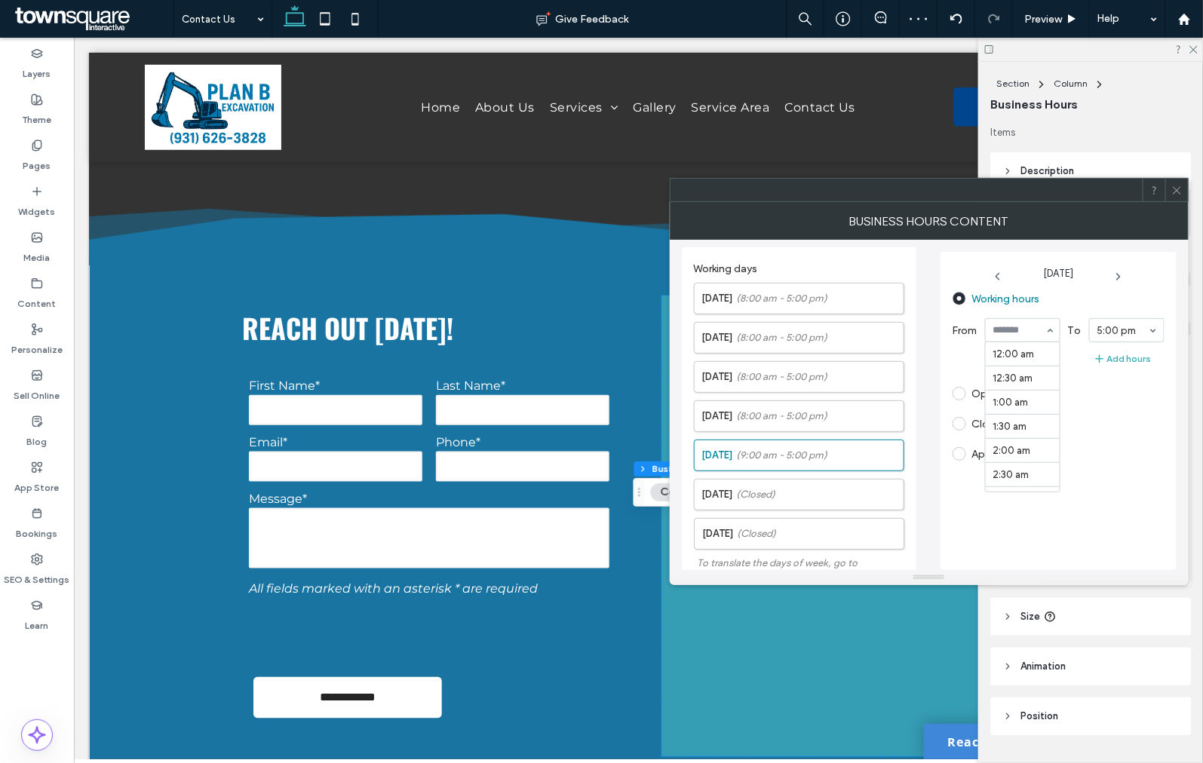
type input "*"
click at [776, 501] on span "(Closed)" at bounding box center [756, 494] width 39 height 15
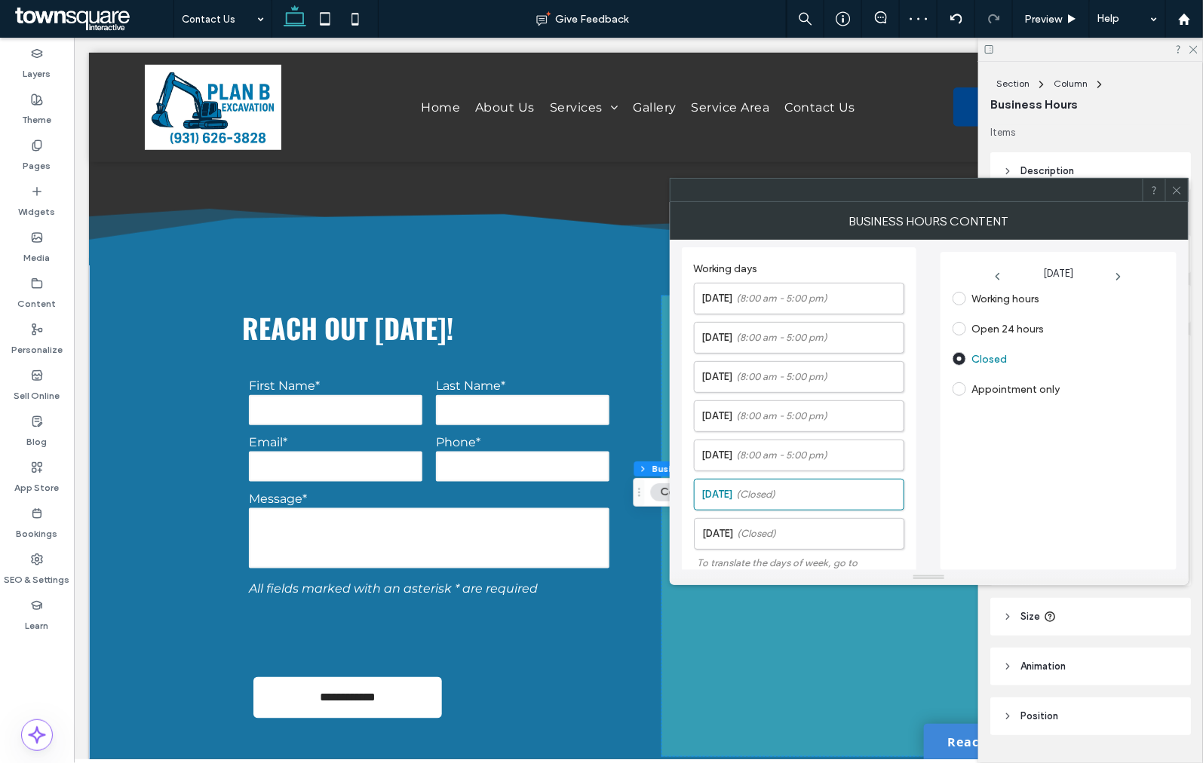
click at [965, 386] on label "Appointment only" at bounding box center [1006, 389] width 108 height 14
drag, startPoint x: 783, startPoint y: 526, endPoint x: 814, endPoint y: 508, distance: 36.5
click at [782, 528] on label "Sunday (Closed)" at bounding box center [802, 534] width 201 height 30
click at [972, 383] on label "Appointment only" at bounding box center [1016, 389] width 88 height 13
click at [1179, 194] on icon at bounding box center [1176, 190] width 11 height 11
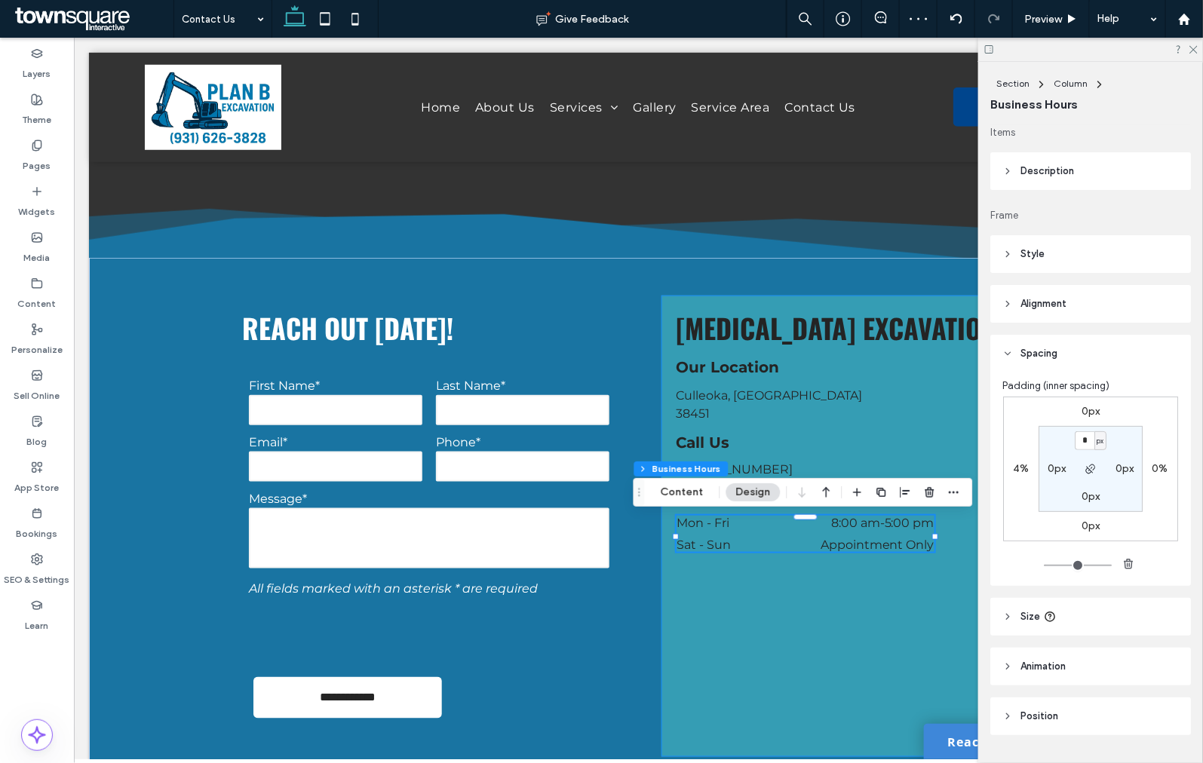
click at [844, 576] on div "Plan B Excavation Culleoka, TN 38451 Our Location Call Us Hours (931) 626-3828 …" at bounding box center [854, 525] width 386 height 461
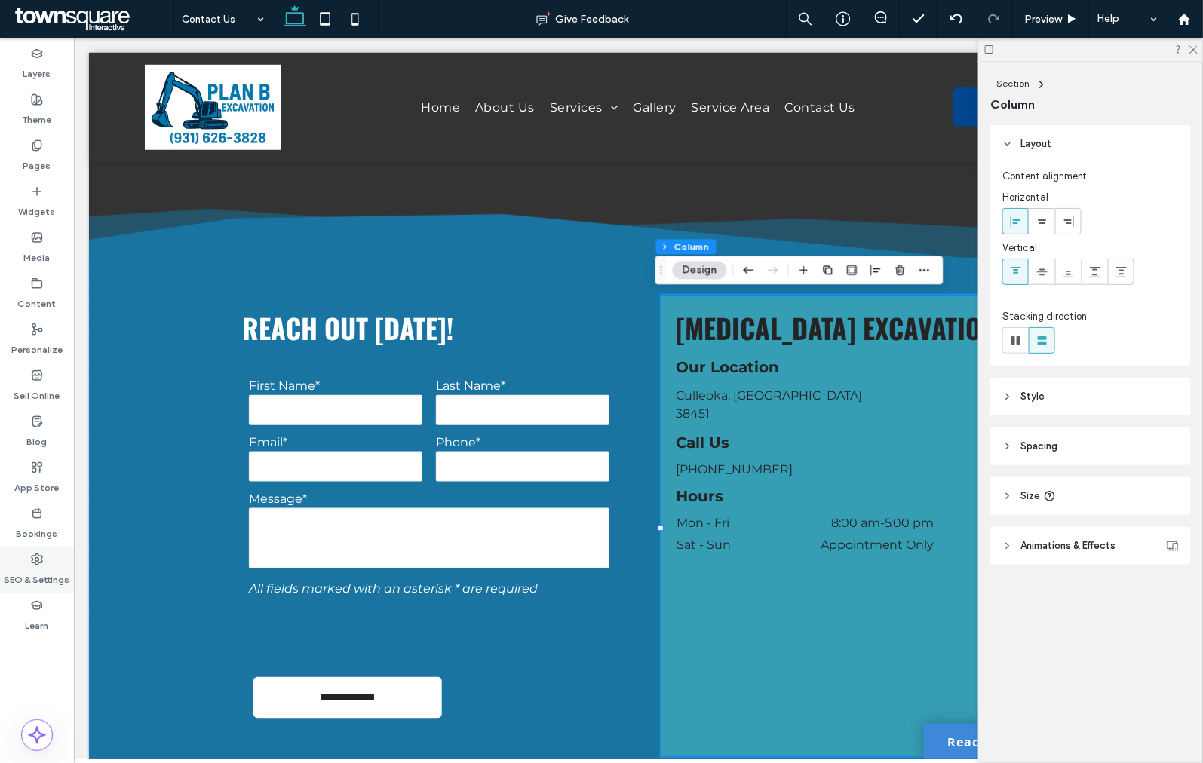
click at [20, 559] on div "SEO & Settings" at bounding box center [37, 570] width 74 height 46
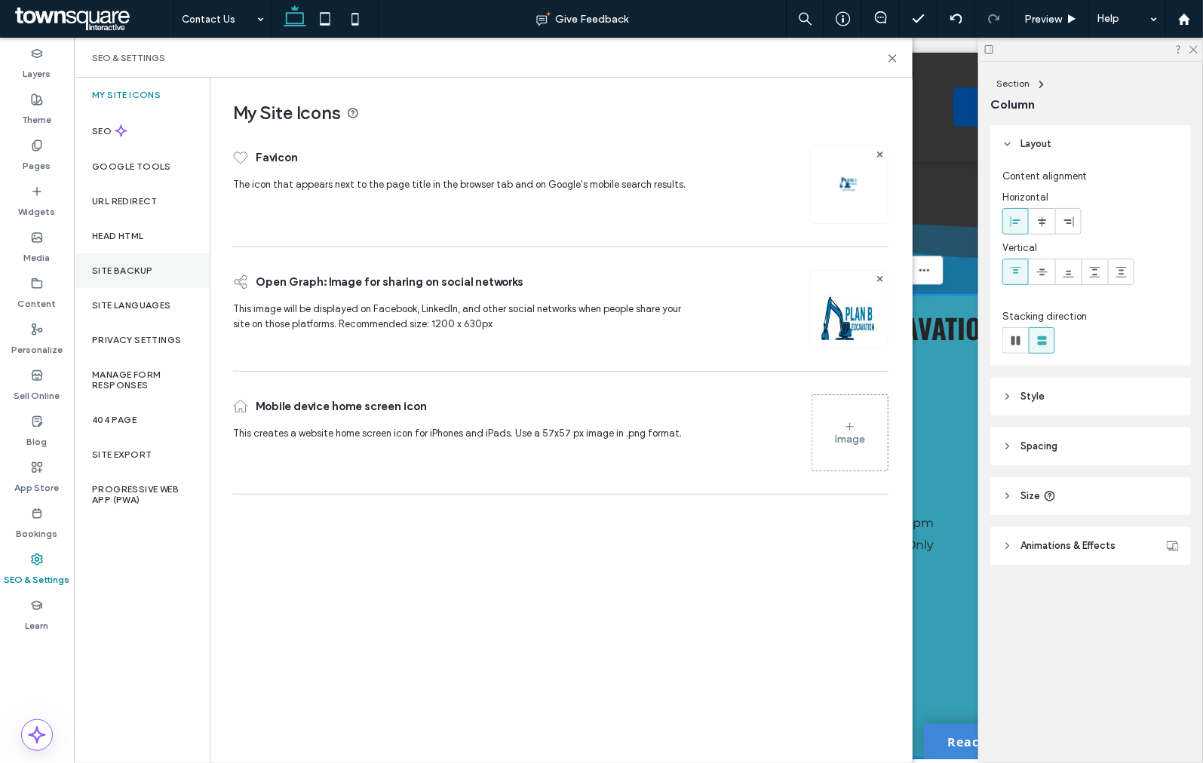
click at [168, 271] on div "Site Backup" at bounding box center [142, 270] width 136 height 35
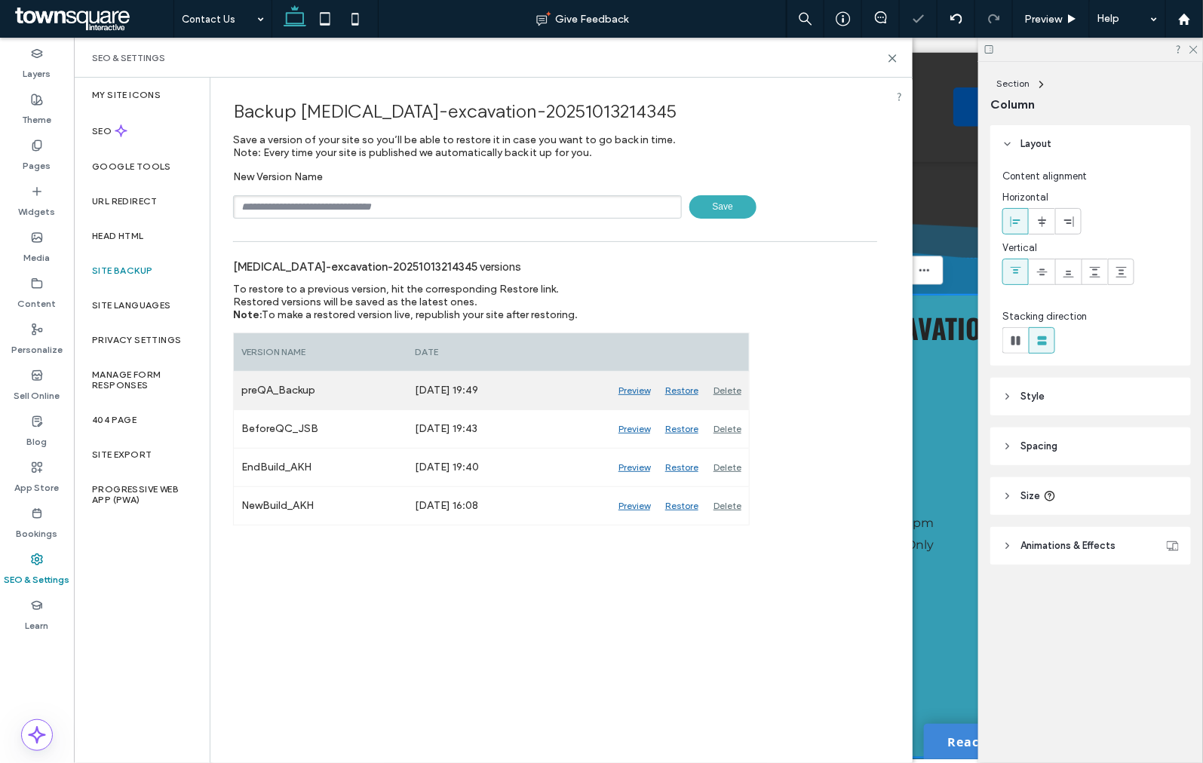
click at [722, 385] on div "Delete" at bounding box center [727, 391] width 43 height 38
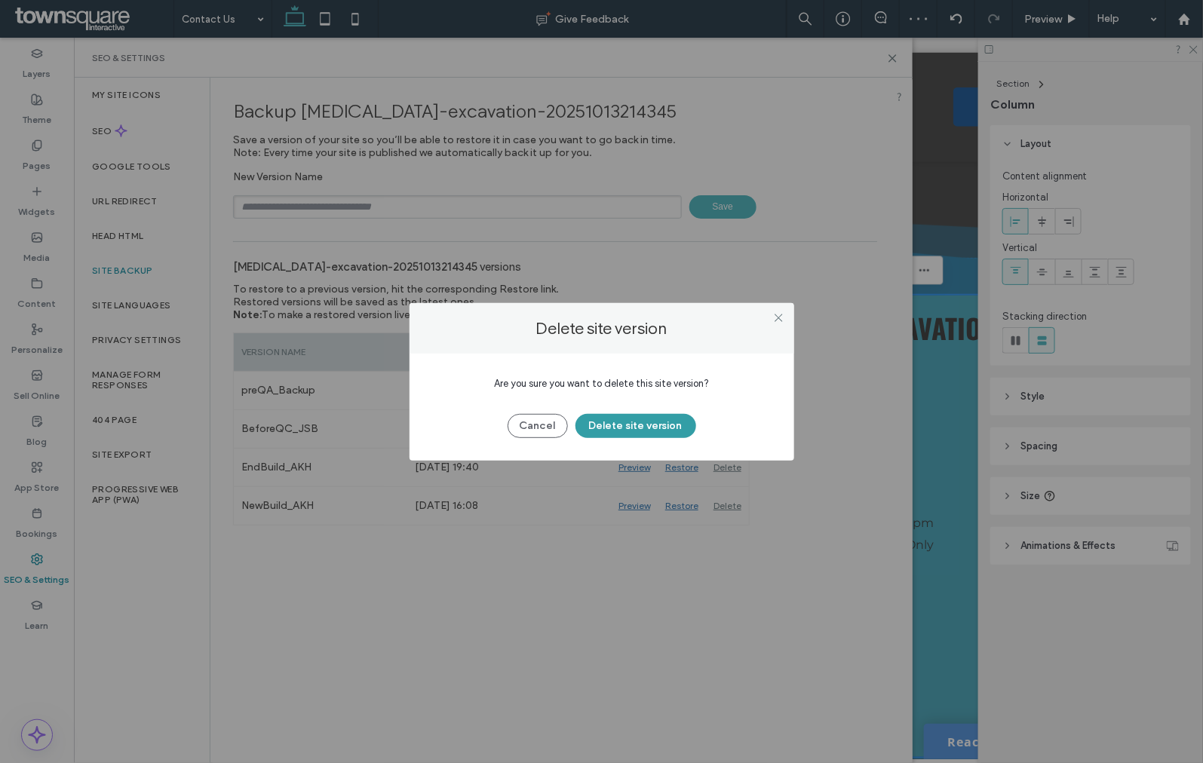
click at [658, 420] on button "Delete site version" at bounding box center [635, 426] width 121 height 24
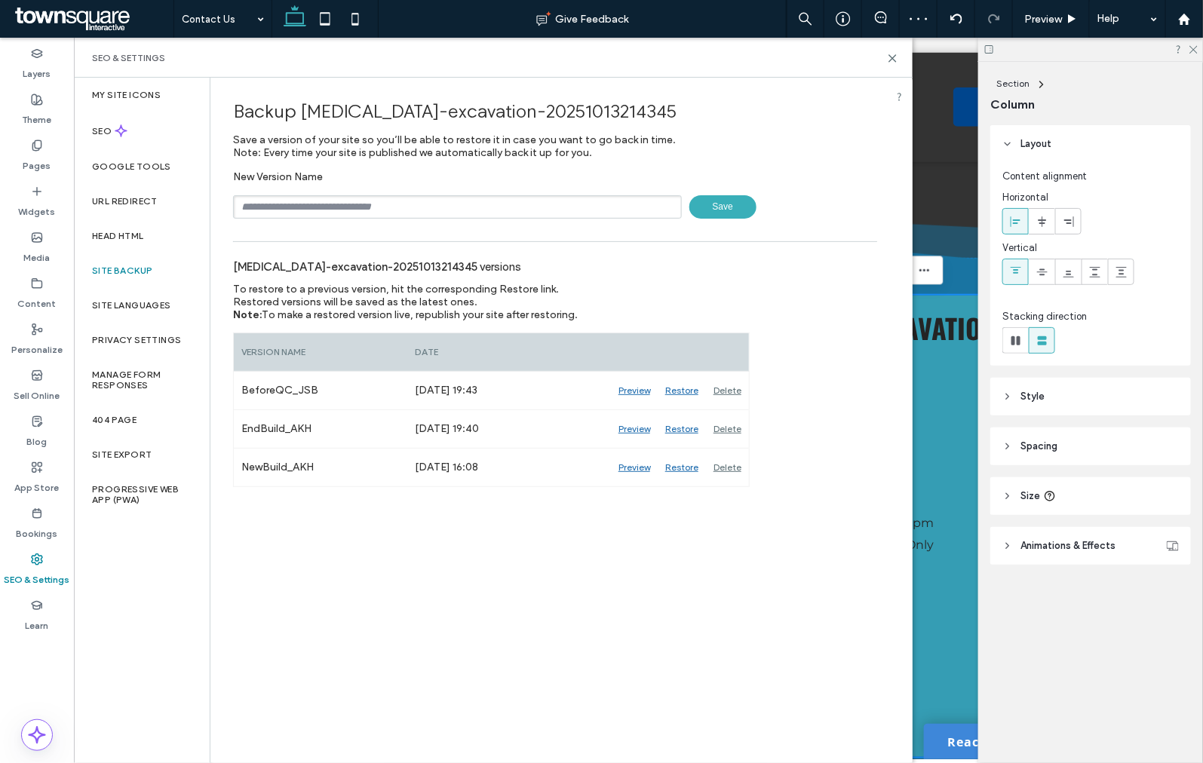
click at [441, 202] on input "text" at bounding box center [457, 206] width 449 height 23
type input "**********"
click at [704, 201] on span "Save" at bounding box center [722, 206] width 67 height 23
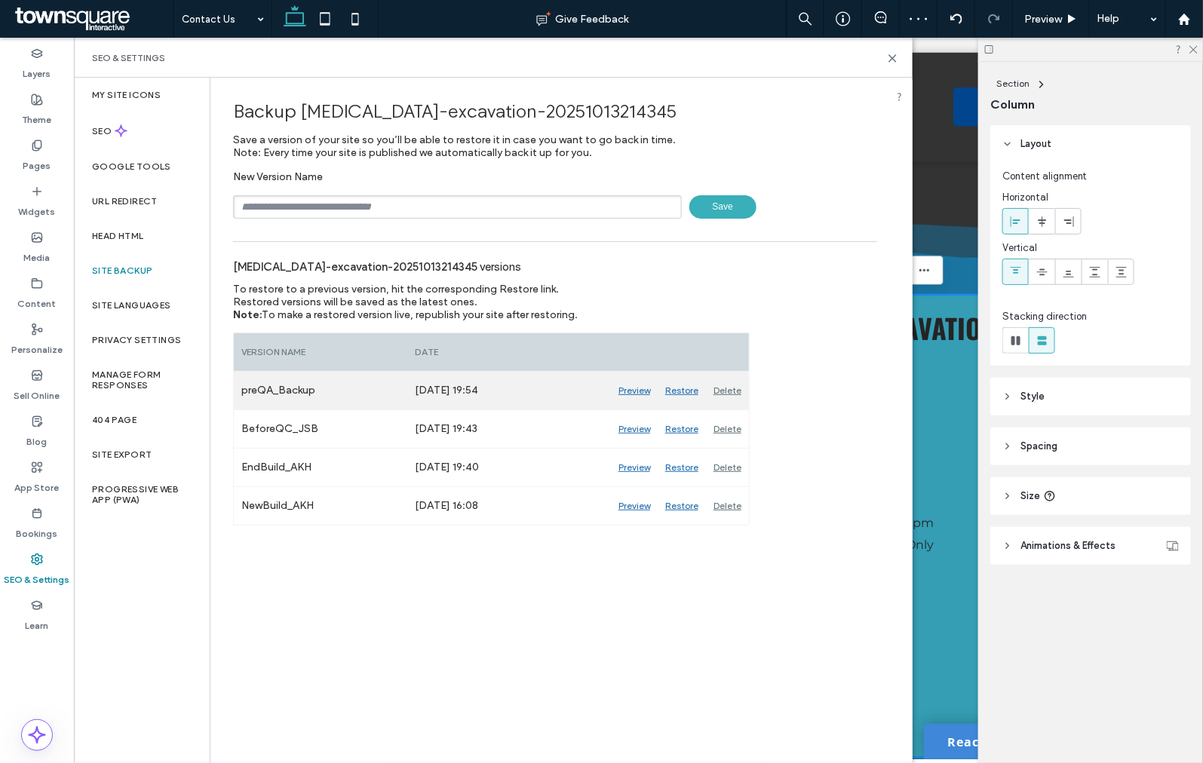
click at [643, 388] on div "Preview" at bounding box center [634, 391] width 47 height 38
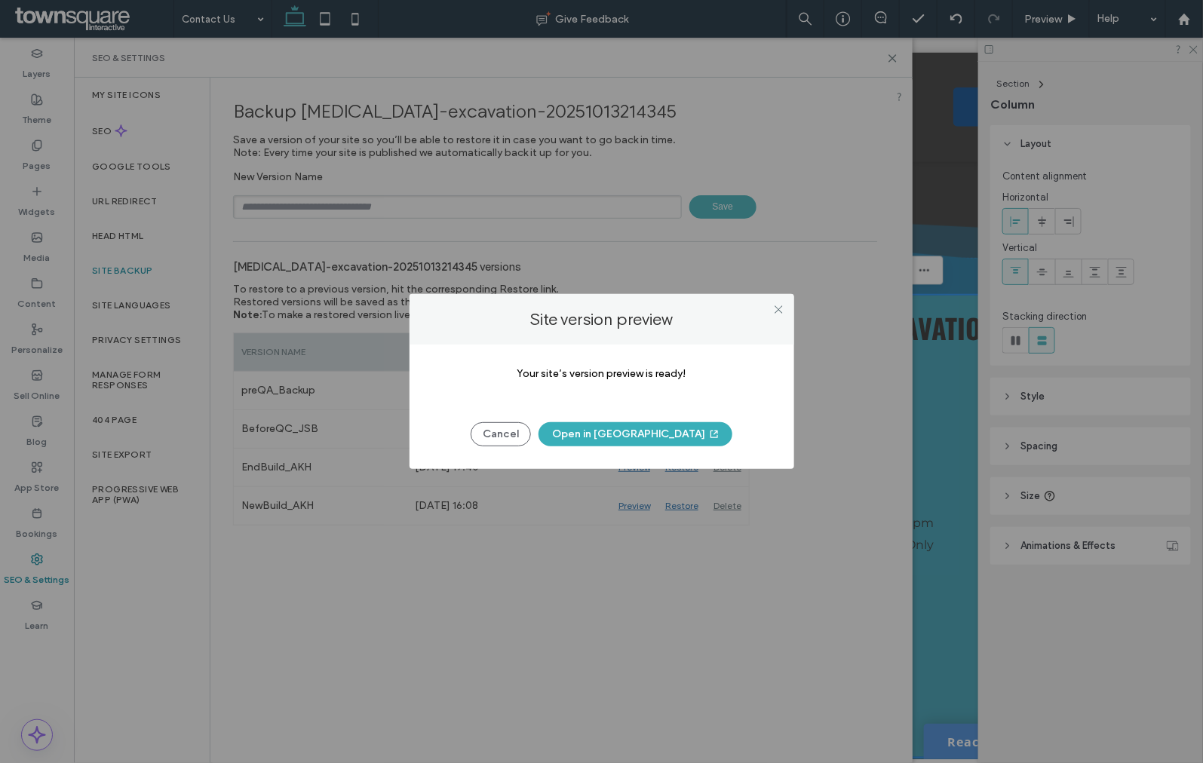
click at [620, 433] on button "Open in New Tab" at bounding box center [635, 434] width 194 height 24
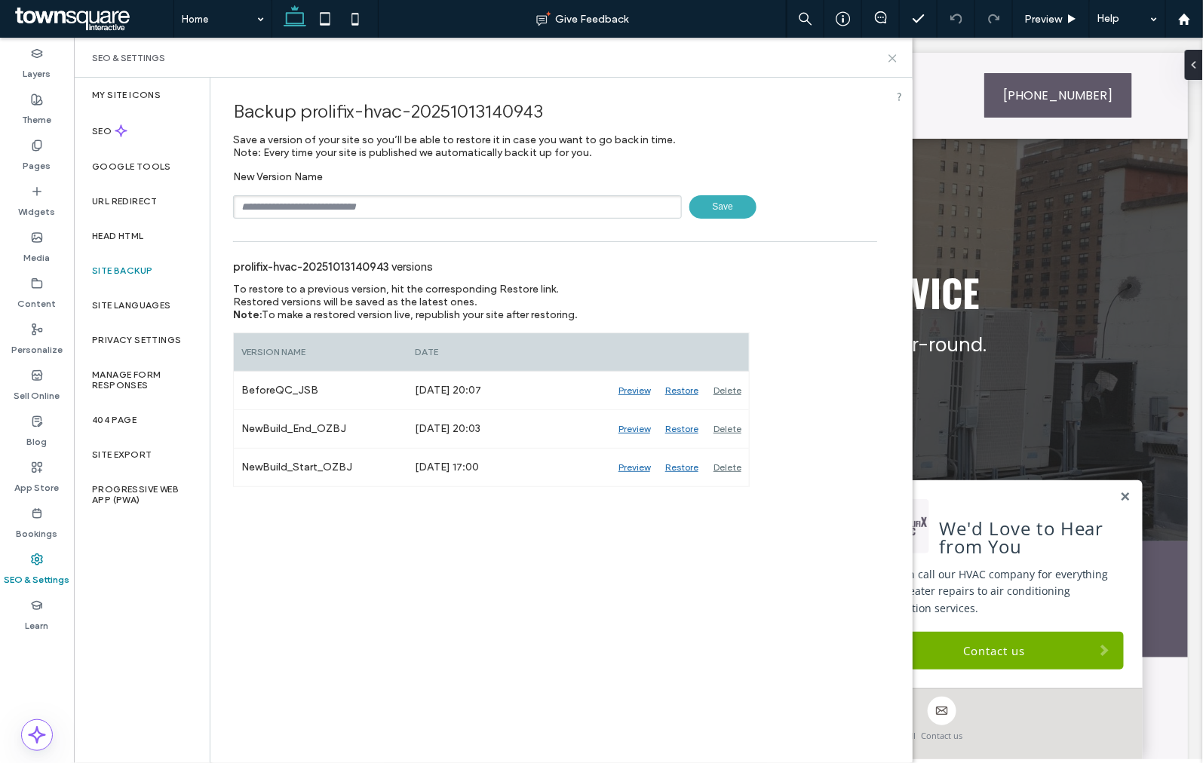
click at [887, 58] on icon at bounding box center [892, 58] width 11 height 11
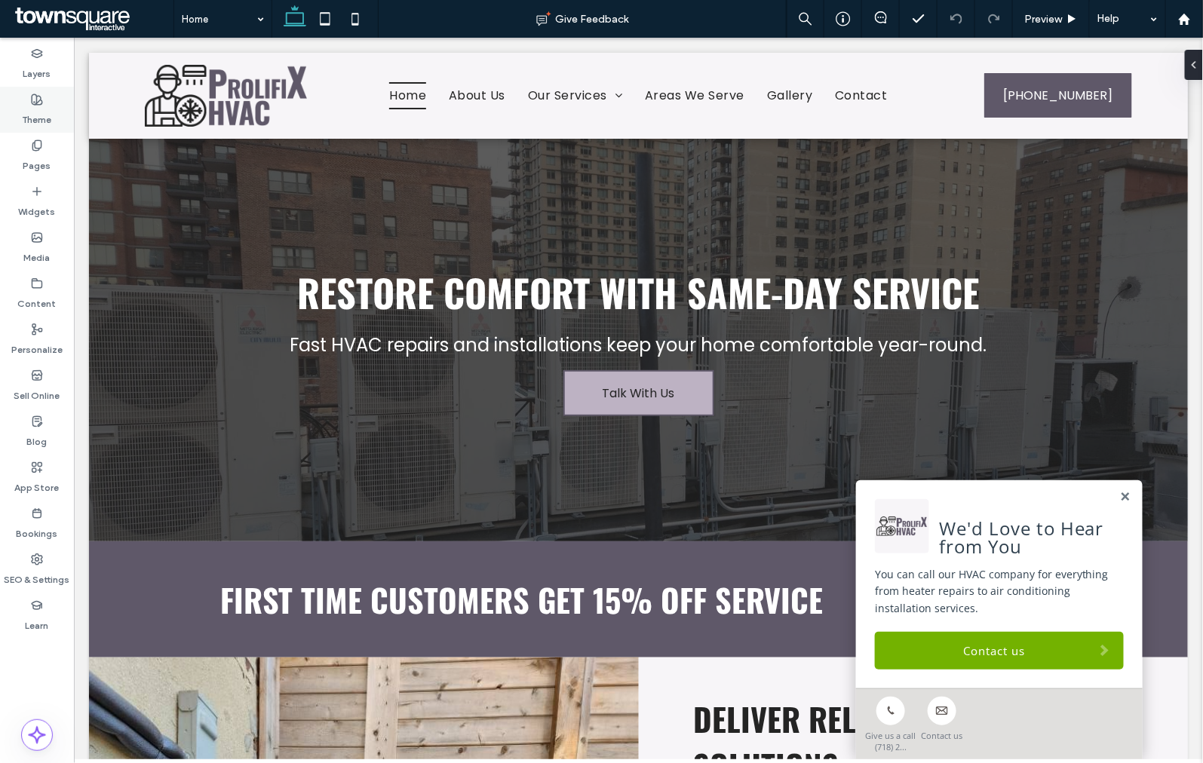
click at [38, 118] on label "Theme" at bounding box center [37, 116] width 29 height 21
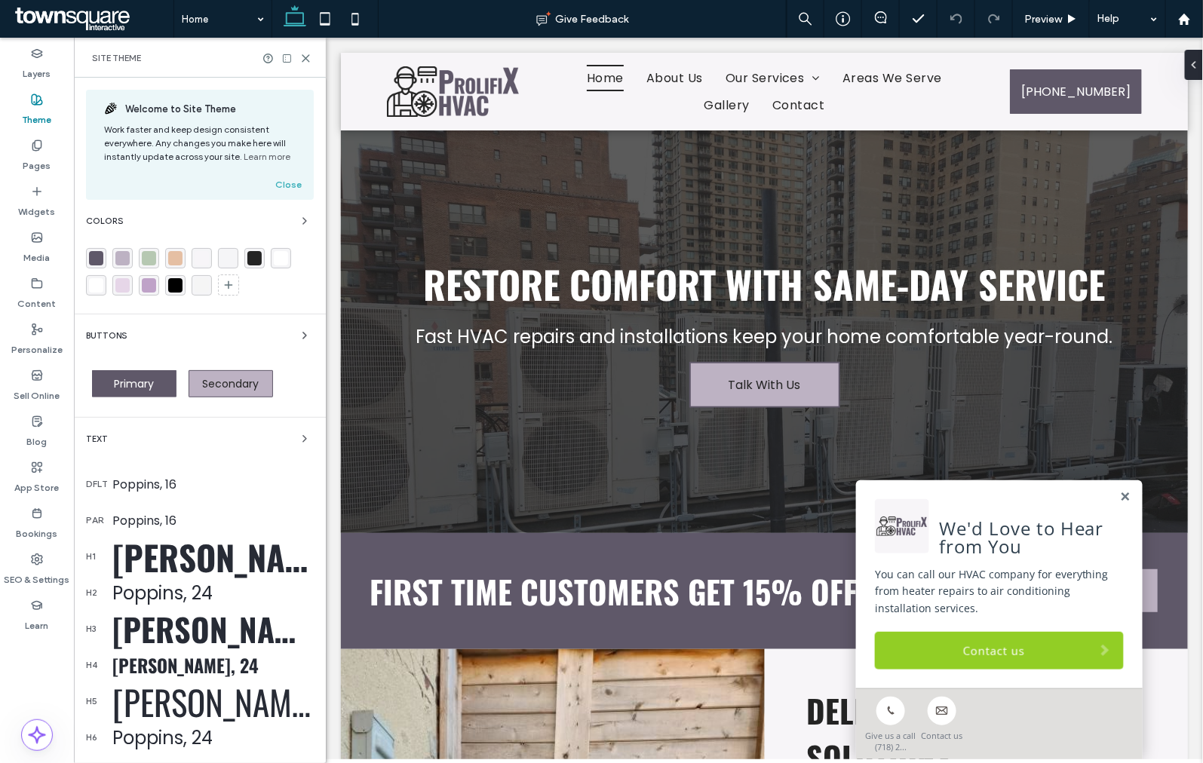
click at [953, 646] on link "Contact us" at bounding box center [998, 650] width 249 height 38
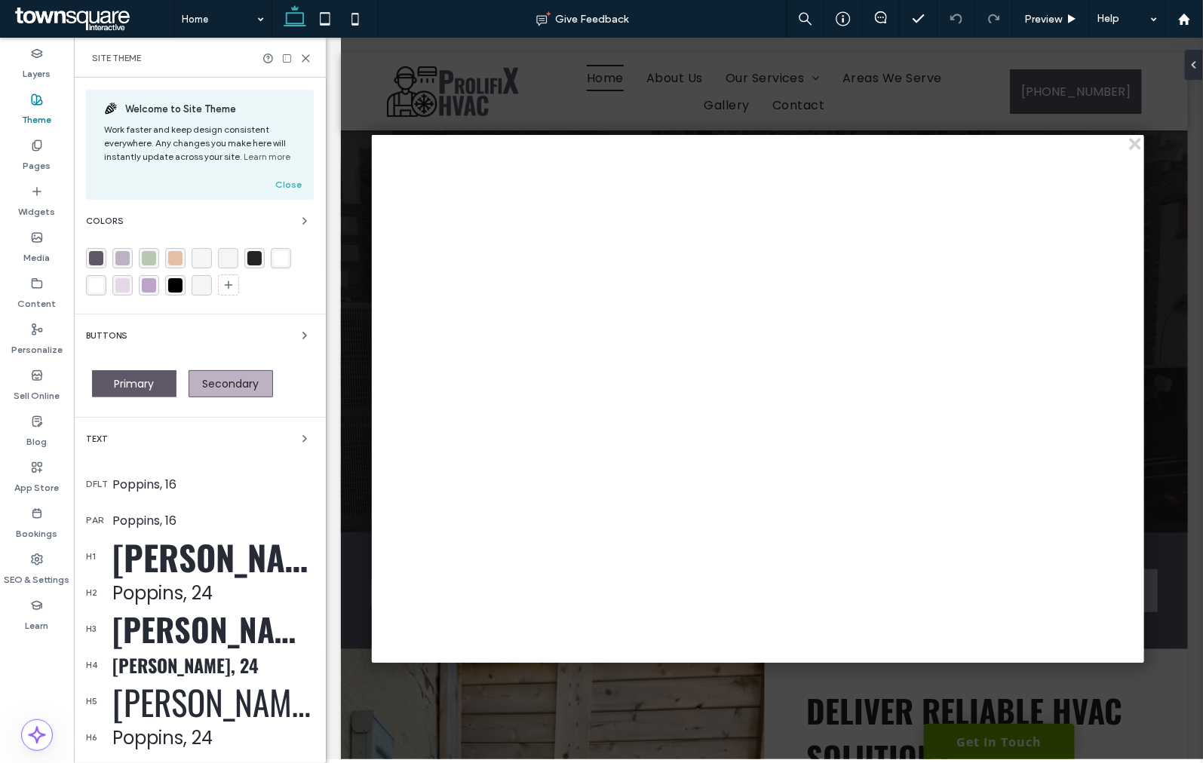
click at [146, 257] on div "rgba(182, 200, 178, 1)" at bounding box center [149, 258] width 14 height 14
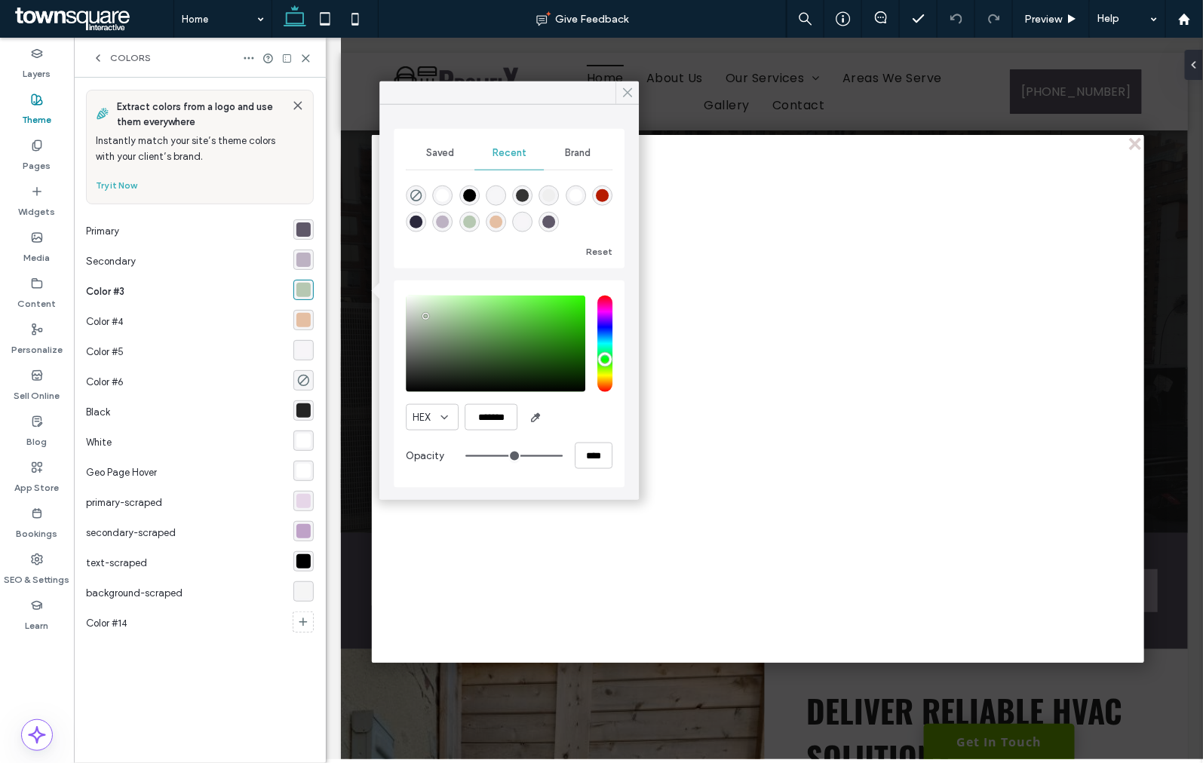
click at [635, 94] on div at bounding box center [626, 92] width 23 height 23
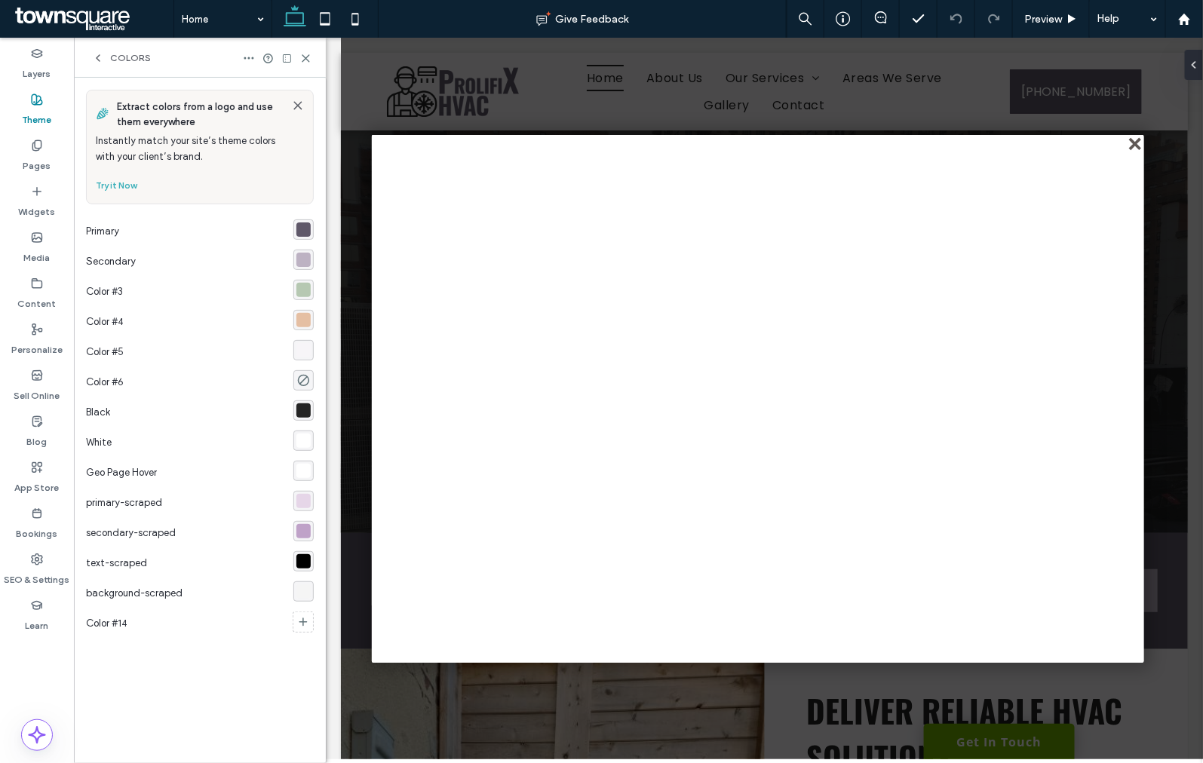
click at [1132, 141] on div "close" at bounding box center [1135, 144] width 11 height 11
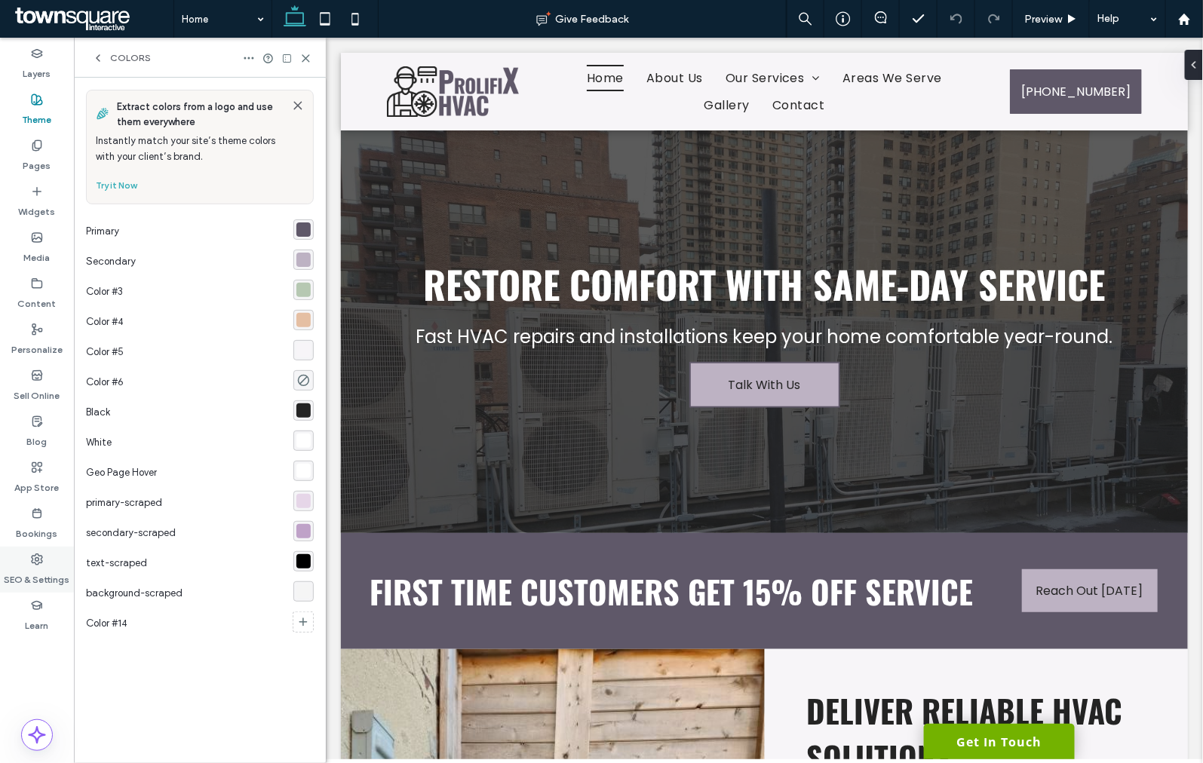
click at [32, 547] on div "SEO & Settings" at bounding box center [37, 570] width 74 height 46
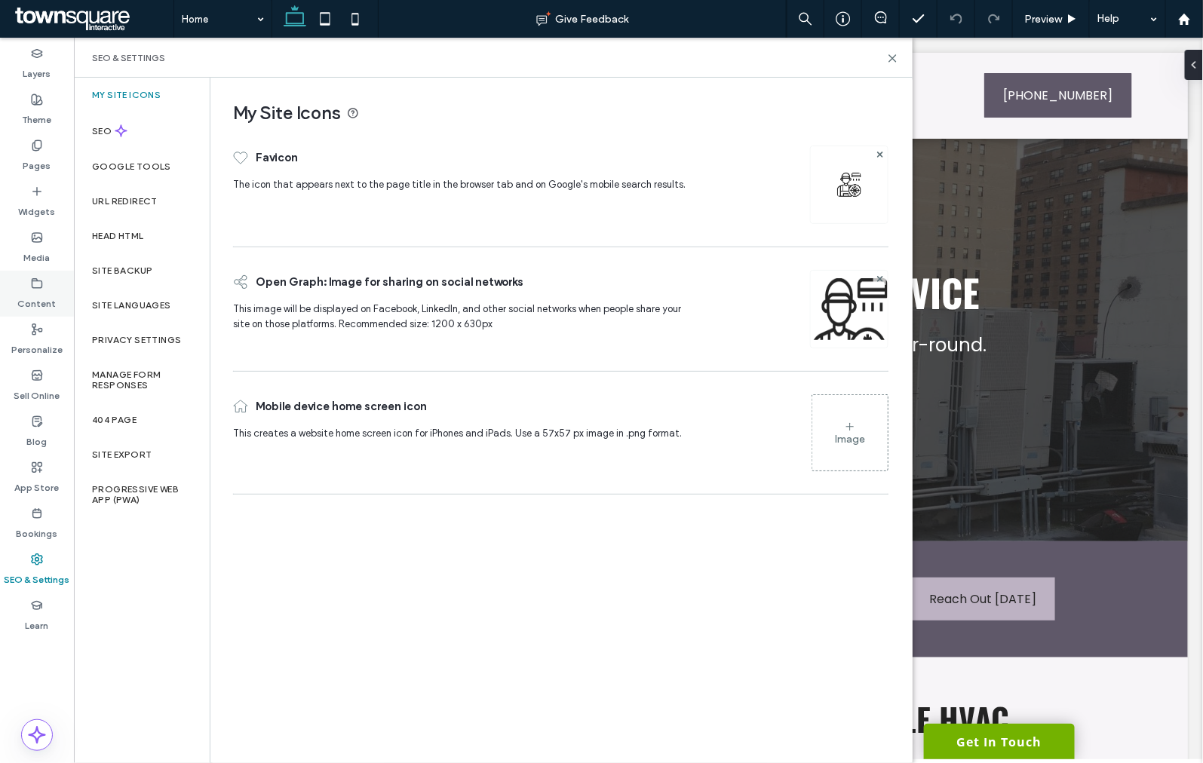
click at [36, 277] on icon at bounding box center [37, 283] width 12 height 12
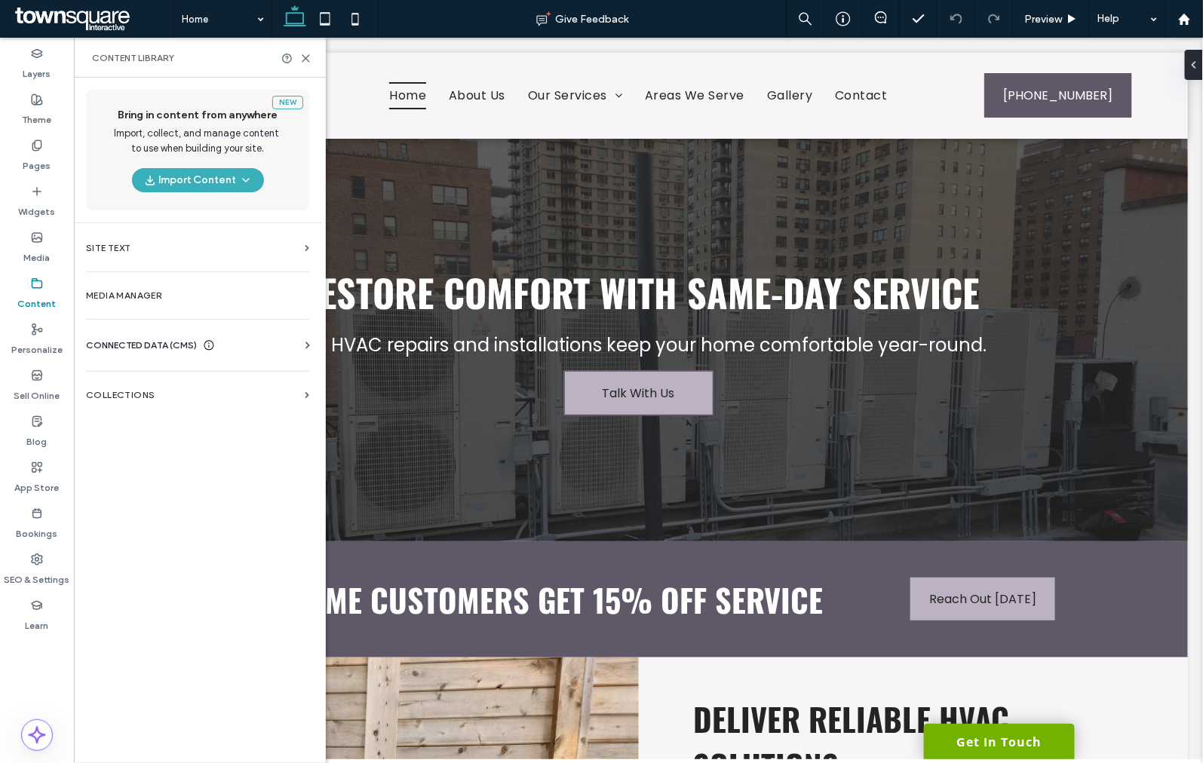
click at [155, 345] on span "CONNECTED DATA (CMS)" at bounding box center [141, 345] width 111 height 15
click at [156, 395] on section "Business Info" at bounding box center [200, 382] width 229 height 35
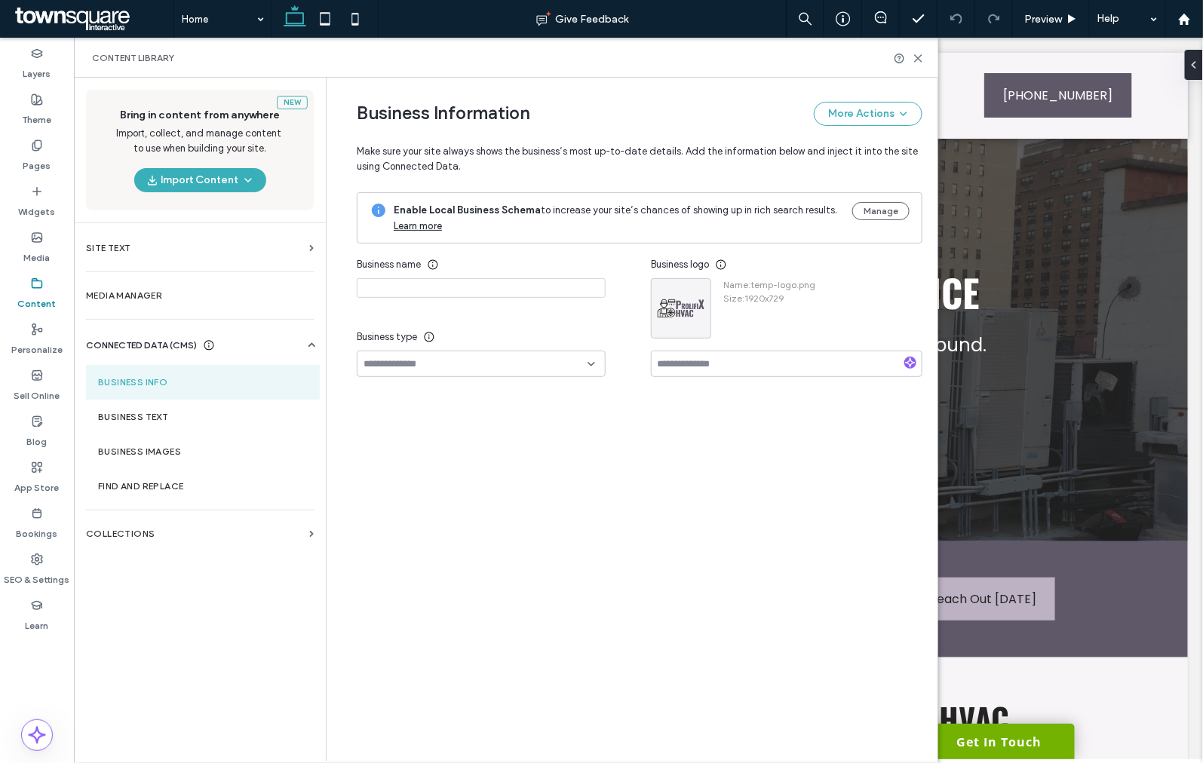
type input "**********"
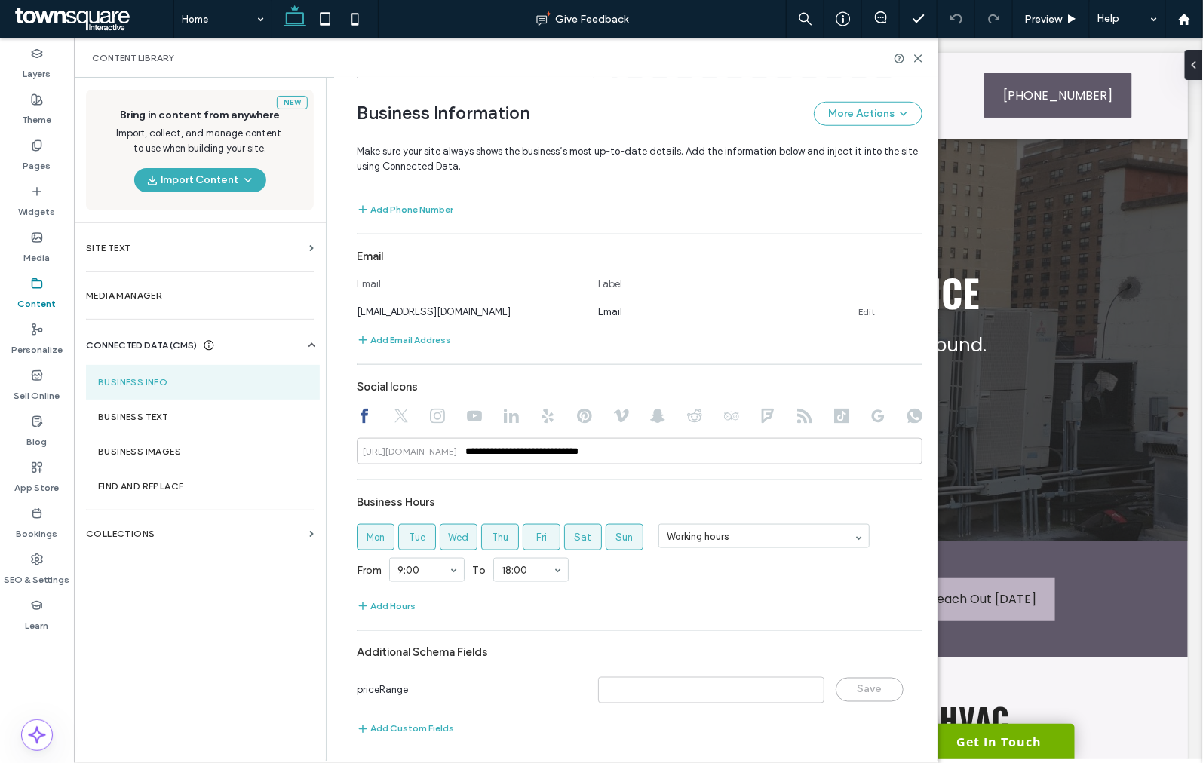
scroll to position [514, 0]
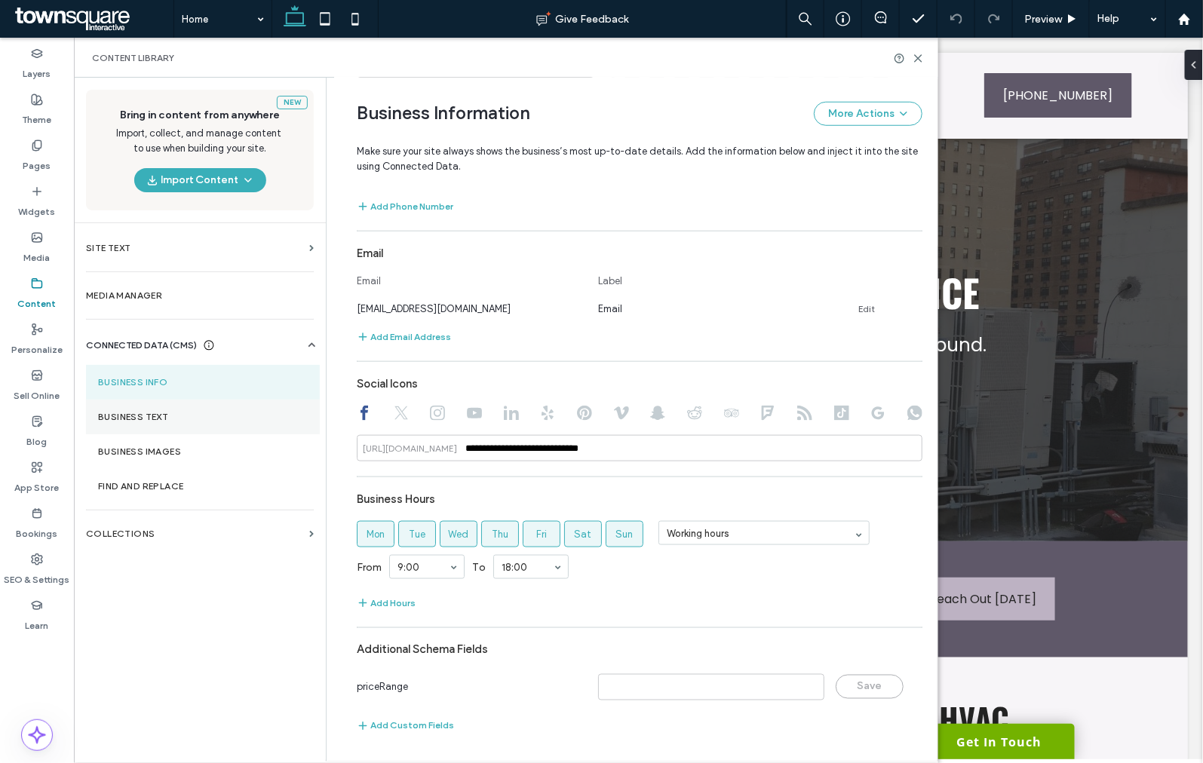
click at [158, 406] on section "Business Text" at bounding box center [203, 417] width 234 height 35
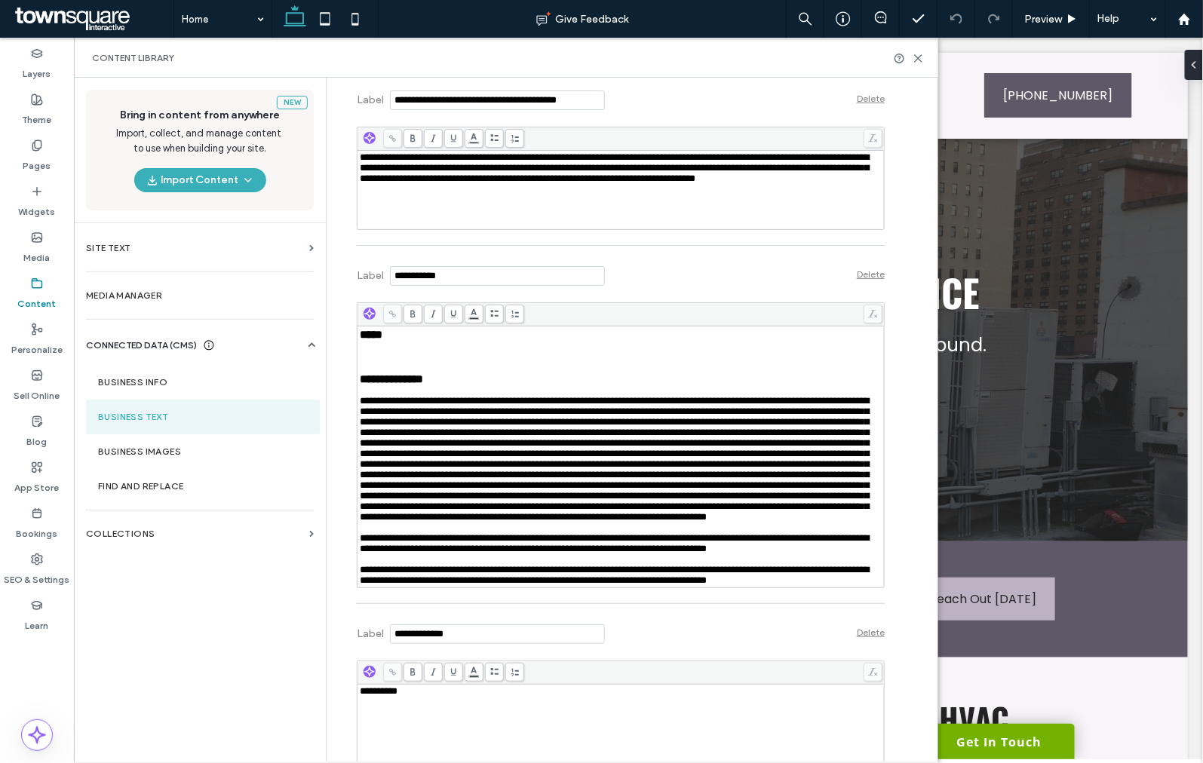
scroll to position [2346, 0]
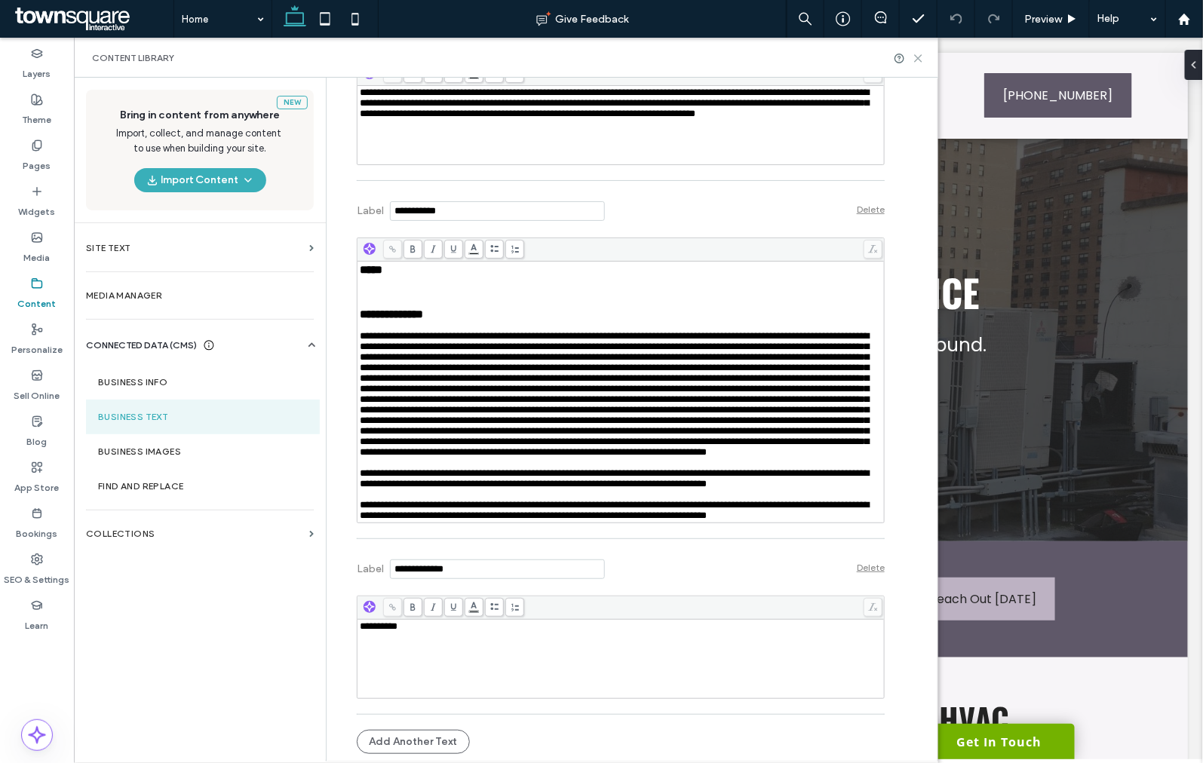
click at [912, 60] on icon at bounding box center [917, 58] width 11 height 11
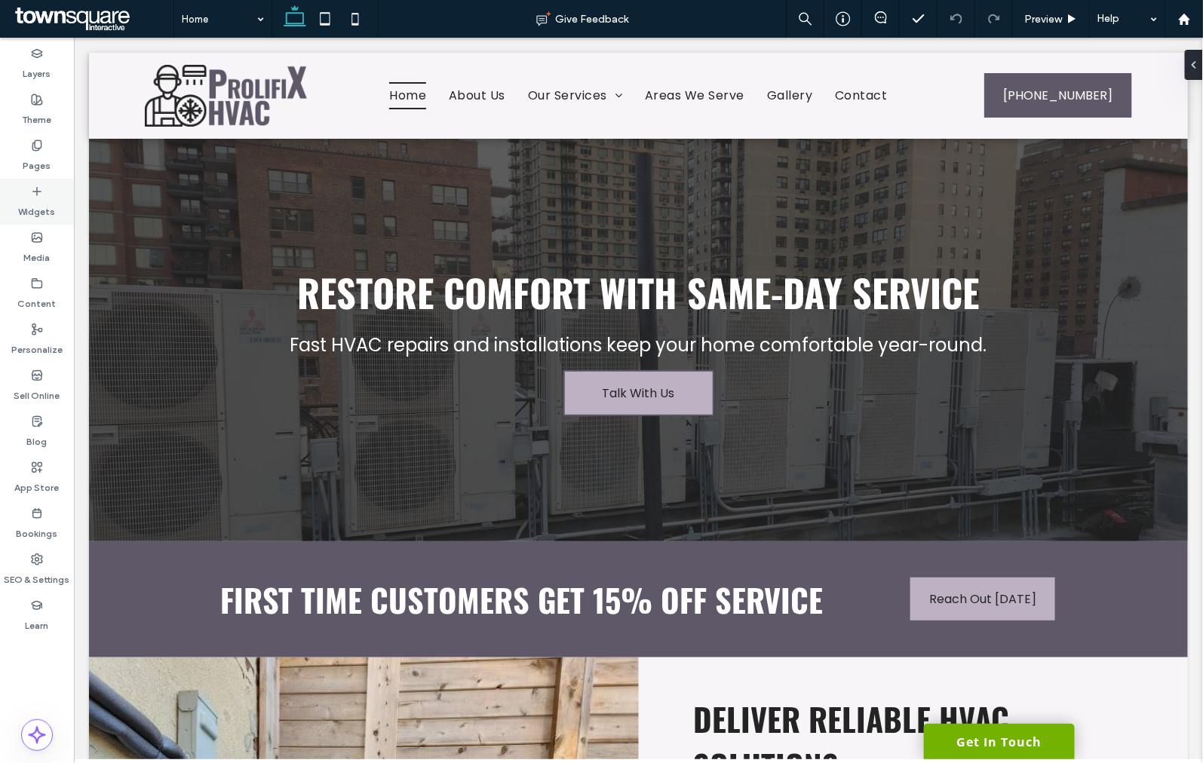
click at [26, 152] on label "Pages" at bounding box center [37, 162] width 28 height 21
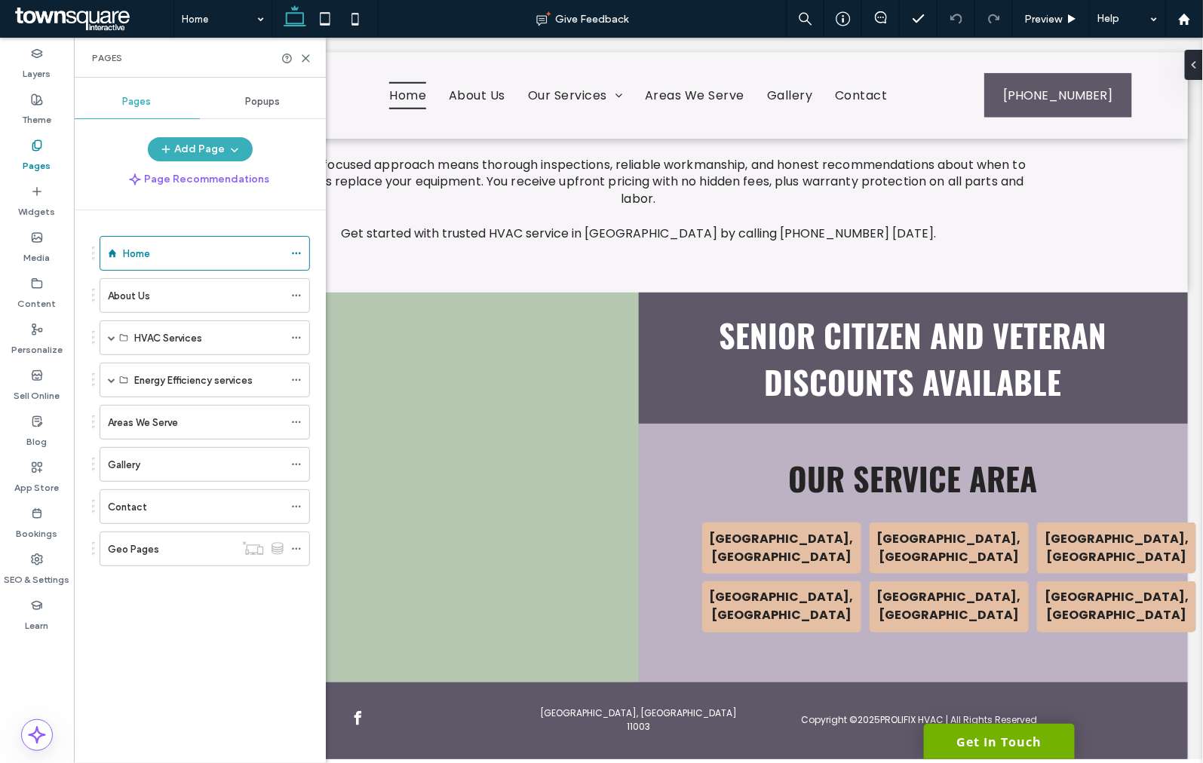
scroll to position [2693, 0]
click at [149, 498] on div "Contact" at bounding box center [196, 506] width 176 height 33
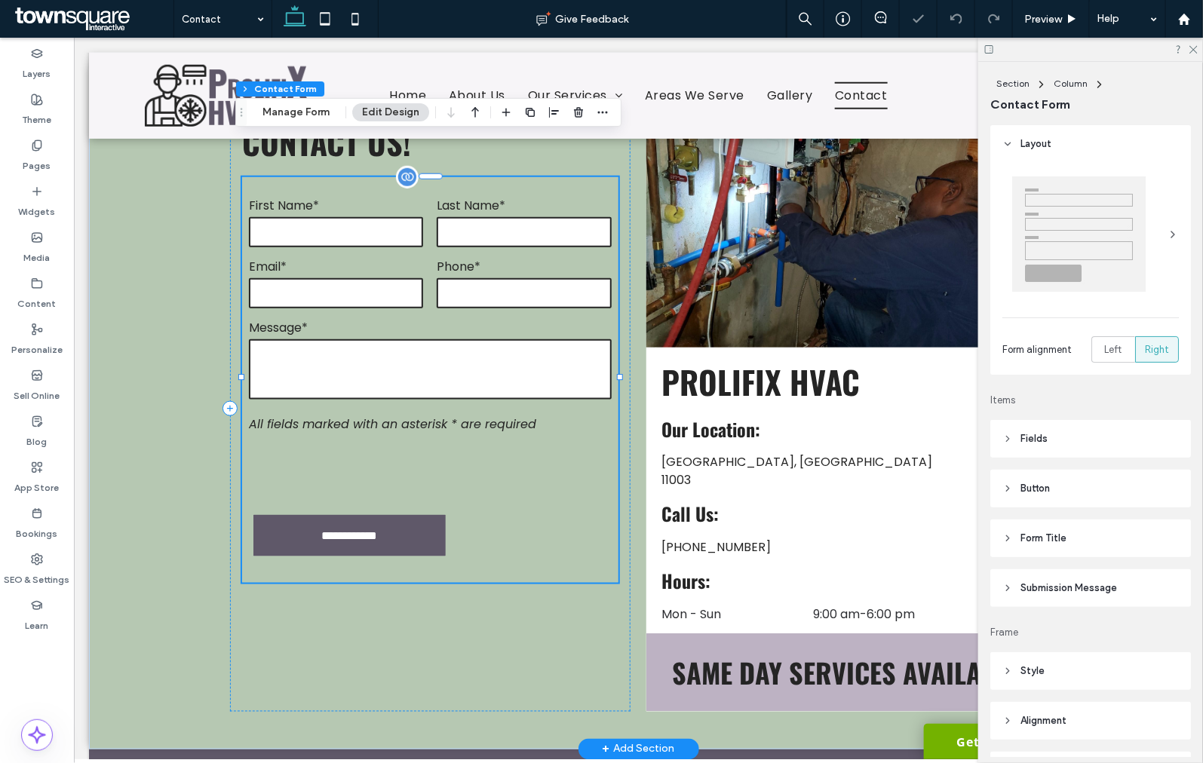
type input "*"
type input "***"
type input "*"
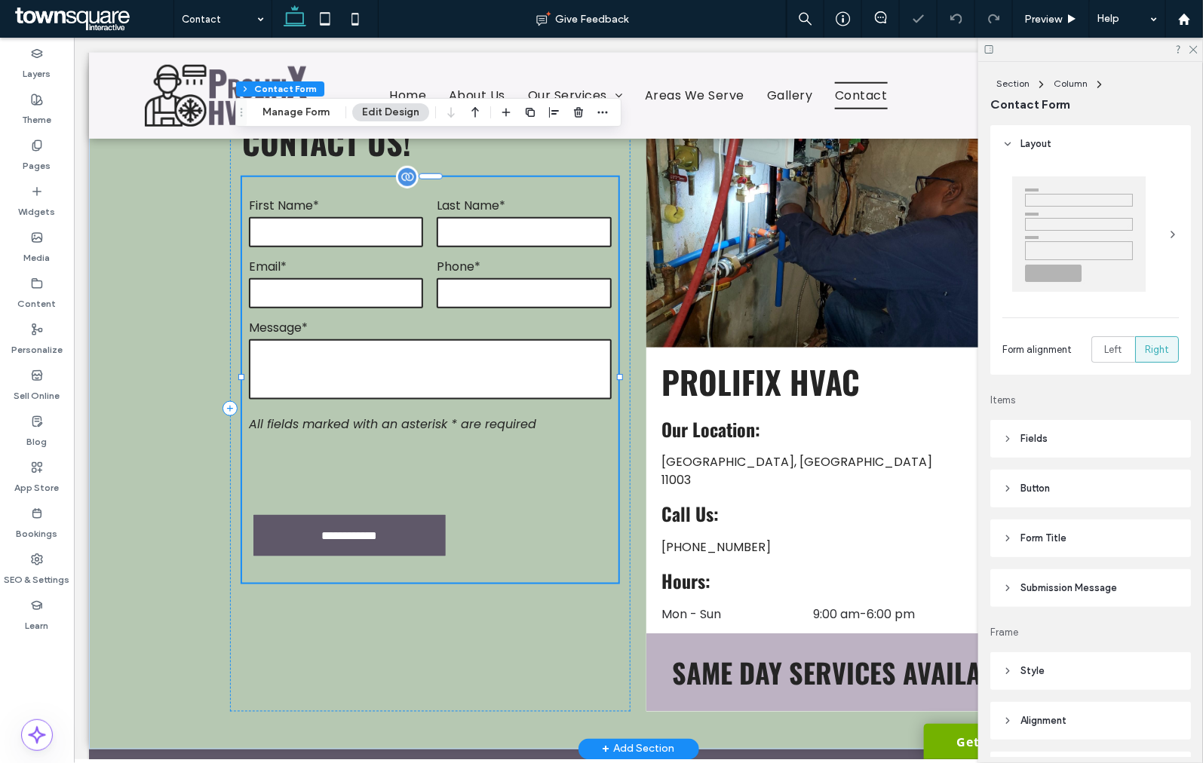
type input "***"
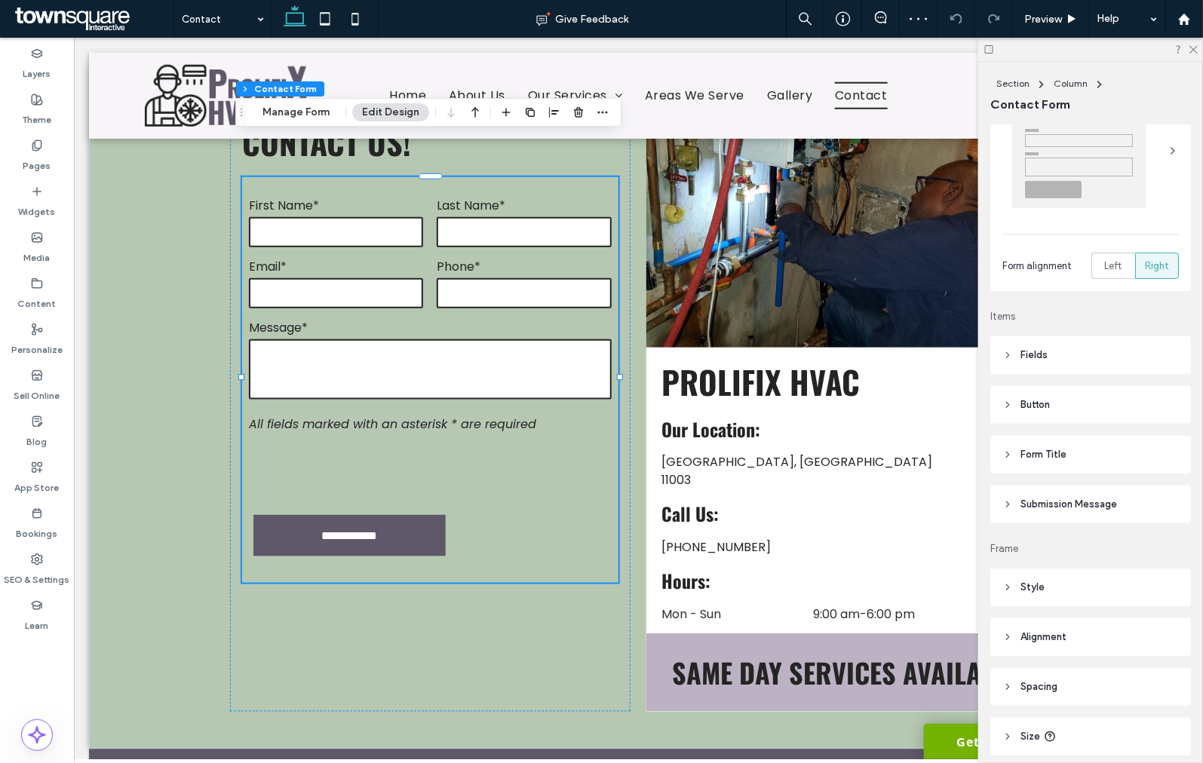
click at [1065, 517] on header "Submission Message" at bounding box center [1090, 505] width 201 height 38
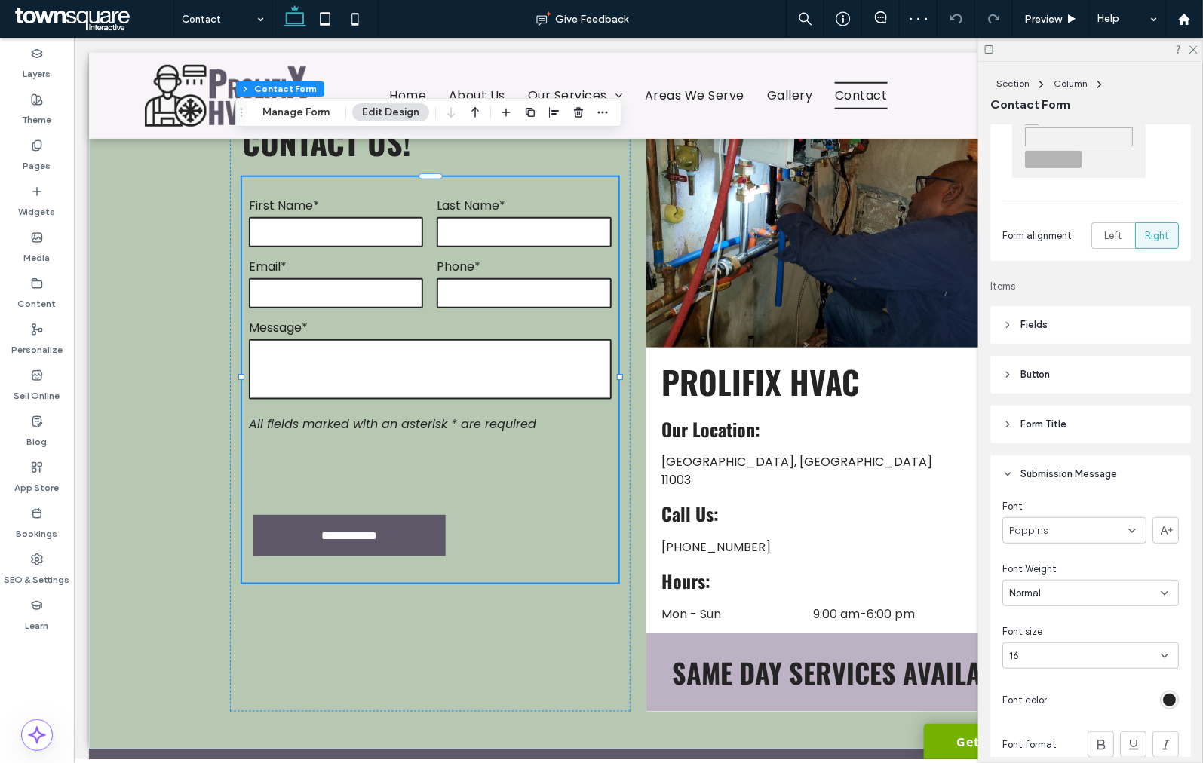
scroll to position [167, 0]
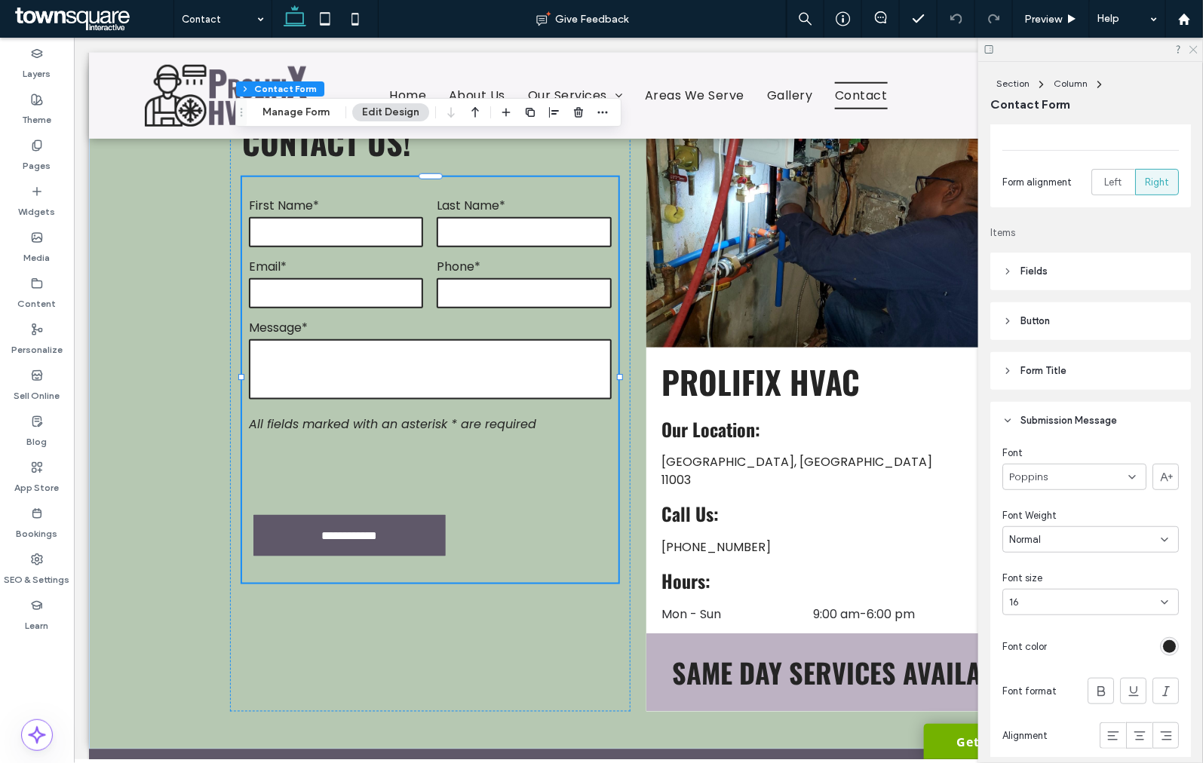
click at [1188, 51] on div at bounding box center [1090, 49] width 225 height 23
click at [1192, 51] on icon at bounding box center [1193, 49] width 10 height 10
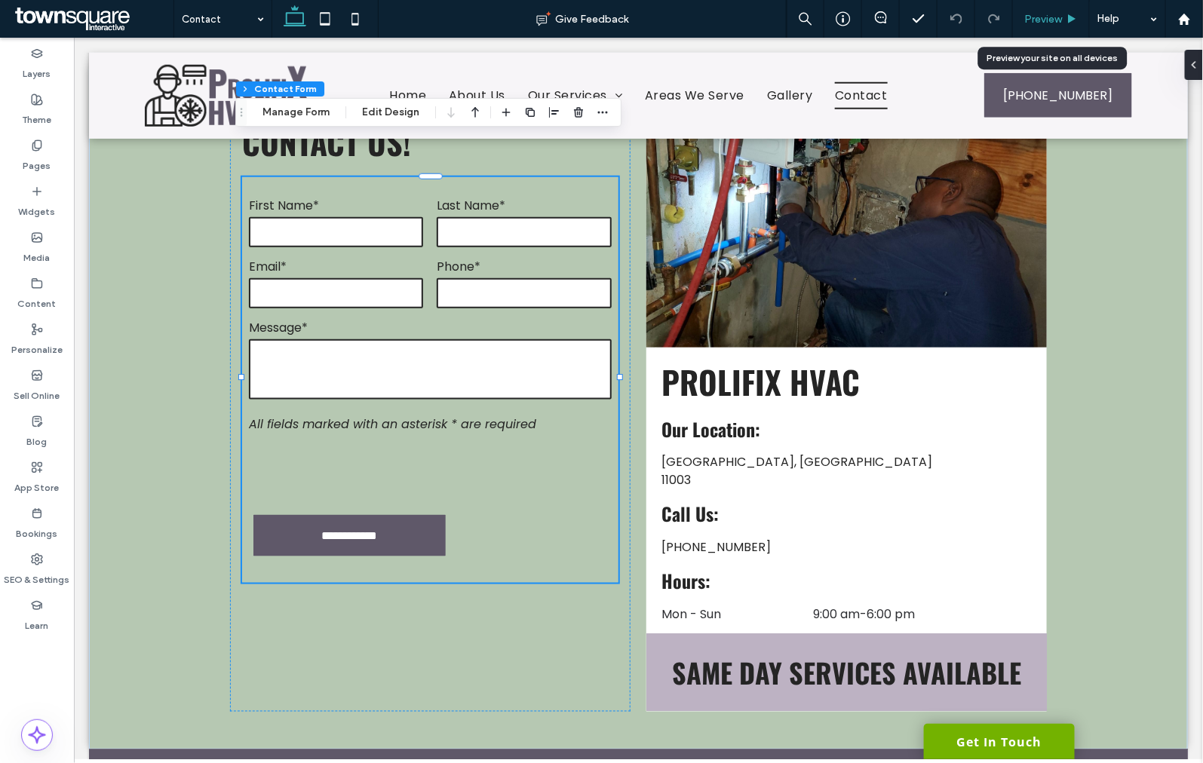
click at [1041, 20] on span "Preview" at bounding box center [1043, 19] width 38 height 13
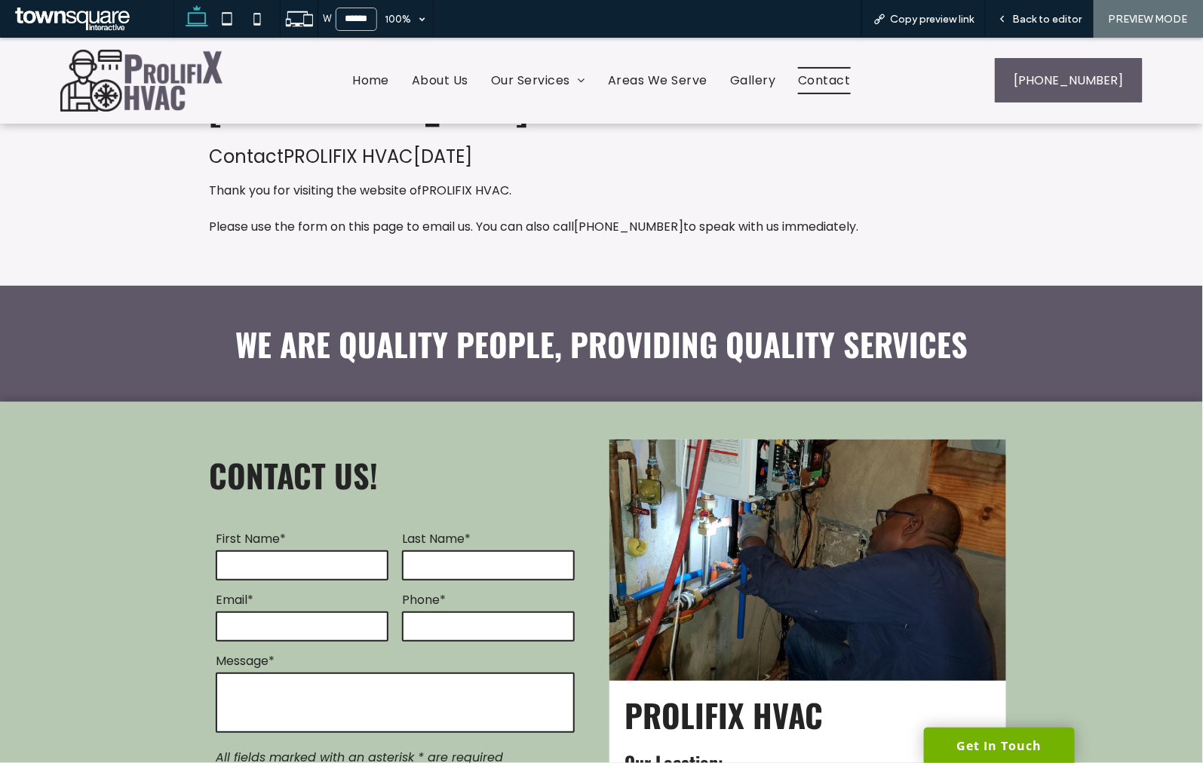
scroll to position [152, 0]
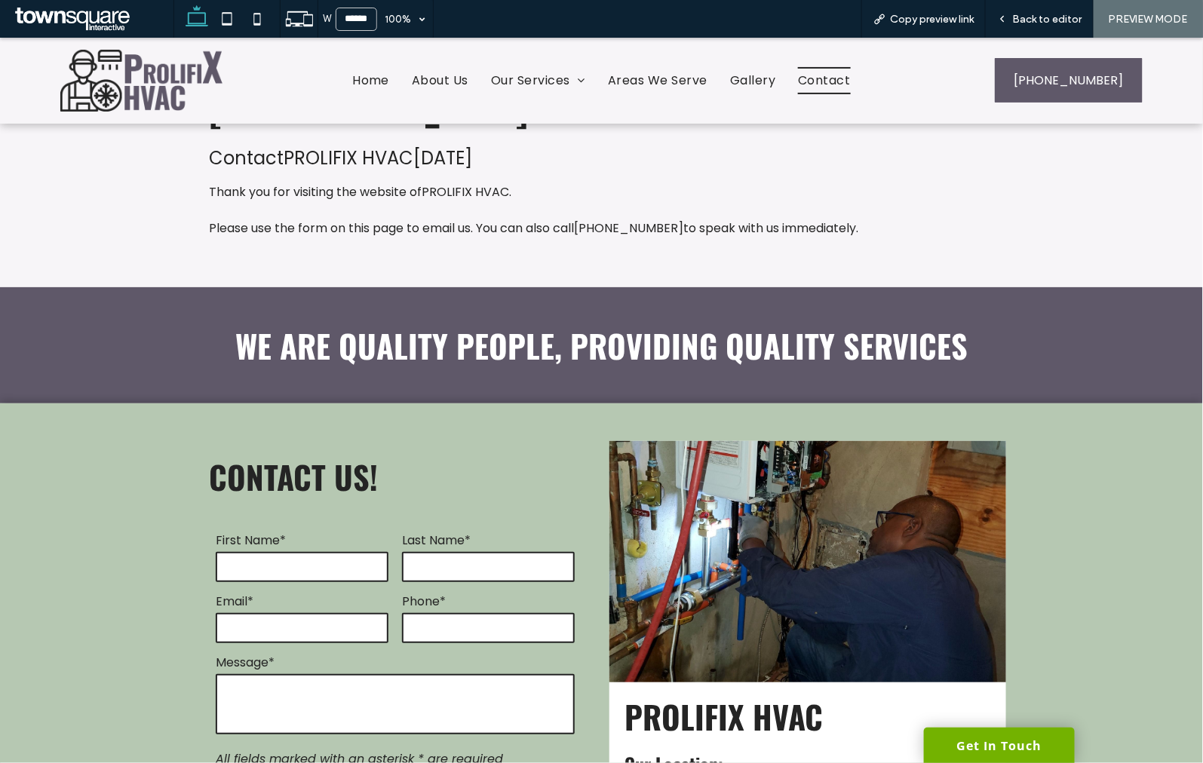
click at [443, 529] on form "**********" at bounding box center [395, 714] width 372 height 406
drag, startPoint x: 1030, startPoint y: 20, endPoint x: 689, endPoint y: 239, distance: 405.4
click at [1030, 20] on span "Back to editor" at bounding box center [1046, 19] width 69 height 13
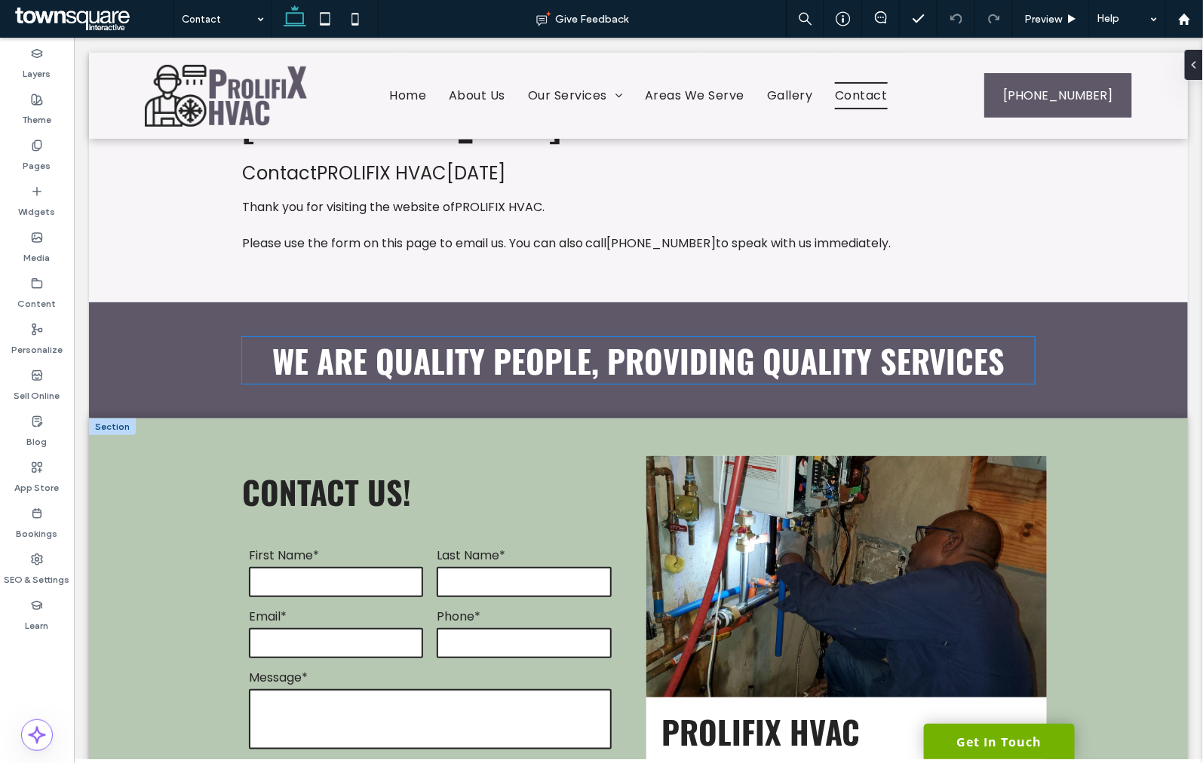
scroll to position [167, 0]
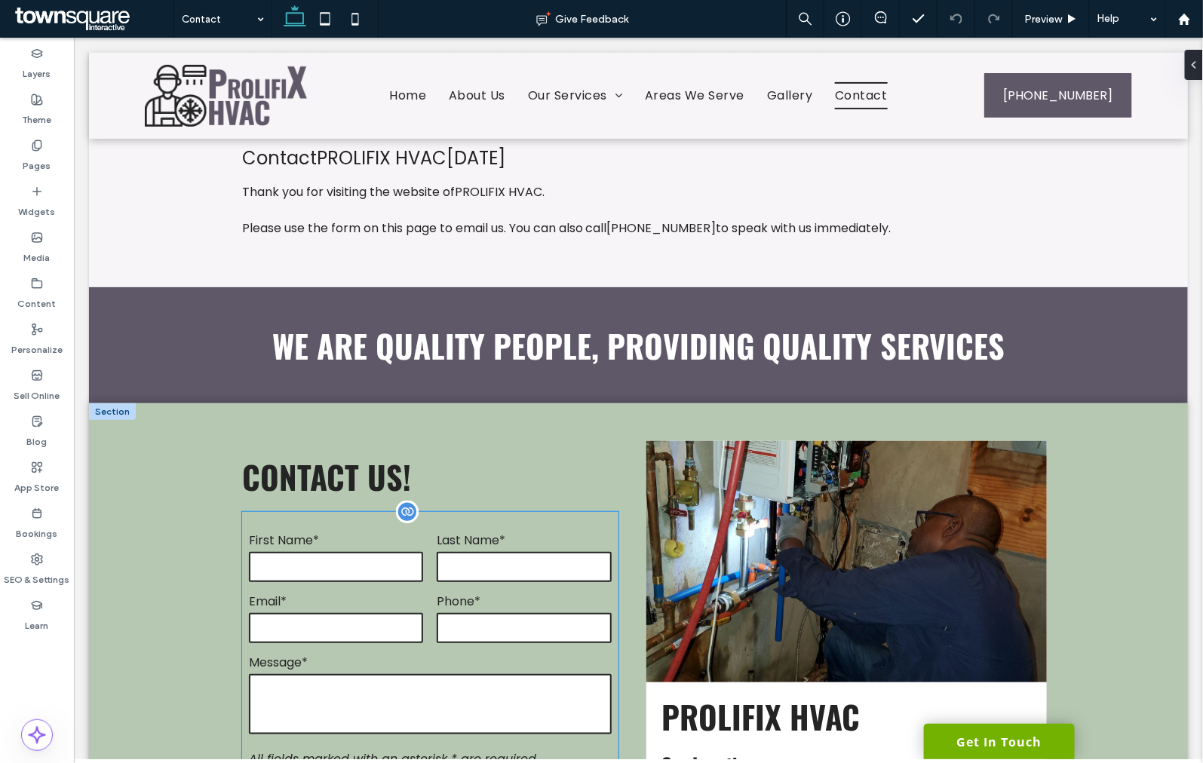
click at [464, 591] on label "Phone*" at bounding box center [523, 600] width 174 height 19
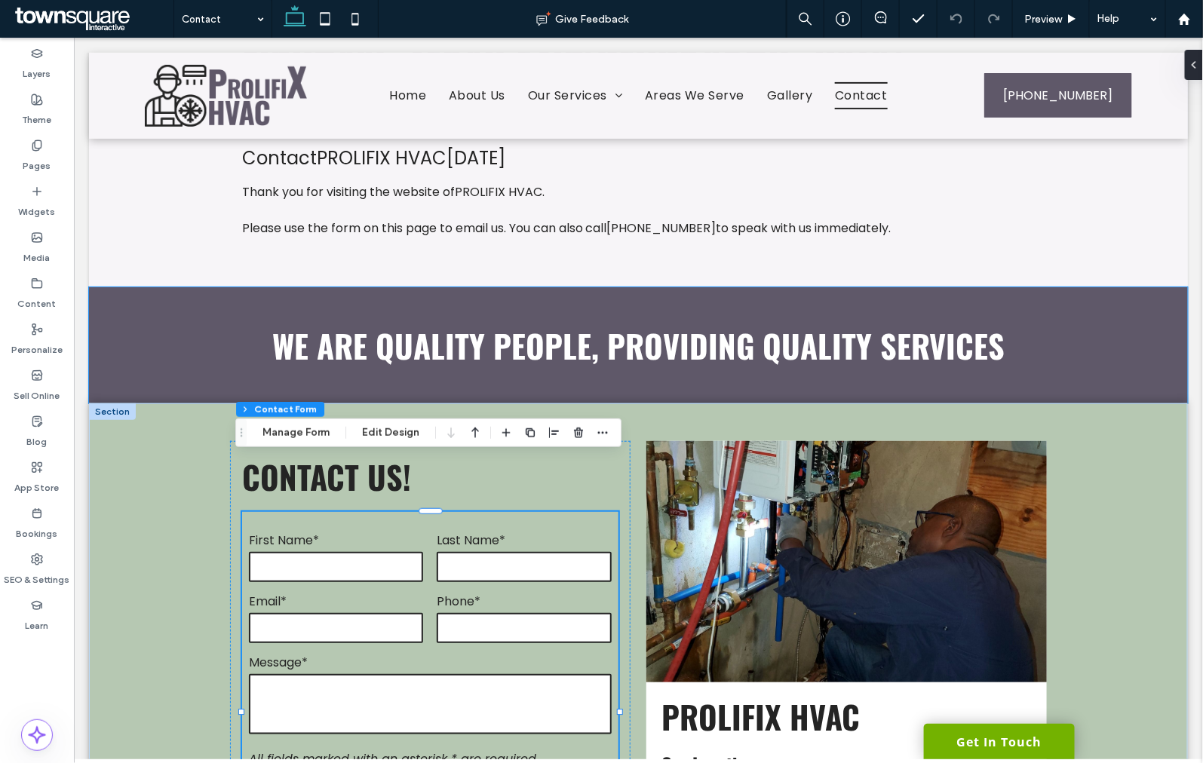
type input "*"
type input "***"
type input "*"
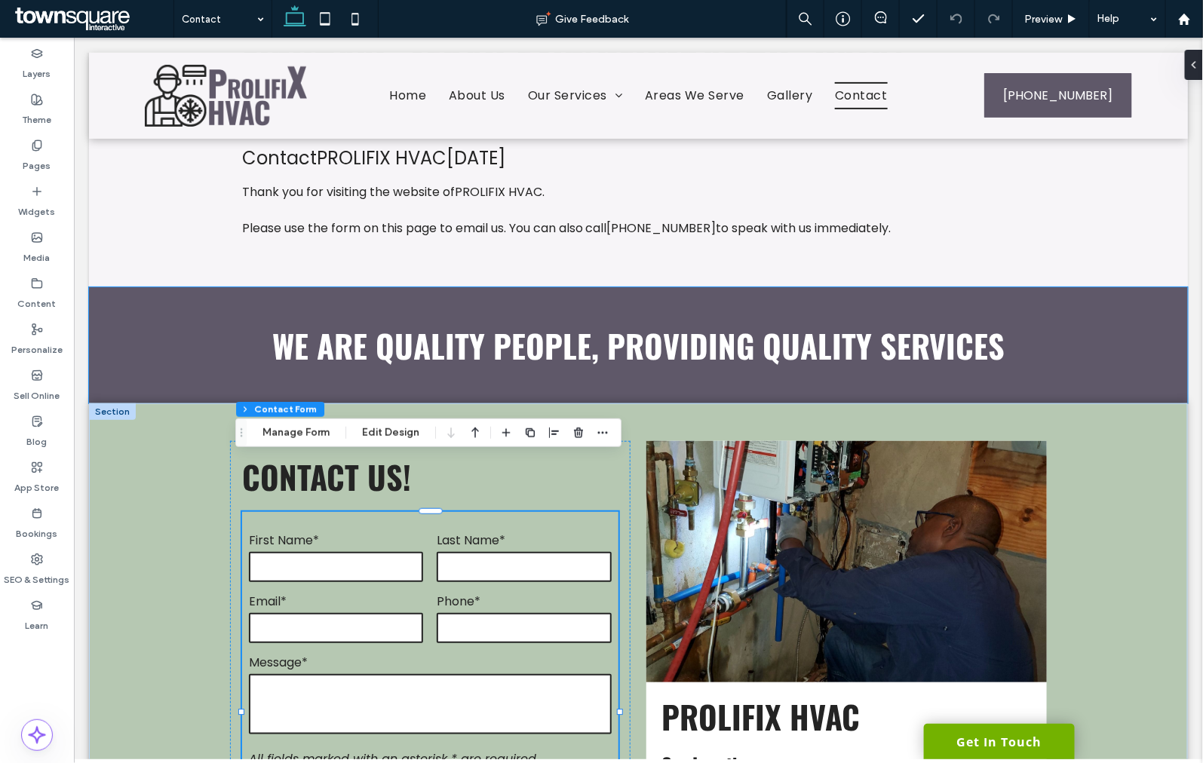
type input "***"
click at [1051, 15] on span "Preview" at bounding box center [1043, 19] width 38 height 13
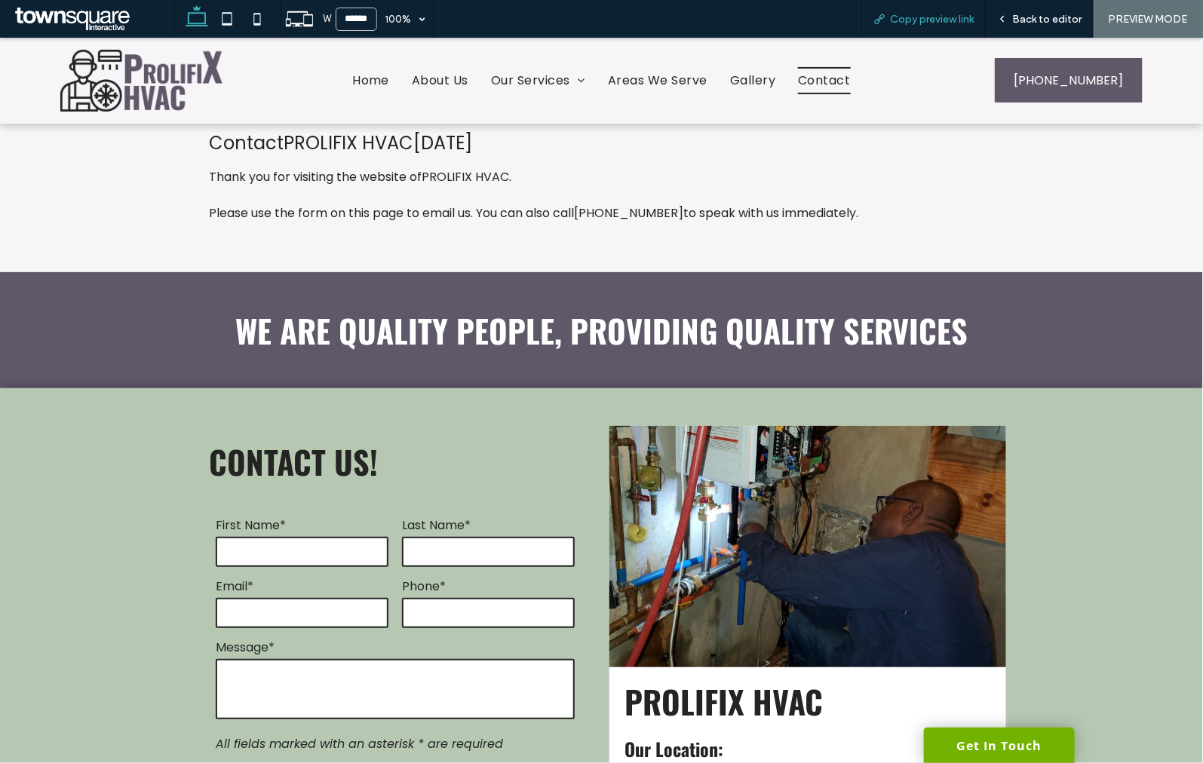
scroll to position [152, 0]
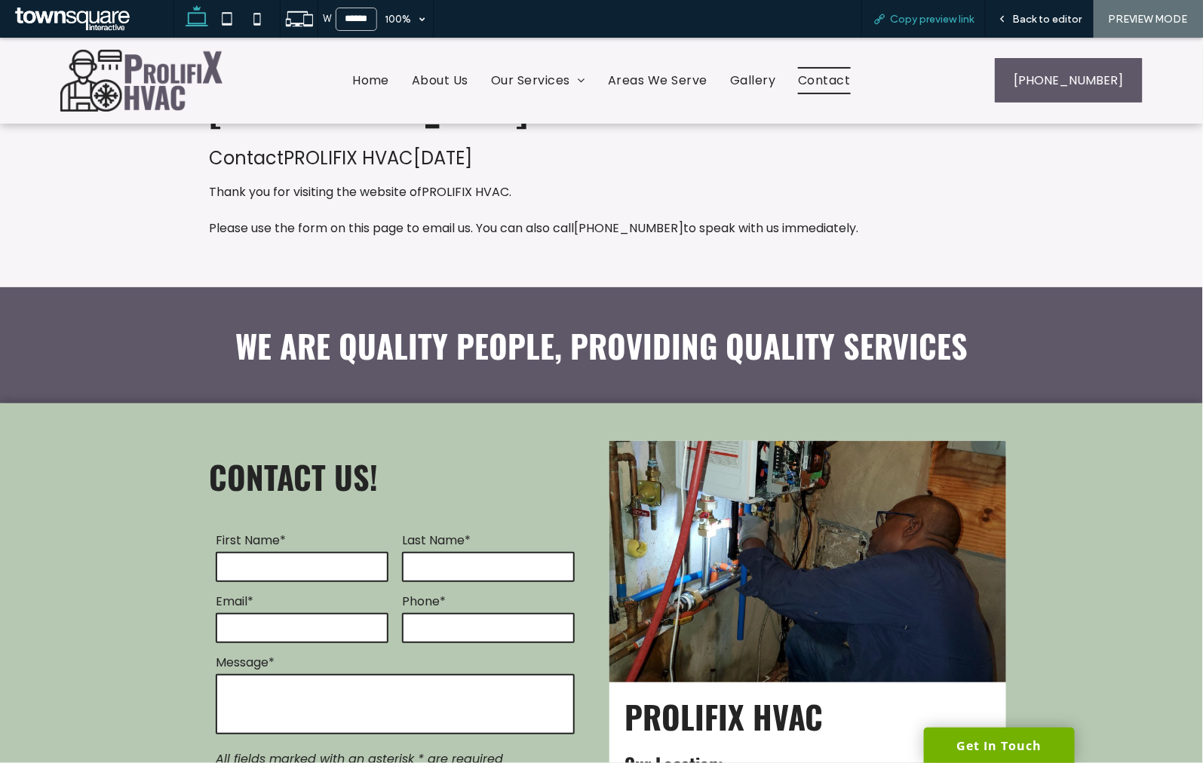
click at [951, 14] on span "Copy preview link" at bounding box center [932, 19] width 84 height 13
click at [1014, 23] on span "Back to editor" at bounding box center [1046, 19] width 69 height 13
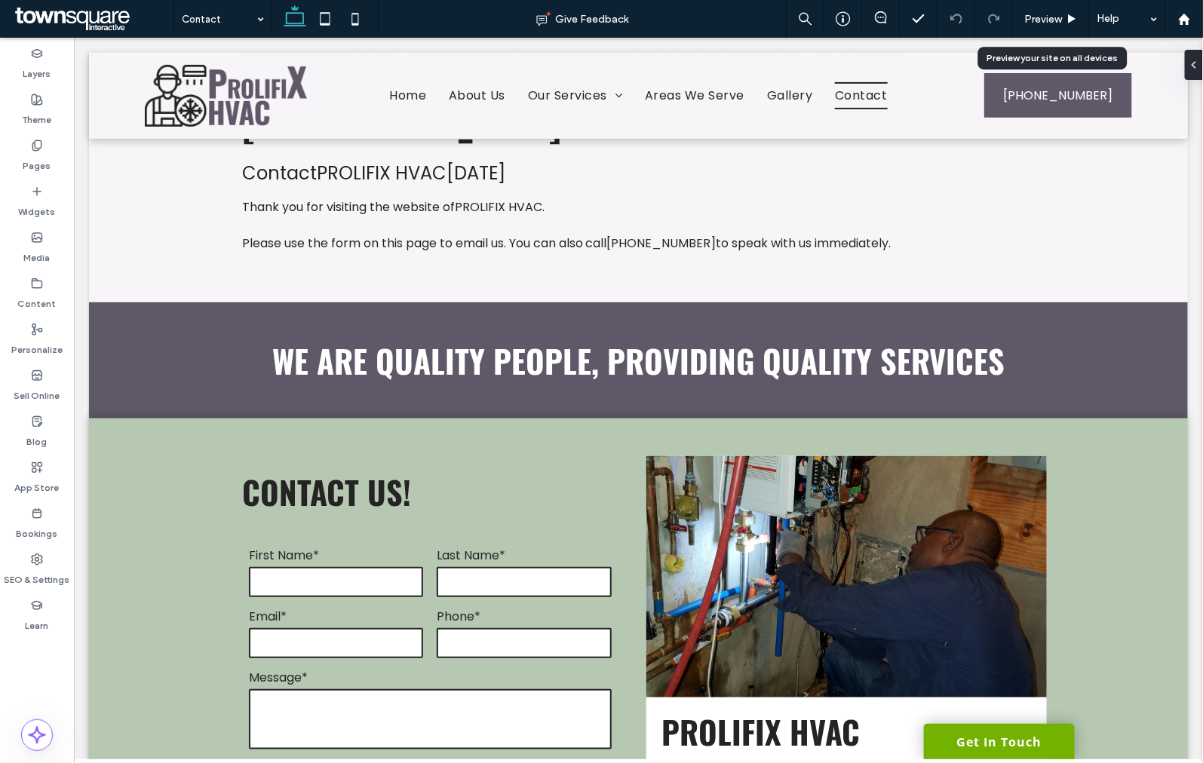
scroll to position [167, 0]
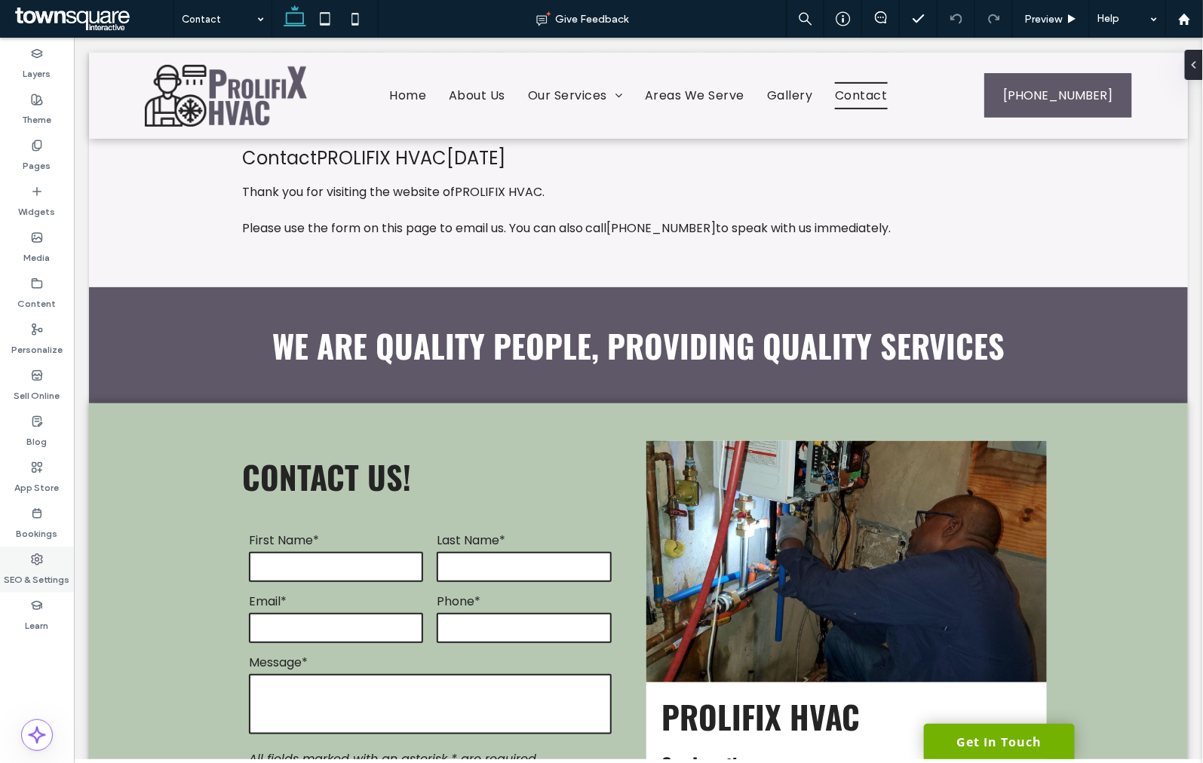
click at [29, 576] on label "SEO & Settings" at bounding box center [38, 576] width 66 height 21
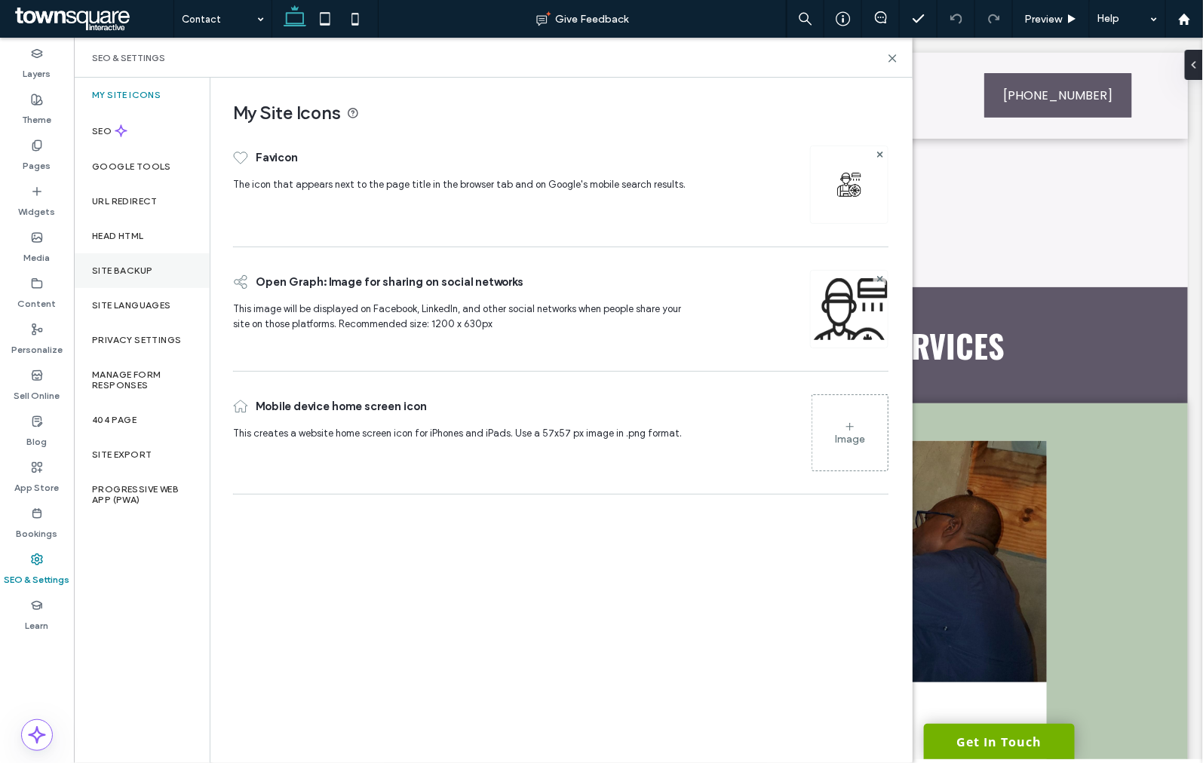
click at [131, 268] on label "Site Backup" at bounding box center [122, 270] width 60 height 11
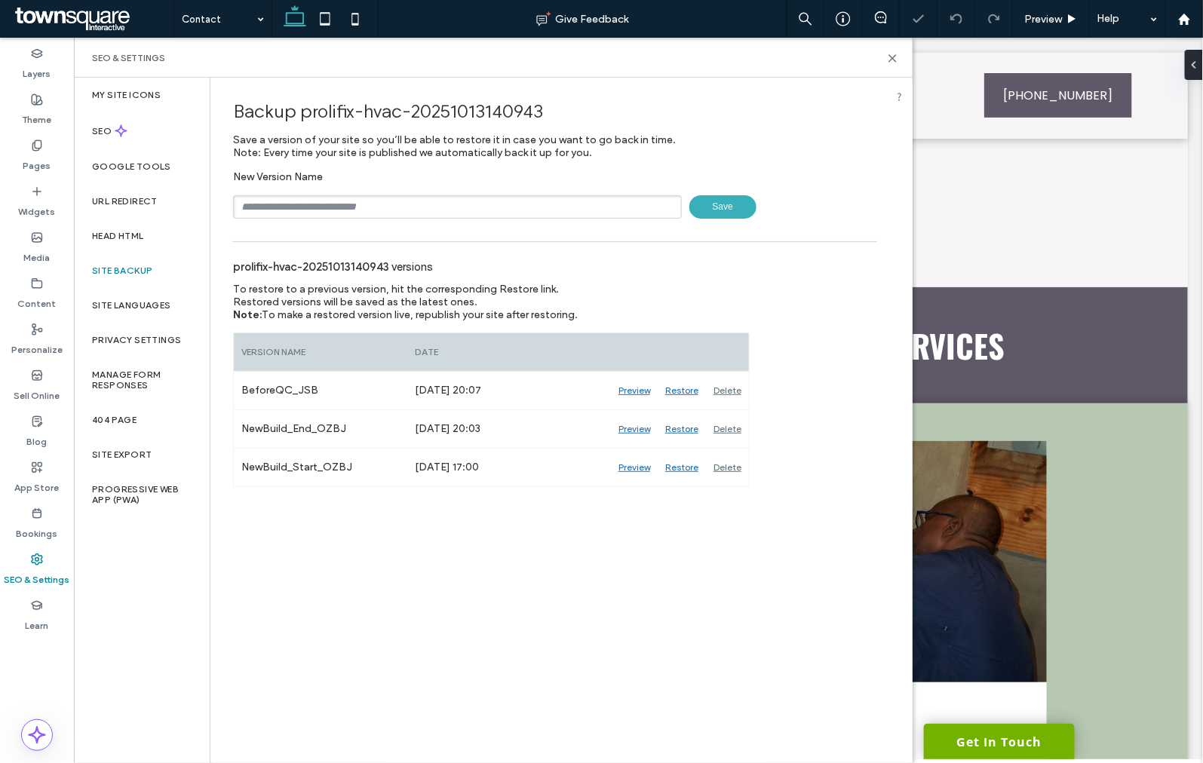
click at [385, 198] on input "text" at bounding box center [457, 206] width 449 height 23
type input "**********"
click at [728, 208] on span "Save" at bounding box center [722, 206] width 67 height 23
